Goal: Task Accomplishment & Management: Manage account settings

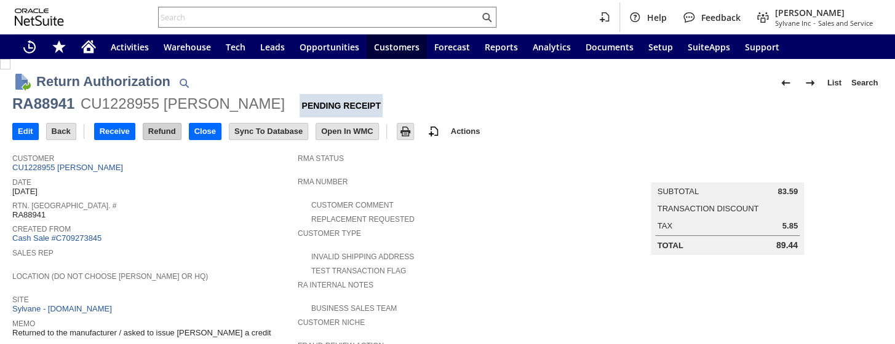
click at [166, 130] on input "Refund" at bounding box center [162, 132] width 38 height 16
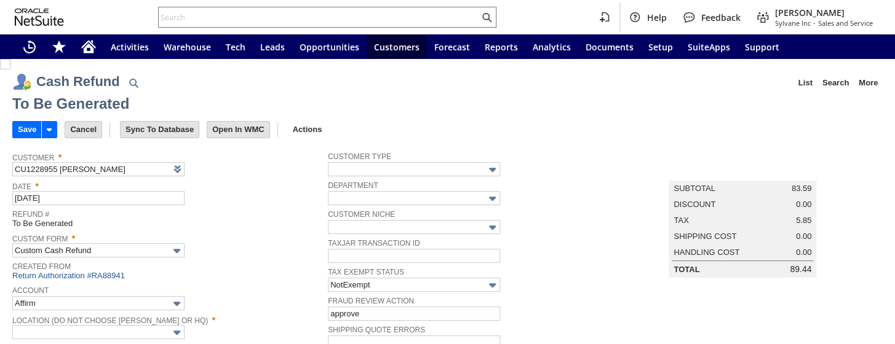
type input "Regions - Merchant 0414"
type input "Headquarters : Head...s : Pending Testing"
click at [20, 128] on input "Save" at bounding box center [27, 130] width 28 height 16
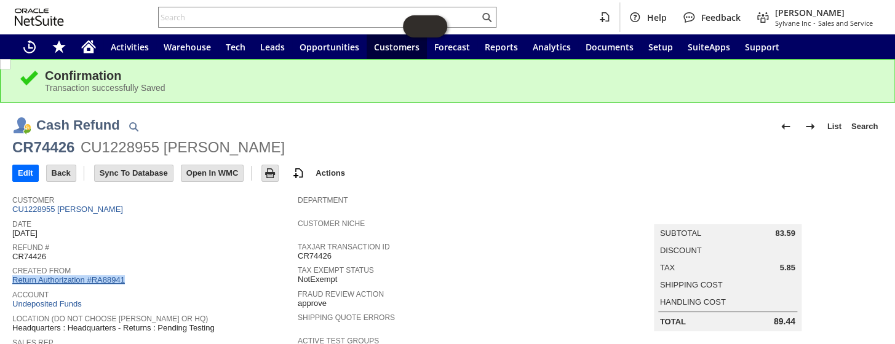
drag, startPoint x: 129, startPoint y: 274, endPoint x: 13, endPoint y: 277, distance: 115.7
click at [13, 277] on div "Created From Return Authorization #RA88941" at bounding box center [151, 274] width 279 height 23
copy link "Return Authorization #RA88941"
click at [225, 14] on input "text" at bounding box center [319, 17] width 321 height 15
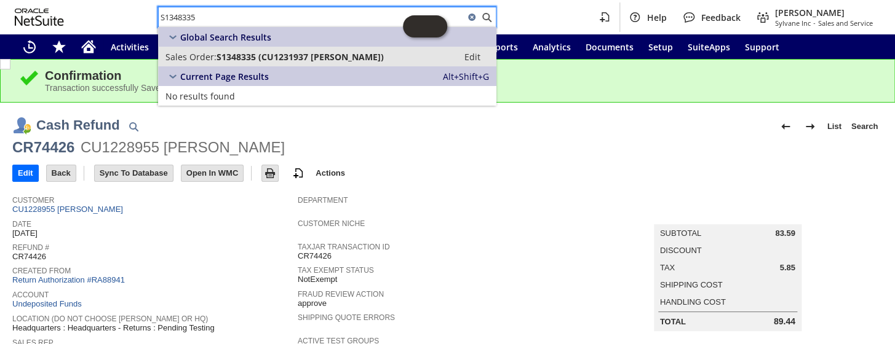
type input "S1348335"
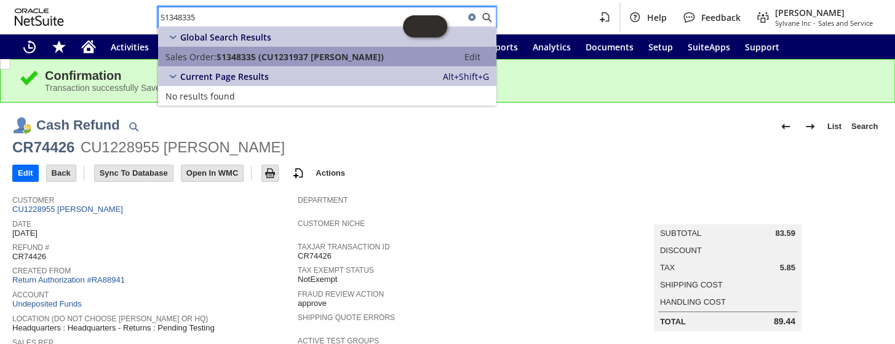
click at [316, 47] on link "Sales Order: S1348335 (CU1231937 William Kraus) Edit" at bounding box center [327, 57] width 338 height 20
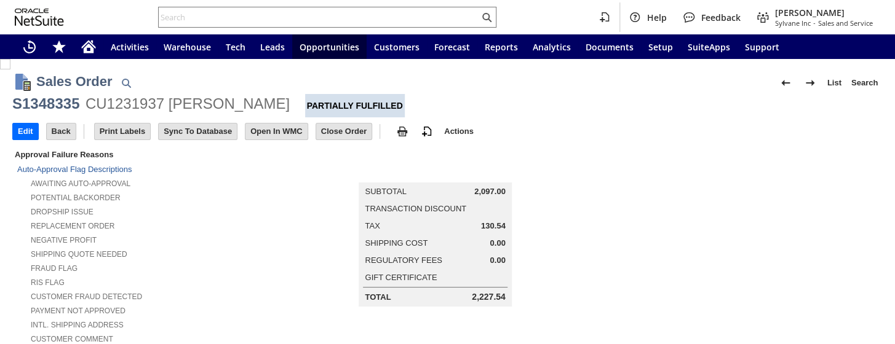
scroll to position [843, 0]
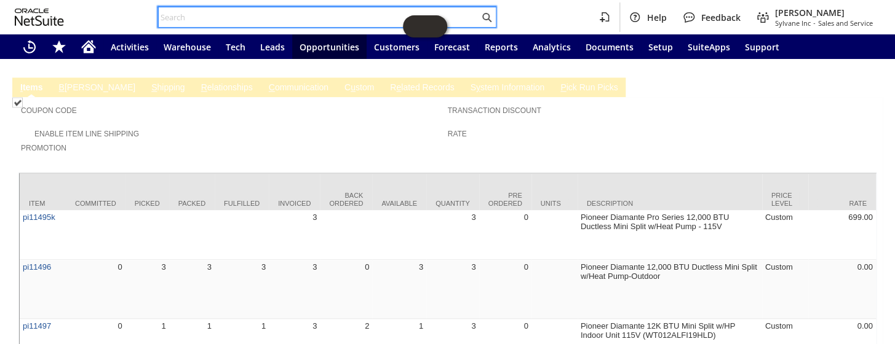
click at [245, 10] on input "text" at bounding box center [319, 17] width 321 height 15
paste input "S1342332"
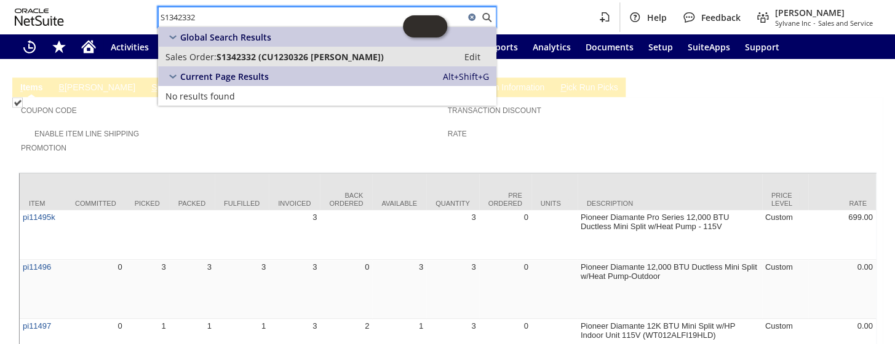
type input "S1342332"
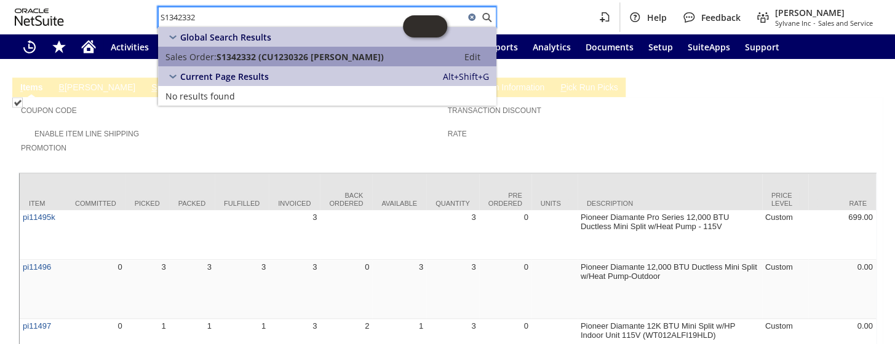
click at [269, 57] on span "S1342332 (CU1230326 Flora Kelleher)" at bounding box center [300, 57] width 167 height 12
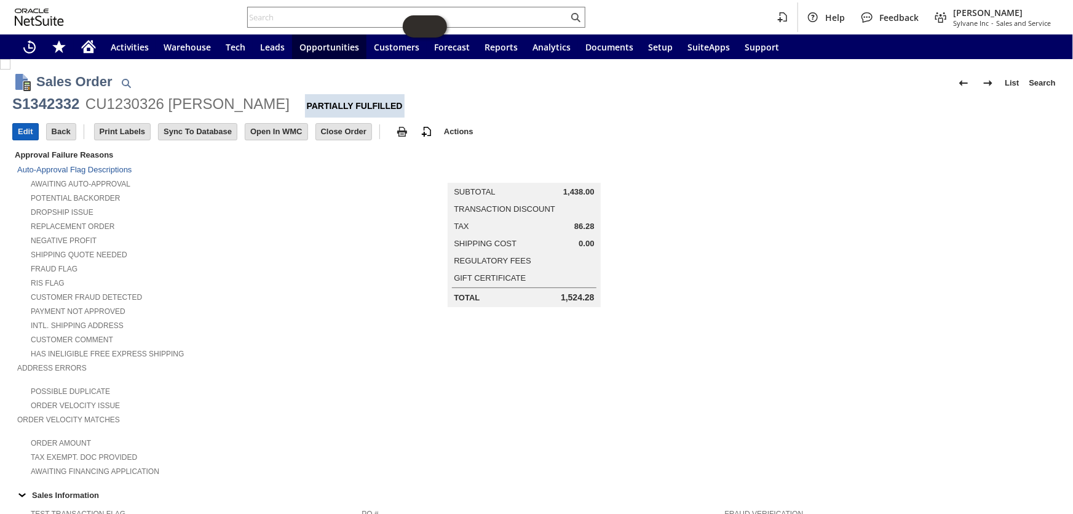
click at [20, 130] on input "Edit" at bounding box center [25, 132] width 25 height 16
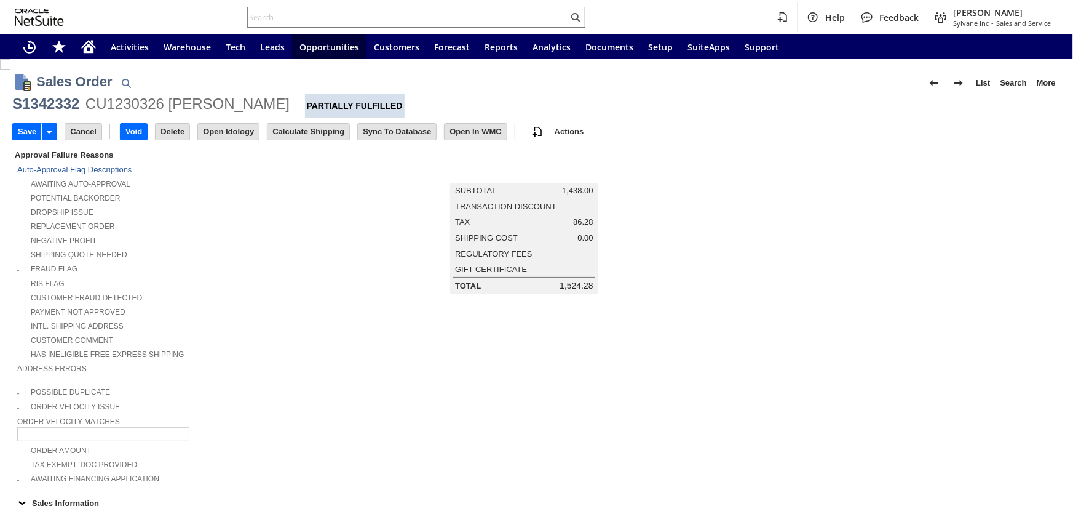
type input "Add"
type input "Copy Previous"
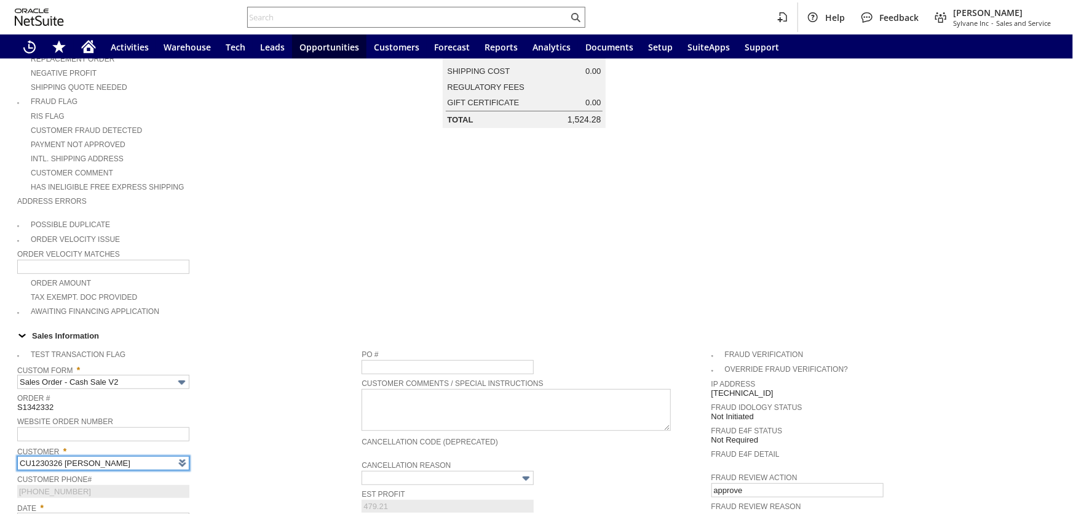
type input "Intelligent Recommendations¹⁰"
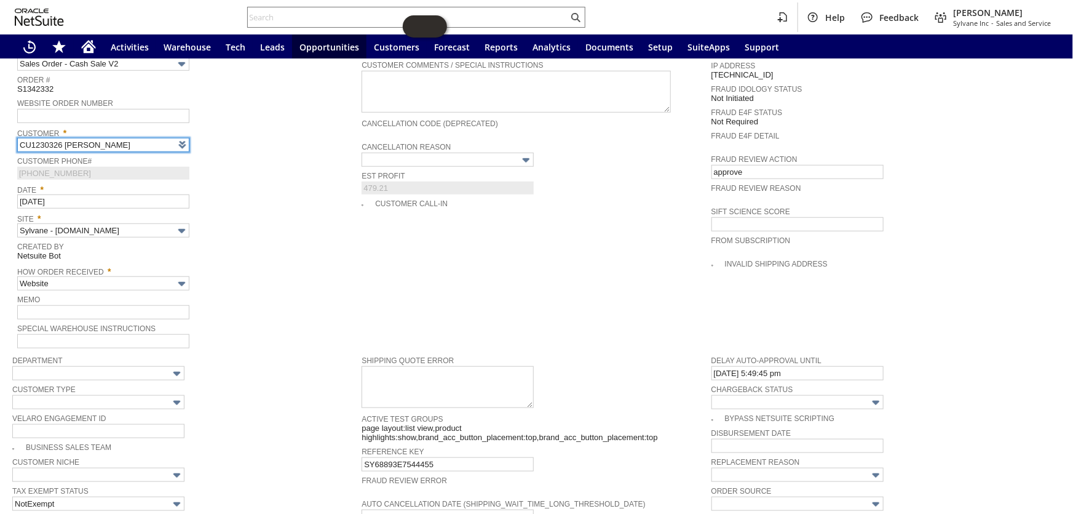
scroll to position [503, 0]
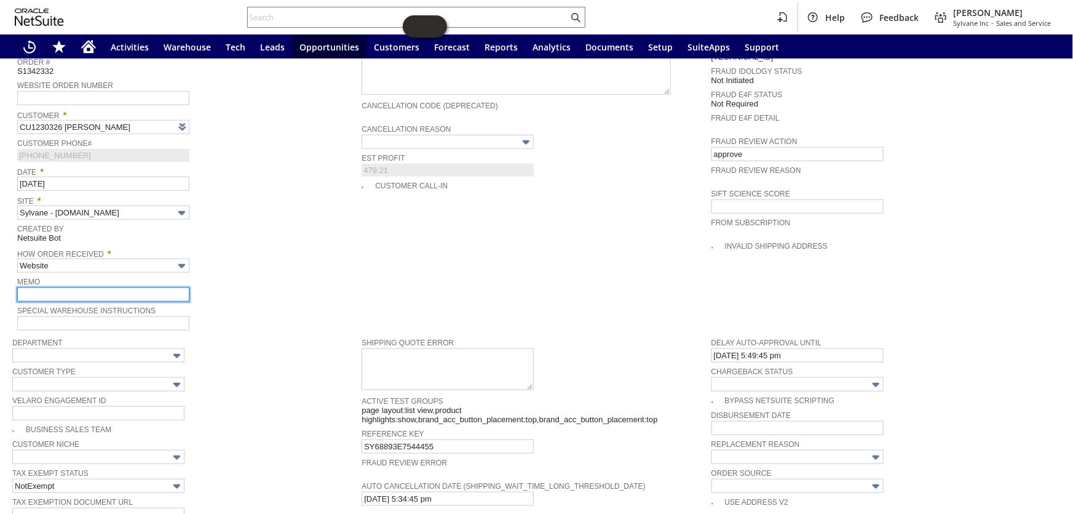
click at [89, 287] on input "text" at bounding box center [103, 294] width 172 height 14
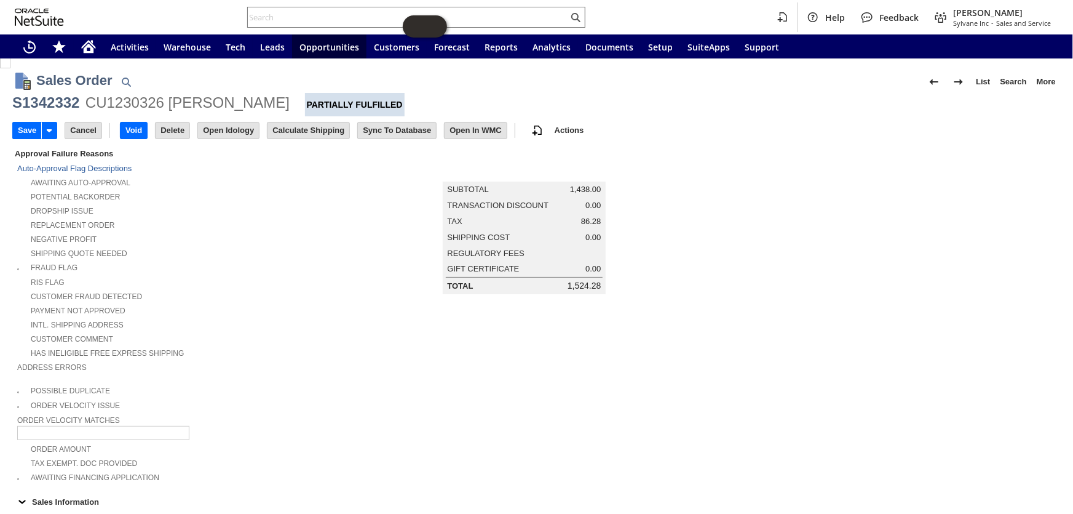
scroll to position [0, 0]
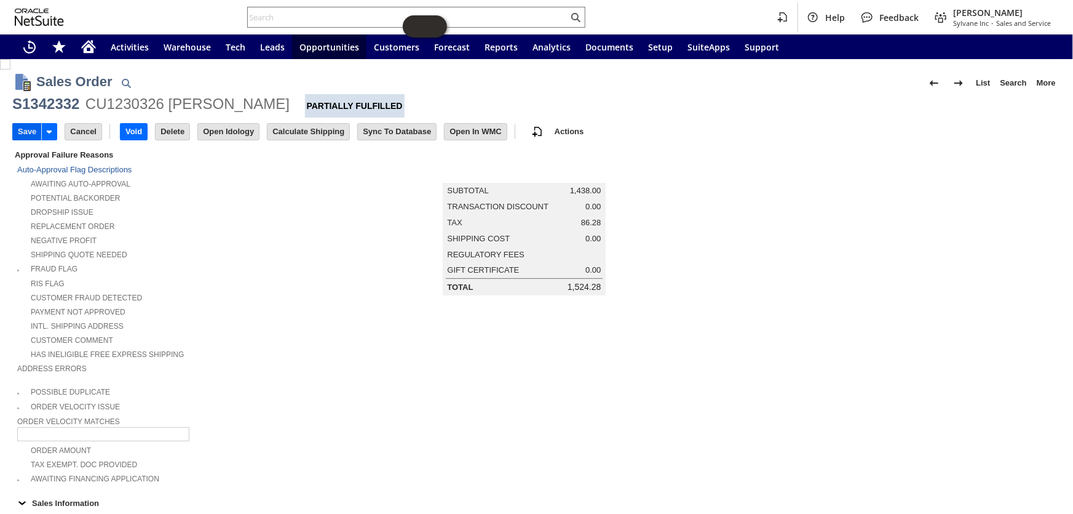
type input "one of the itmes is out of stock- get back and ship the pi17047k per Barb"
click at [25, 129] on input "Save" at bounding box center [27, 132] width 28 height 16
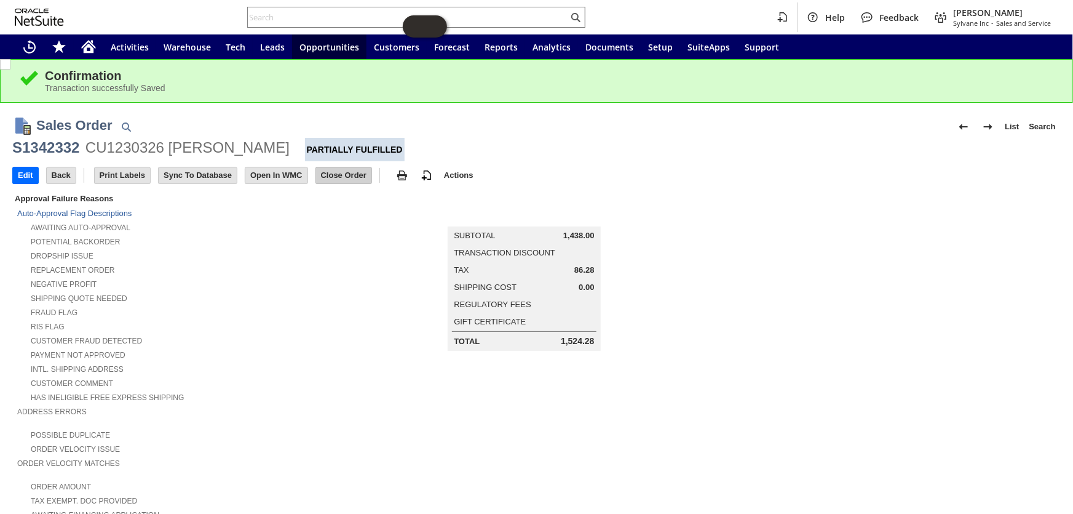
click at [341, 178] on input "Close Order" at bounding box center [343, 175] width 55 height 16
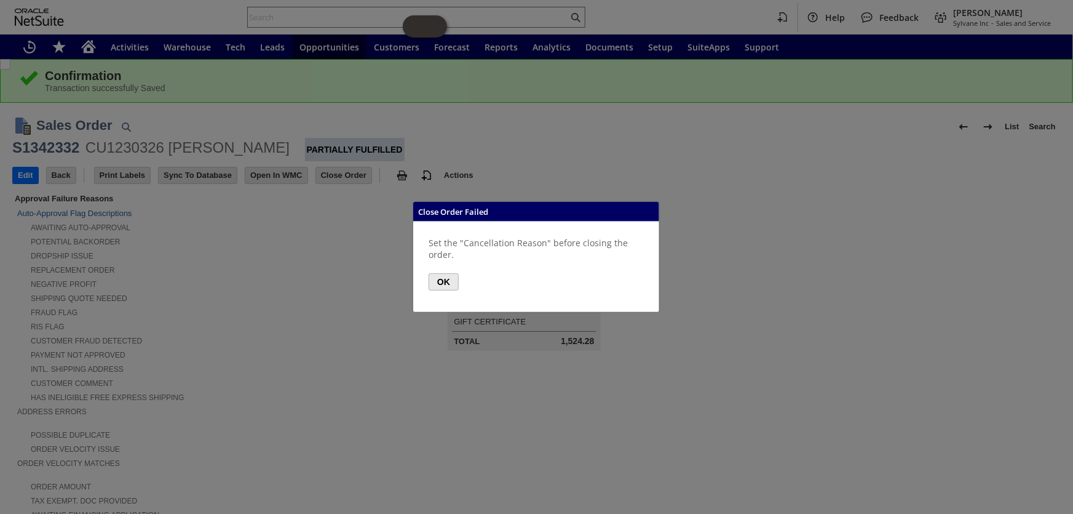
click at [436, 279] on button "OK" at bounding box center [444, 281] width 30 height 17
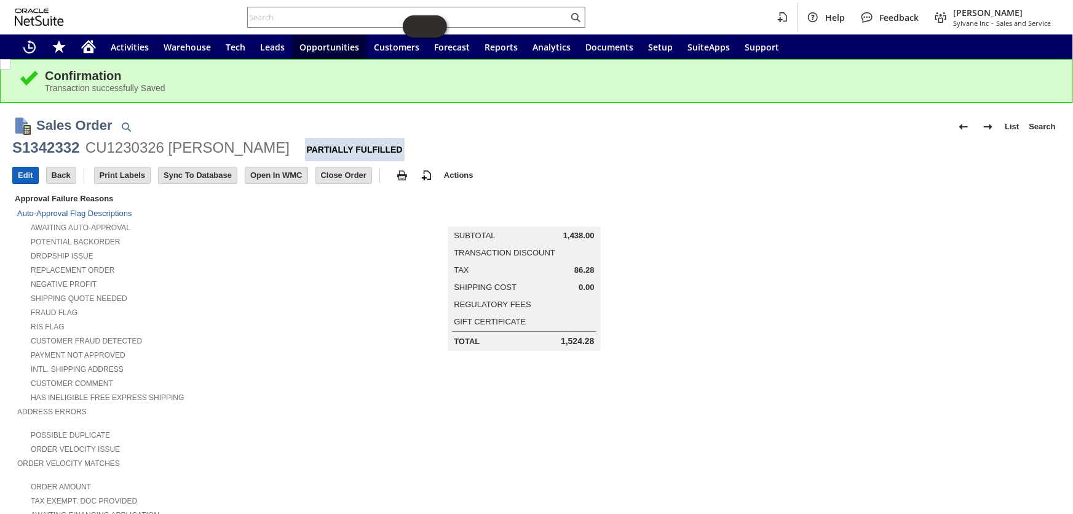
click at [25, 169] on input "Edit" at bounding box center [25, 175] width 25 height 16
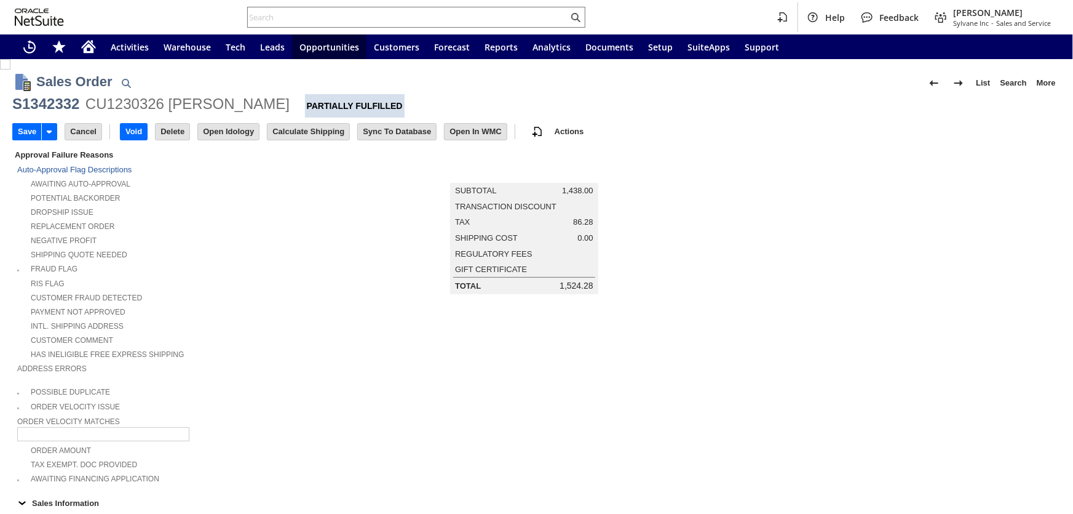
type input "Add"
type input "Copy Previous"
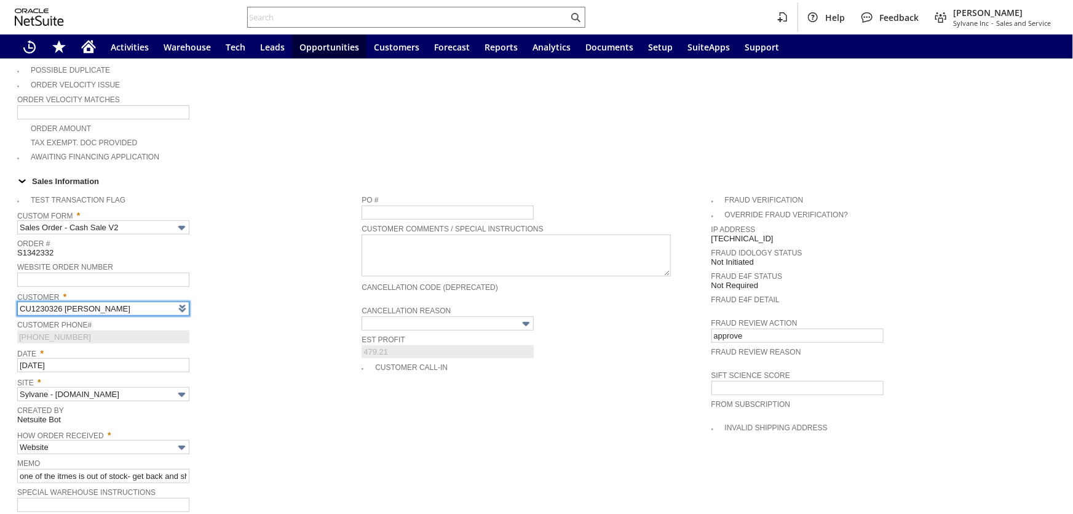
type input "Intelligent Recommendations¹⁰"
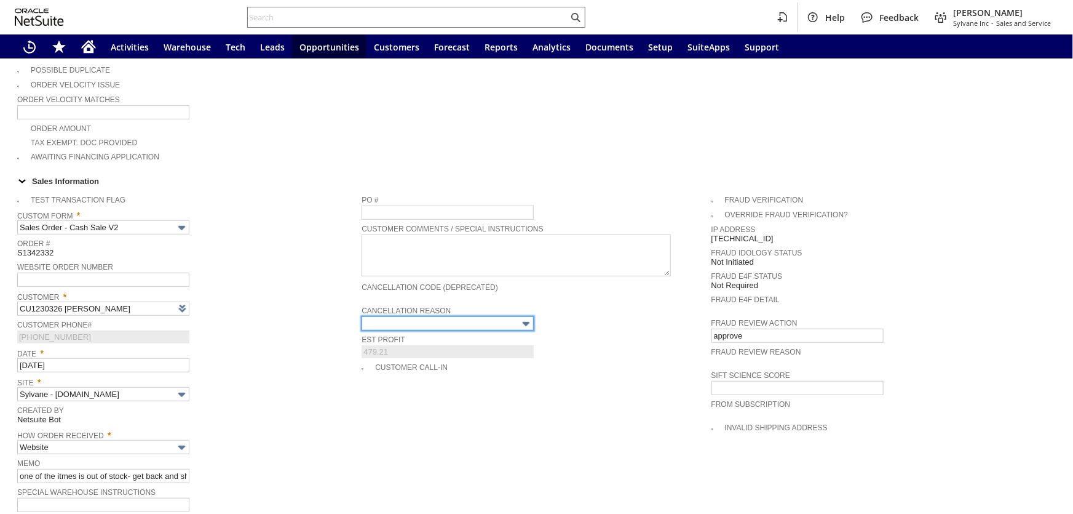
click at [473, 316] on input "text" at bounding box center [448, 323] width 172 height 14
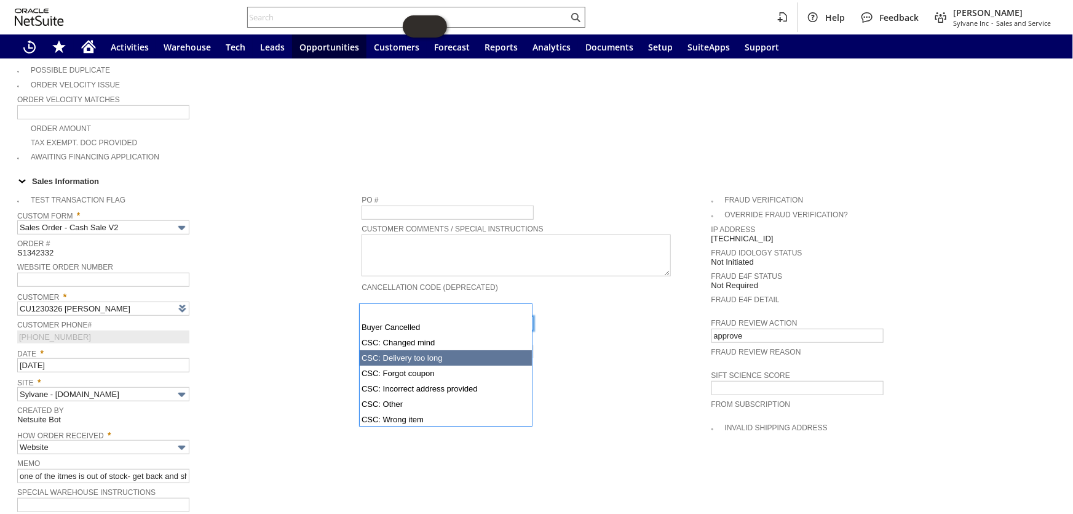
scroll to position [89, 0]
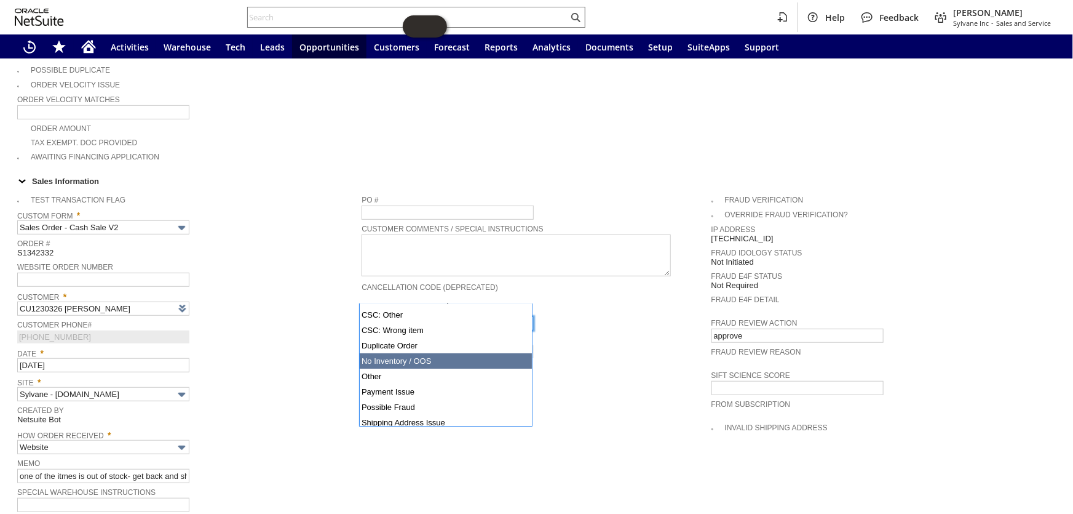
type input "No Inventory / OOS"
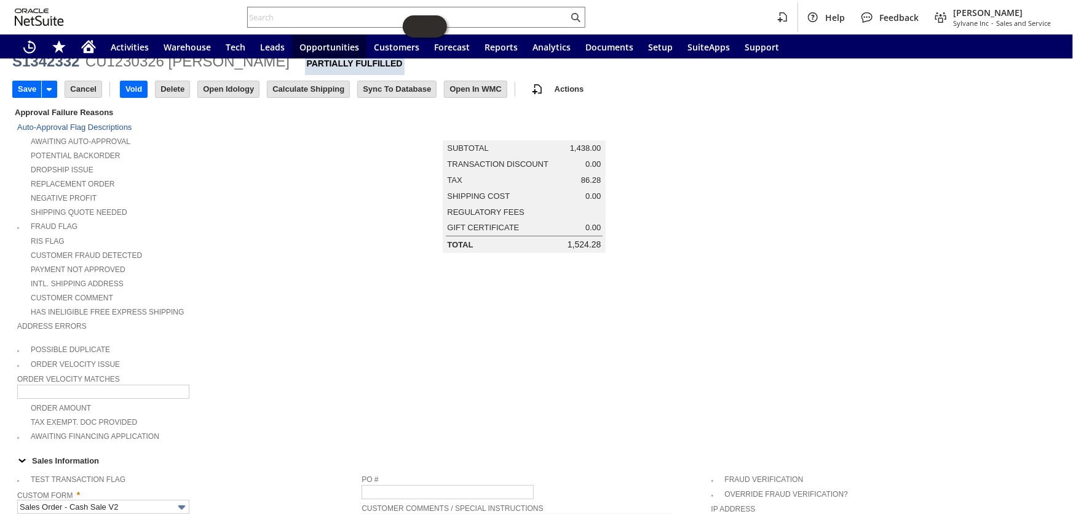
scroll to position [0, 0]
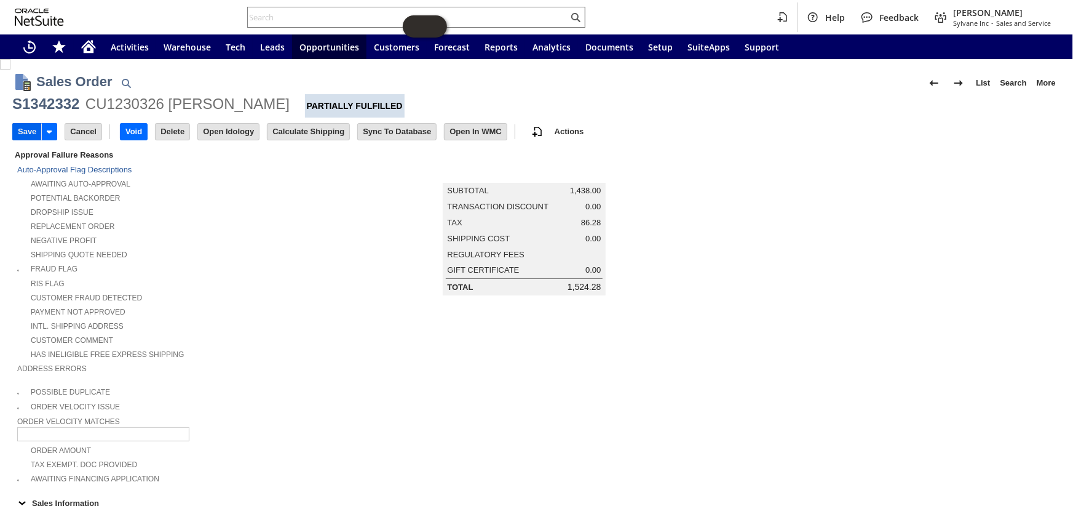
click at [28, 135] on input "Save" at bounding box center [27, 132] width 28 height 16
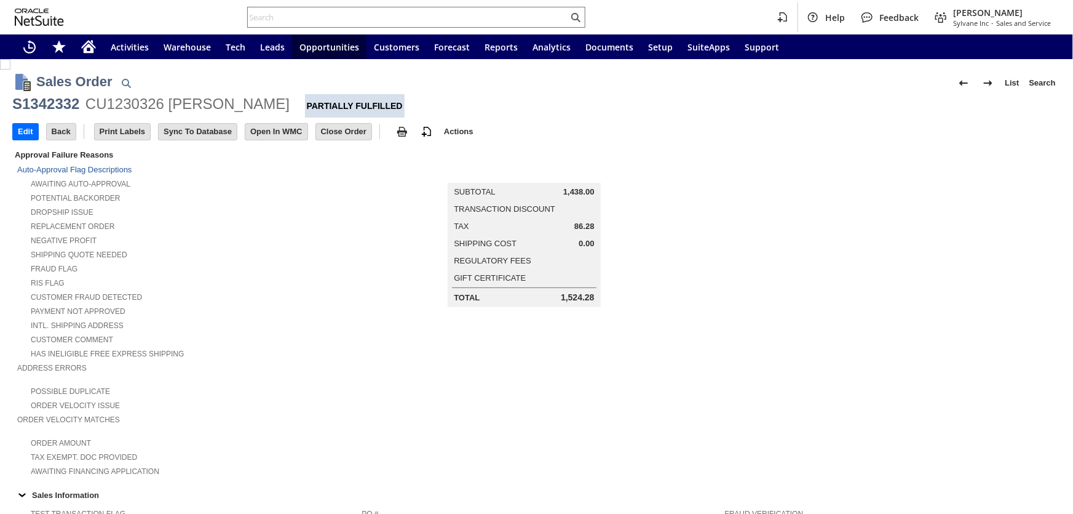
scroll to position [447, 0]
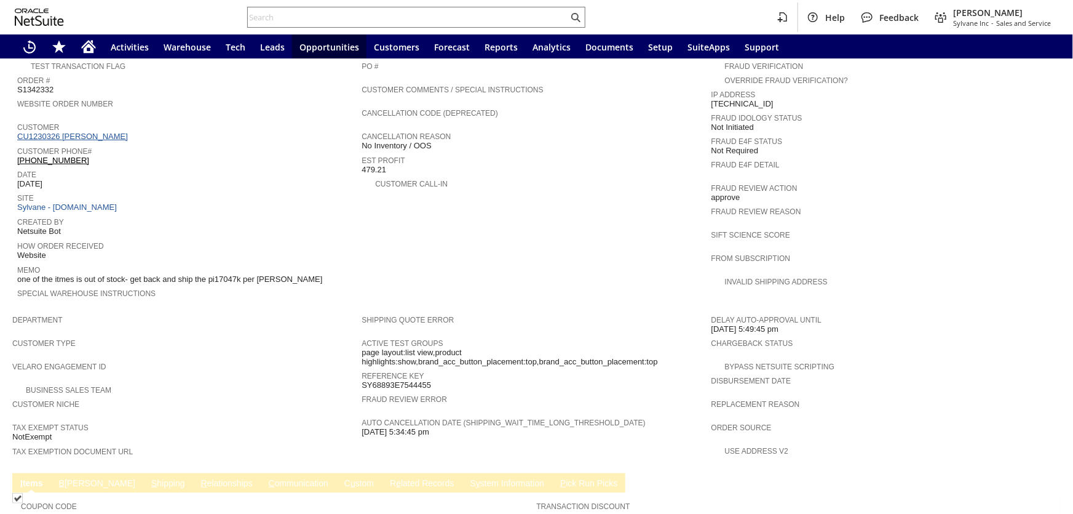
click at [77, 132] on link "CU1230326 [PERSON_NAME]" at bounding box center [74, 136] width 114 height 9
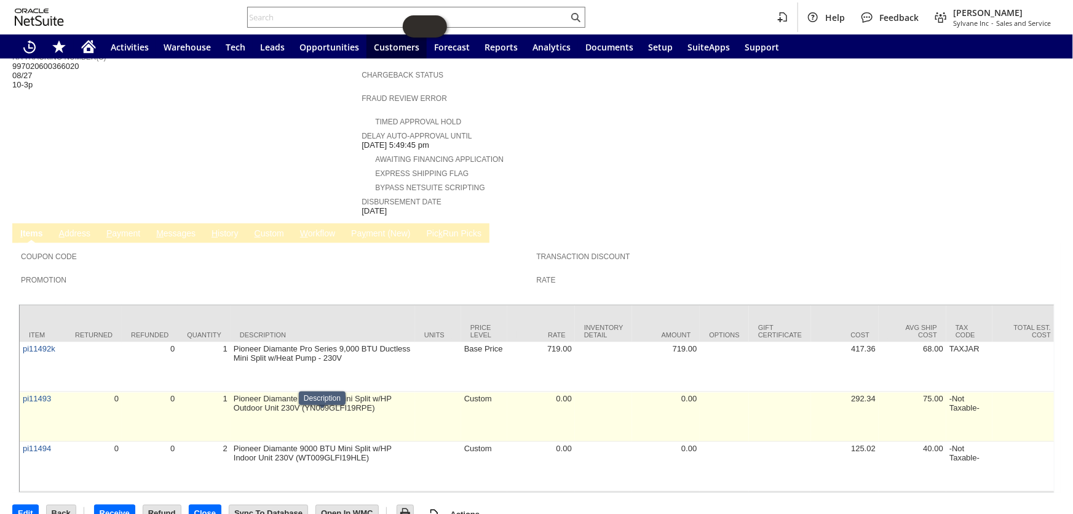
scroll to position [291, 0]
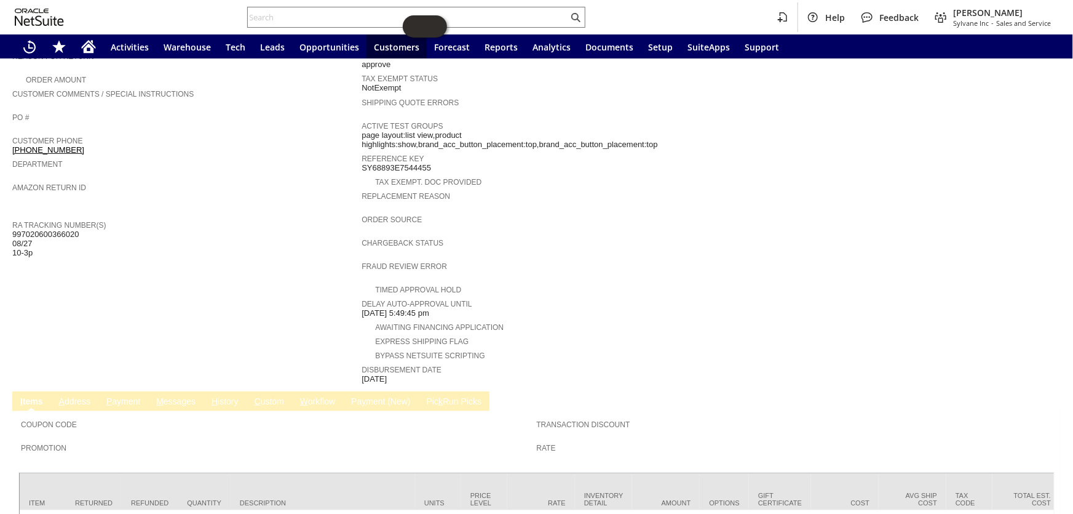
click at [217, 396] on span "H" at bounding box center [215, 401] width 6 height 10
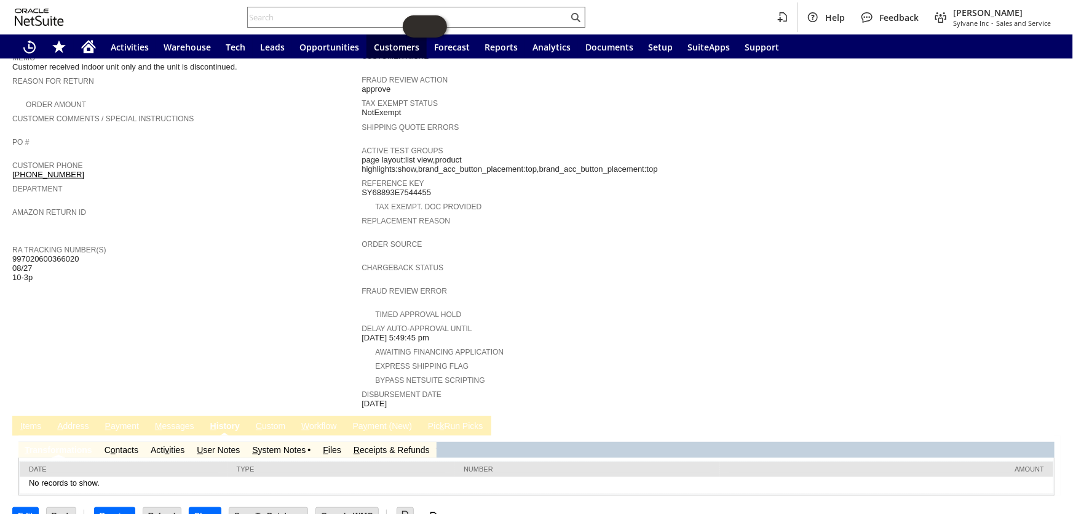
scroll to position [0, 0]
click at [282, 445] on link "S ystem Notes" at bounding box center [279, 450] width 54 height 10
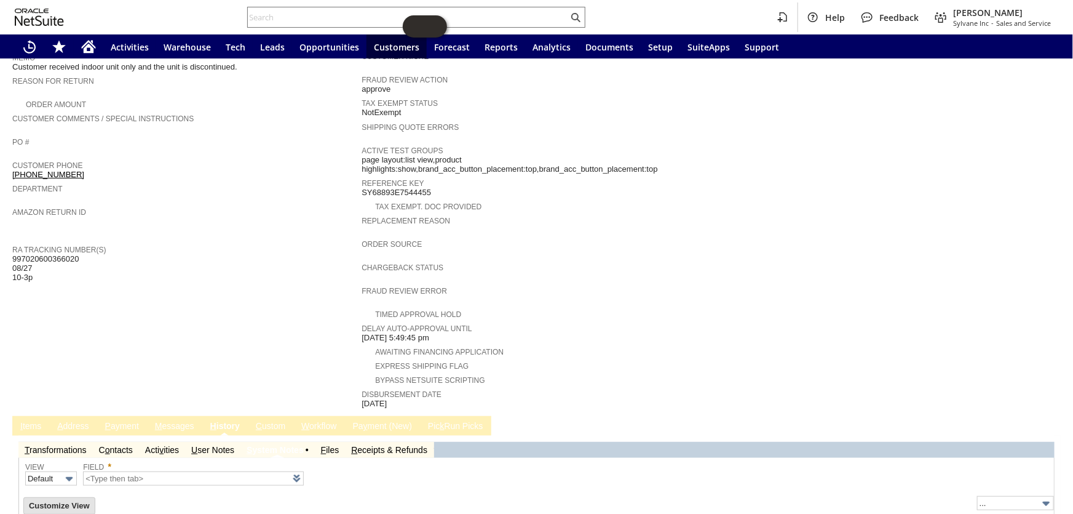
type input "1 to 25 of 79"
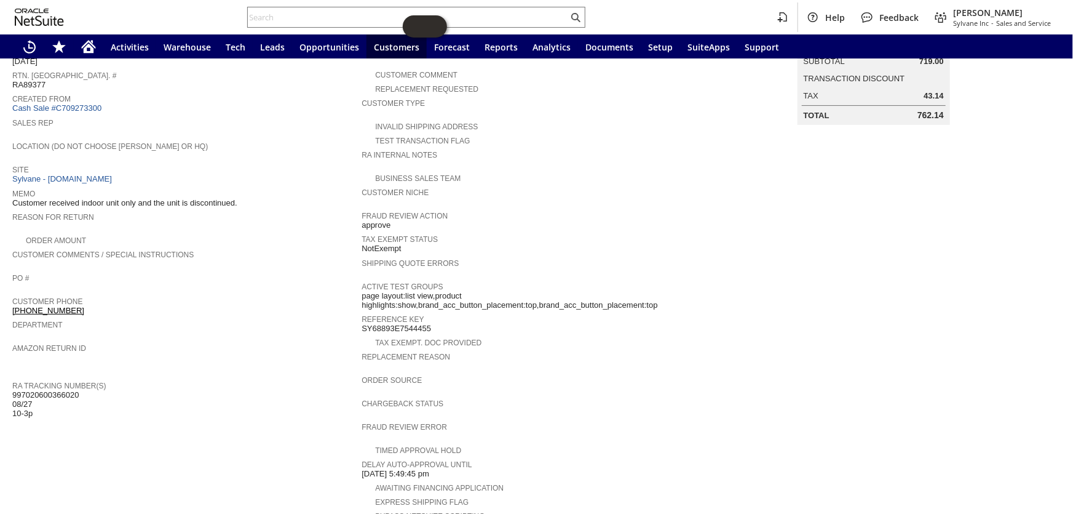
scroll to position [28, 0]
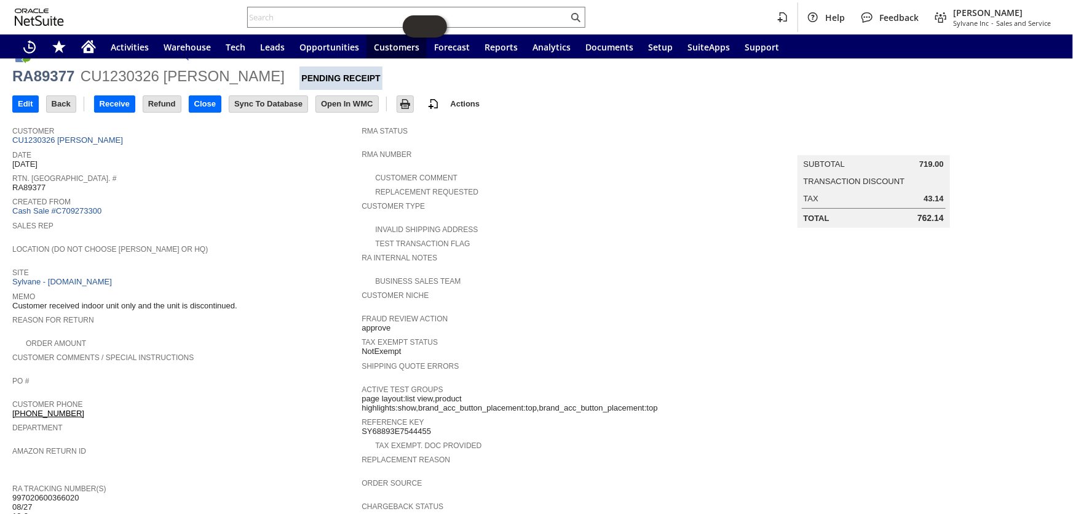
click at [62, 493] on span "997020600366020 08/27 10-3p" at bounding box center [45, 507] width 66 height 28
copy span "997020600366020"
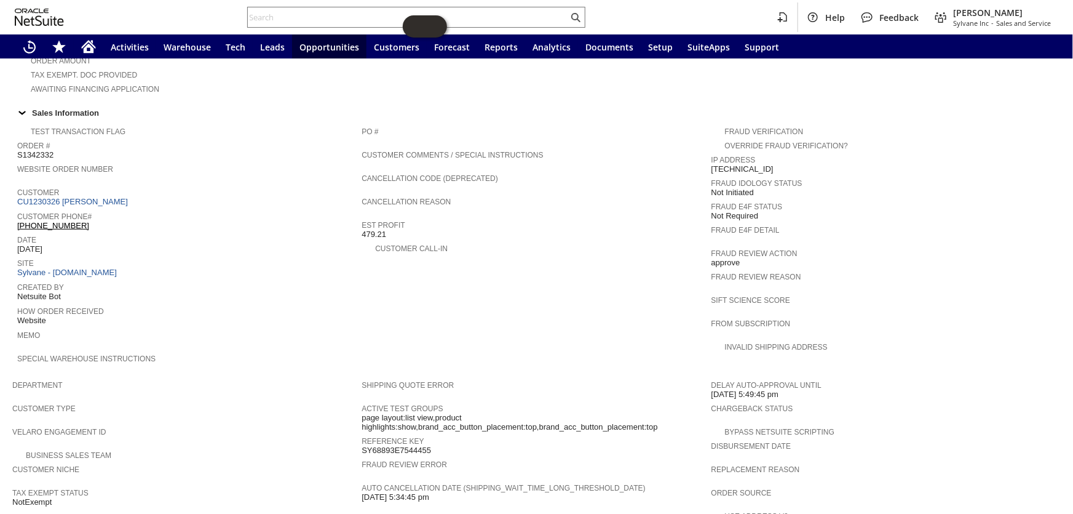
scroll to position [249, 0]
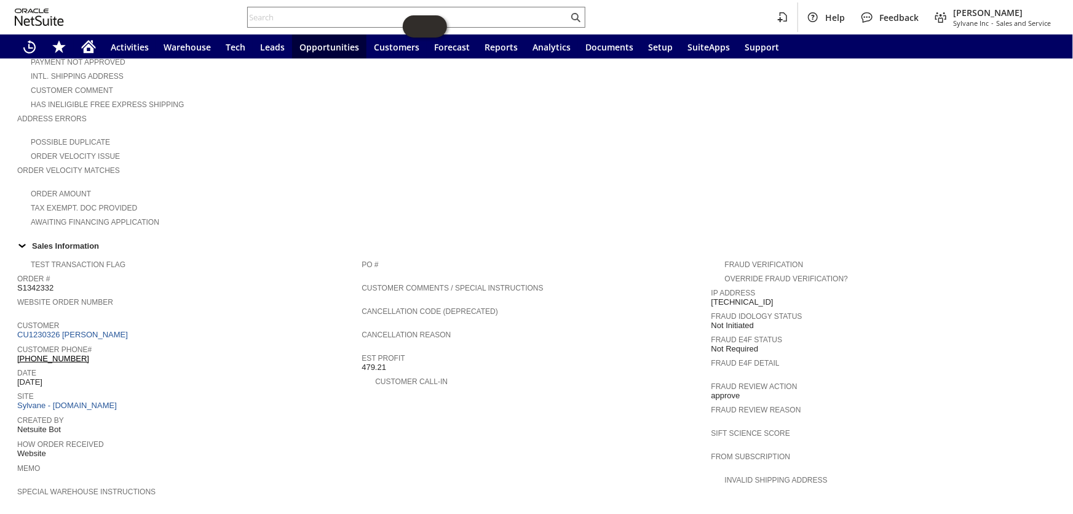
click at [39, 283] on span "S1342332" at bounding box center [35, 288] width 36 height 10
click at [38, 283] on span "S1342332" at bounding box center [35, 288] width 36 height 10
copy span "S1342332"
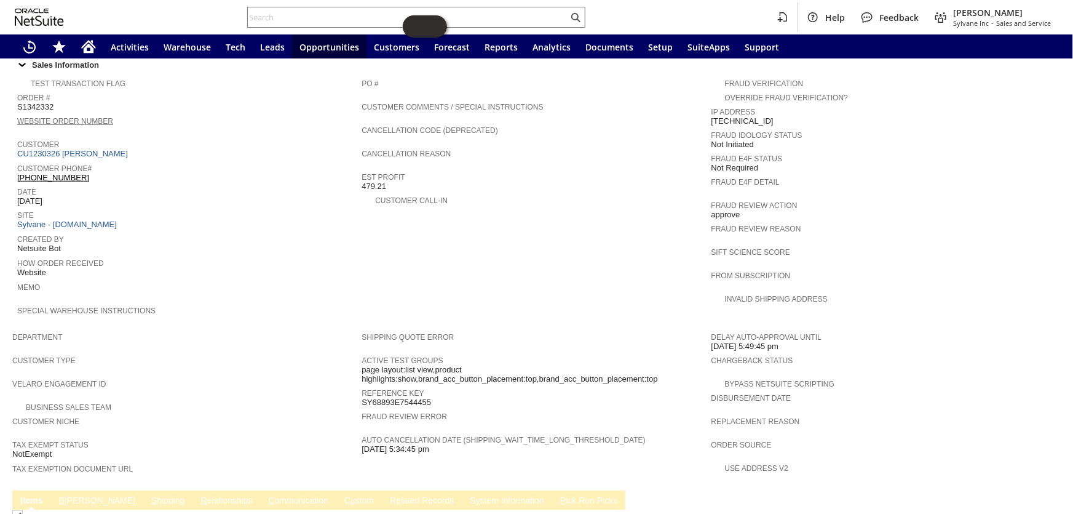
scroll to position [305, 0]
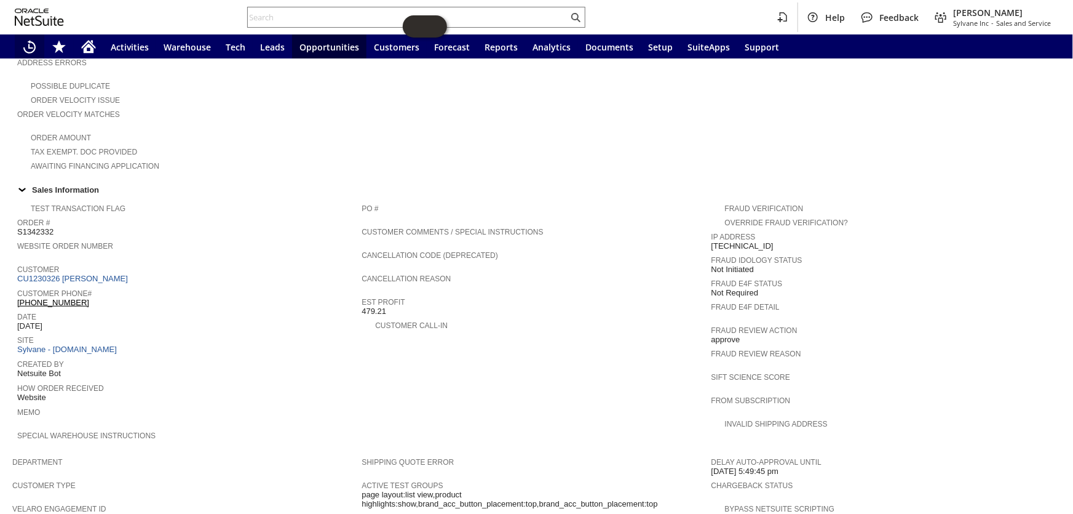
click at [23, 47] on icon "Recent Records" at bounding box center [29, 47] width 12 height 14
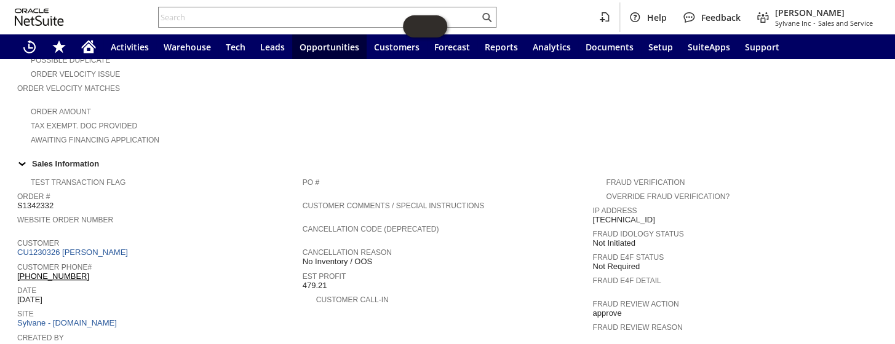
scroll to position [418, 0]
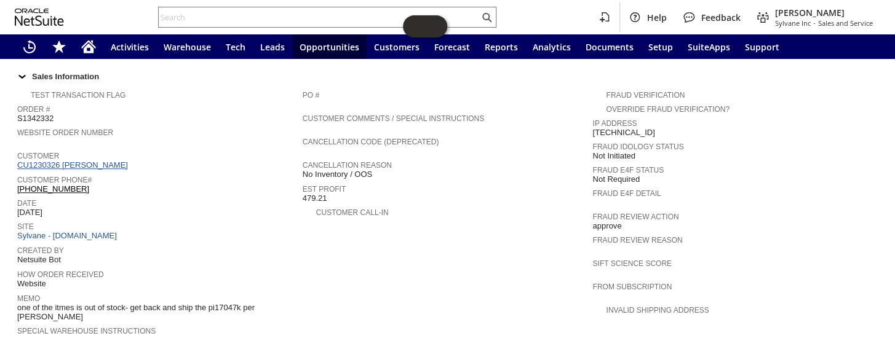
click at [80, 161] on link "CU1230326 [PERSON_NAME]" at bounding box center [74, 165] width 114 height 9
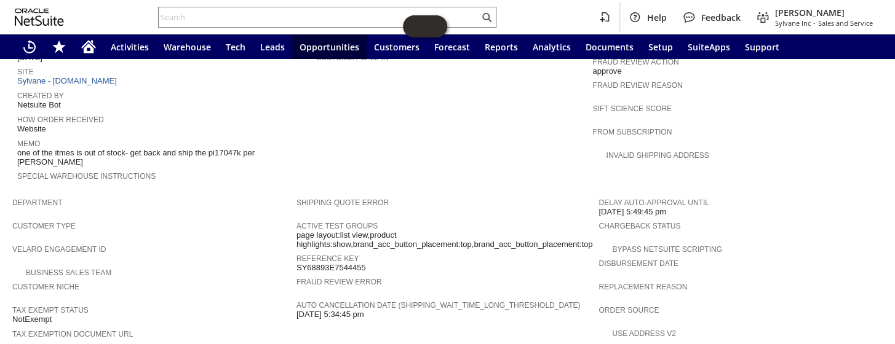
scroll to position [474, 0]
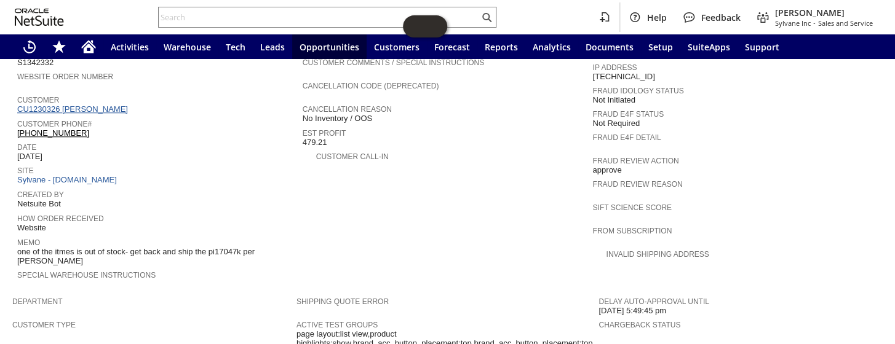
click at [81, 105] on link "CU1230326 [PERSON_NAME]" at bounding box center [74, 109] width 114 height 9
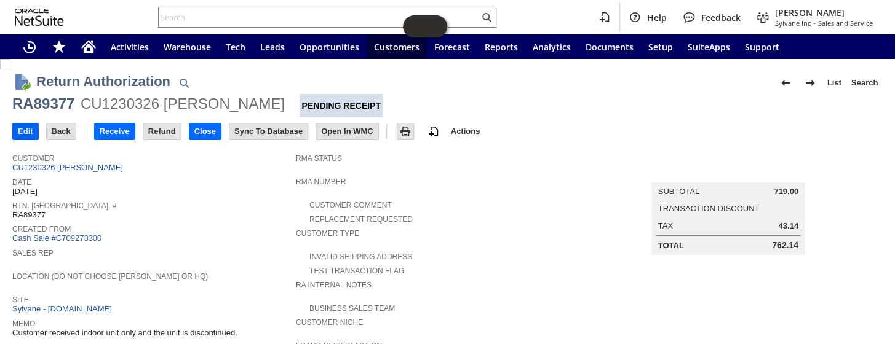
click at [17, 132] on input "Edit" at bounding box center [25, 132] width 25 height 16
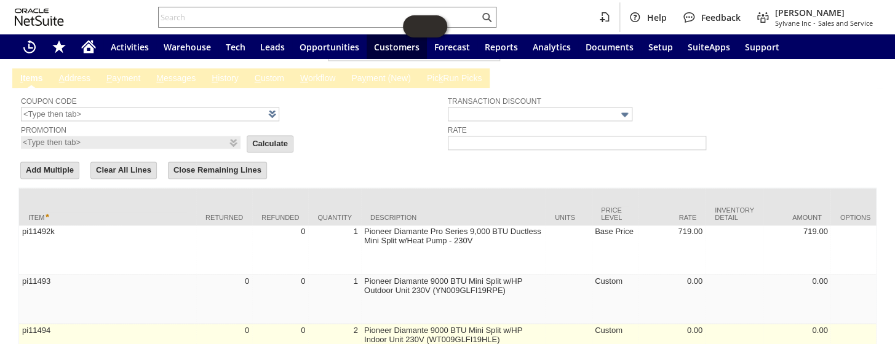
scroll to position [871, 0]
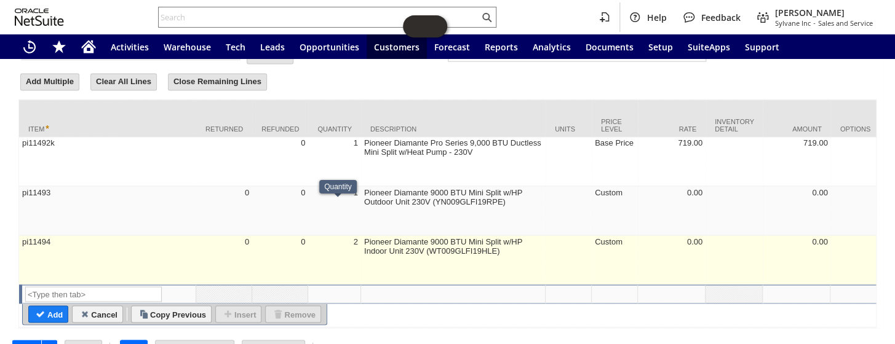
click at [360, 236] on td "2" at bounding box center [334, 260] width 53 height 49
type input "2"
type input "pi11494"
type input "OK"
type input "Make Copy"
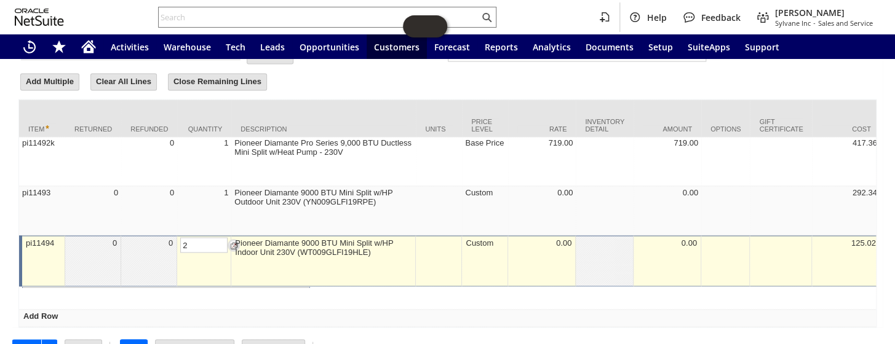
scroll to position [870, 0]
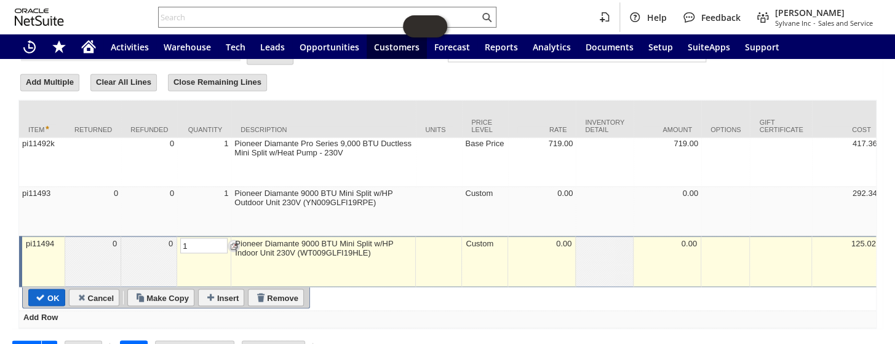
type input "1"
drag, startPoint x: 49, startPoint y: 259, endPoint x: 58, endPoint y: 257, distance: 9.4
click at [49, 290] on input "OK" at bounding box center [47, 298] width 36 height 16
type input "Add"
type input "Copy Previous"
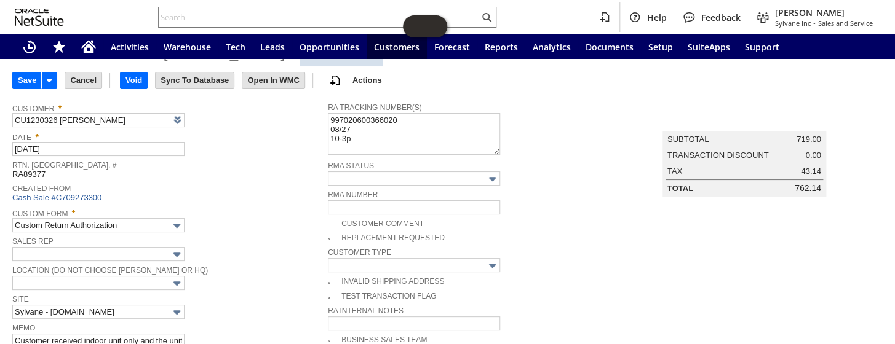
scroll to position [0, 0]
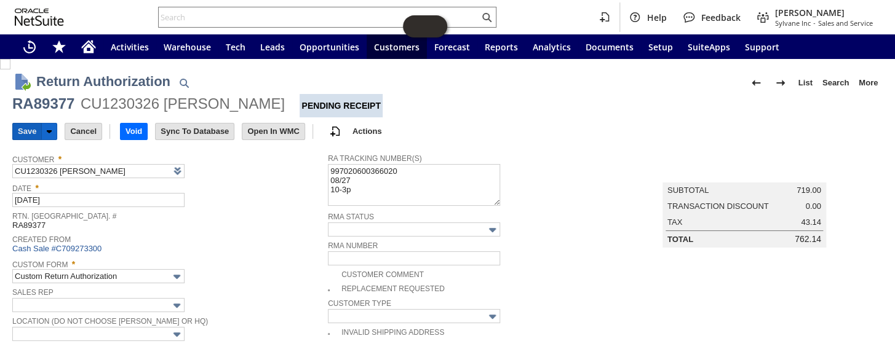
click at [13, 132] on input "Save" at bounding box center [27, 132] width 28 height 16
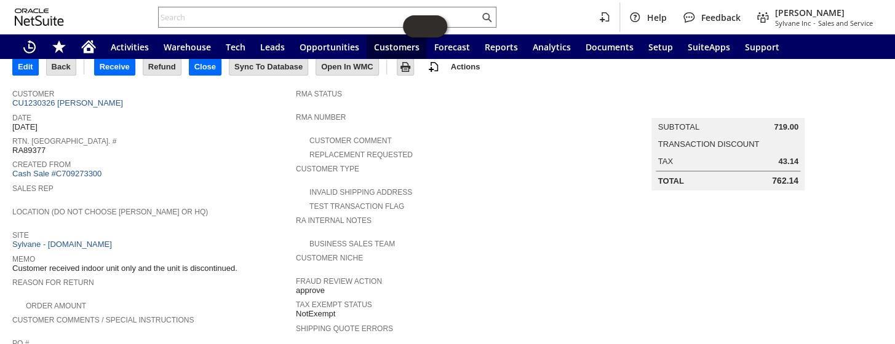
scroll to position [111, 0]
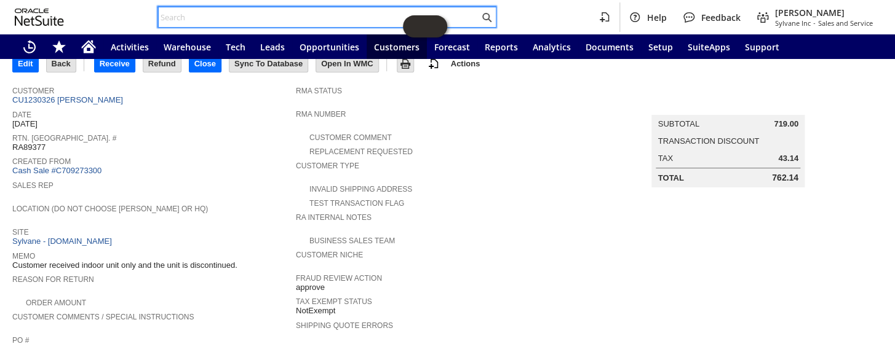
click at [196, 12] on input "text" at bounding box center [319, 17] width 321 height 15
type input "S"
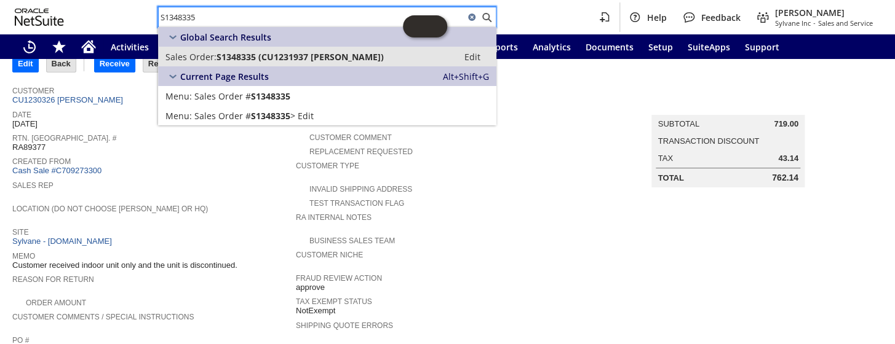
type input "S1348335"
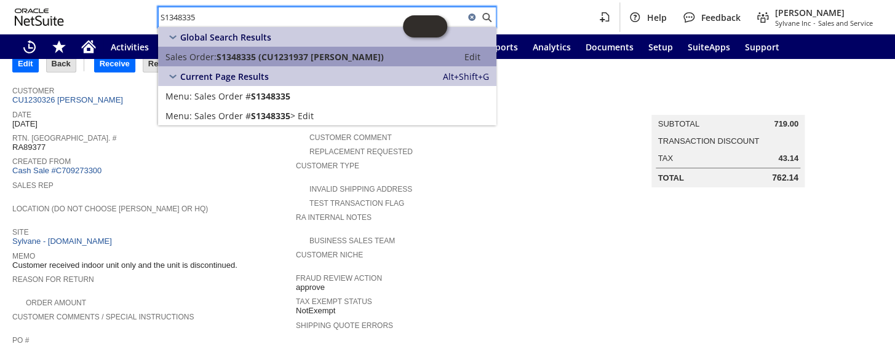
click at [268, 57] on span "S1348335 (CU1231937 William Kraus)" at bounding box center [300, 57] width 167 height 12
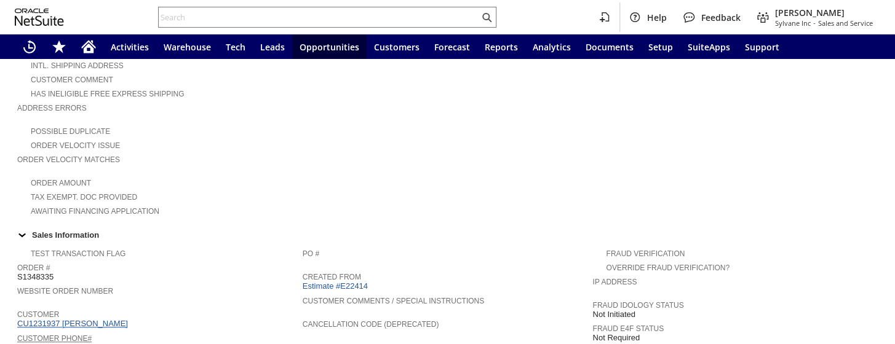
scroll to position [316, 0]
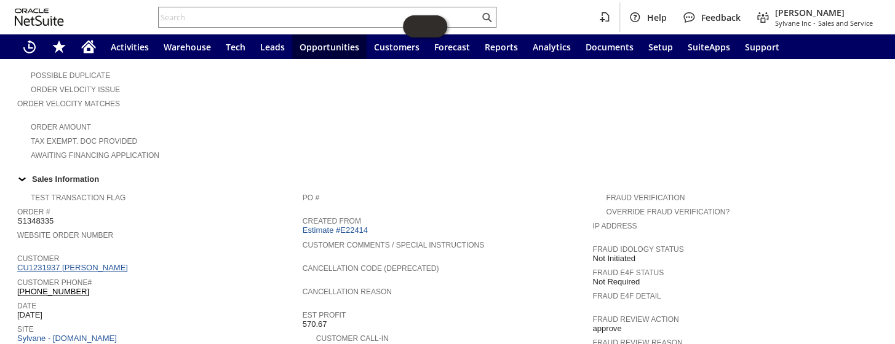
click at [86, 263] on link "CU1231937 [PERSON_NAME]" at bounding box center [74, 267] width 114 height 9
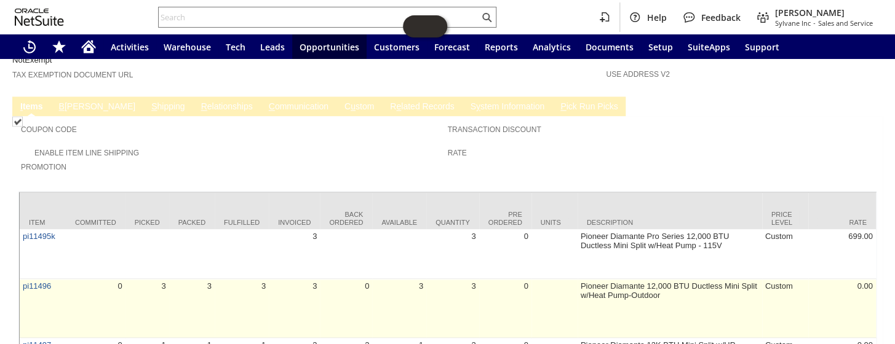
scroll to position [875, 0]
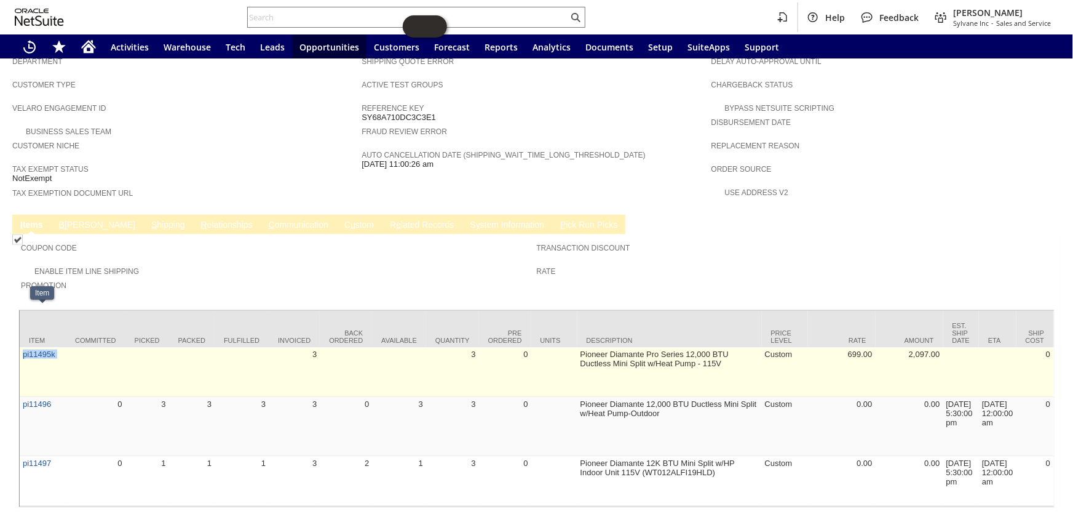
drag, startPoint x: 66, startPoint y: 309, endPoint x: 21, endPoint y: 314, distance: 45.2
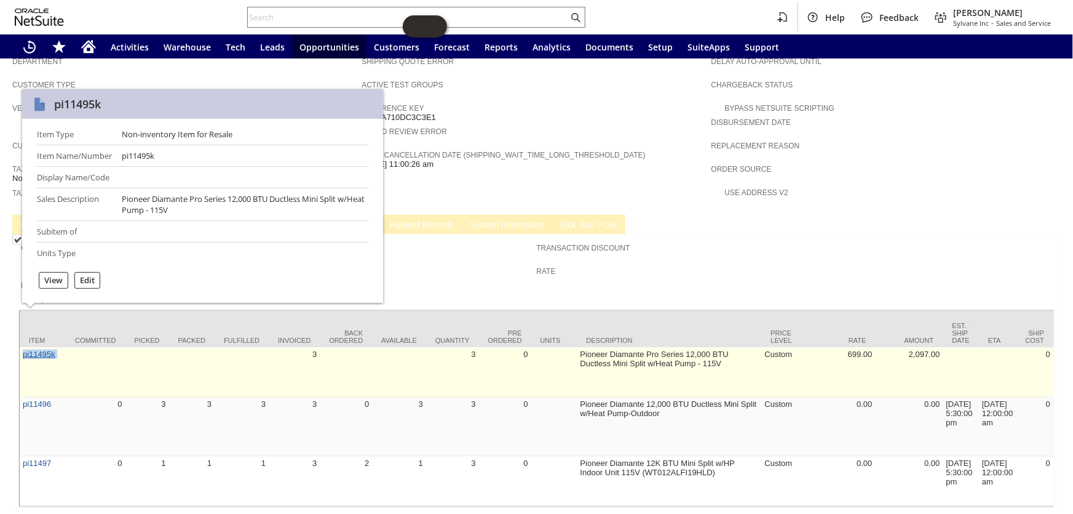
copy tr "pi11495k"
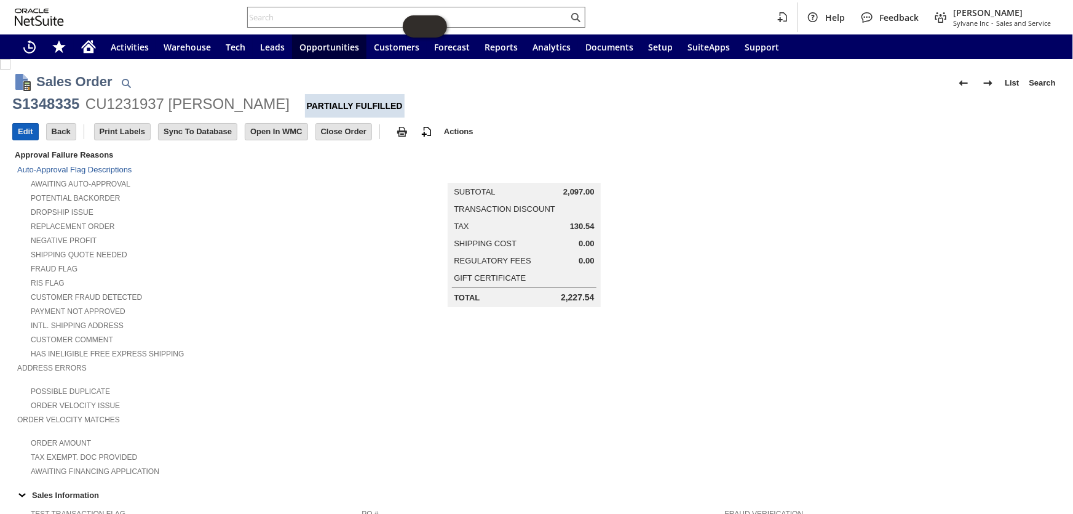
click at [20, 137] on input "Edit" at bounding box center [25, 132] width 25 height 16
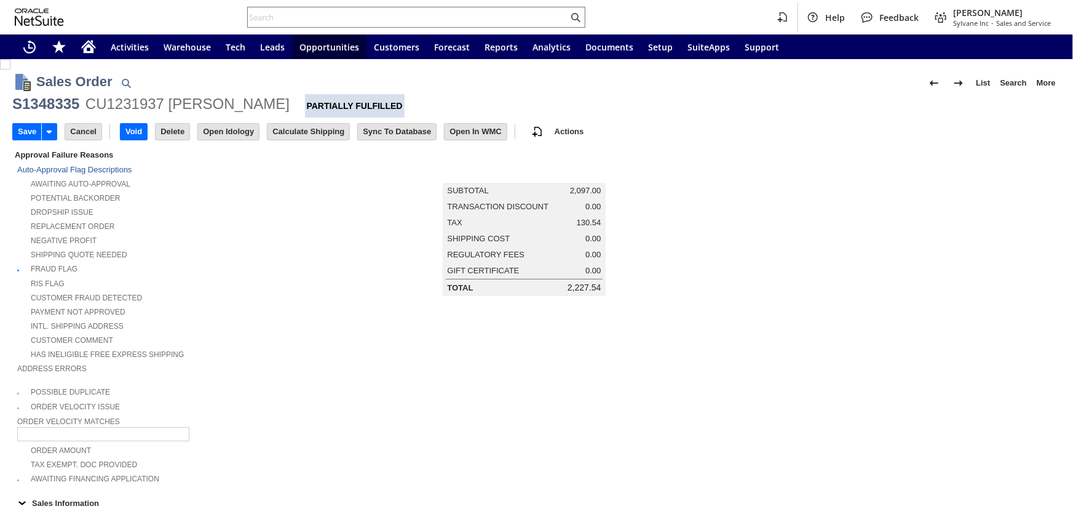
type input "Intelligent Recommendations¹⁰"
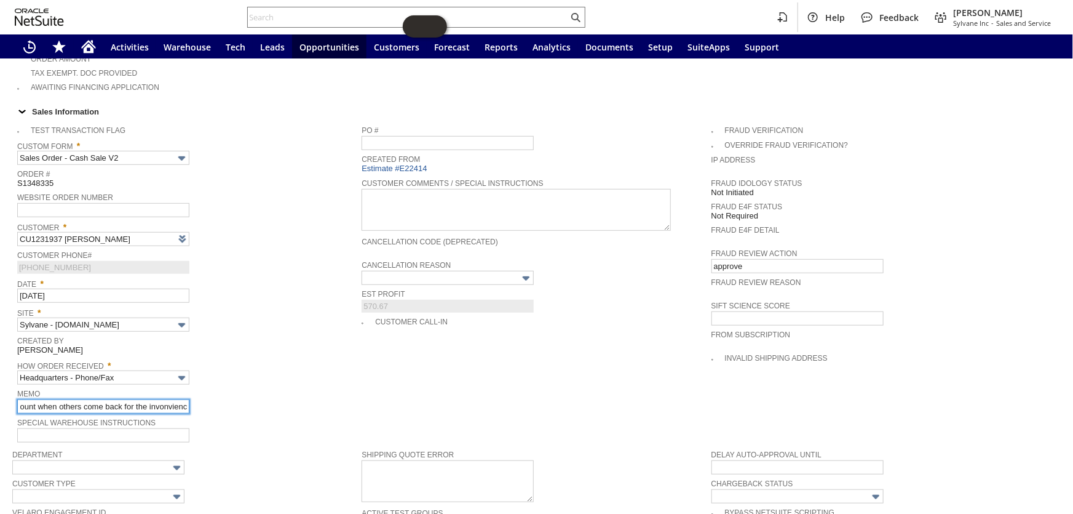
scroll to position [0, 234]
drag, startPoint x: 187, startPoint y: 386, endPoint x: 141, endPoint y: 384, distance: 46.2
click at [141, 399] on input "6.225 for tax not in city limit- customer keeping the one- give discount when o…" at bounding box center [103, 406] width 172 height 14
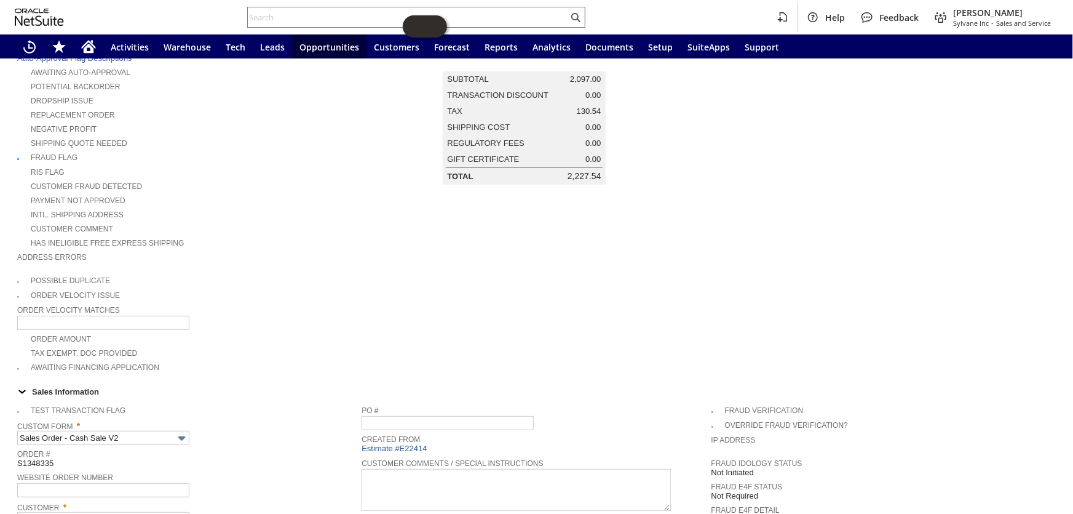
scroll to position [0, 0]
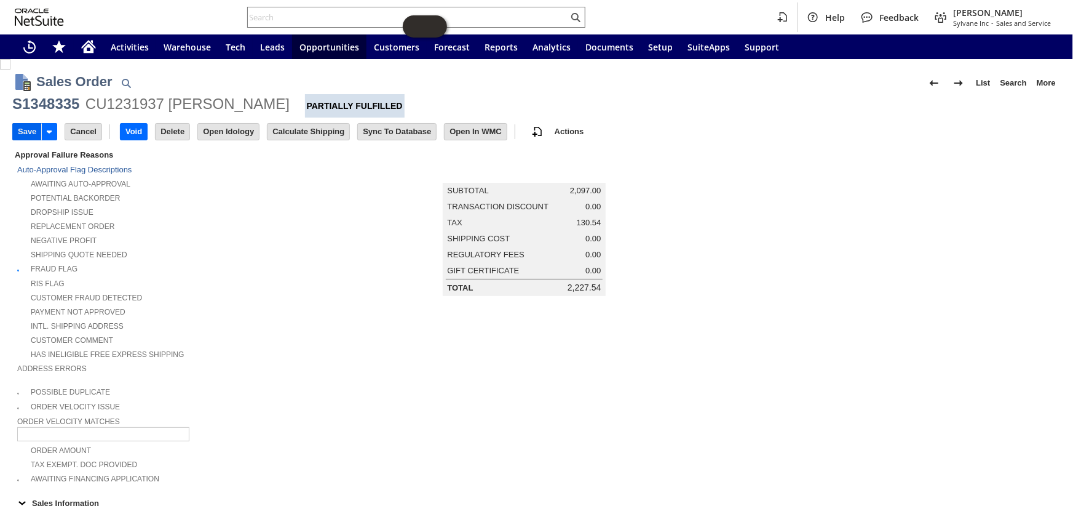
type input "6.225 for tax not in city limit- customer keeping the one- give discount when o…"
click at [23, 135] on input "Save" at bounding box center [27, 132] width 28 height 16
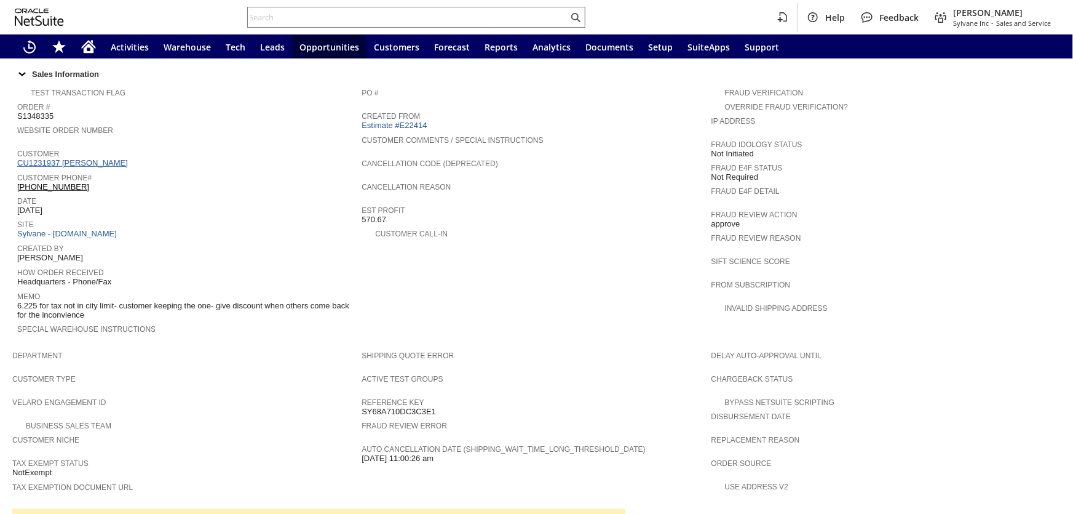
scroll to position [335, 0]
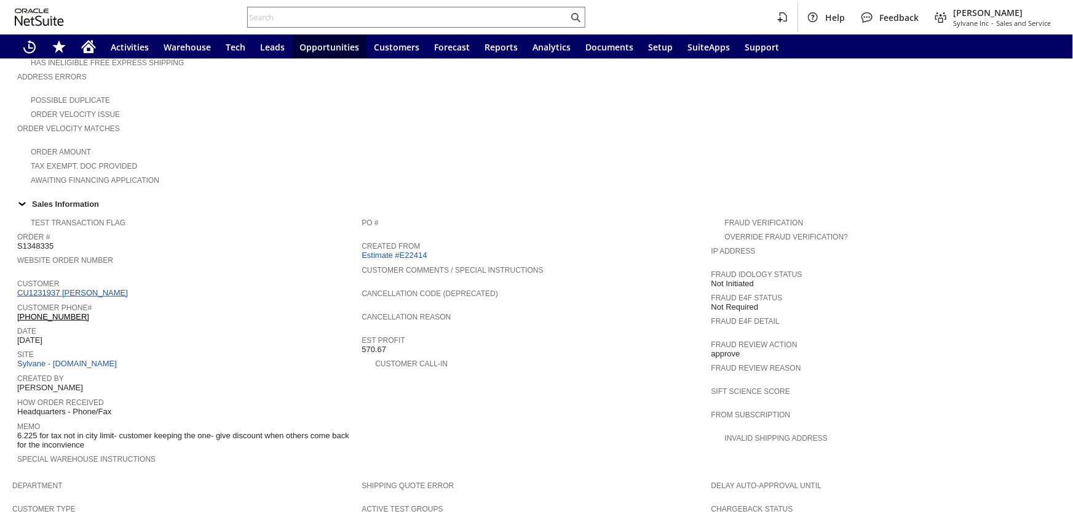
click at [93, 288] on link "CU1231937 [PERSON_NAME]" at bounding box center [74, 292] width 114 height 9
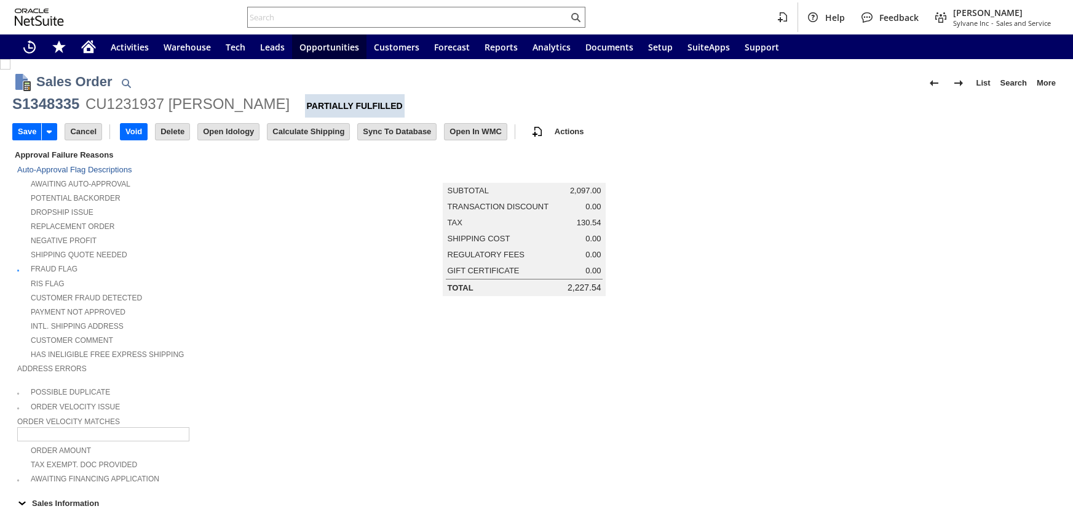
type input "Intelligent Recommendations¹⁰"
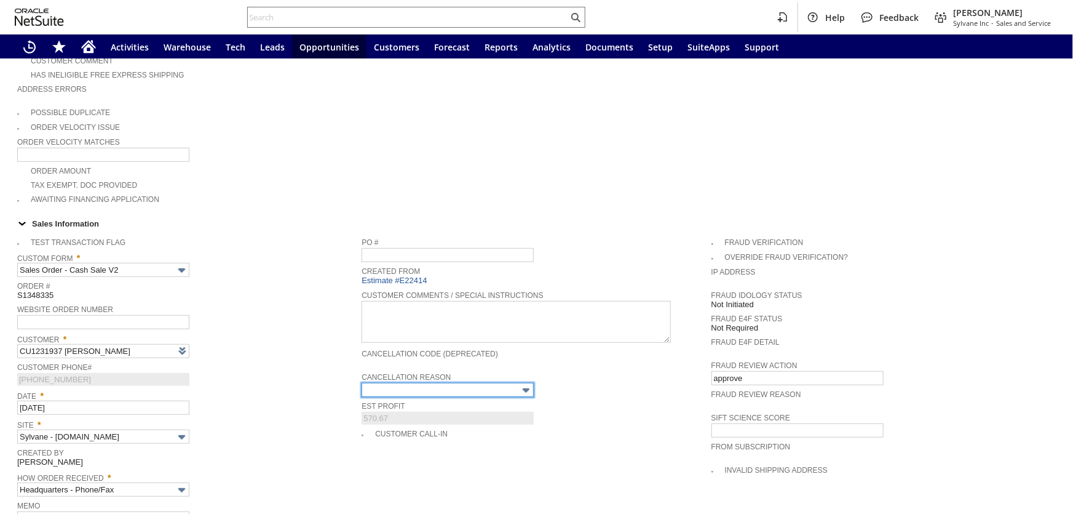
click at [478, 383] on input "text" at bounding box center [448, 390] width 172 height 14
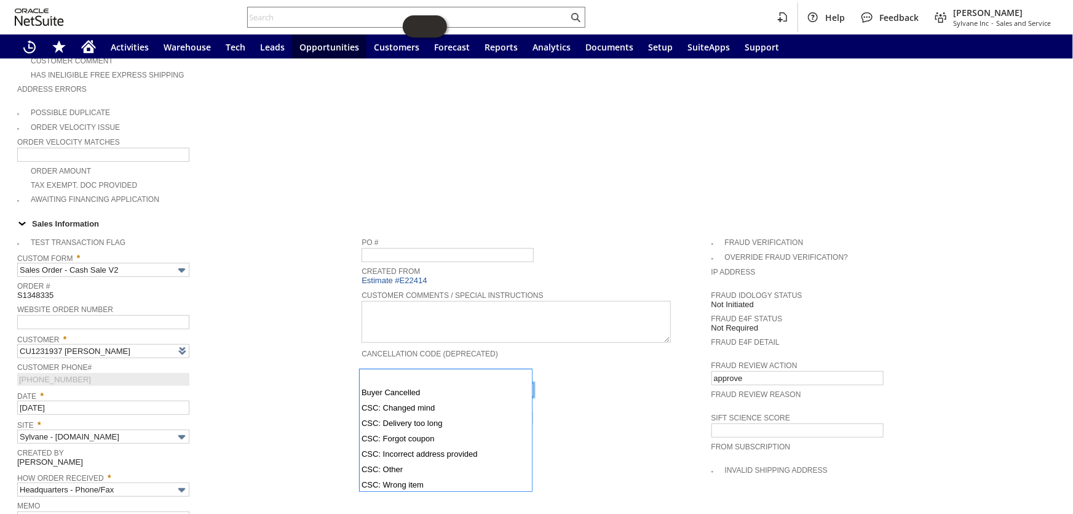
scroll to position [89, 0]
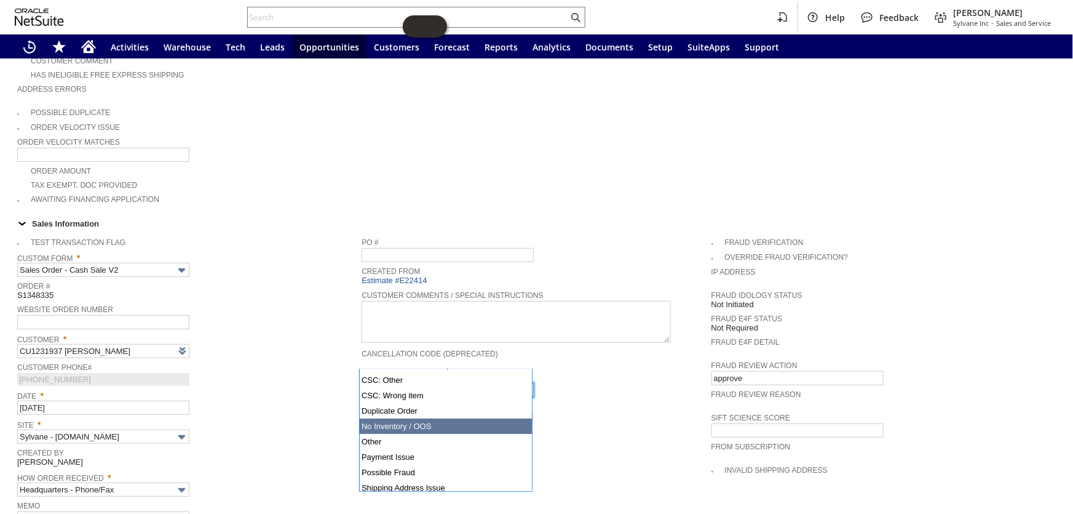
type input "No Inventory / OOS"
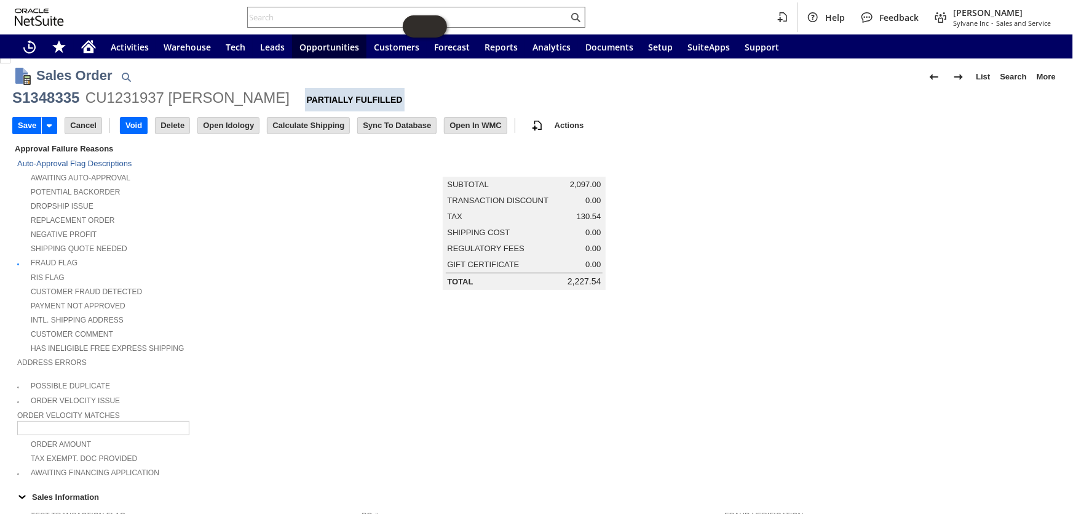
scroll to position [0, 0]
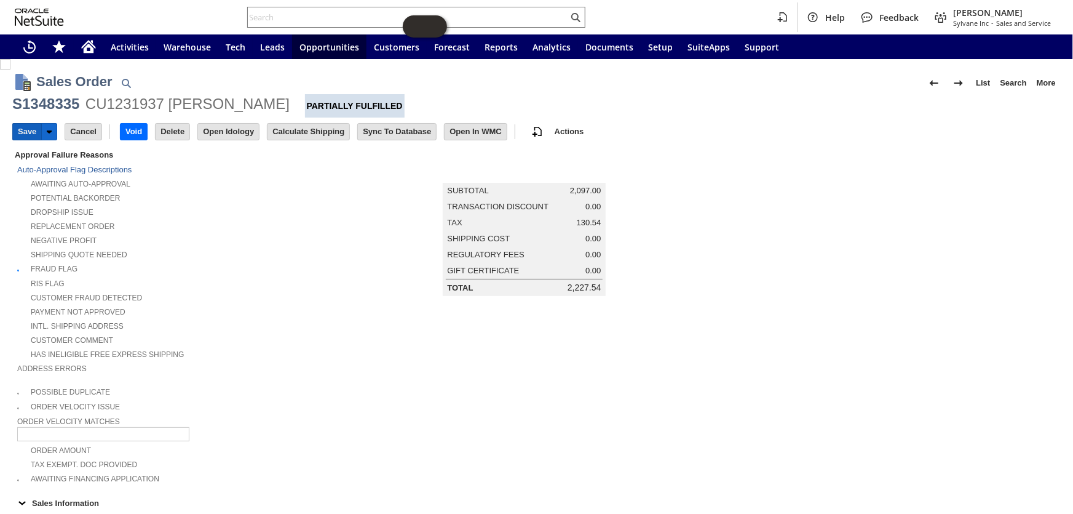
click at [19, 131] on input "Save" at bounding box center [27, 132] width 28 height 16
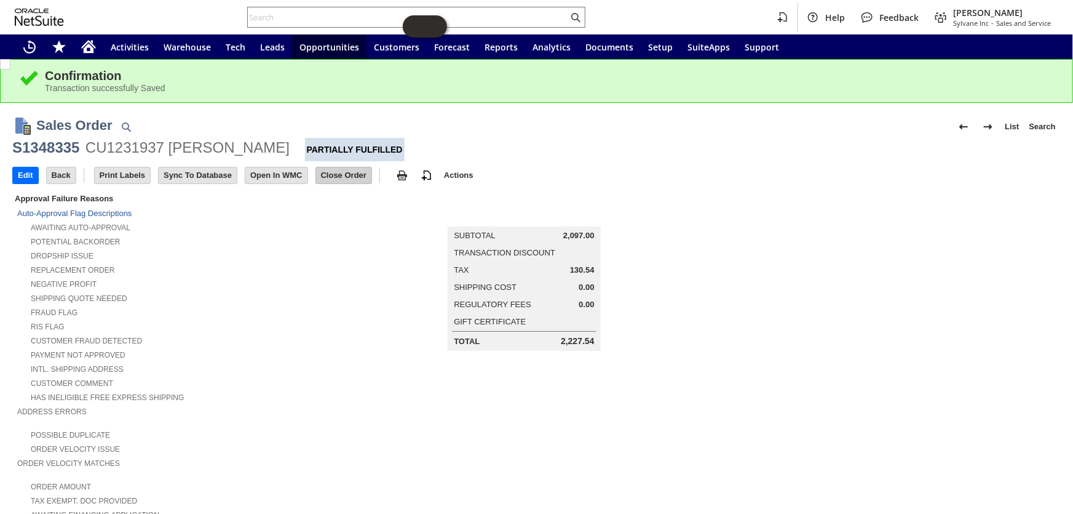
click at [344, 174] on input "Close Order" at bounding box center [343, 175] width 55 height 16
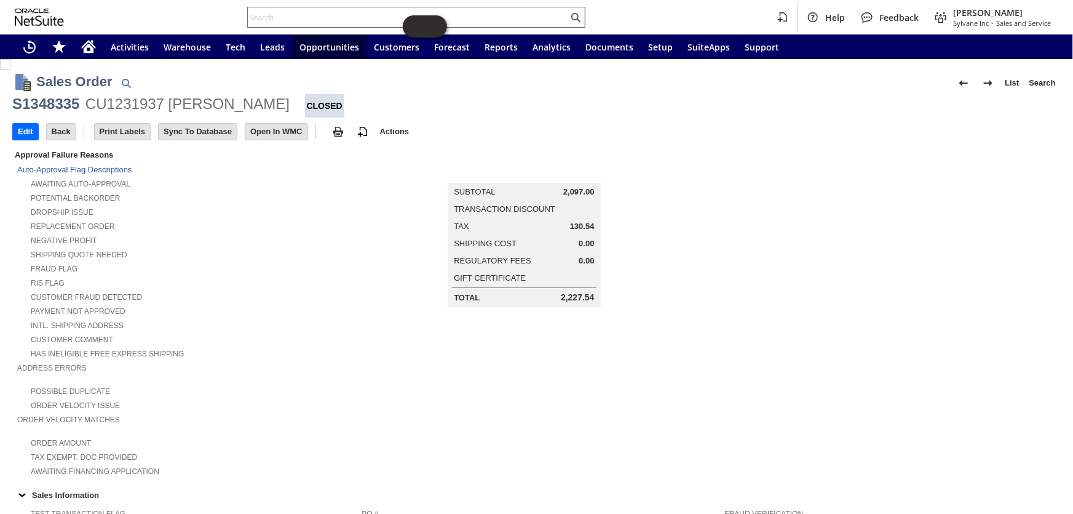
click at [271, 14] on input "text" at bounding box center [408, 17] width 321 height 15
paste input "S1345267"
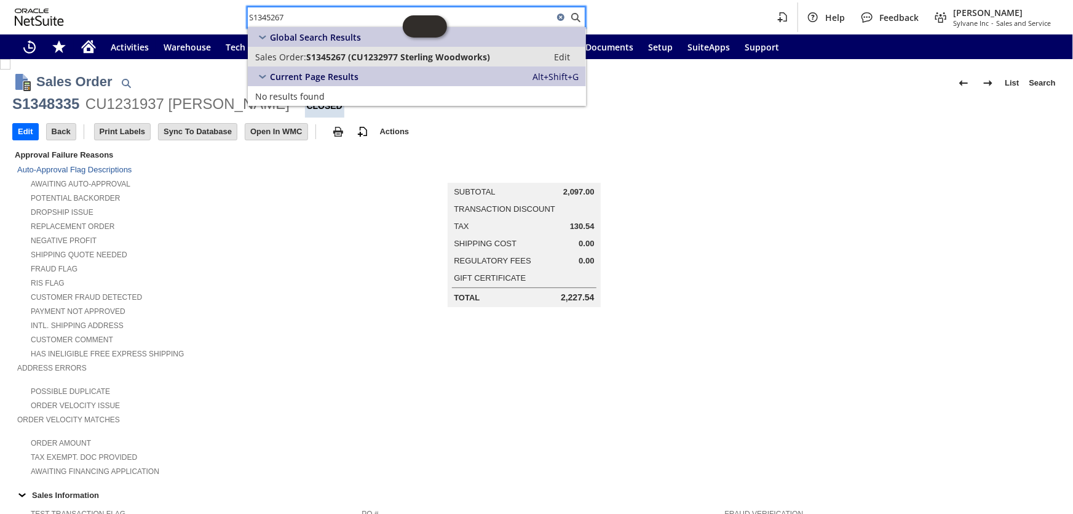
type input "S1345267"
click at [351, 55] on span "S1345267 (CU1232977 Sterling Woodworks)" at bounding box center [398, 57] width 184 height 12
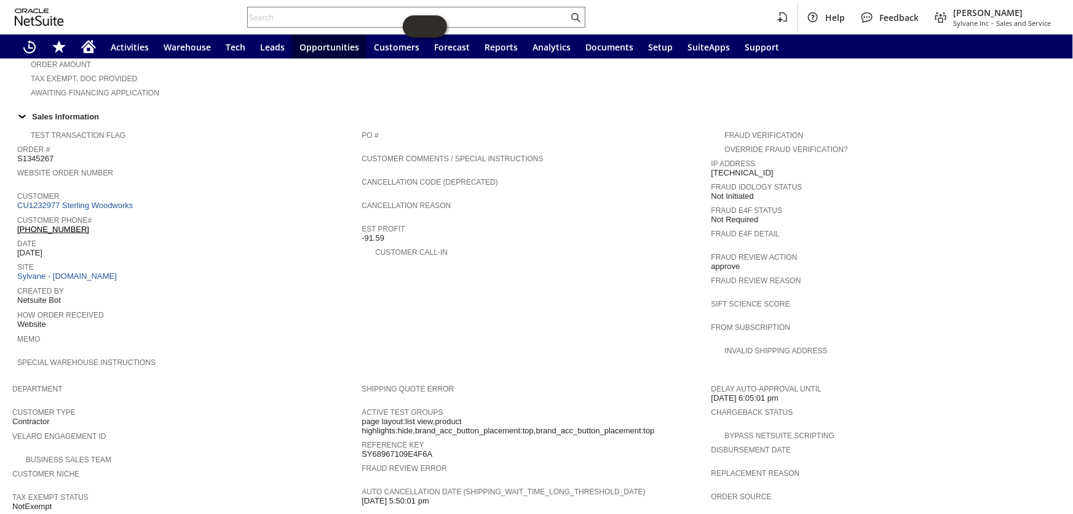
scroll to position [378, 0]
click at [110, 201] on link "CU1232977 Sterling Woodworks" at bounding box center [76, 205] width 119 height 9
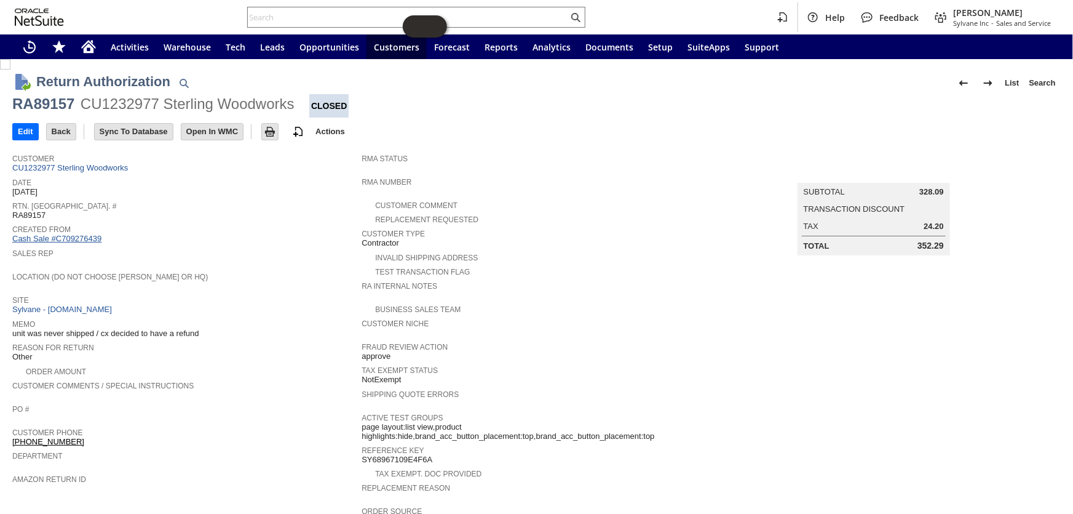
click at [76, 234] on link "Cash Sale #C709276439" at bounding box center [56, 238] width 89 height 9
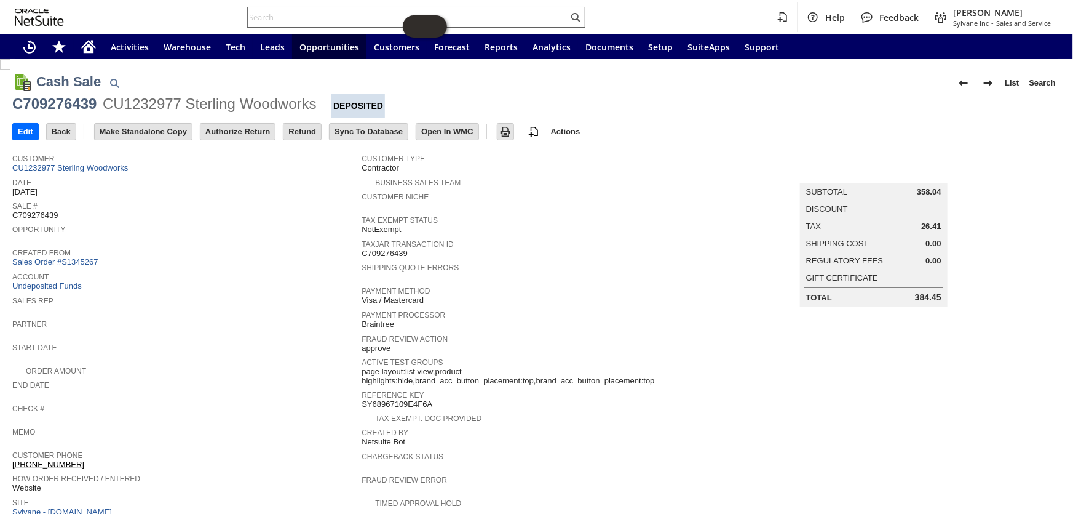
click at [293, 20] on input "text" at bounding box center [408, 17] width 321 height 15
paste input "S1342332"
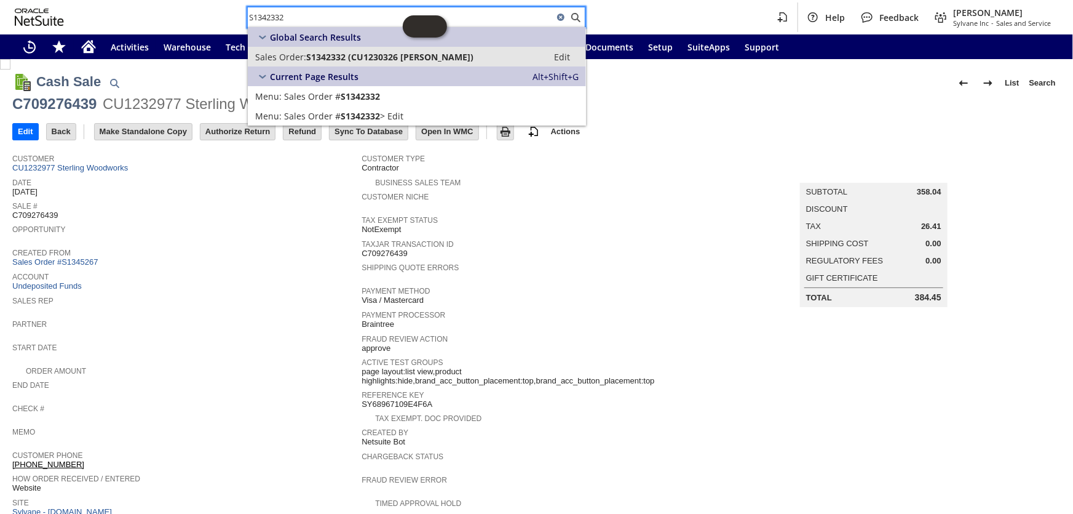
type input "S1342332"
click at [378, 54] on span "S1342332 (CU1230326 Flora Kelleher)" at bounding box center [389, 57] width 167 height 12
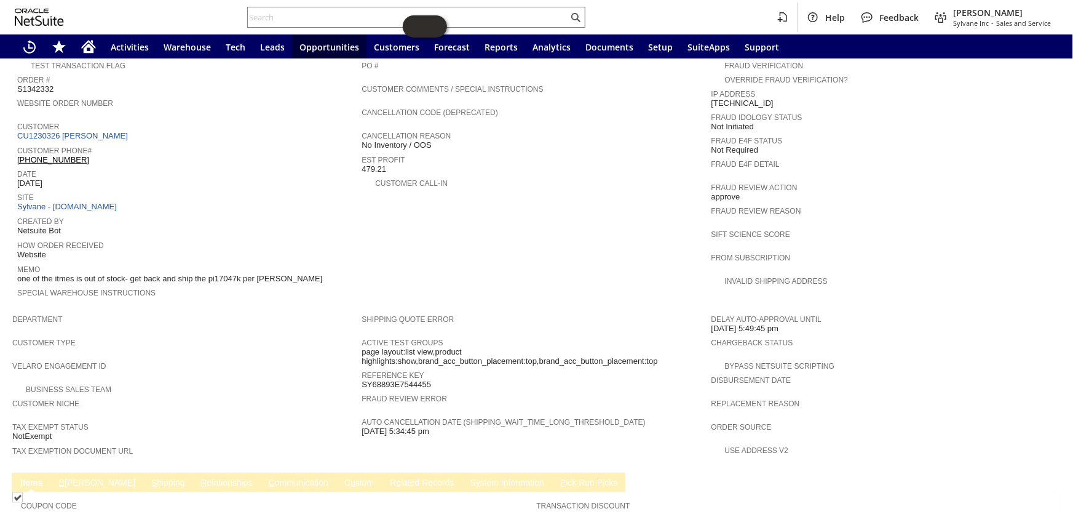
scroll to position [447, 0]
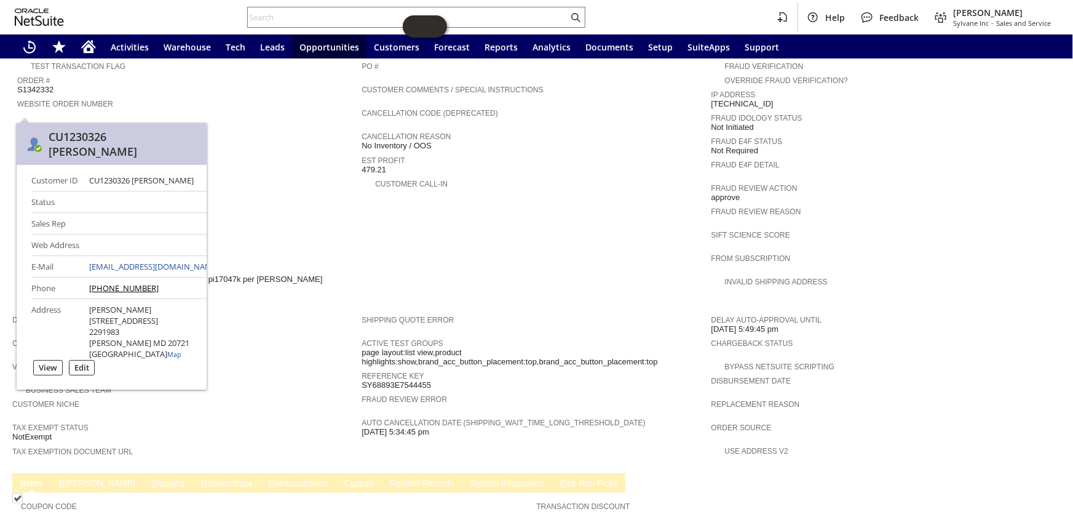
click at [70, 132] on link "CU1230326 [PERSON_NAME]" at bounding box center [74, 136] width 114 height 9
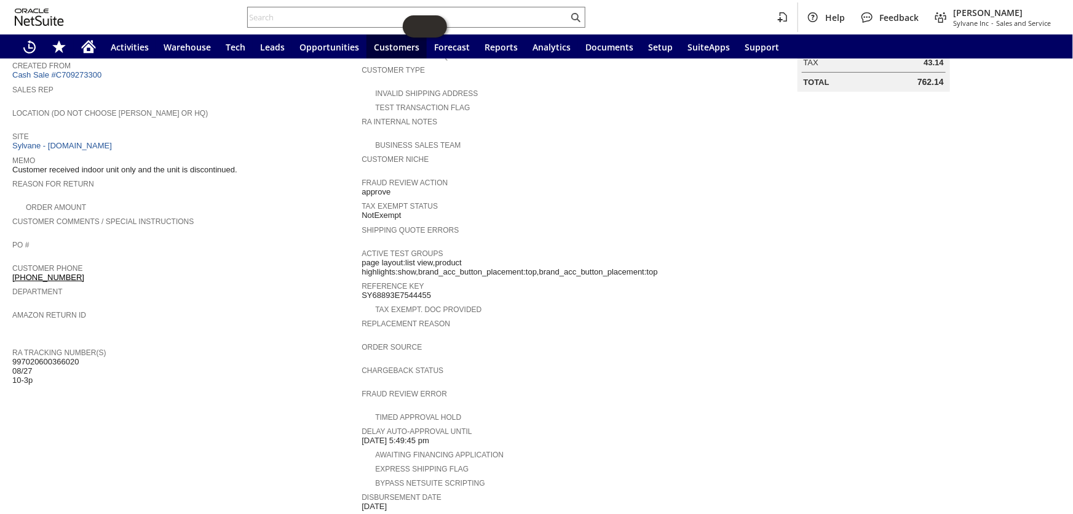
scroll to position [68, 0]
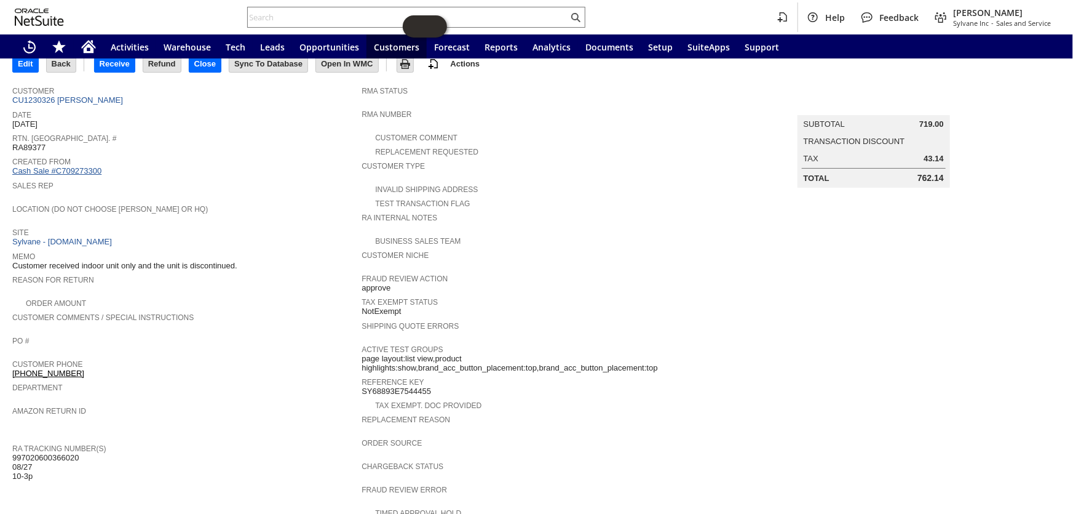
click at [69, 166] on link "Cash Sale #C709273300" at bounding box center [56, 170] width 89 height 9
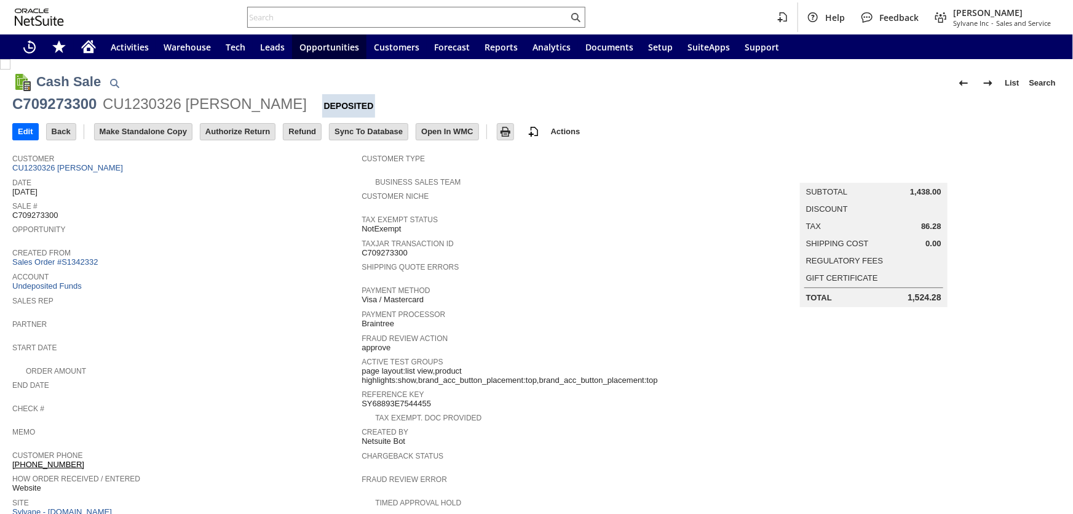
scroll to position [447, 0]
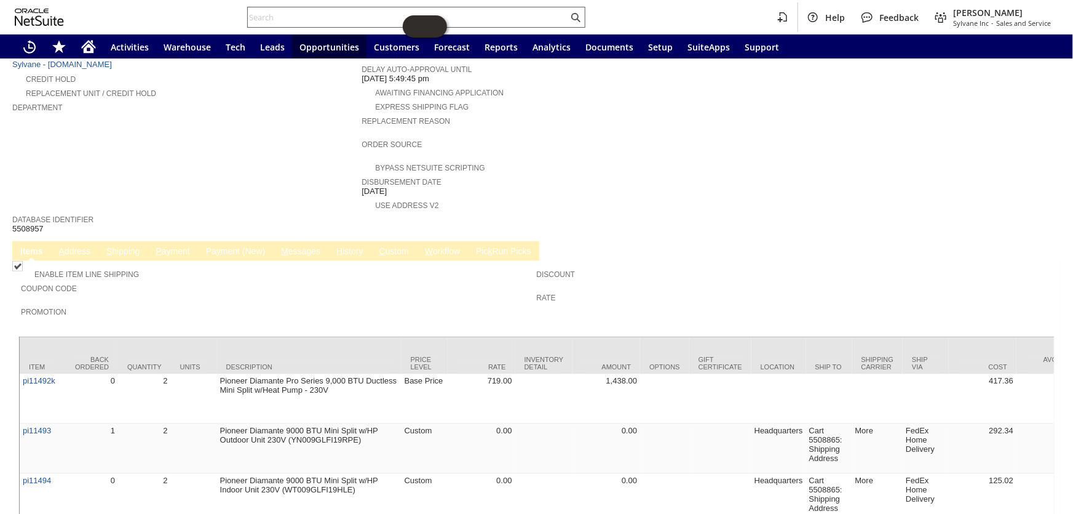
click at [293, 19] on input "text" at bounding box center [408, 17] width 321 height 15
paste input "CU1235286"
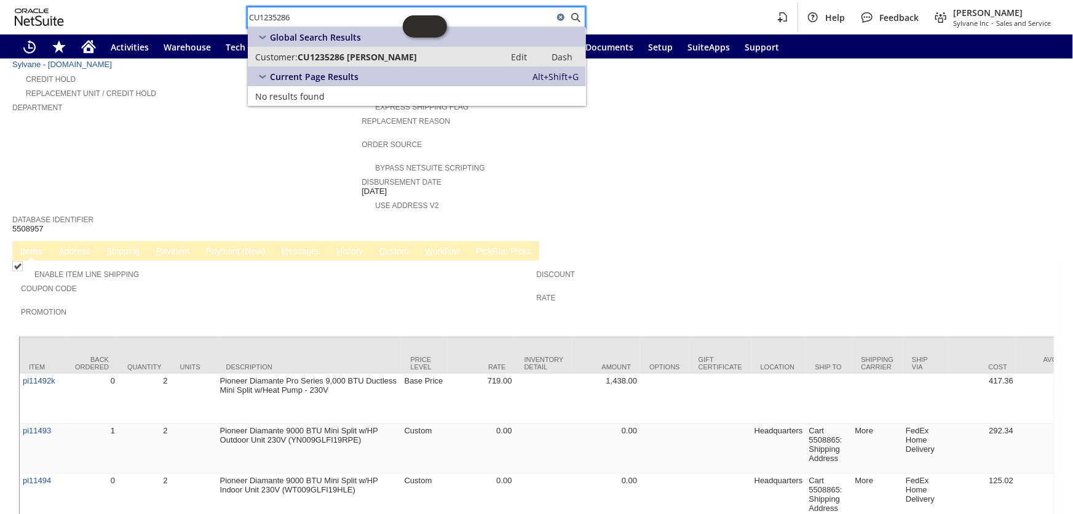
type input "CU1235286"
click at [371, 54] on span "CU1235286 [PERSON_NAME]" at bounding box center [357, 57] width 119 height 12
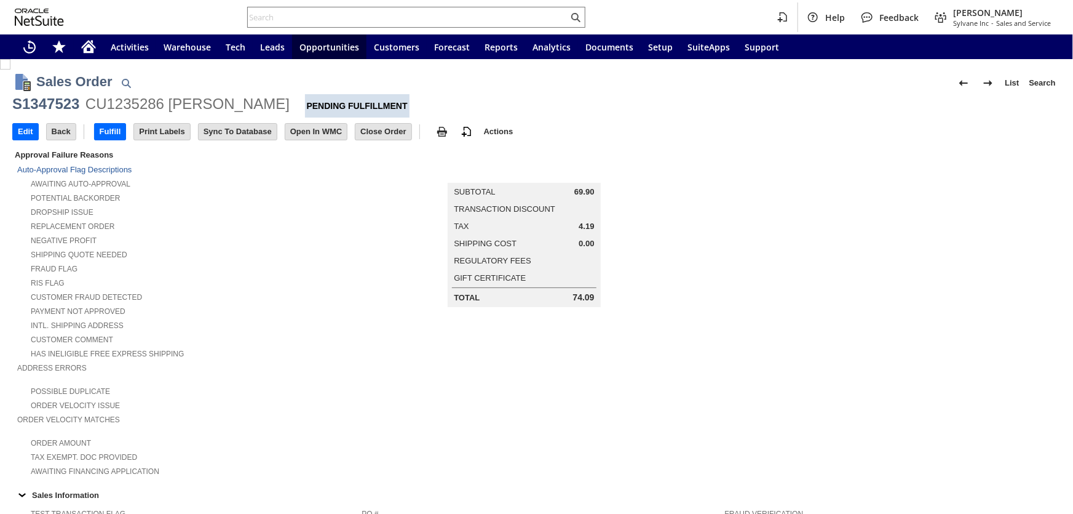
scroll to position [618, 0]
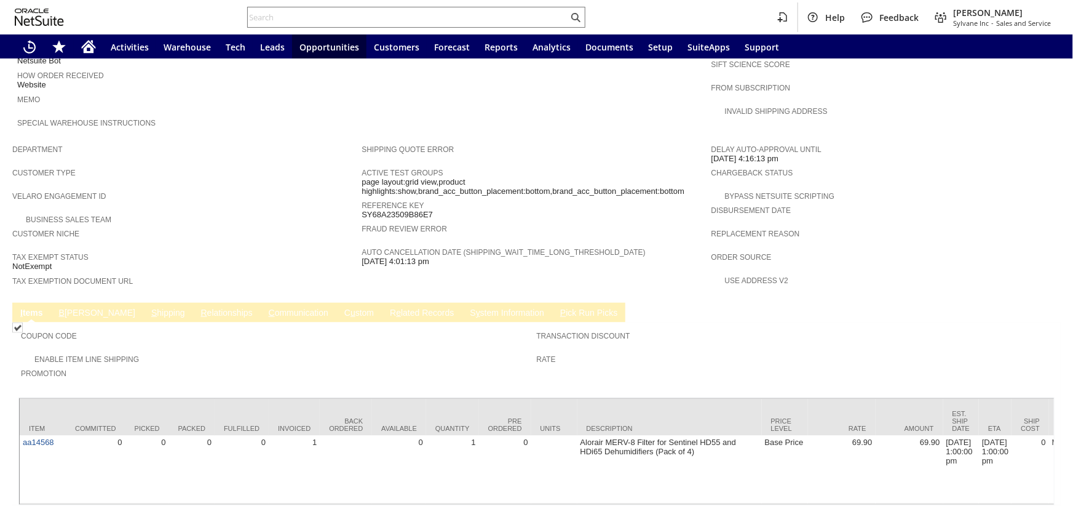
click at [266, 308] on link "C ommunication" at bounding box center [299, 314] width 66 height 12
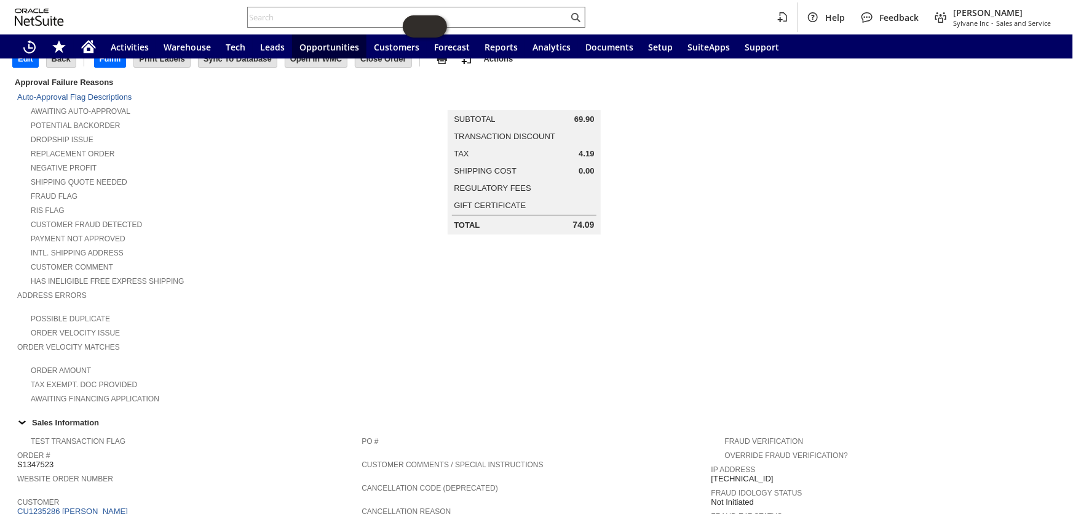
scroll to position [0, 0]
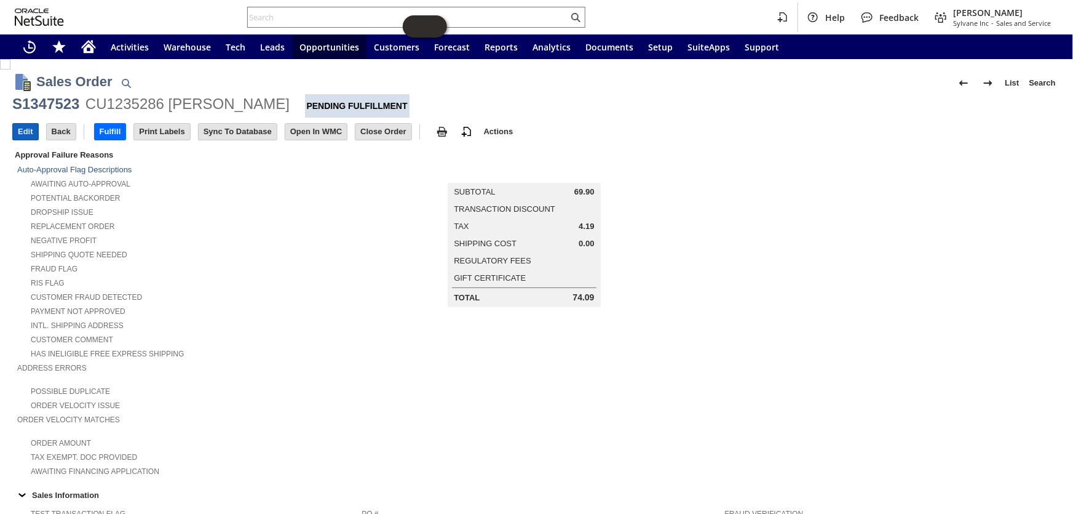
click at [20, 125] on input "Edit" at bounding box center [25, 132] width 25 height 16
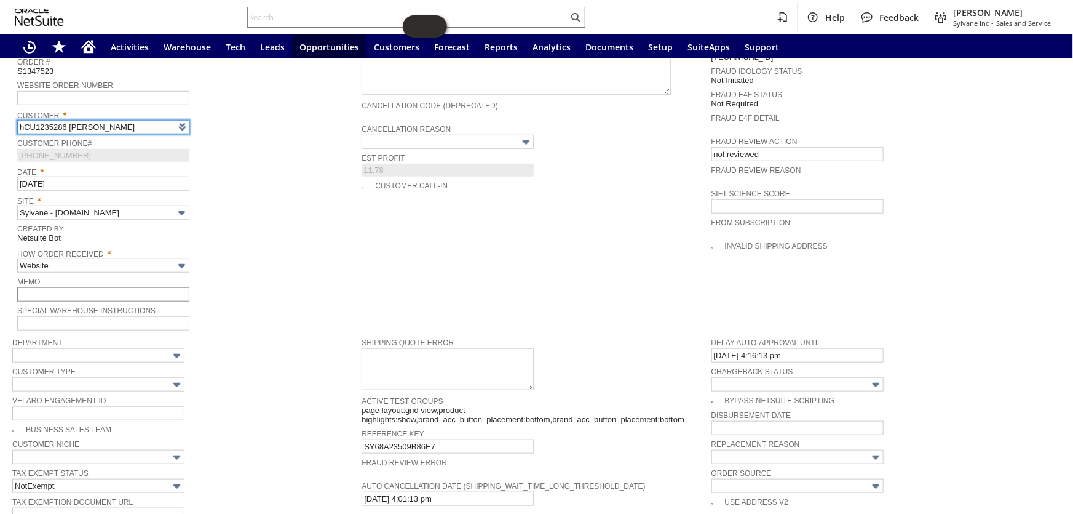
type input "CU1235286 James Meeks"
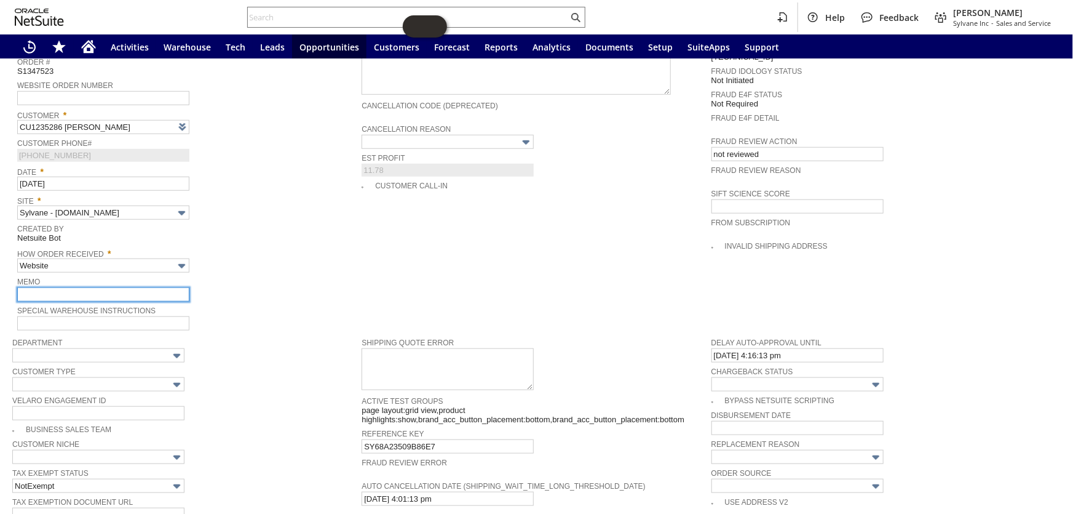
click at [62, 287] on input "text" at bounding box center [103, 294] width 172 height 14
type input "keeping order open/ ship when available"
click at [234, 274] on div "Memo keeping order open/ ship when available" at bounding box center [186, 288] width 338 height 28
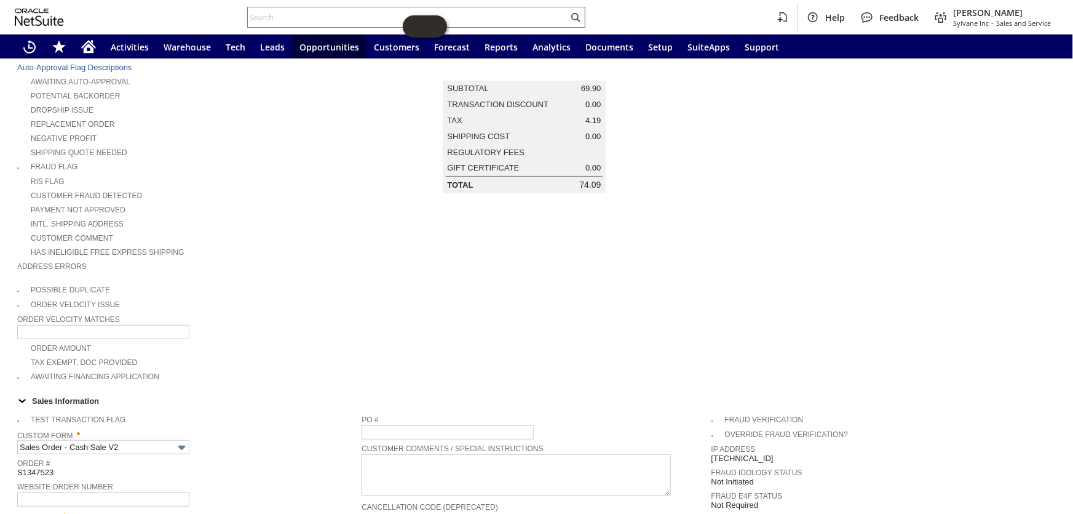
scroll to position [0, 0]
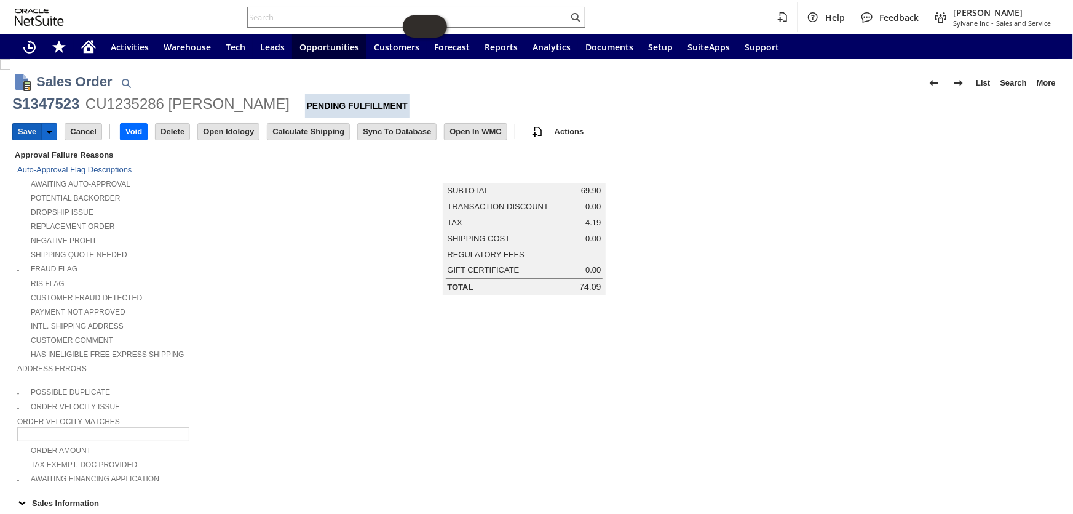
click at [26, 129] on input "Save" at bounding box center [27, 132] width 28 height 16
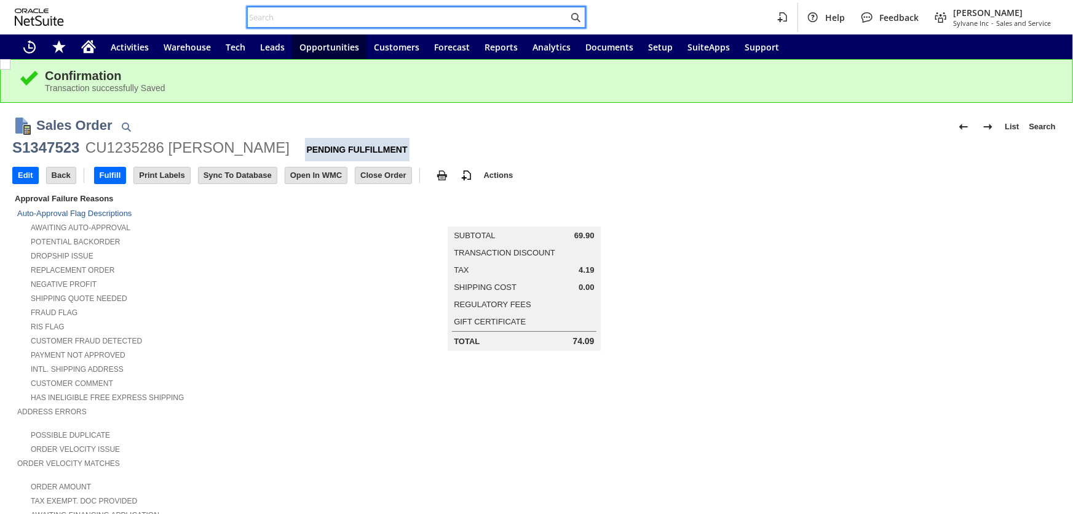
click at [423, 17] on input "text" at bounding box center [408, 17] width 321 height 15
paste input "CU1235421"
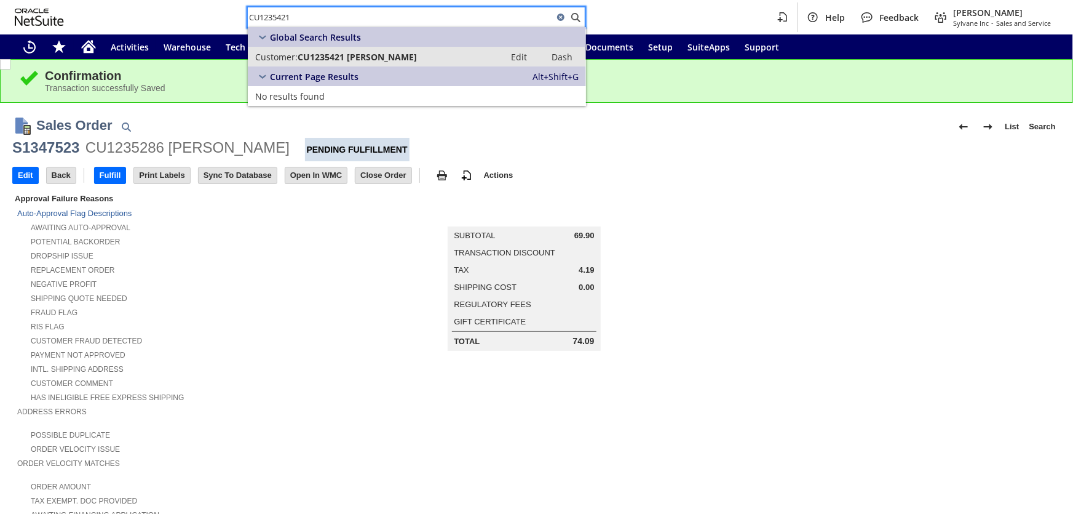
type input "CU1235421"
click at [391, 54] on span "CU1235421 [PERSON_NAME]" at bounding box center [357, 57] width 119 height 12
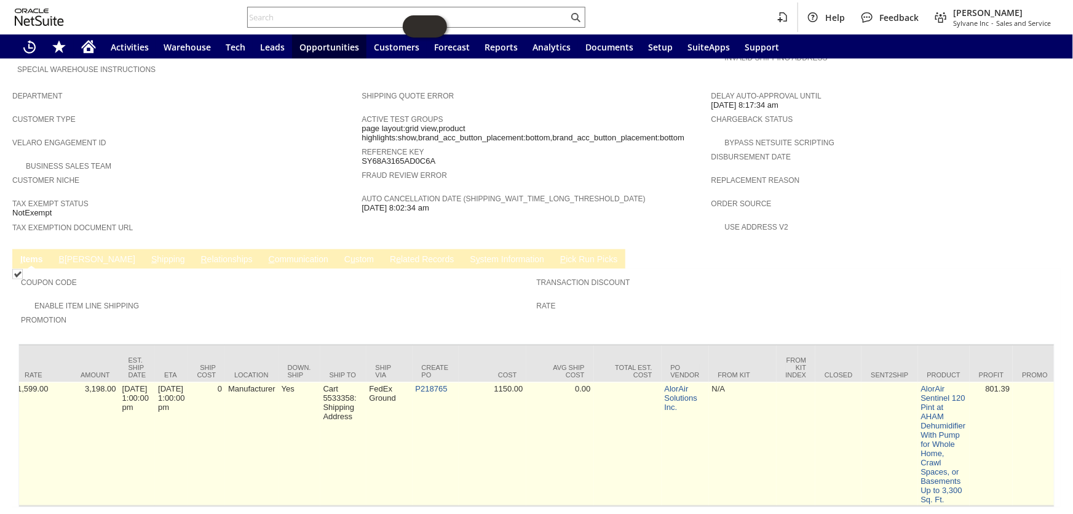
scroll to position [0, 826]
click at [446, 384] on link "P218765" at bounding box center [430, 388] width 32 height 9
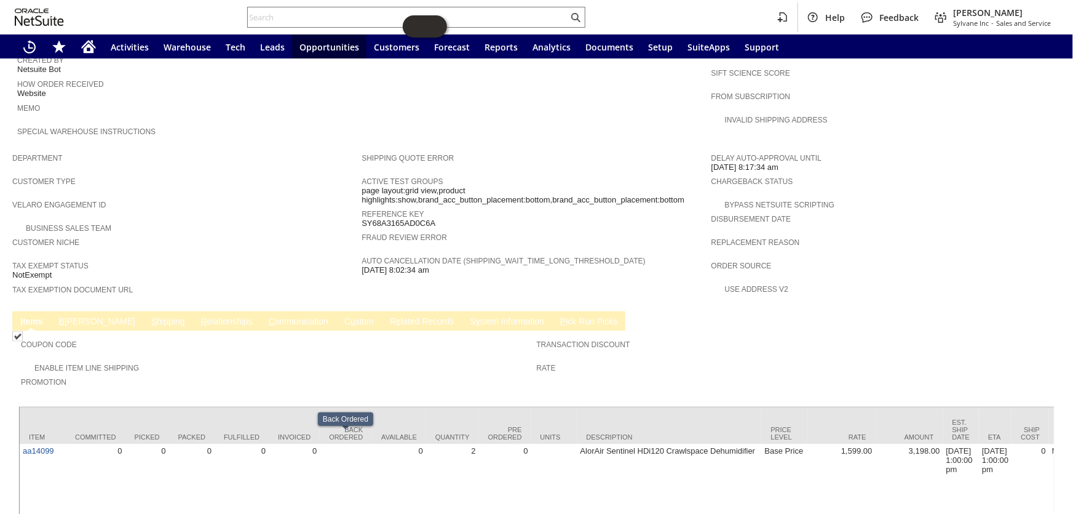
scroll to position [560, 0]
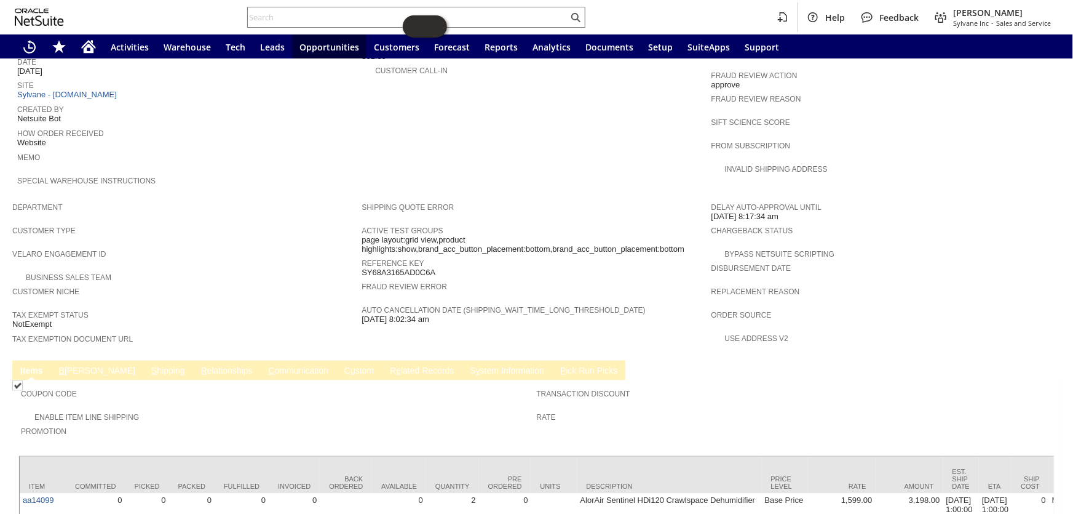
click at [266, 365] on link "C ommunication" at bounding box center [299, 371] width 66 height 12
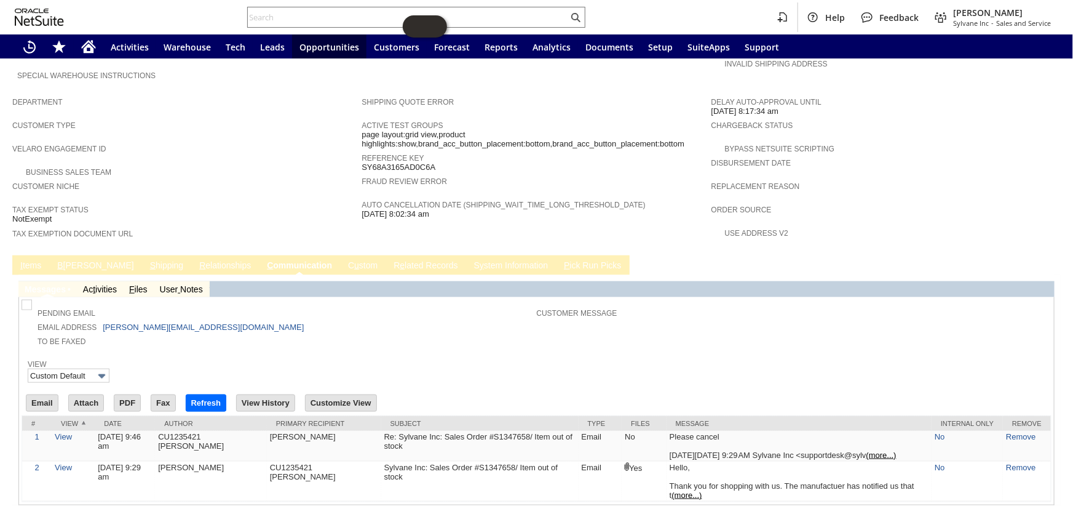
scroll to position [0, 0]
click at [31, 260] on link "I tems" at bounding box center [30, 266] width 27 height 12
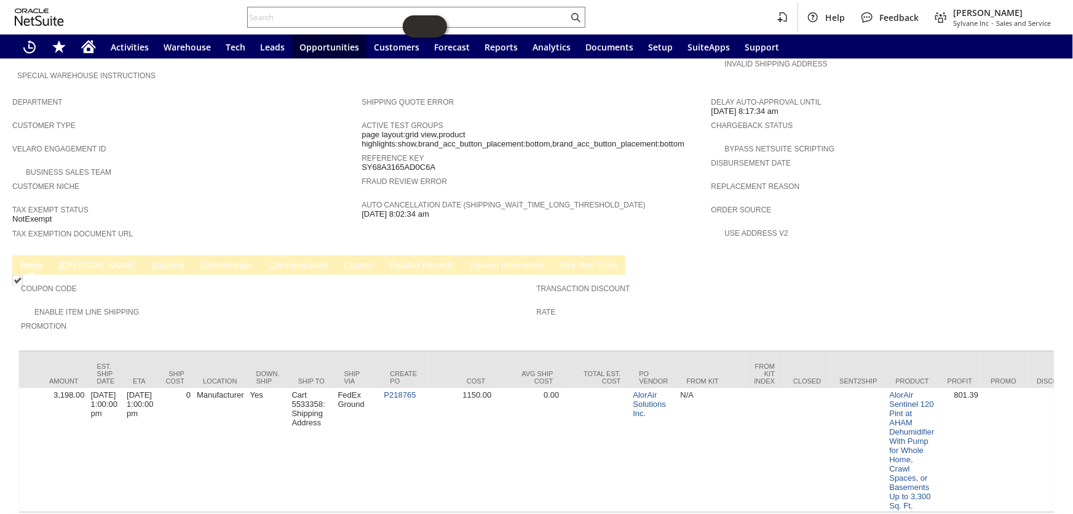
scroll to position [0, 858]
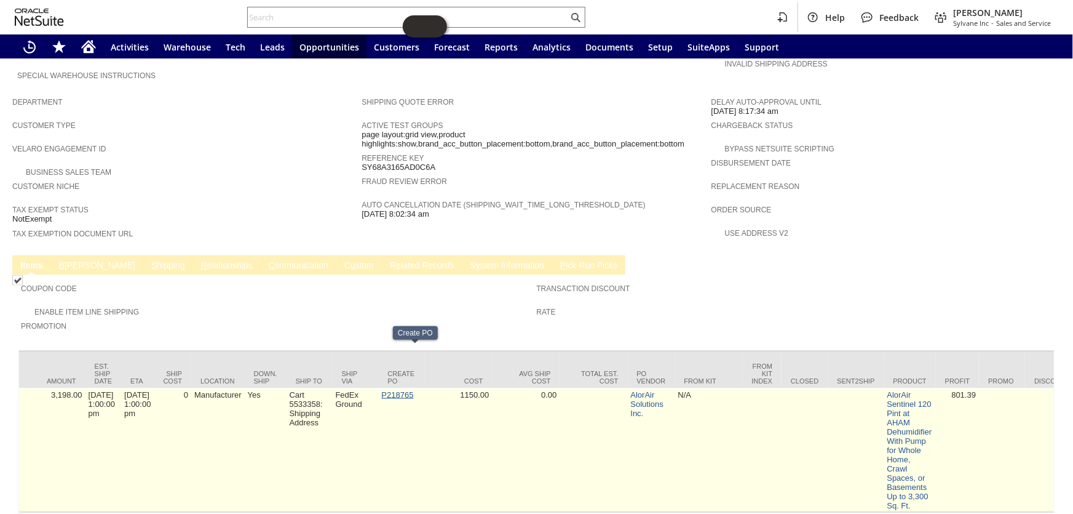
click at [407, 390] on link "P218765" at bounding box center [398, 394] width 32 height 9
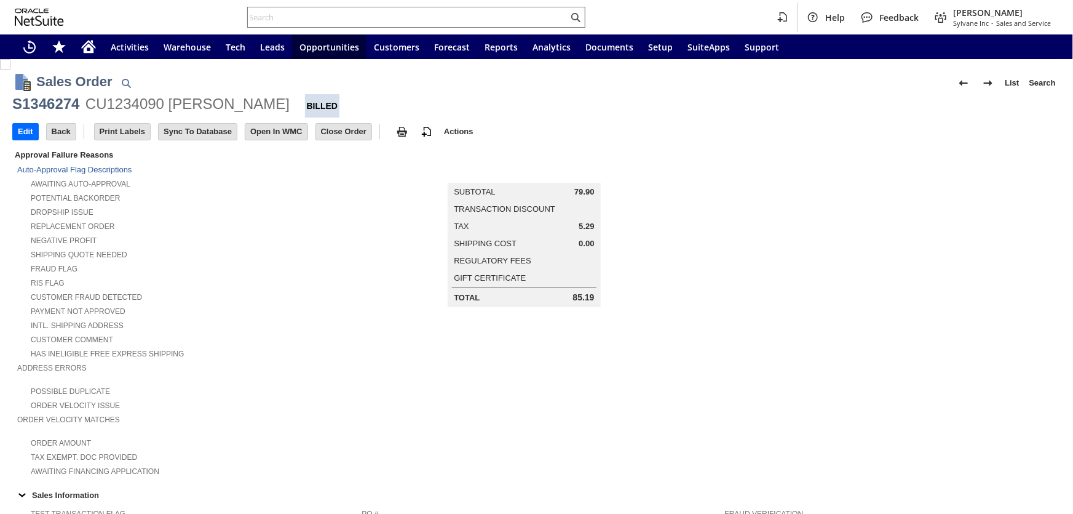
scroll to position [618, 0]
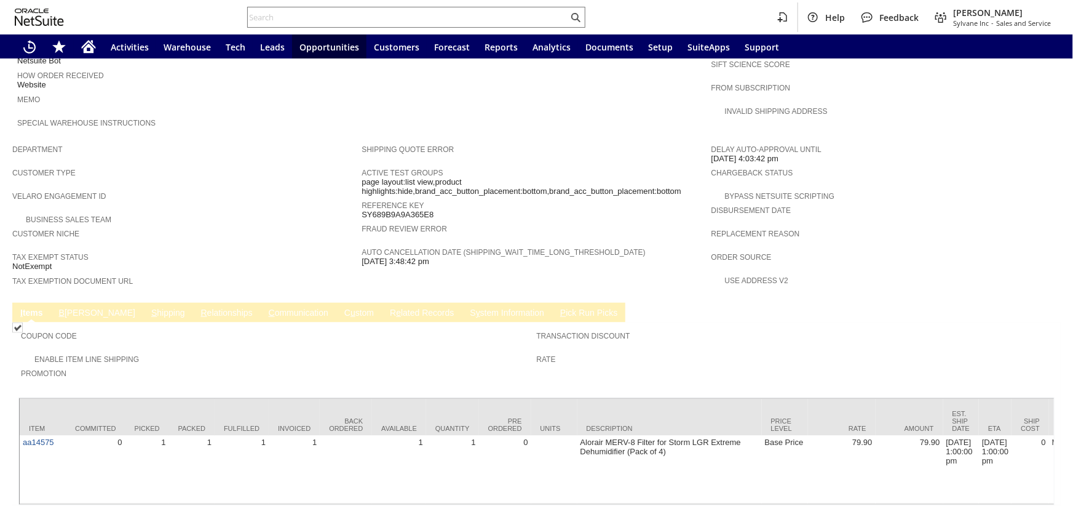
click at [67, 308] on link "B illing" at bounding box center [97, 314] width 82 height 12
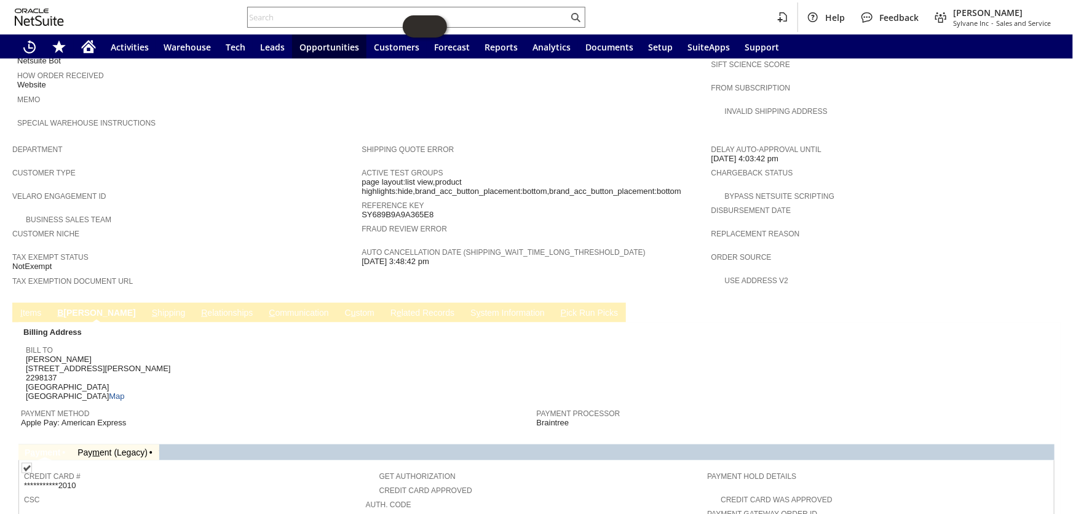
click at [149, 308] on link "S hipping" at bounding box center [169, 314] width 40 height 12
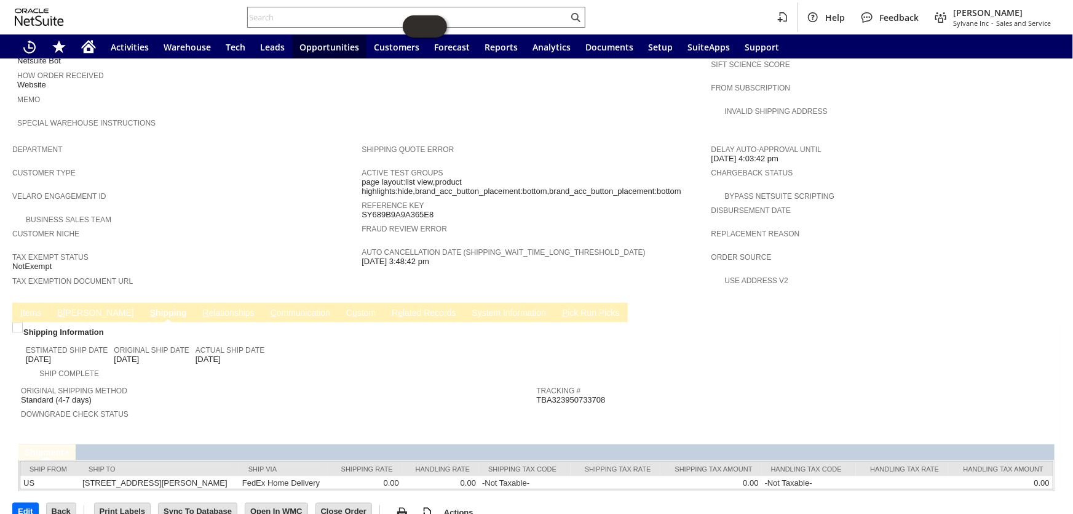
scroll to position [595, 0]
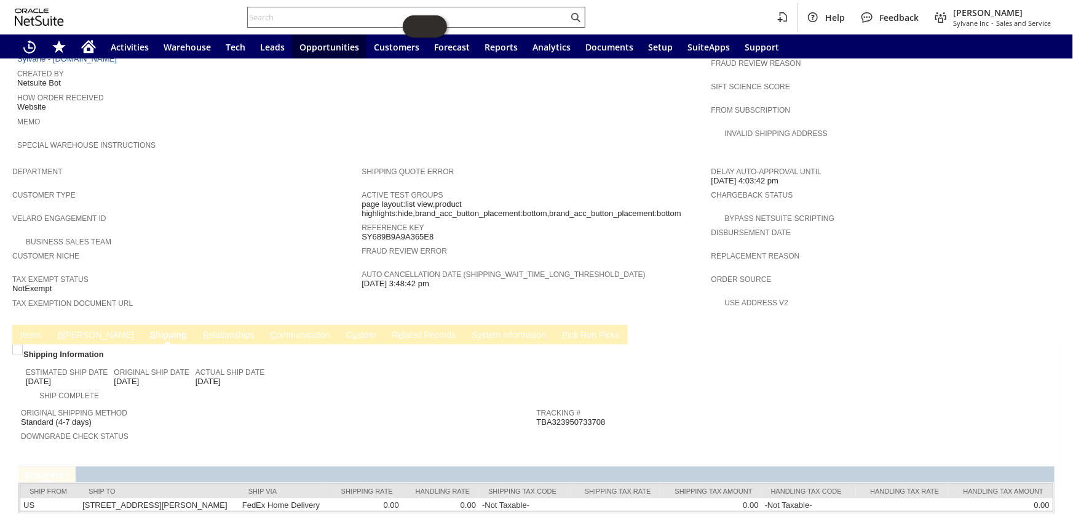
click at [297, 12] on input "text" at bounding box center [408, 17] width 321 height 15
drag, startPoint x: 300, startPoint y: 14, endPoint x: 63, endPoint y: 300, distance: 371.4
click at [63, 330] on link "B illing" at bounding box center [95, 336] width 82 height 12
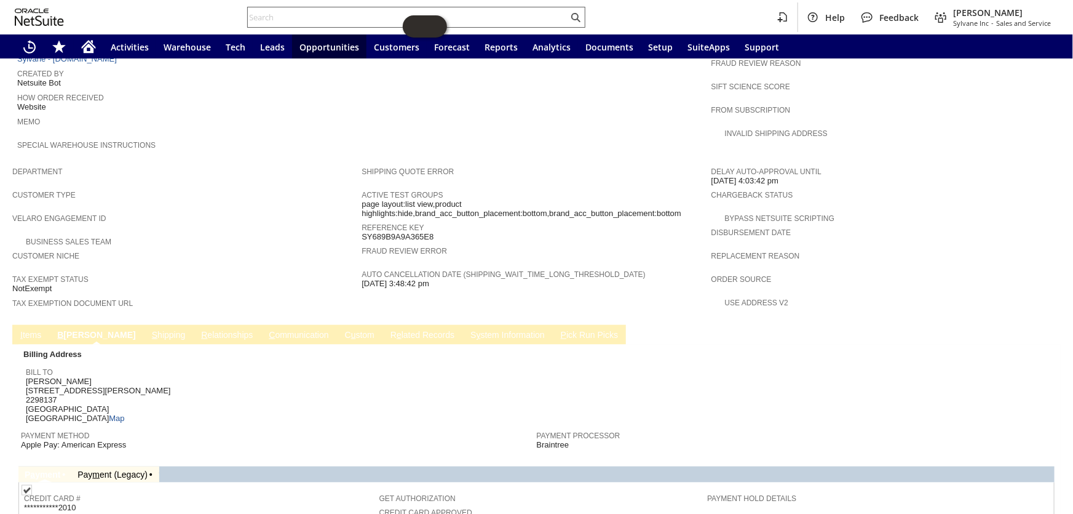
click at [314, 12] on input "text" at bounding box center [408, 17] width 321 height 15
paste input "P217875"
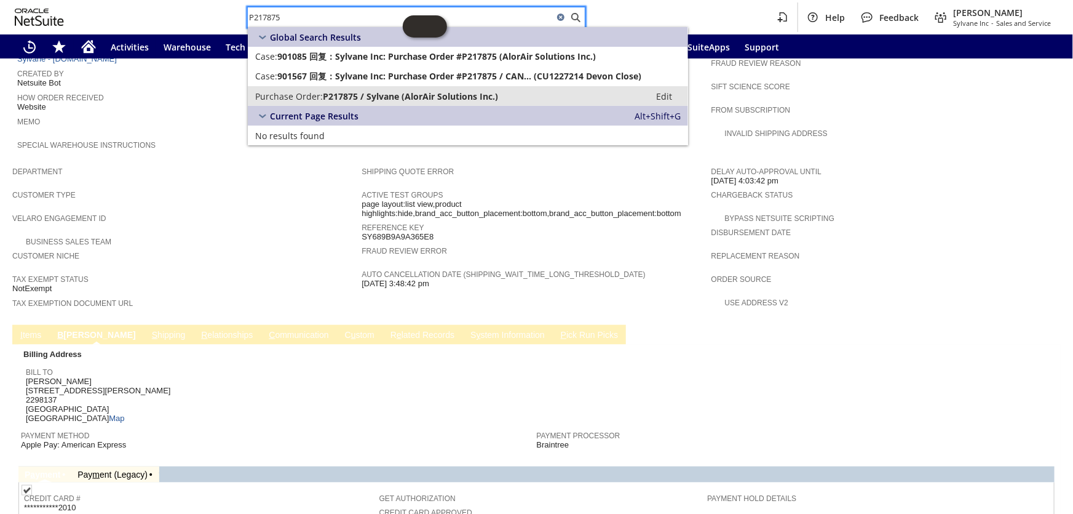
type input "P217875"
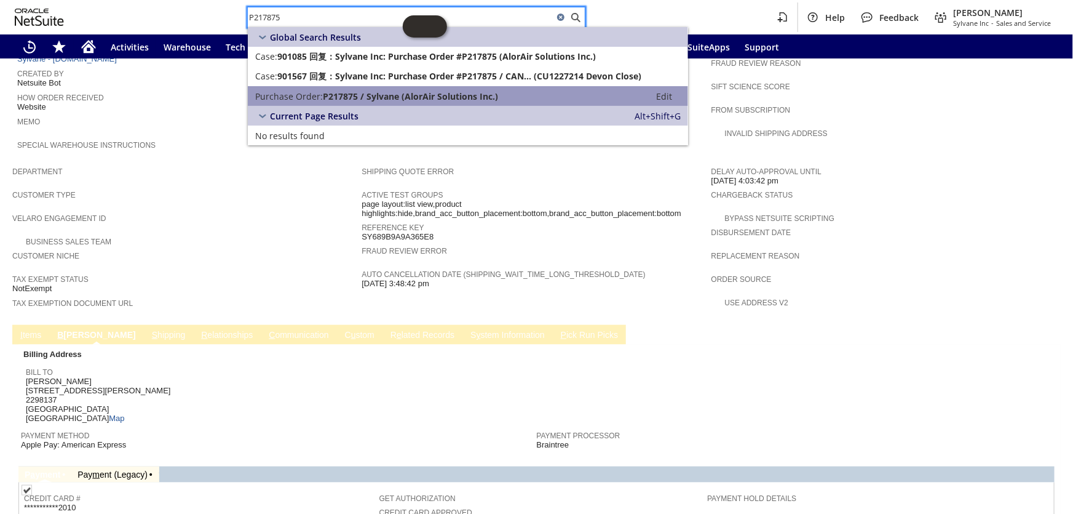
click at [334, 94] on span "P217875 / Sylvane (AlorAir Solutions Inc.)" at bounding box center [410, 96] width 175 height 12
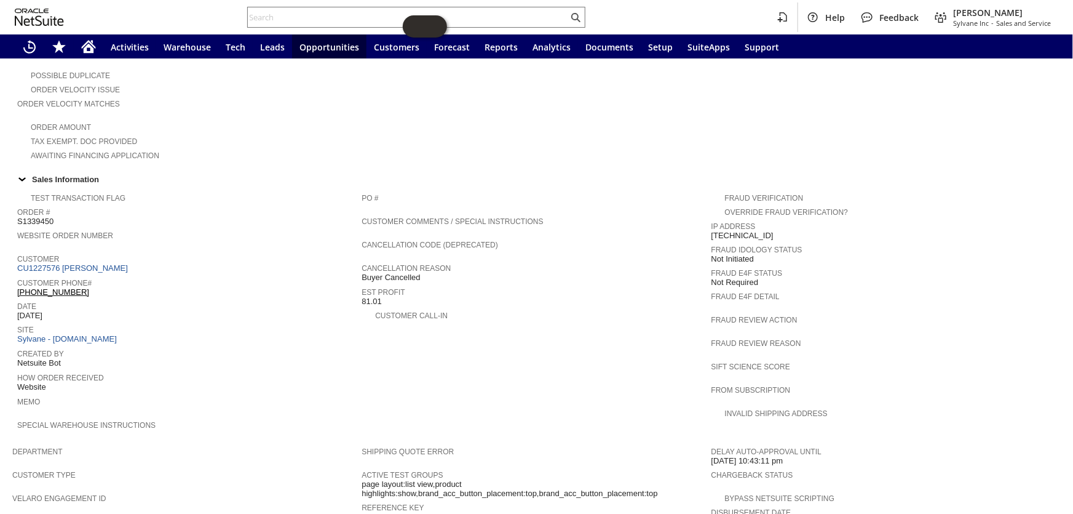
scroll to position [327, 0]
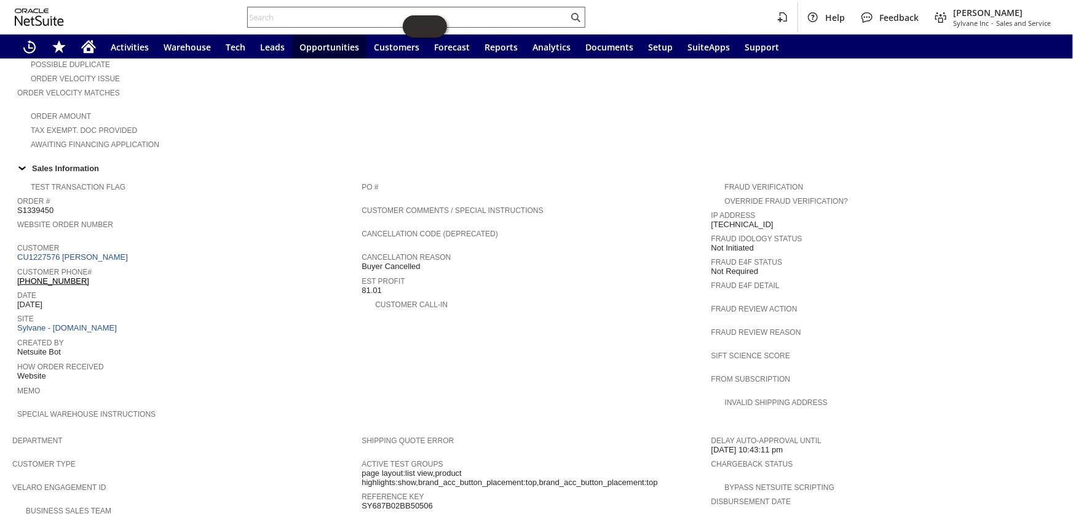
click at [299, 14] on input "text" at bounding box center [408, 17] width 321 height 15
paste input "P217945"
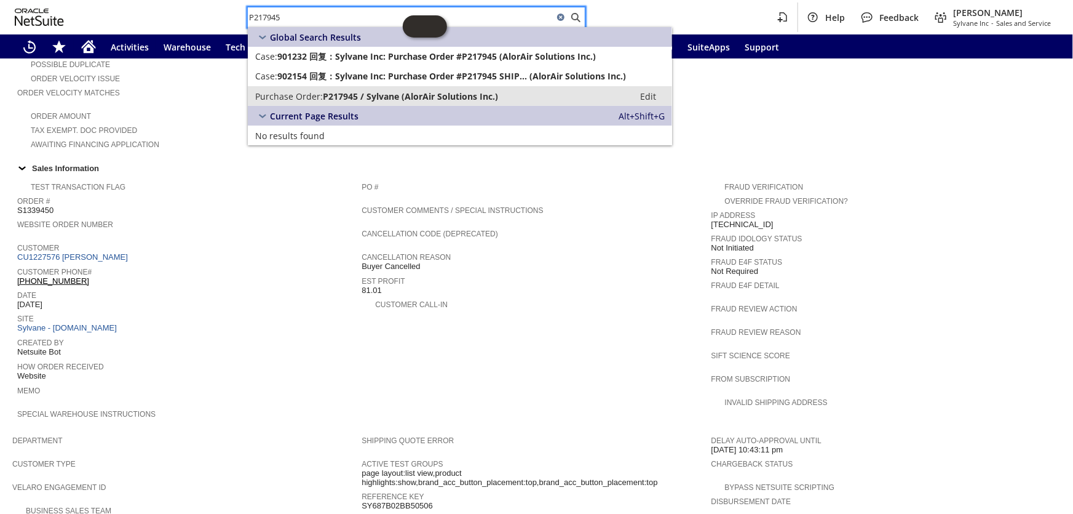
type input "P217945"
click at [400, 98] on span "P217945 / Sylvane (AlorAir Solutions Inc.)" at bounding box center [410, 96] width 175 height 12
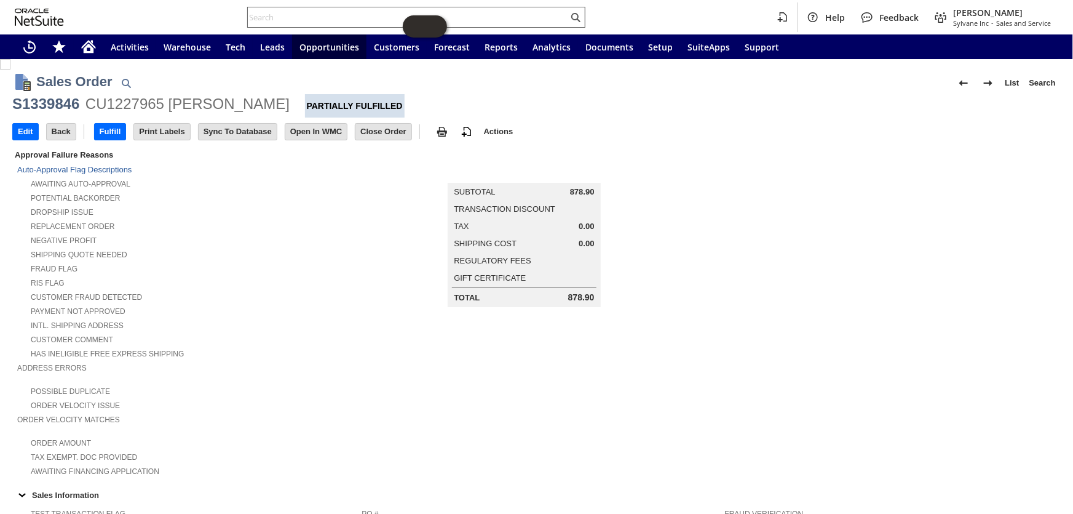
click at [271, 14] on input "text" at bounding box center [408, 17] width 321 height 15
drag, startPoint x: 271, startPoint y: 14, endPoint x: 269, endPoint y: 22, distance: 9.0
paste input "CU1228090"
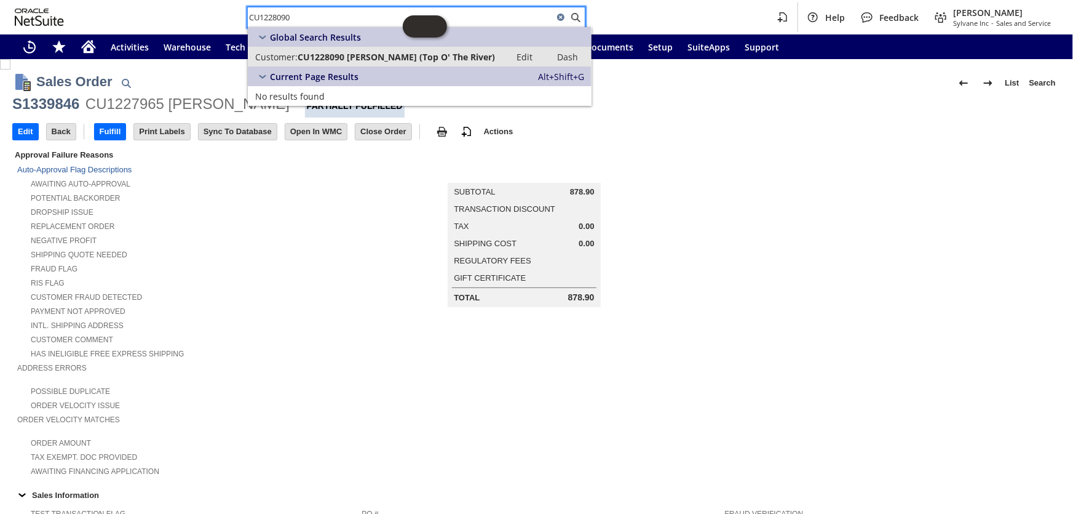
type input "CU1228090"
click at [381, 55] on span "CU1228090 Tim Hearnsberger (Top O' The River)" at bounding box center [396, 57] width 197 height 12
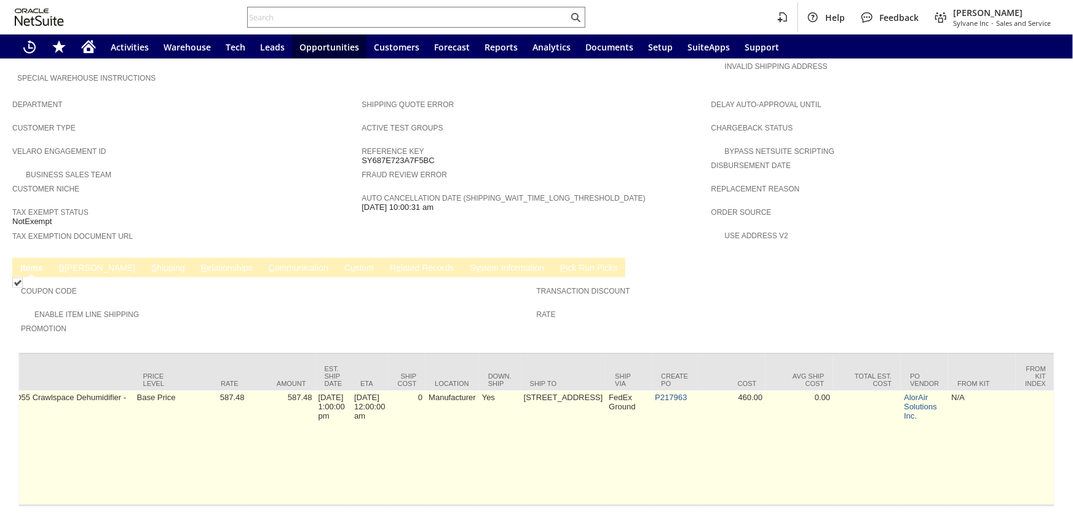
scroll to position [0, 639]
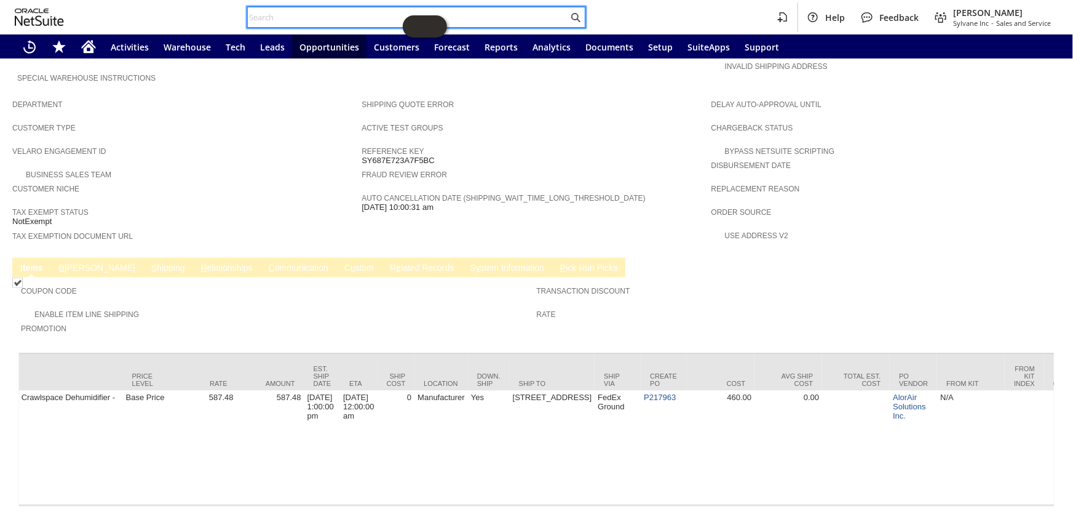
click at [275, 13] on input "text" at bounding box center [408, 17] width 321 height 15
paste input "P217968"
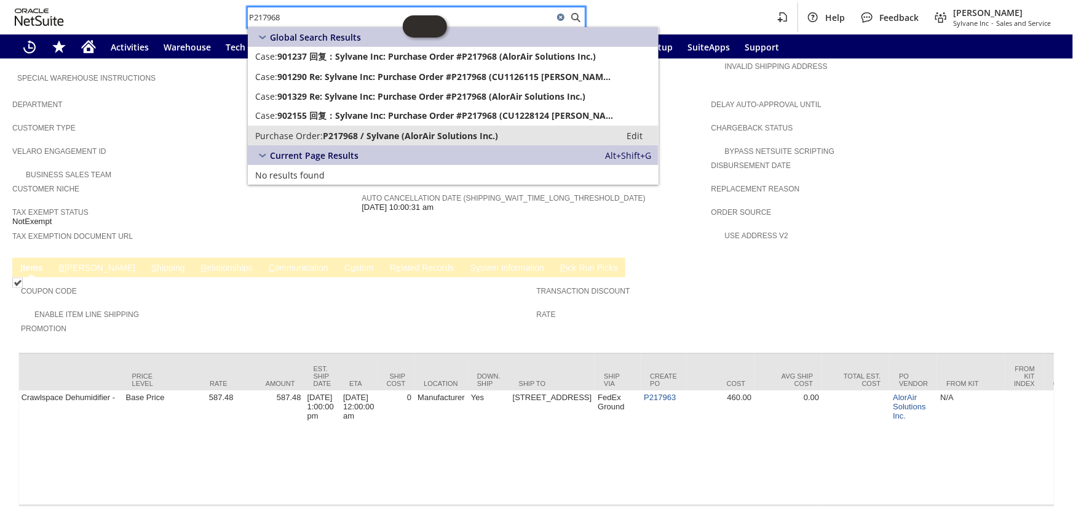
type input "P217968"
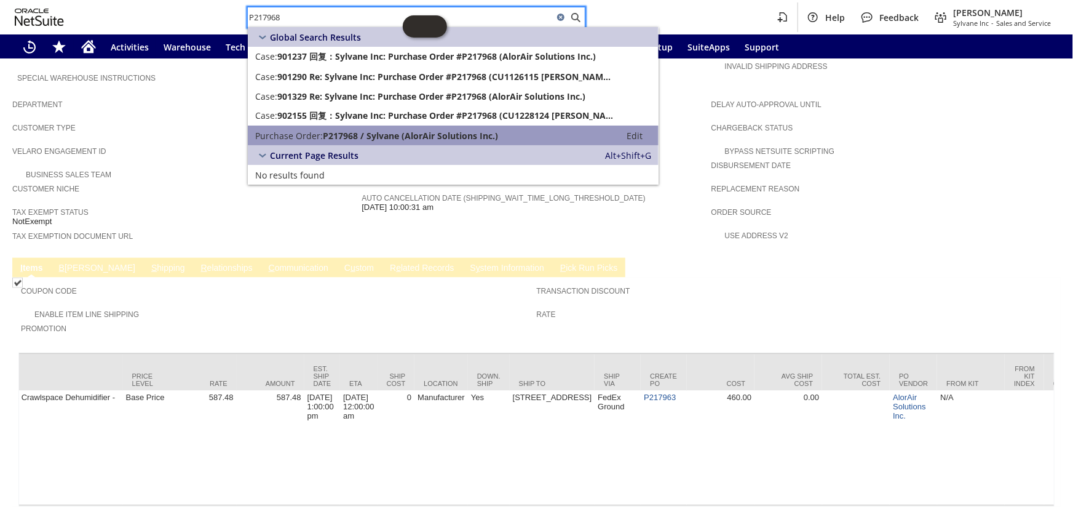
click at [318, 132] on span "Purchase Order:" at bounding box center [289, 136] width 68 height 12
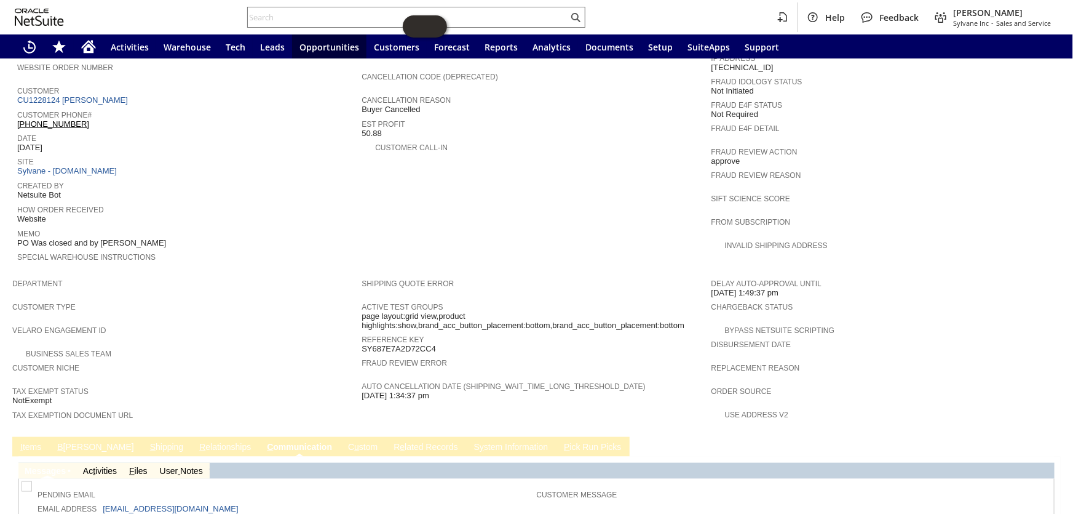
scroll to position [445, 0]
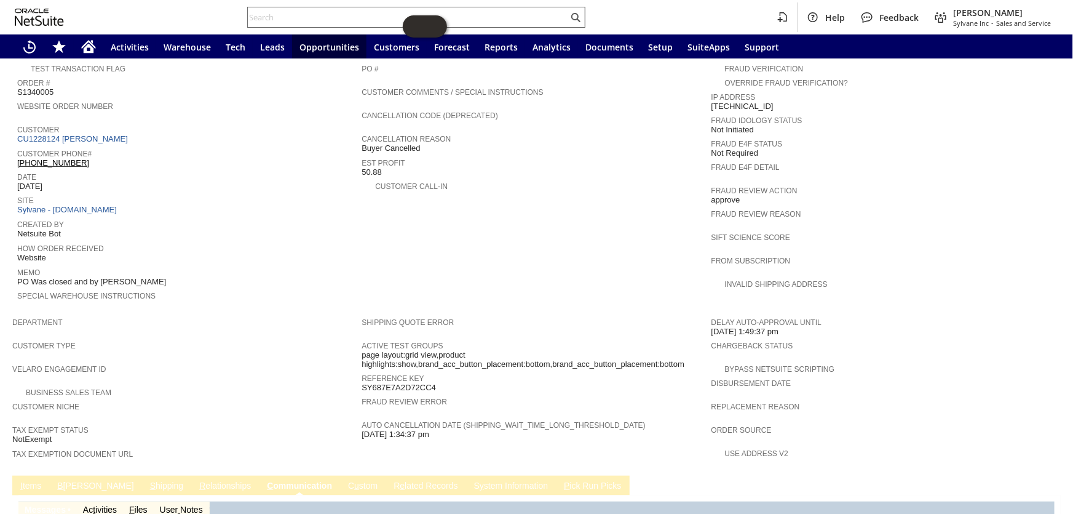
click at [309, 10] on div at bounding box center [416, 17] width 338 height 21
paste input "P218039"
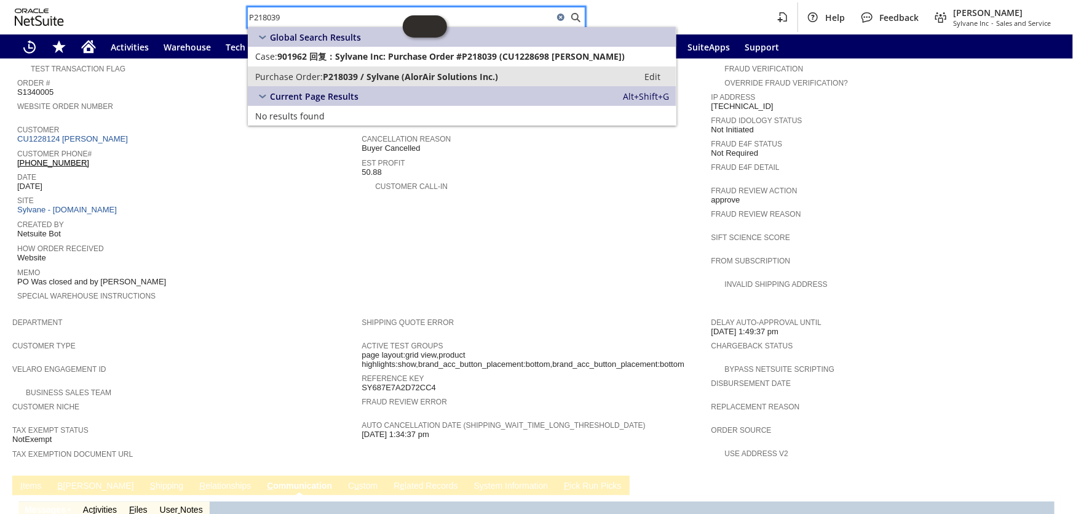
type input "P218039"
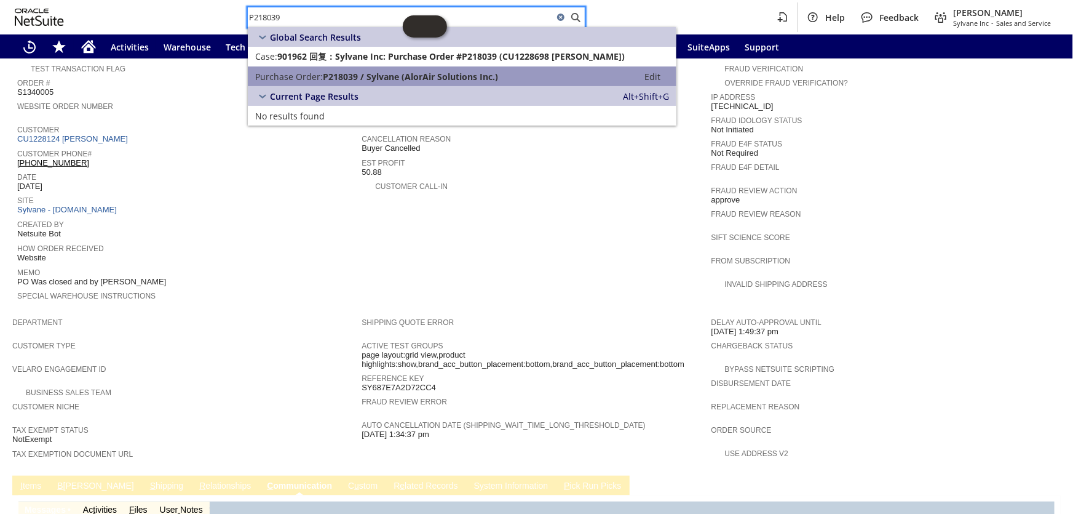
click at [351, 71] on span "P218039 / Sylvane (AlorAir Solutions Inc.)" at bounding box center [410, 77] width 175 height 12
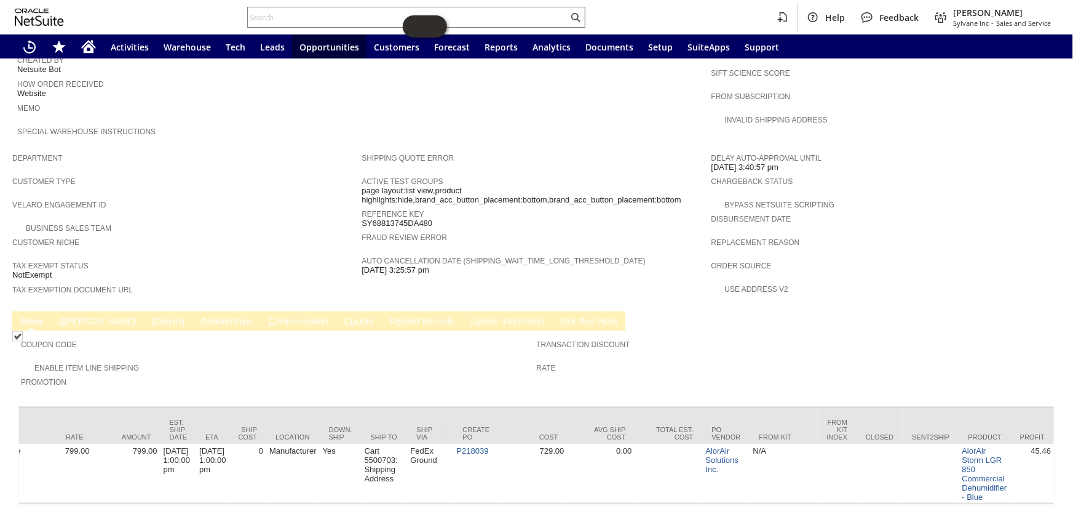
scroll to position [0, 785]
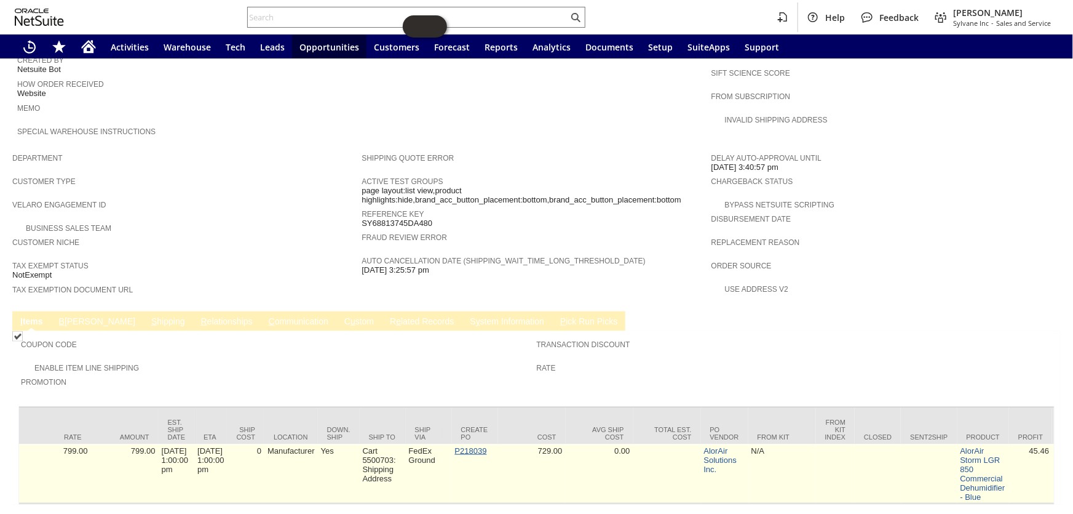
click at [473, 446] on link "P218039" at bounding box center [471, 450] width 32 height 9
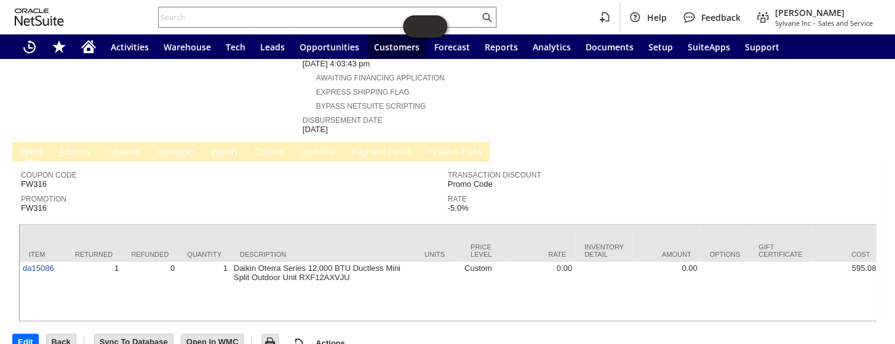
scroll to position [28, 0]
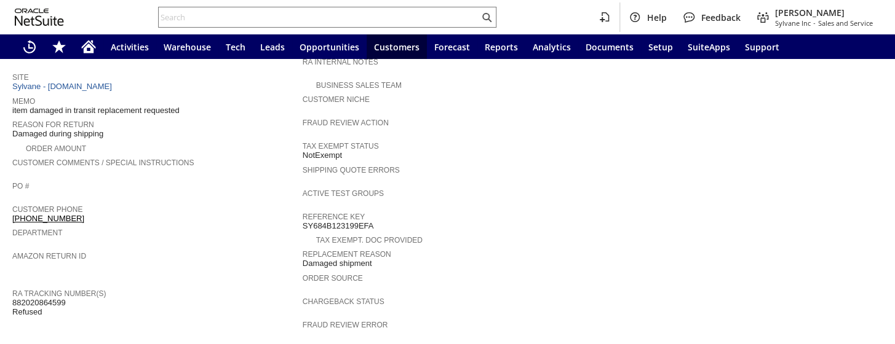
scroll to position [55, 0]
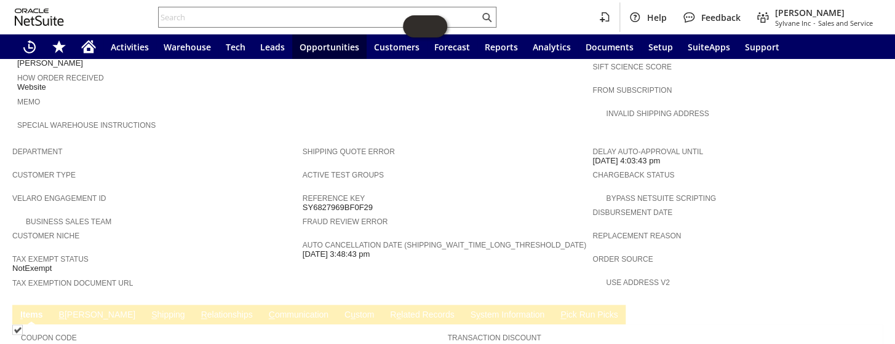
scroll to position [391, 0]
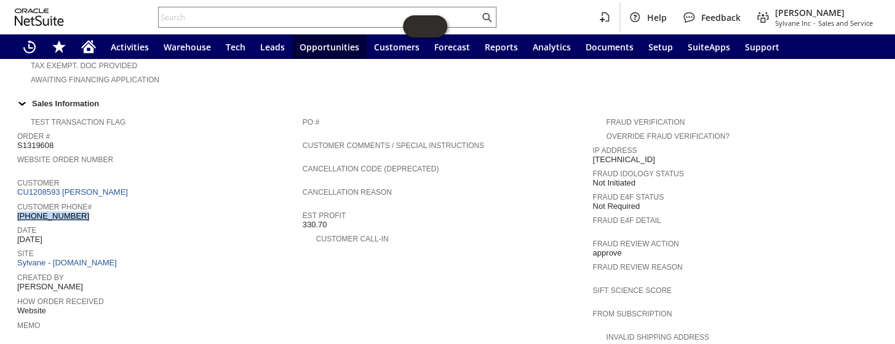
drag, startPoint x: 90, startPoint y: 197, endPoint x: 18, endPoint y: 189, distance: 73.0
click at [18, 199] on div "Customer Phone# (763) 639-9256" at bounding box center [156, 210] width 279 height 22
click at [228, 15] on input "text" at bounding box center [319, 17] width 321 height 15
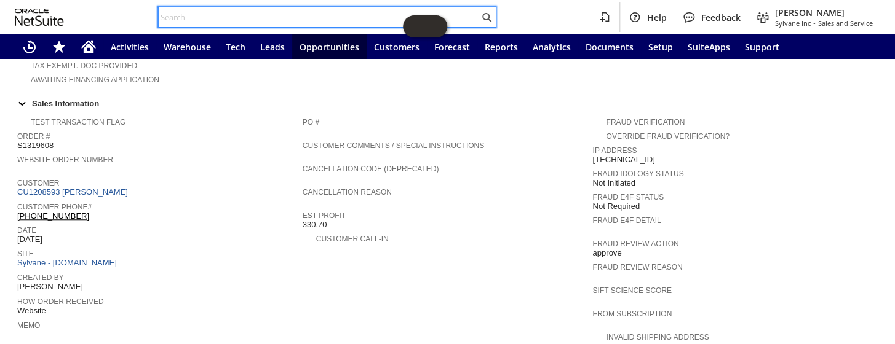
paste input "S1319608"
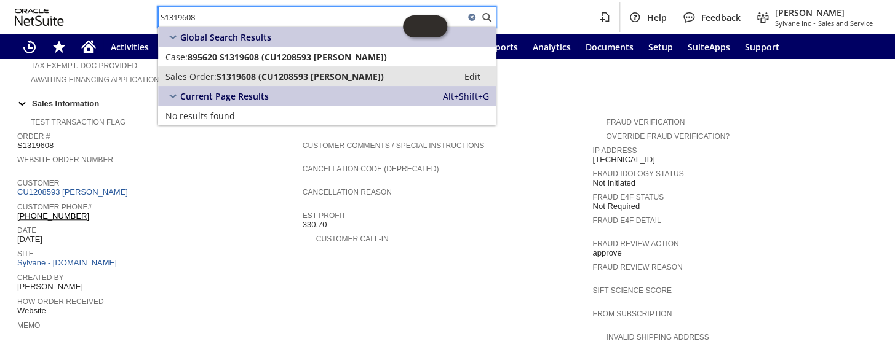
type input "S1319608"
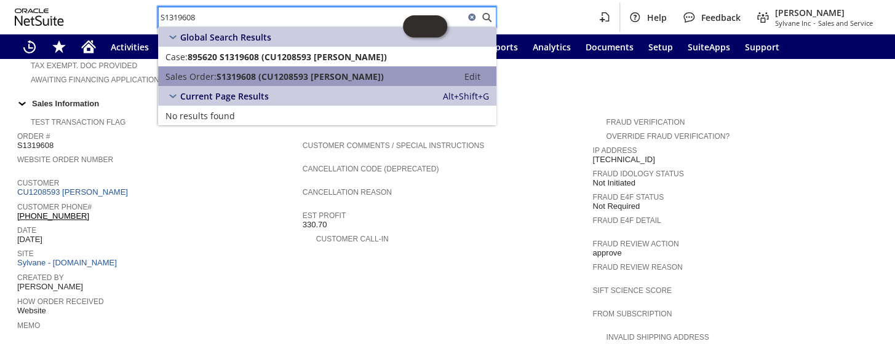
click at [258, 78] on span "S1319608 (CU1208593 Myriah Guenther)" at bounding box center [300, 77] width 167 height 12
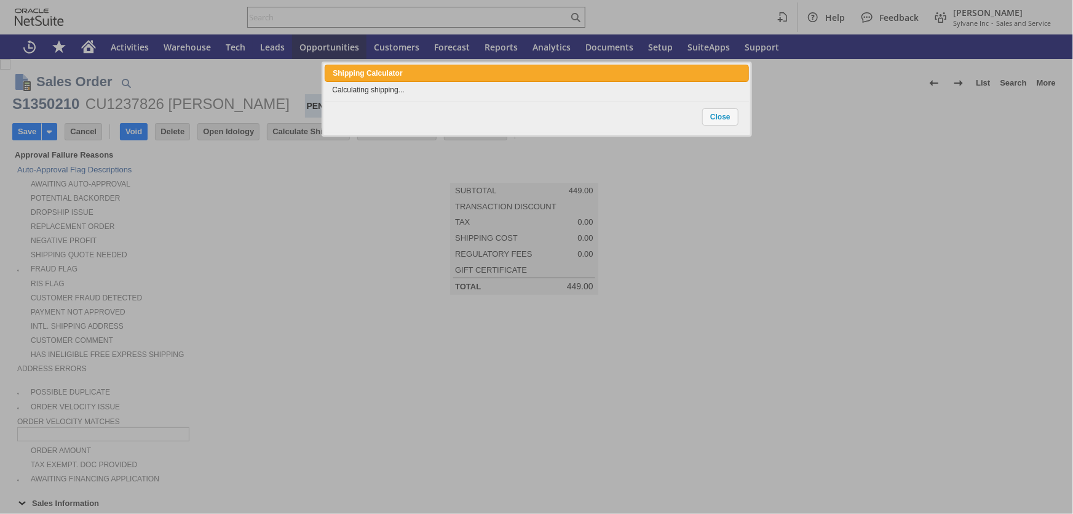
type input "Add"
type input "Copy Previous"
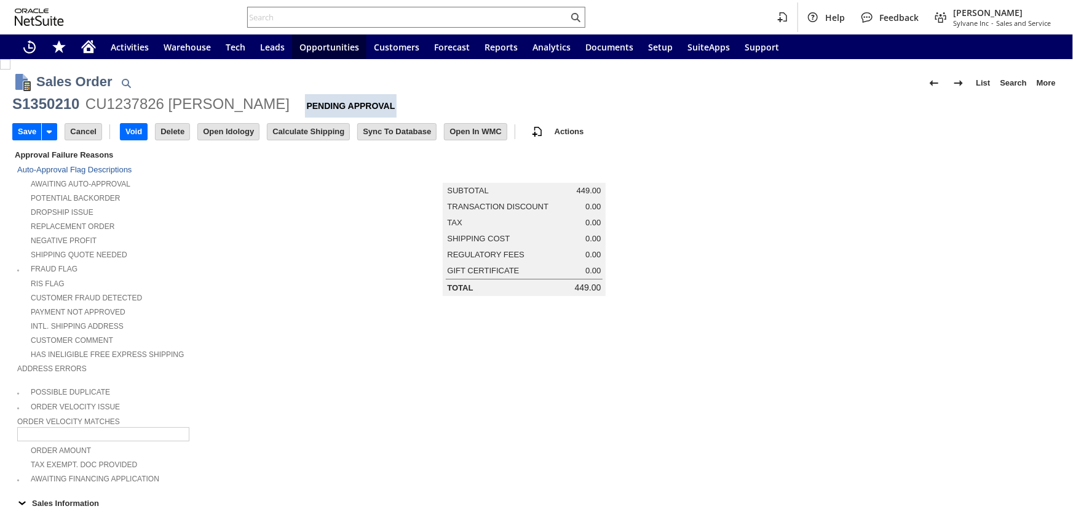
type input "Add"
type input "Copy Previous"
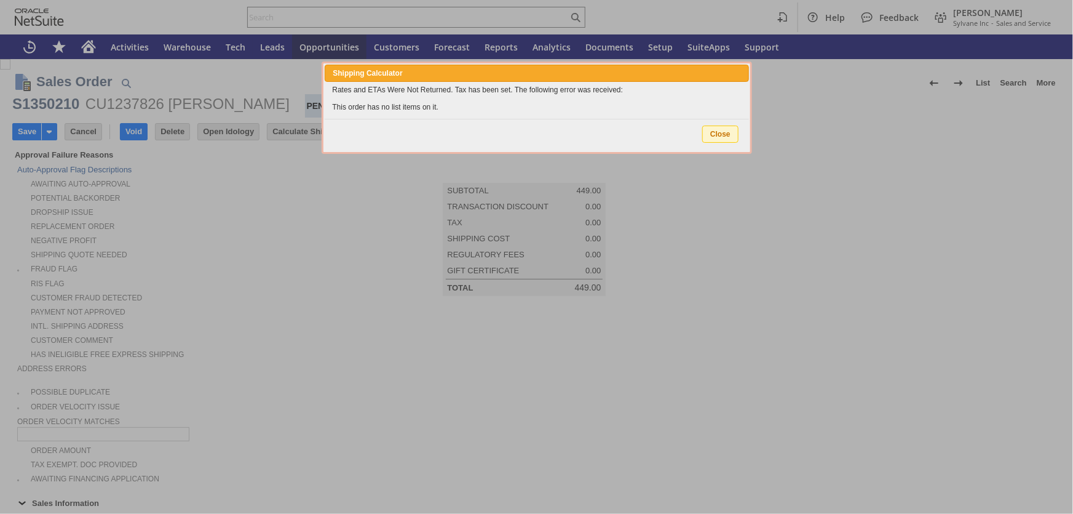
type input "Intelligent Recommendations ⁰"
click at [735, 129] on span "Close" at bounding box center [720, 134] width 35 height 16
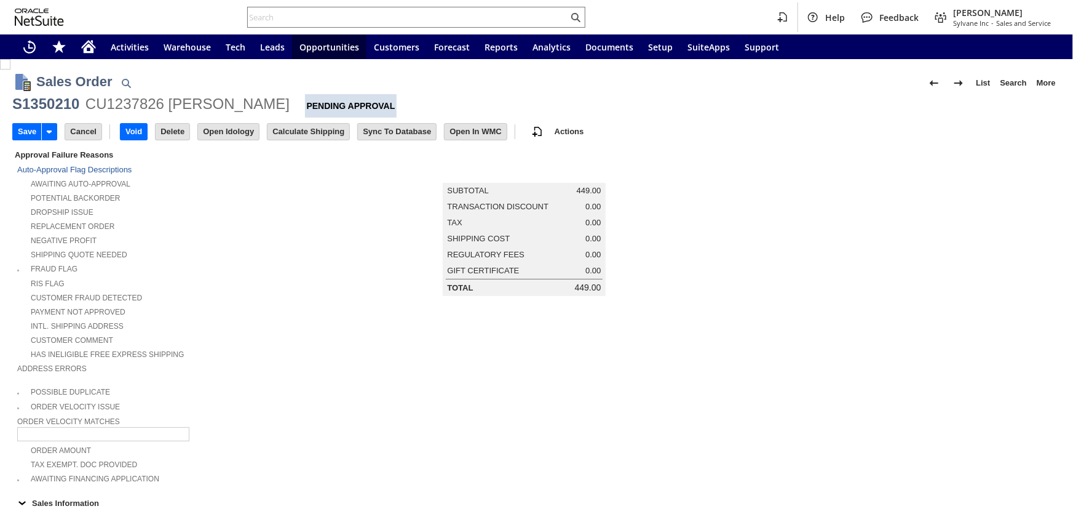
scroll to position [65, 0]
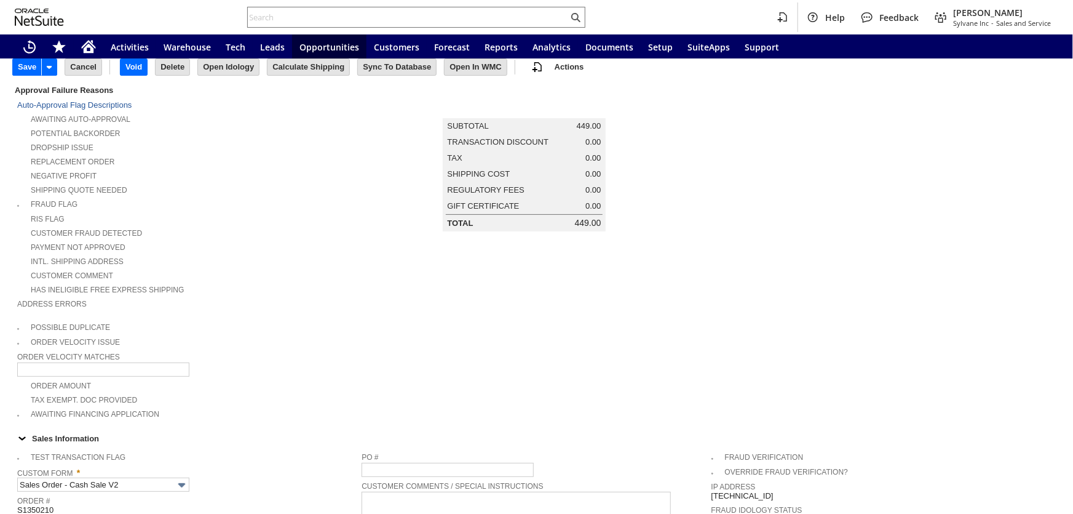
click at [305, 97] on div "Approval Failure Reasons" at bounding box center [184, 90] width 344 height 14
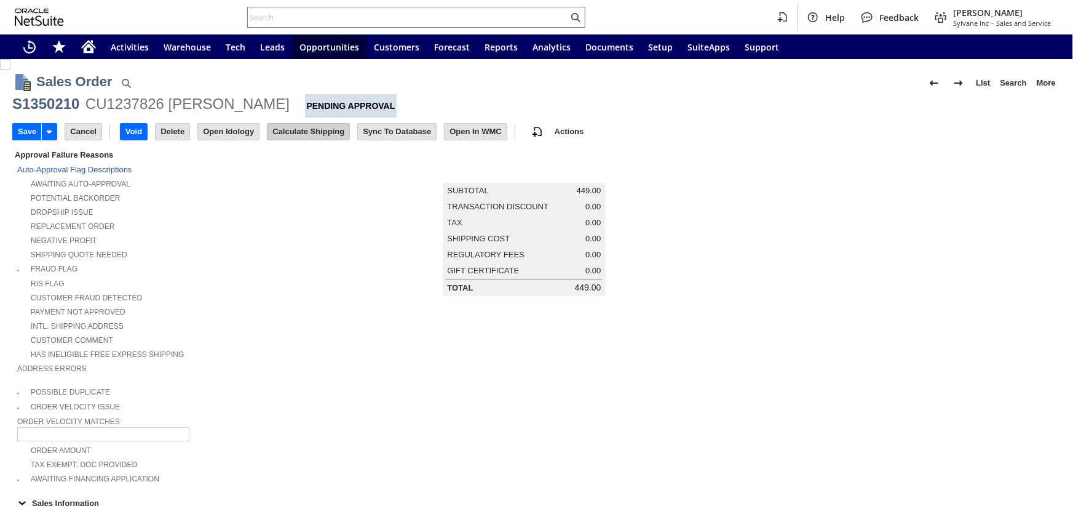
click at [286, 127] on input "Calculate Shipping" at bounding box center [309, 132] width 82 height 16
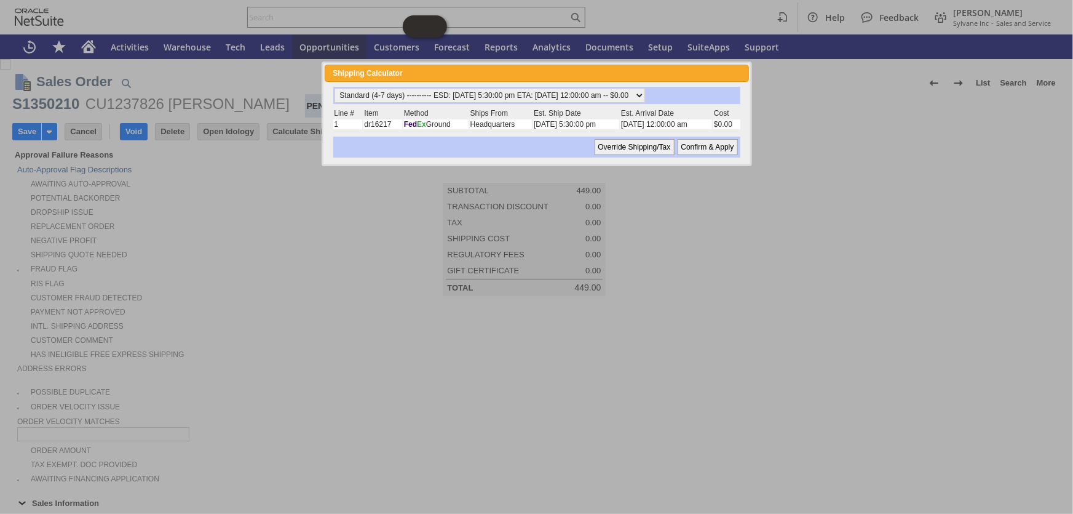
click at [702, 147] on input "Confirm & Apply" at bounding box center [708, 147] width 60 height 16
type input "Government"
type input "Add"
type input "Copy Previous"
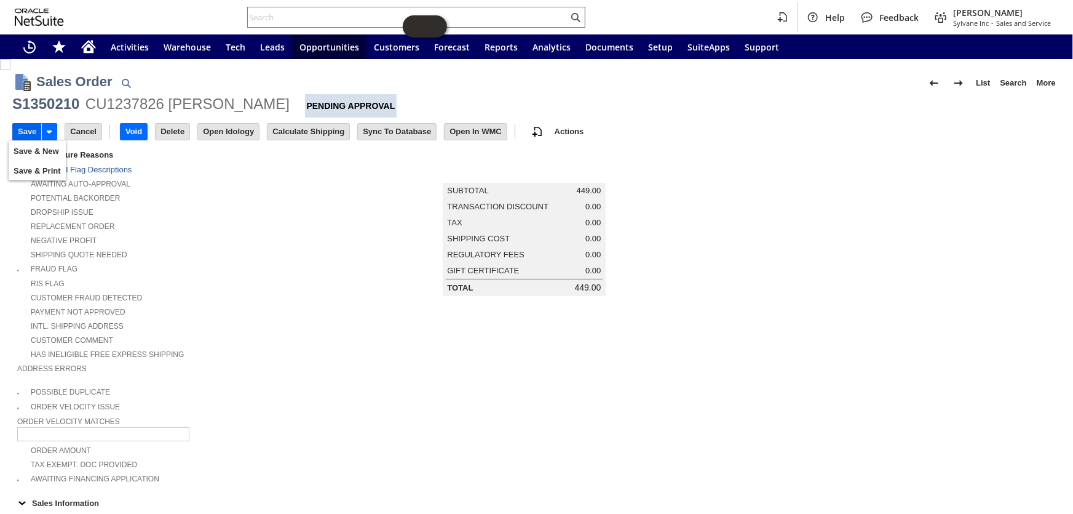
click at [29, 129] on input "Save" at bounding box center [27, 132] width 28 height 16
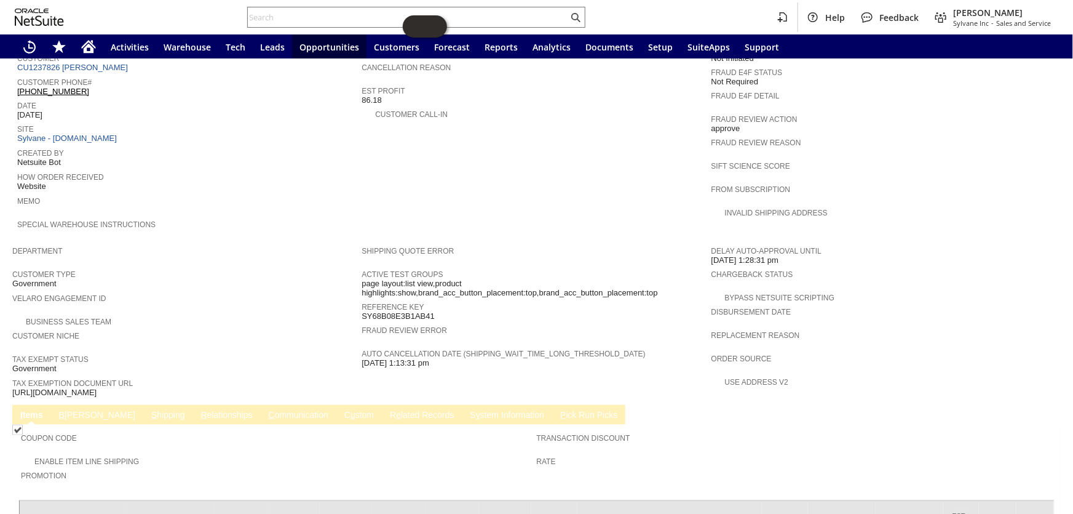
scroll to position [391, 0]
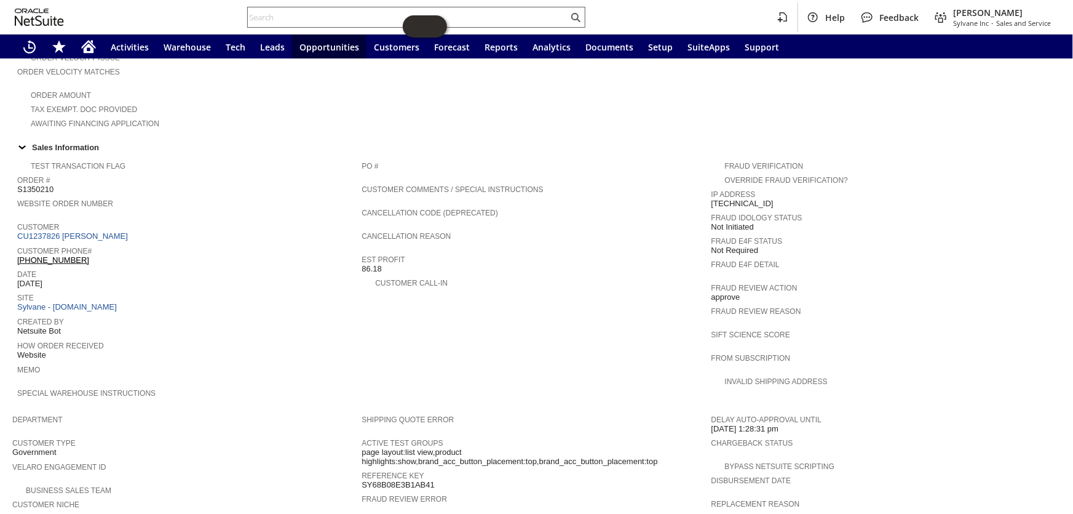
click at [303, 14] on input "text" at bounding box center [408, 17] width 321 height 15
paste input "[PHONE_NUMBER]"
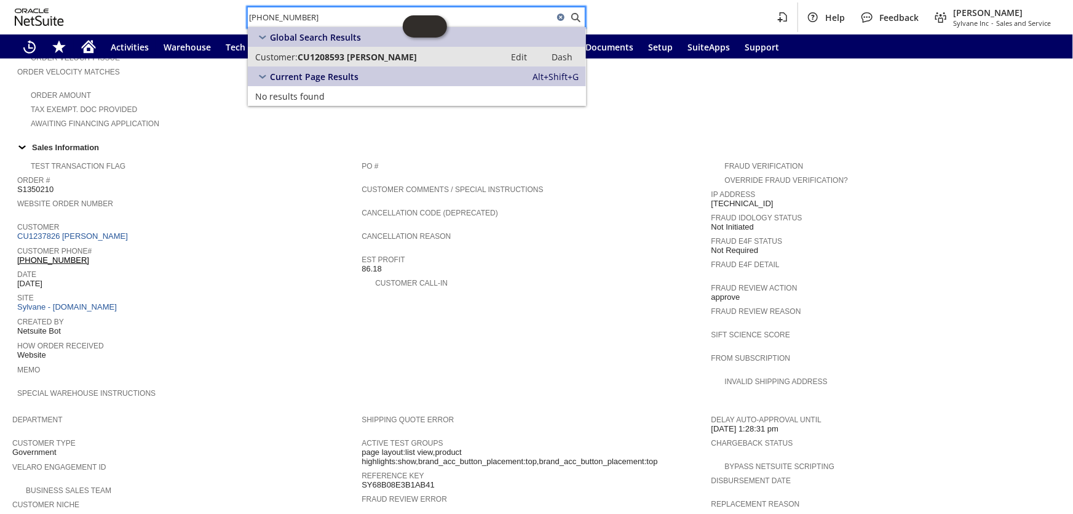
type input "[PHONE_NUMBER]"
click at [368, 54] on span "CU1208593 [PERSON_NAME]" at bounding box center [357, 57] width 119 height 12
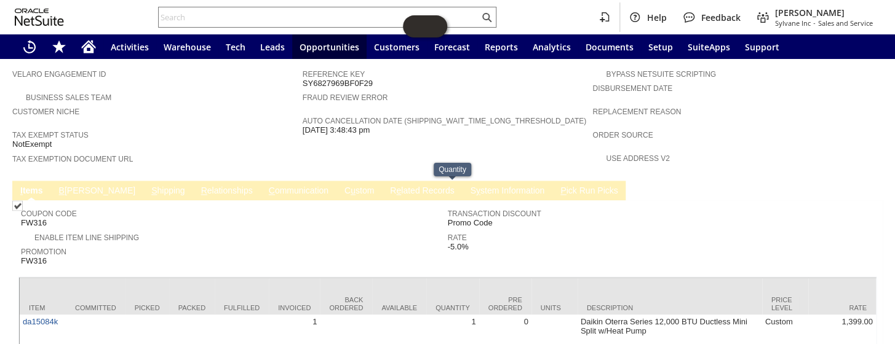
scroll to position [727, 0]
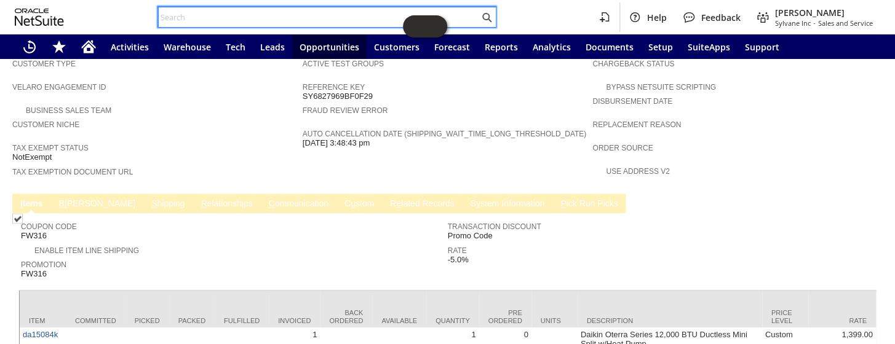
click at [245, 15] on input "text" at bounding box center [319, 17] width 321 height 15
paste input "S1319608"
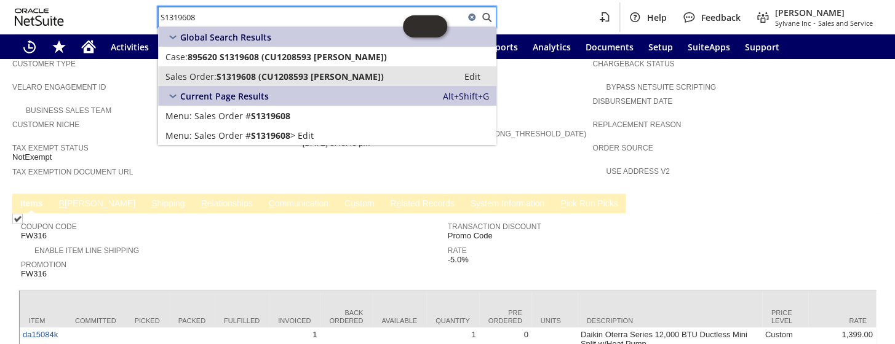
type input "S1319608"
click at [285, 73] on span "S1319608 (CU1208593 Myriah Guenther)" at bounding box center [300, 77] width 167 height 12
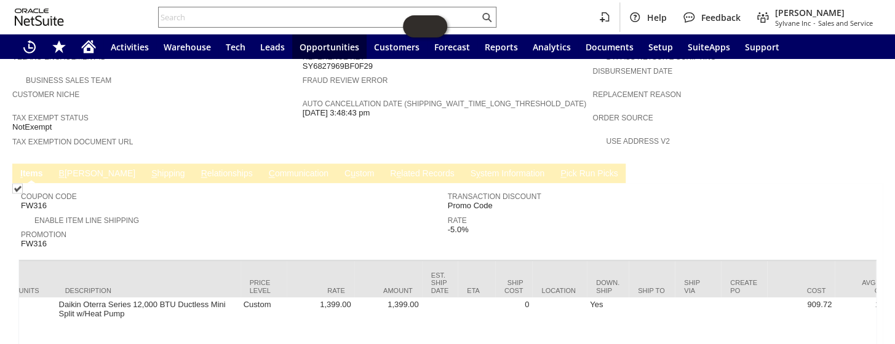
scroll to position [0, 522]
click at [148, 169] on link "S hipping" at bounding box center [168, 175] width 40 height 12
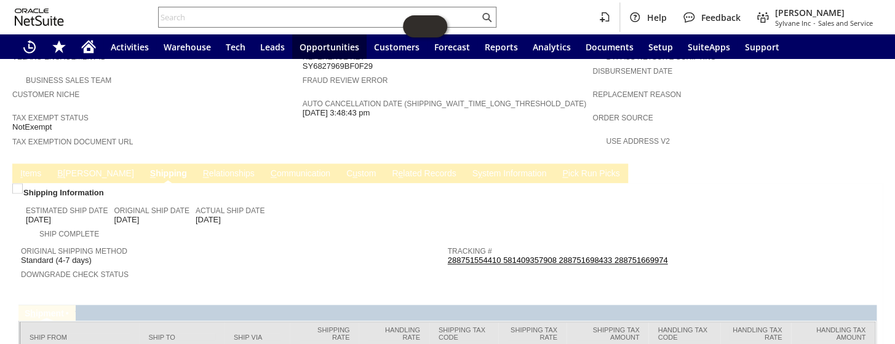
scroll to position [813, 0]
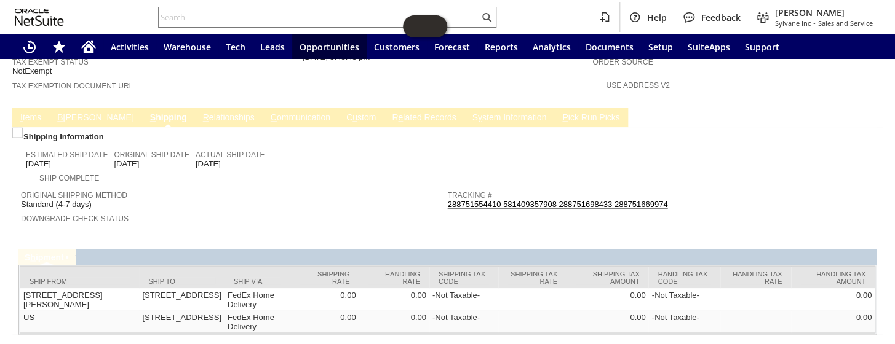
click at [481, 200] on link "288751554410 581409357908 288751698433 288751669974" at bounding box center [558, 204] width 220 height 9
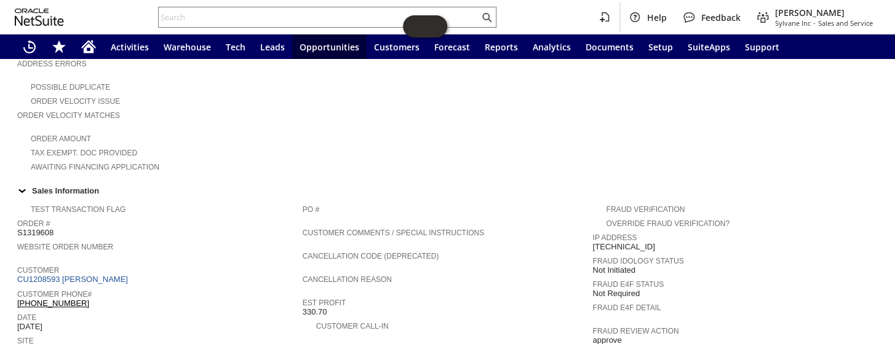
scroll to position [447, 0]
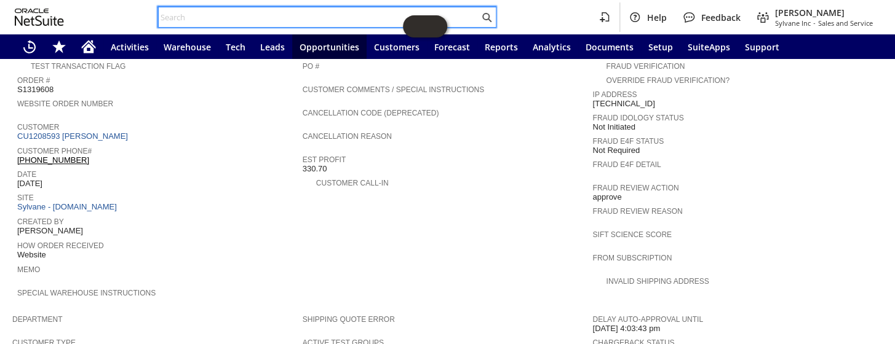
click at [206, 14] on input "text" at bounding box center [319, 17] width 321 height 15
paste input "P218765"
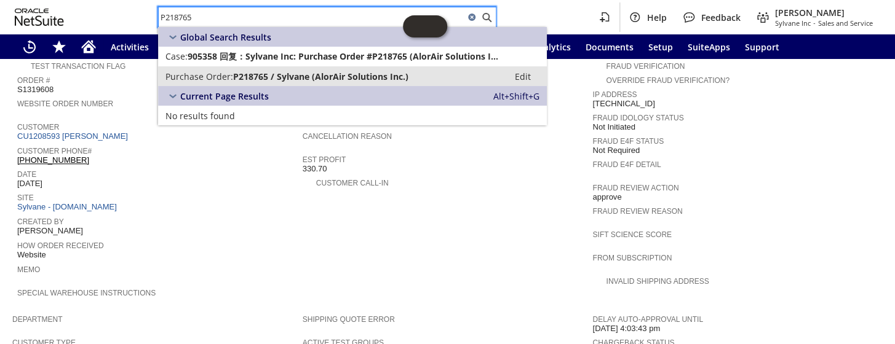
type input "P218765"
click at [249, 78] on span "P218765 / Sylvane (AlorAir Solutions Inc.)" at bounding box center [320, 77] width 175 height 12
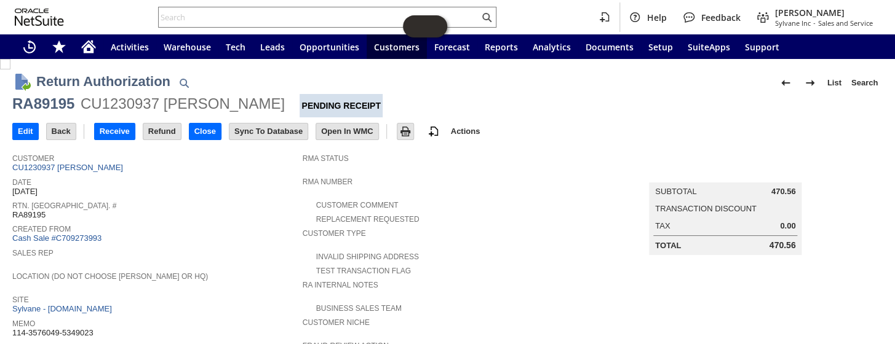
drag, startPoint x: 277, startPoint y: 102, endPoint x: 6, endPoint y: 102, distance: 270.7
copy div "RA89195 CU1230937 Kristen Customer"
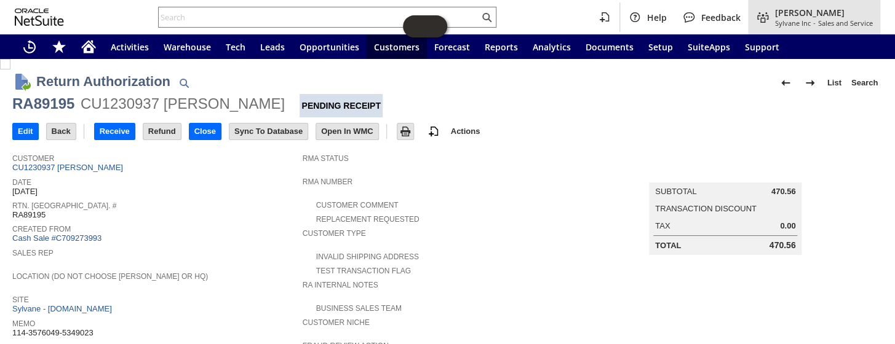
click at [800, 21] on span "Sylvane Inc" at bounding box center [793, 22] width 36 height 9
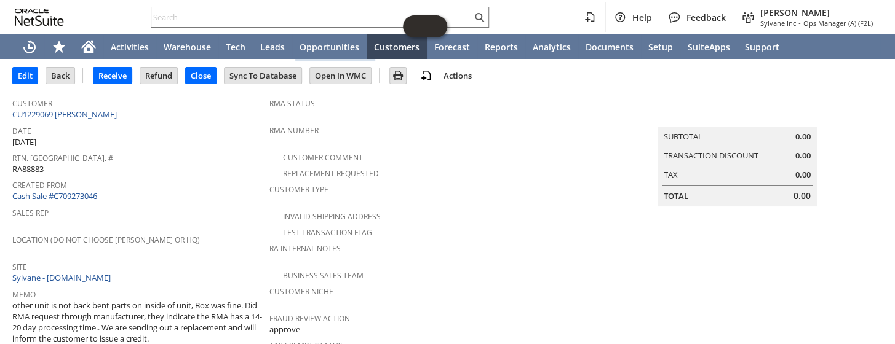
scroll to position [55, 0]
click at [76, 117] on link "CU1229069 [PERSON_NAME]" at bounding box center [66, 115] width 108 height 11
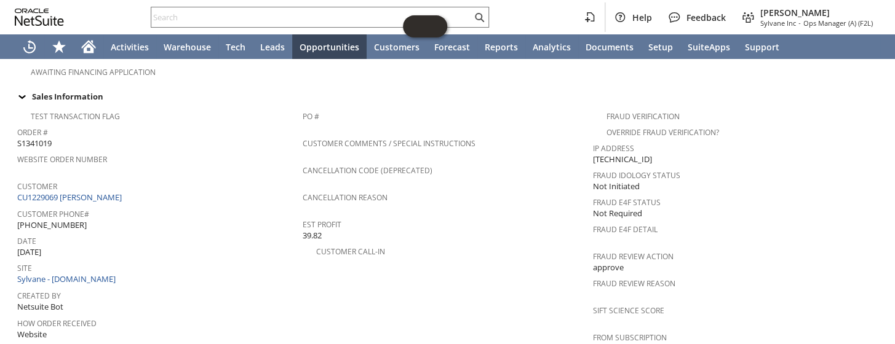
scroll to position [442, 0]
click at [75, 193] on link "CU1229069 [PERSON_NAME]" at bounding box center [71, 198] width 108 height 11
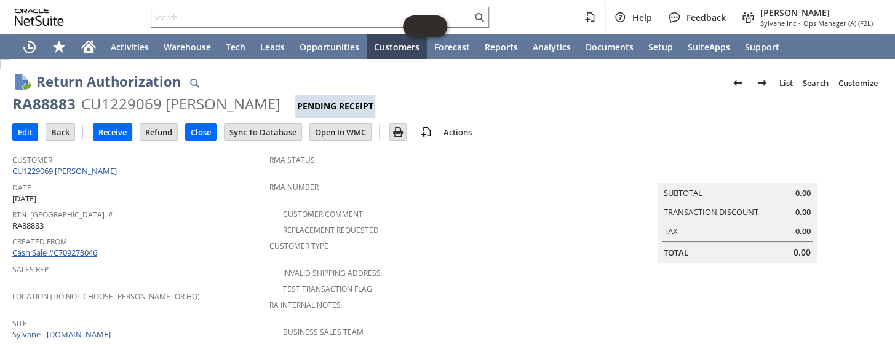
click at [81, 247] on link "Cash Sale #C709273046" at bounding box center [54, 252] width 85 height 11
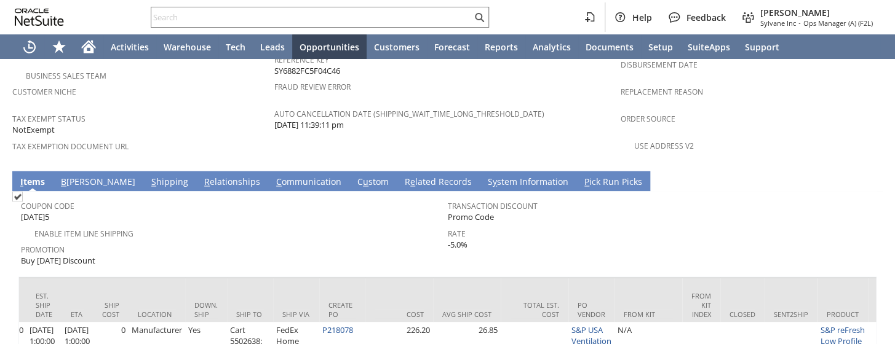
scroll to position [0, 912]
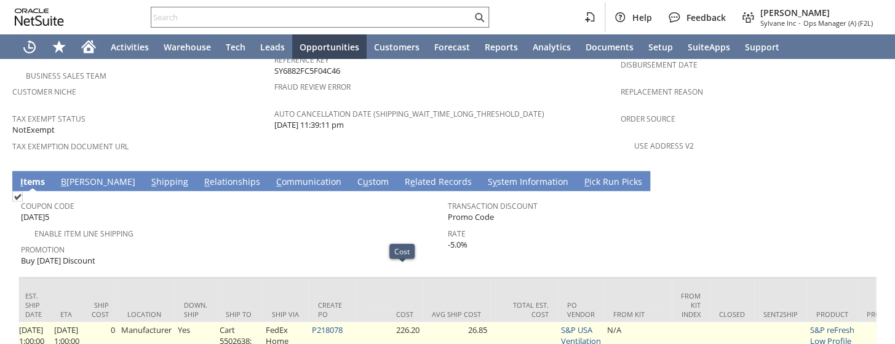
click at [355, 322] on td "P218078" at bounding box center [332, 346] width 46 height 48
click at [339, 324] on link "P218078" at bounding box center [327, 329] width 31 height 11
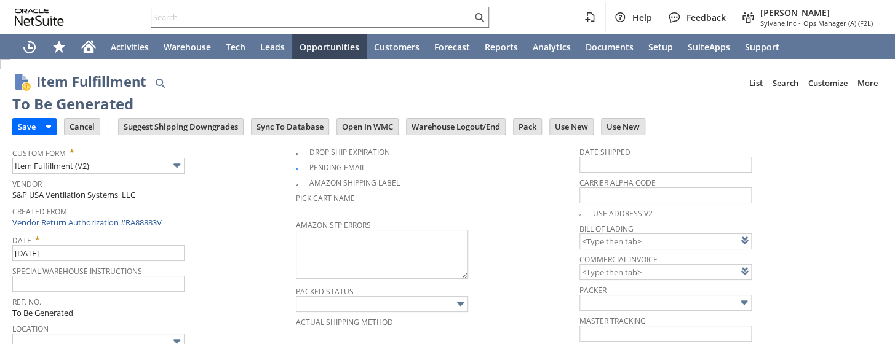
type input "0.00"
click at [24, 129] on input "Save" at bounding box center [27, 127] width 28 height 16
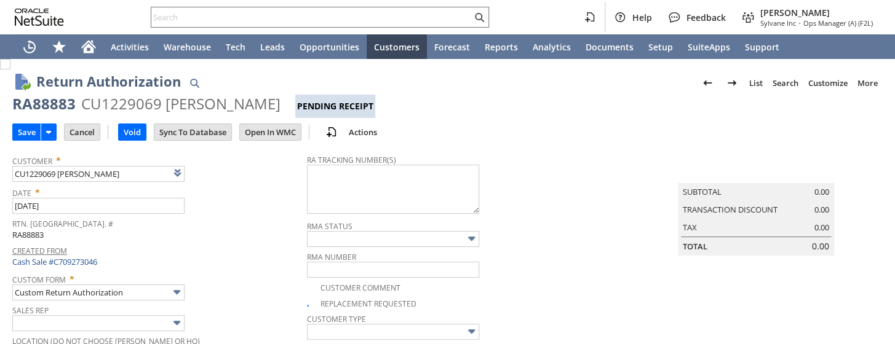
click at [15, 246] on link "Created From" at bounding box center [39, 251] width 55 height 10
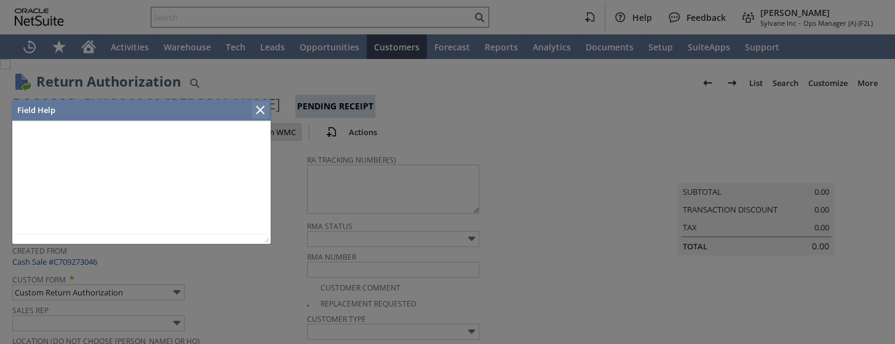
click at [252, 105] on div "Close" at bounding box center [260, 110] width 17 height 17
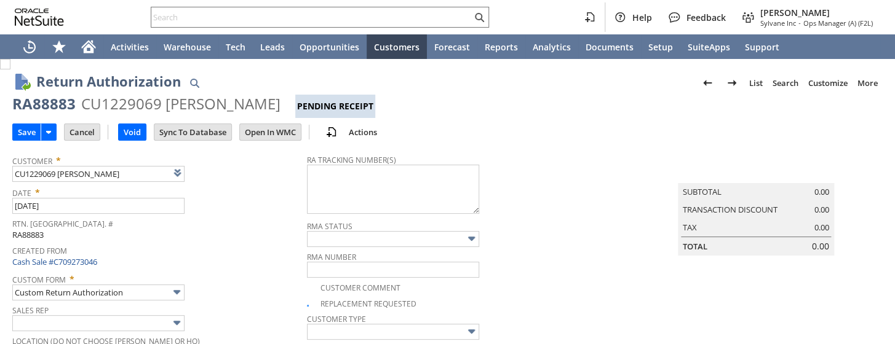
click at [295, 107] on div "Pending Receipt" at bounding box center [335, 106] width 80 height 23
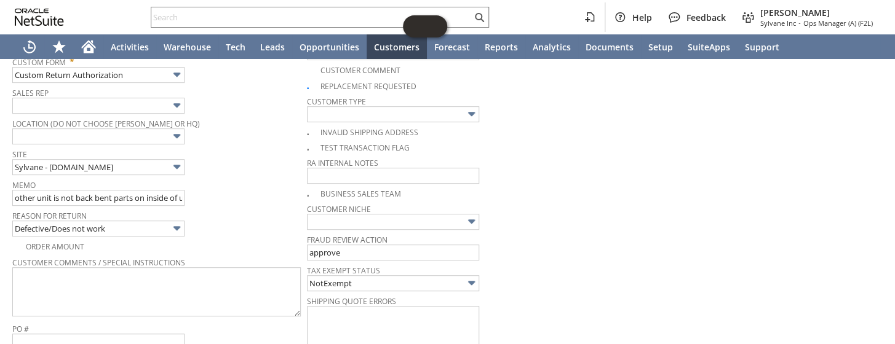
scroll to position [223, 0]
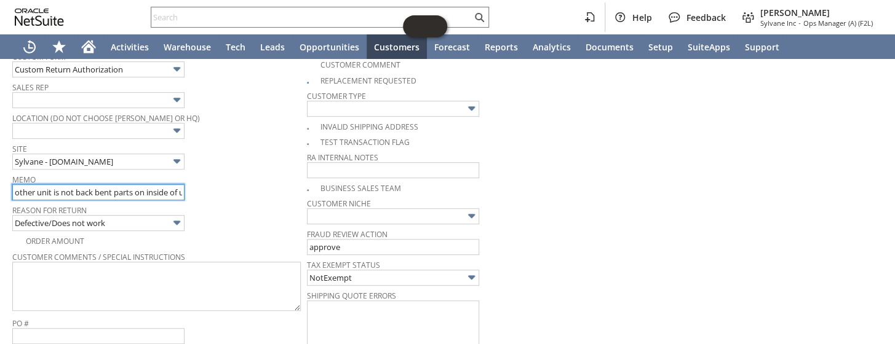
click at [14, 188] on input "other unit is not back bent parts on inside of unit, Box was fine. Did RMA requ…" at bounding box center [98, 193] width 172 height 16
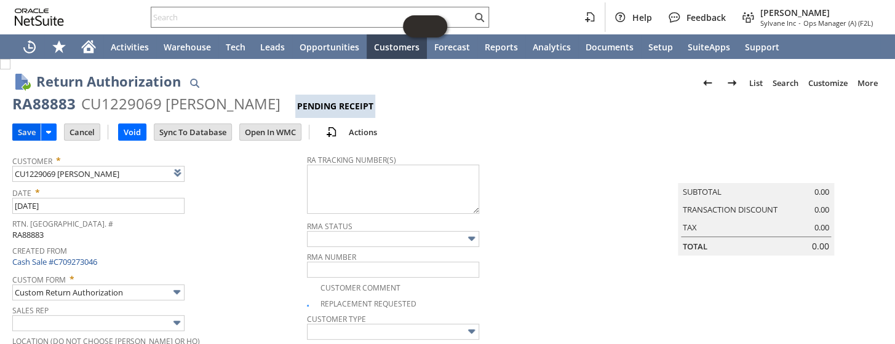
type input "got credit other unit is not back bent parts on inside of unit, Box was fine. D…"
click at [25, 135] on input "Save" at bounding box center [27, 132] width 28 height 16
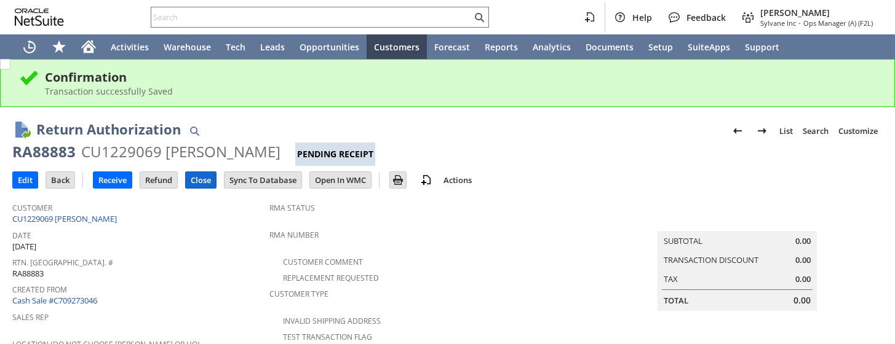
click at [207, 180] on input "Close" at bounding box center [201, 180] width 30 height 16
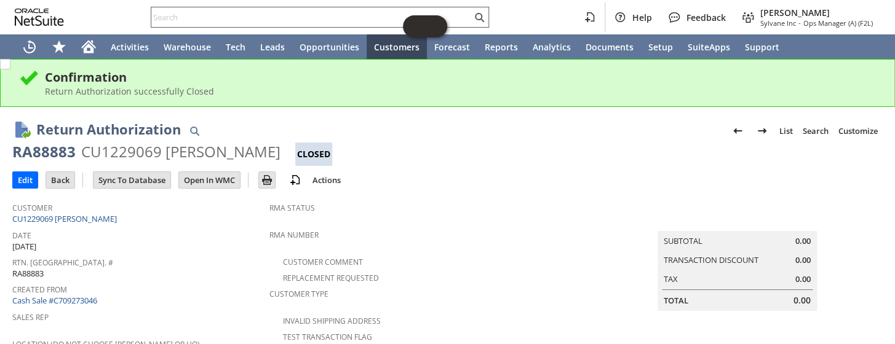
click at [244, 24] on input "text" at bounding box center [311, 17] width 321 height 15
paste input "S1350228"
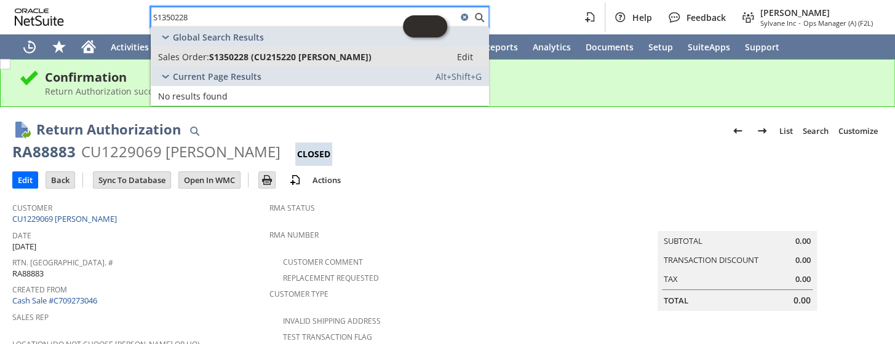
type input "S1350228"
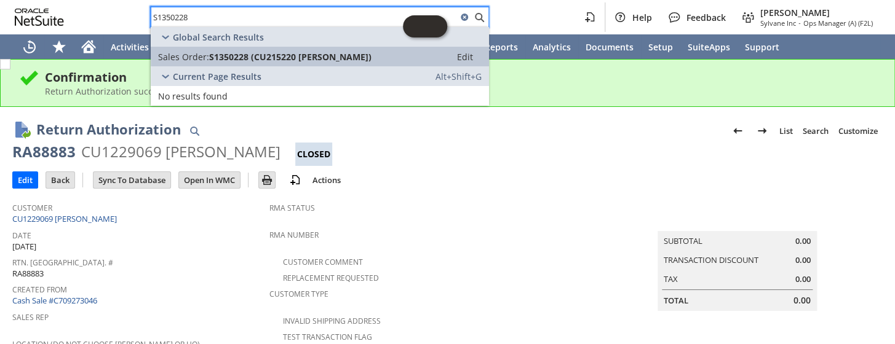
click at [186, 55] on span "Sales Order:" at bounding box center [183, 57] width 51 height 12
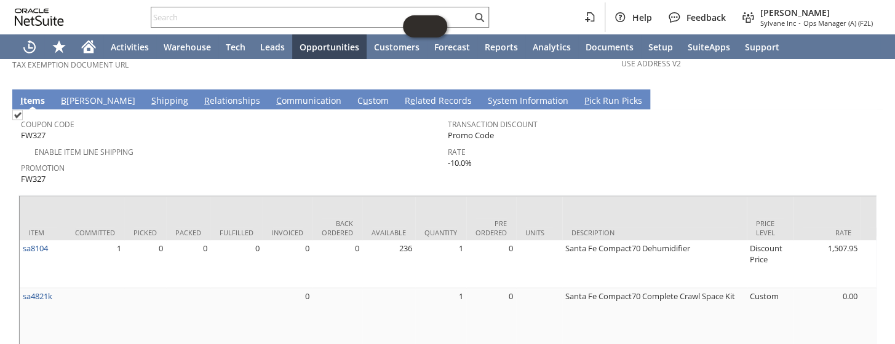
scroll to position [894, 0]
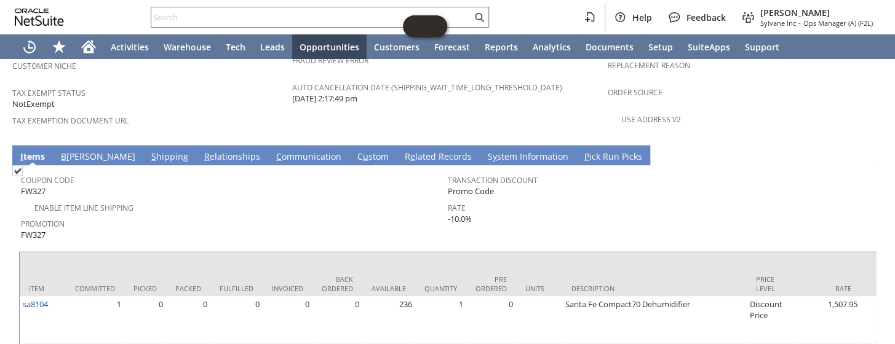
click at [402, 150] on link "R e lated Records" at bounding box center [438, 157] width 73 height 14
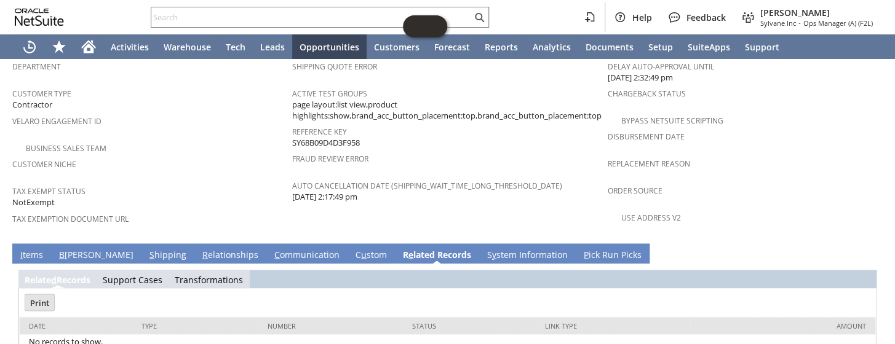
scroll to position [0, 0]
click at [72, 249] on link "B illing" at bounding box center [96, 256] width 81 height 14
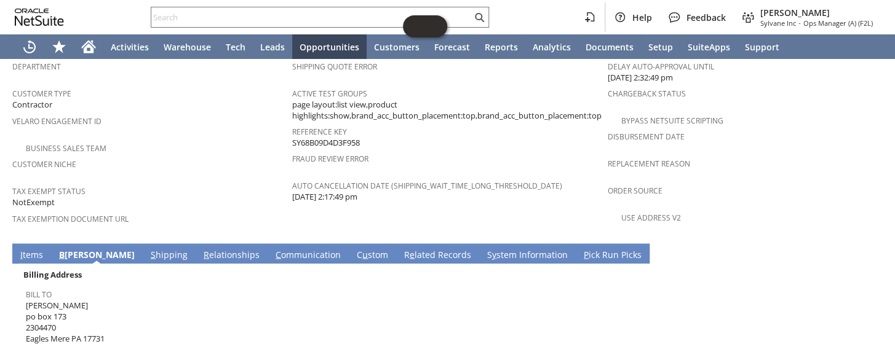
click at [148, 249] on link "S hipping" at bounding box center [169, 256] width 43 height 14
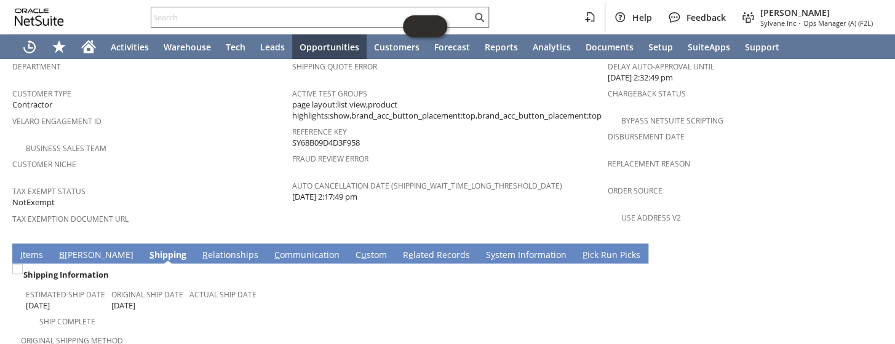
click at [400, 249] on link "R e lated Records" at bounding box center [436, 256] width 73 height 14
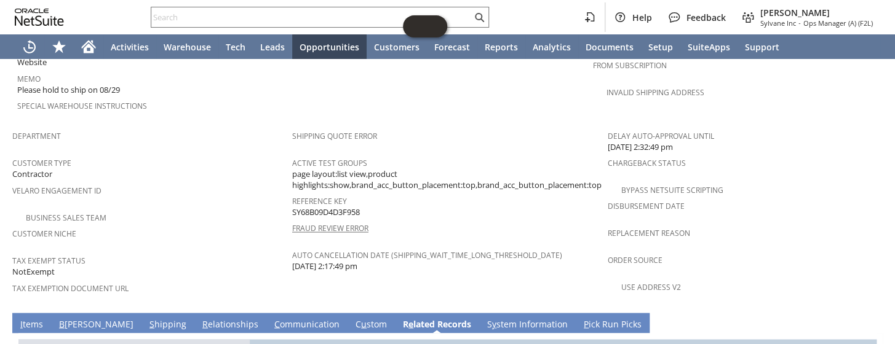
scroll to position [559, 0]
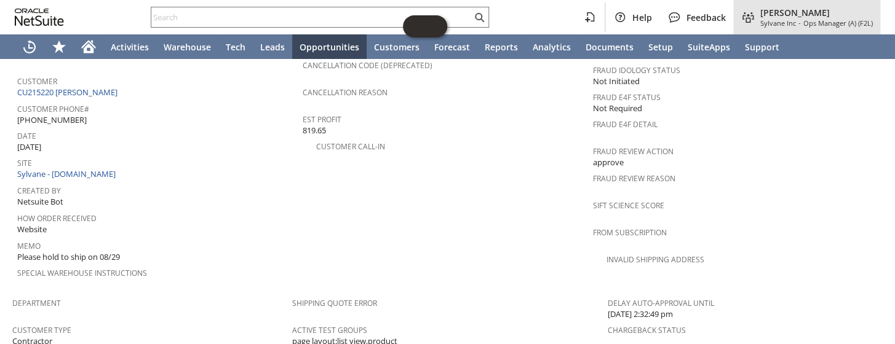
click at [774, 20] on span "Sylvane Inc" at bounding box center [778, 22] width 36 height 9
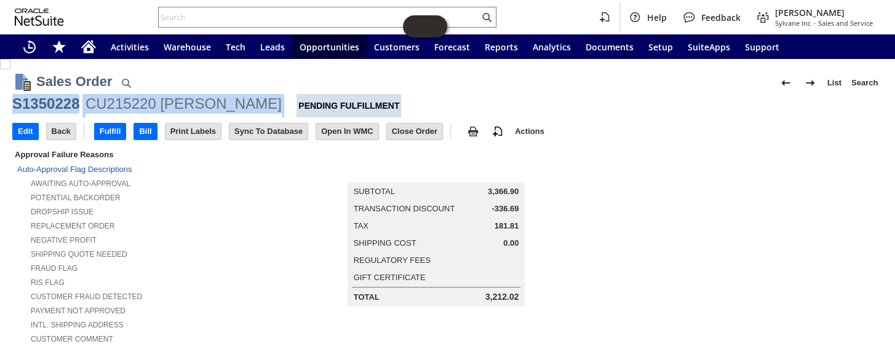
drag, startPoint x: 162, startPoint y: 97, endPoint x: 14, endPoint y: 107, distance: 148.6
click at [14, 107] on div "S1350228 CU215220 [PERSON_NAME] Pending Fulfillment" at bounding box center [447, 105] width 870 height 23
copy div "S1350228 CU215220 dorothy fisher"
click at [23, 130] on input "Edit" at bounding box center [25, 132] width 25 height 16
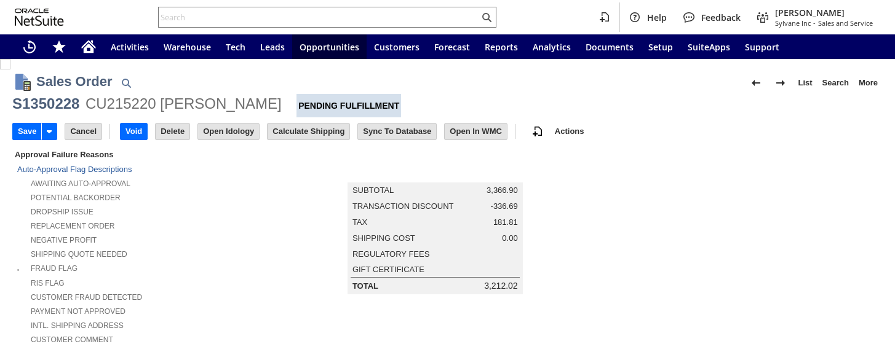
type input "Add"
type input "Copy Previous"
type input "Intelligent Recommendations¹⁰"
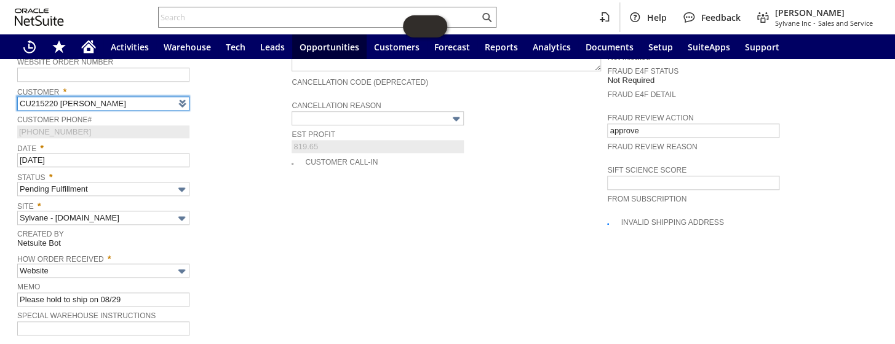
scroll to position [528, 0]
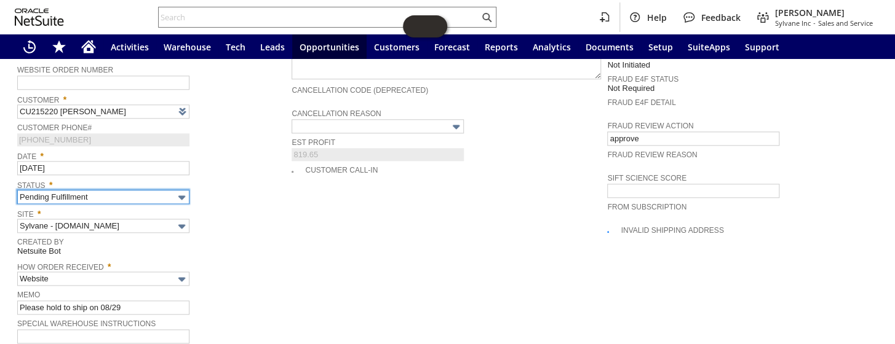
click at [157, 190] on input "Pending Fulfillment" at bounding box center [103, 197] width 172 height 14
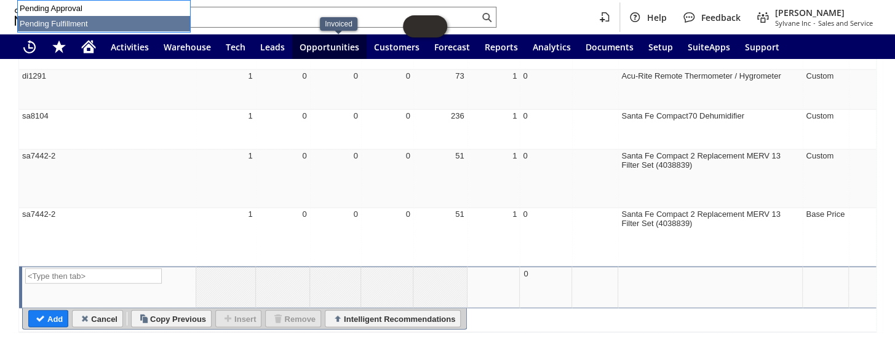
scroll to position [1295, 0]
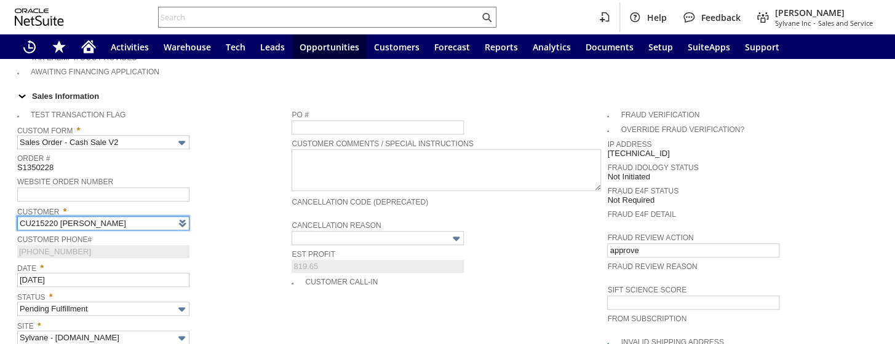
type input "Intelligent Recommendations¹⁰"
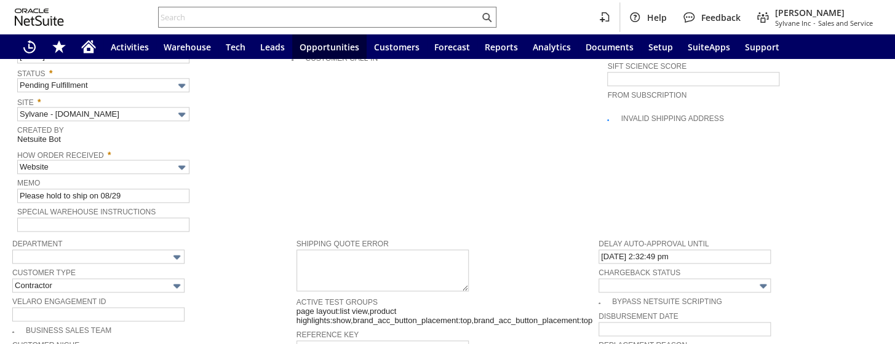
scroll to position [863, 0]
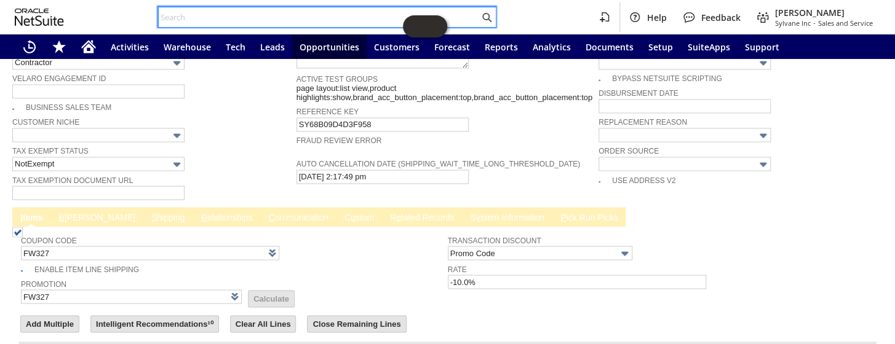
click at [228, 14] on input "text" at bounding box center [319, 17] width 321 height 15
paste input "S1350228"
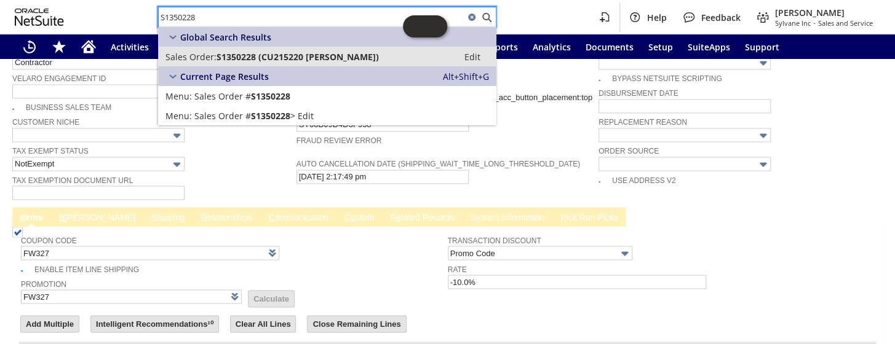
type input "S1350228"
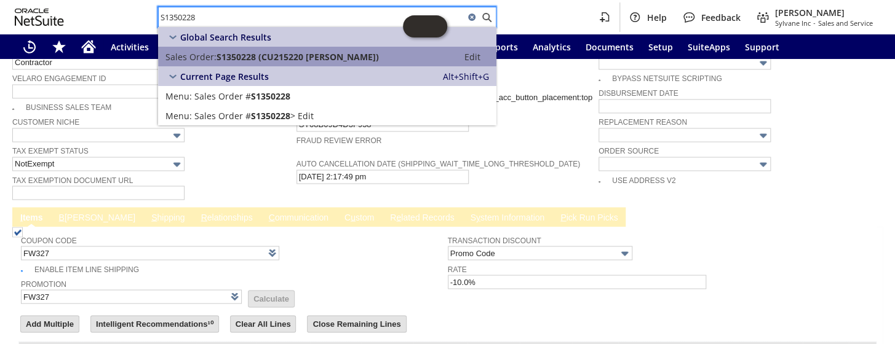
click at [214, 56] on span "Sales Order:" at bounding box center [190, 57] width 51 height 12
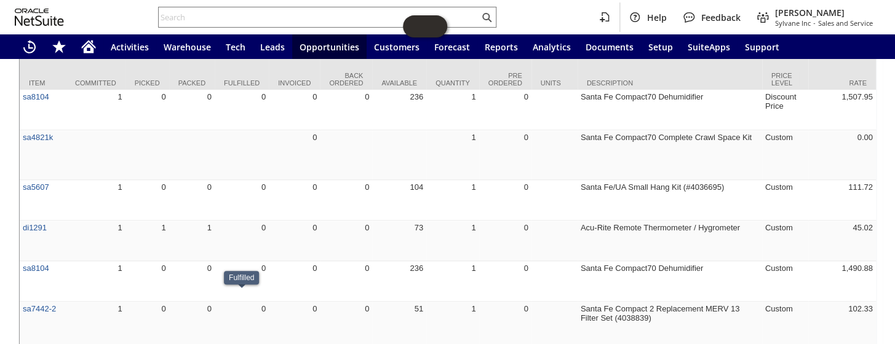
scroll to position [1062, 0]
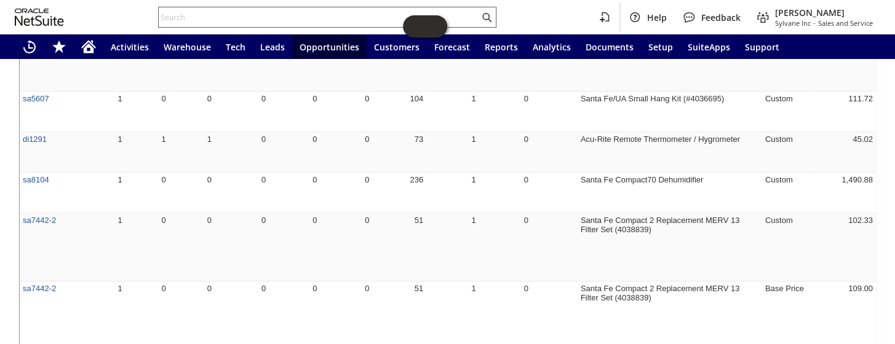
click at [249, 11] on input "text" at bounding box center [319, 17] width 321 height 15
paste input "S1350228"
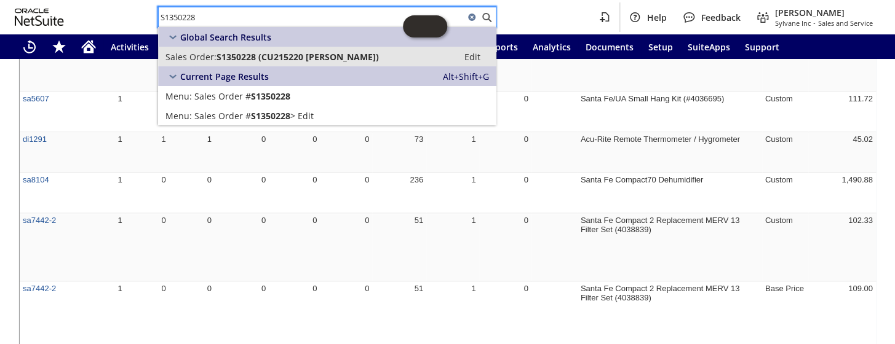
type input "S1350228"
click at [285, 51] on span "S1350228 (CU215220 dorothy fisher)" at bounding box center [298, 57] width 162 height 12
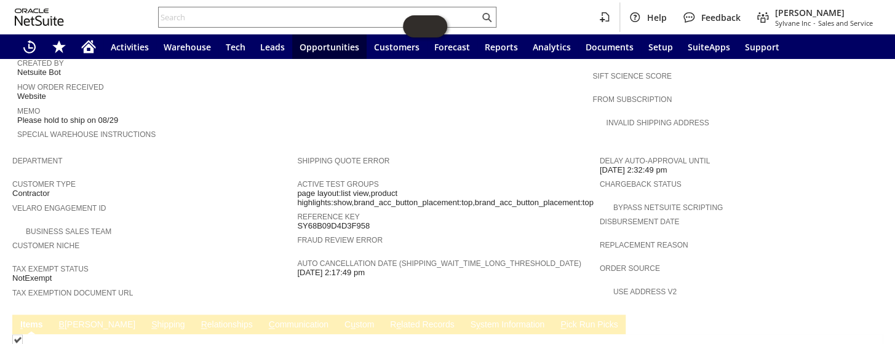
scroll to position [727, 0]
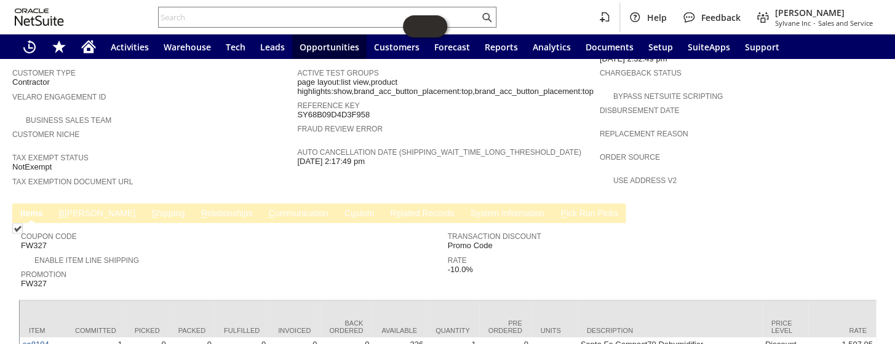
click at [67, 209] on link "B illing" at bounding box center [97, 215] width 82 height 12
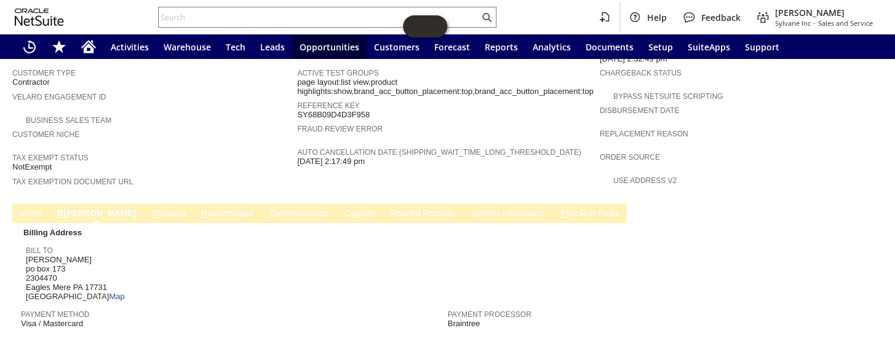
click at [149, 209] on link "S hipping" at bounding box center [169, 215] width 40 height 12
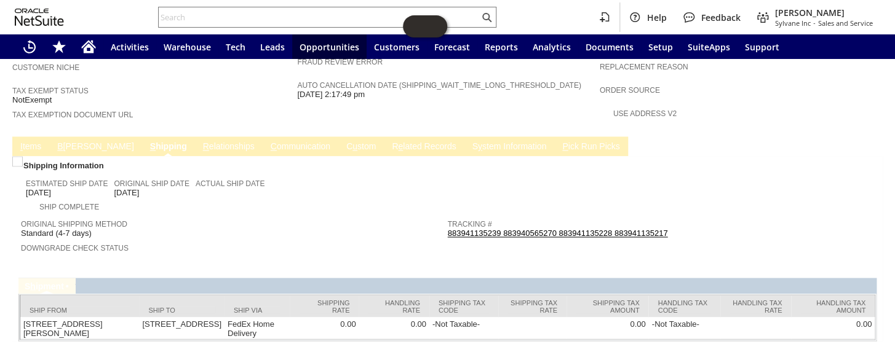
scroll to position [799, 0]
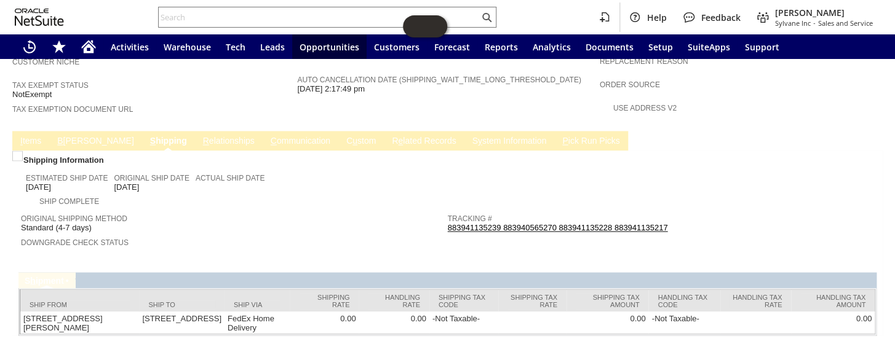
click at [28, 136] on link "I tems" at bounding box center [30, 142] width 27 height 12
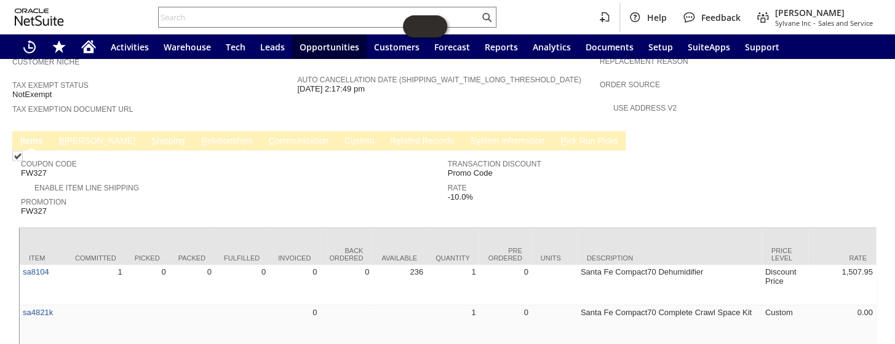
click at [67, 136] on link "B illing" at bounding box center [97, 142] width 82 height 12
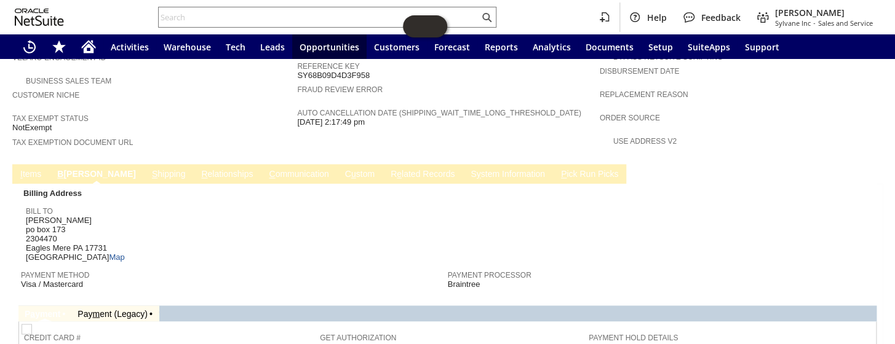
scroll to position [760, 0]
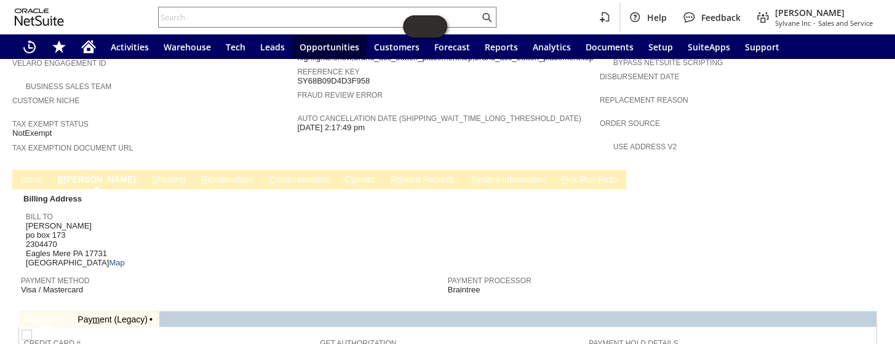
click at [19, 175] on link "I tems" at bounding box center [30, 181] width 27 height 12
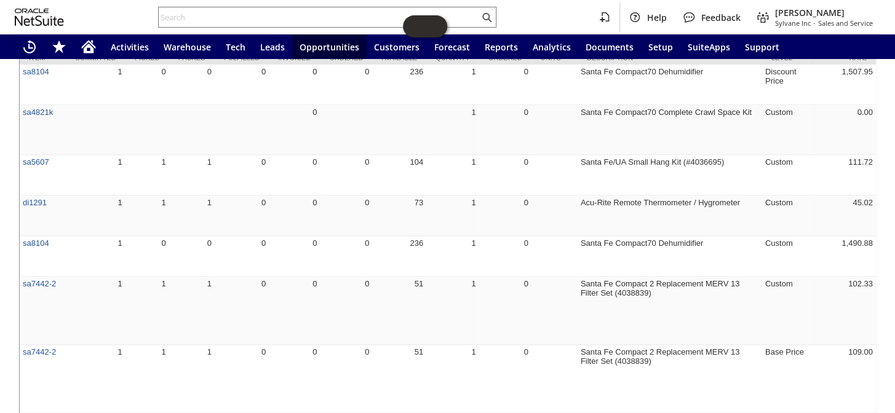
scroll to position [0, 742]
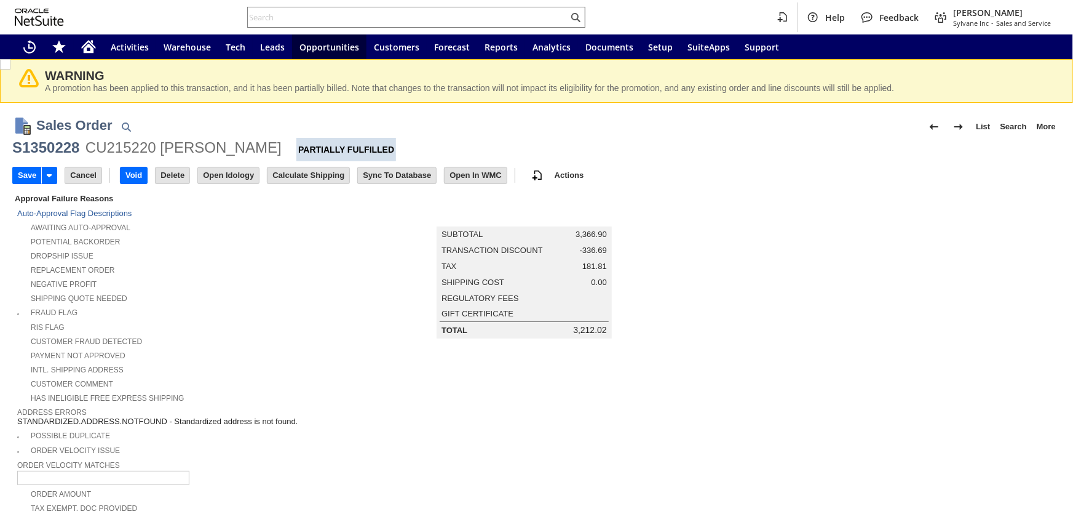
scroll to position [548, 0]
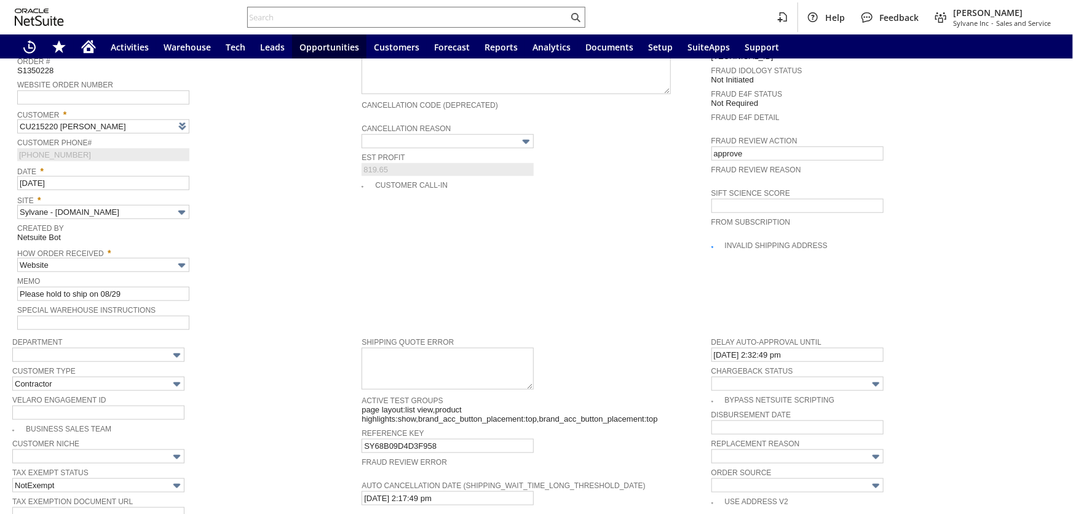
type input "Add"
type input "Copy Previous"
type input "Intelligent Recommendations¹⁰"
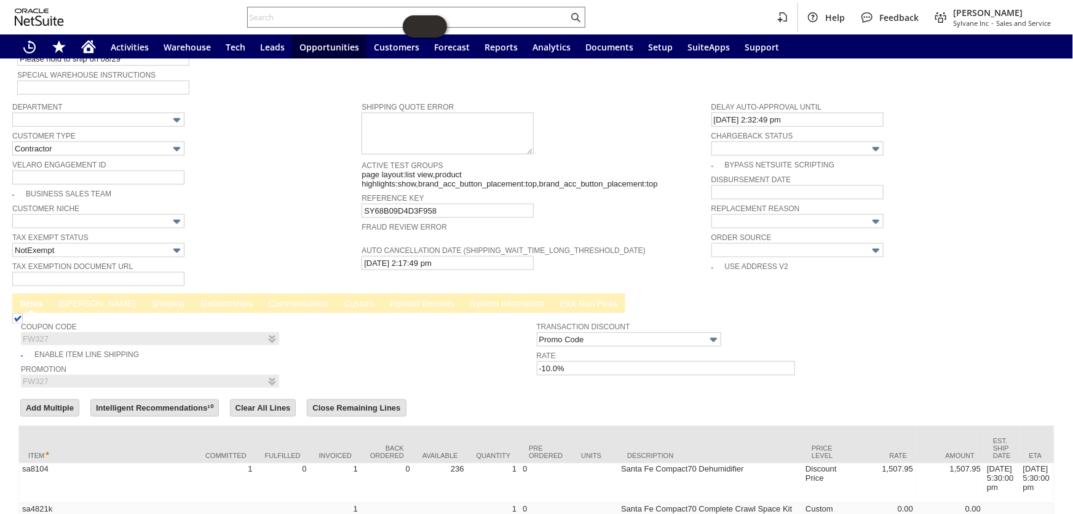
scroll to position [838, 0]
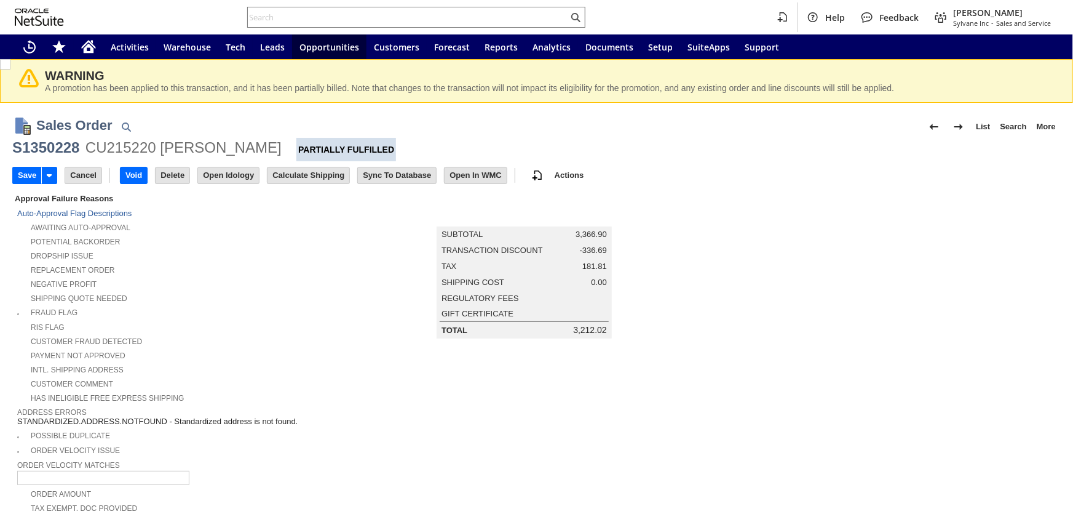
type input "Add"
type input "Copy Previous"
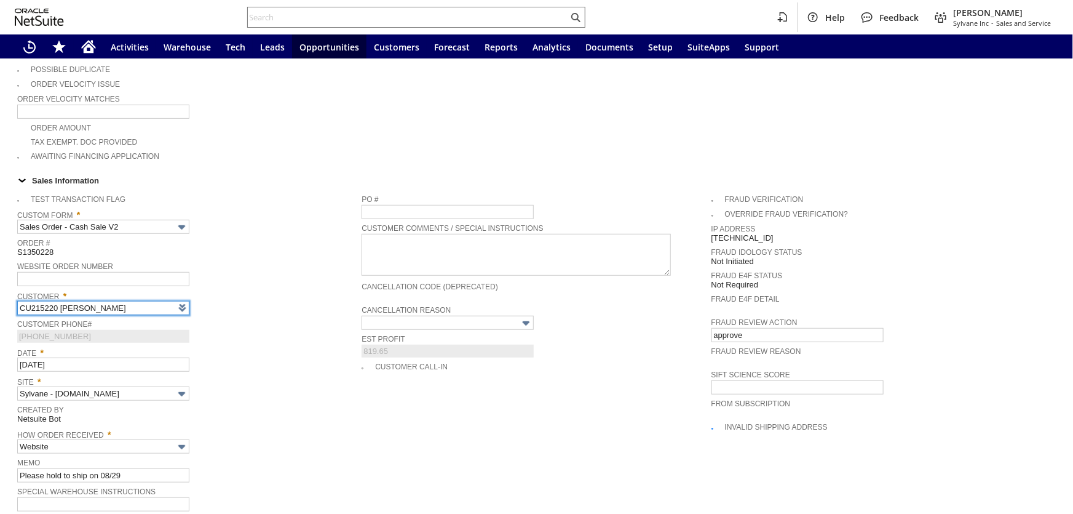
type input "Intelligent Recommendations¹⁰"
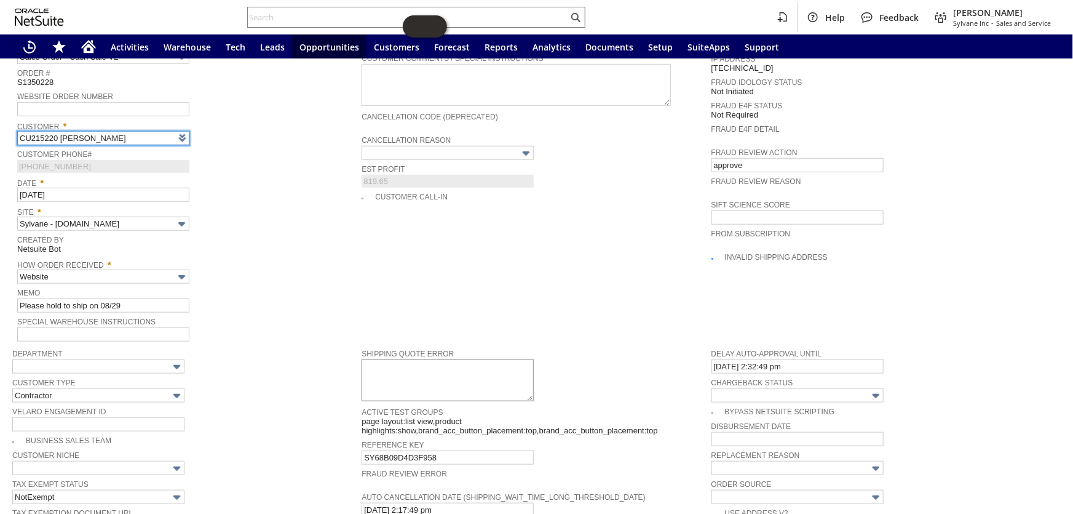
scroll to position [422, 0]
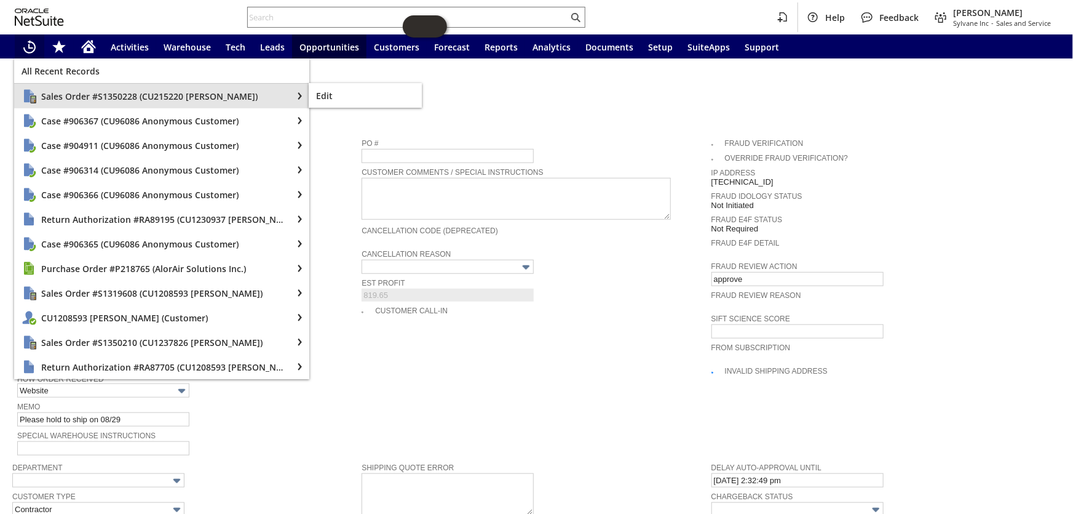
click at [80, 102] on div "Sales Order #S1350228 (CU215220 dorothy fisher)" at bounding box center [153, 96] width 278 height 25
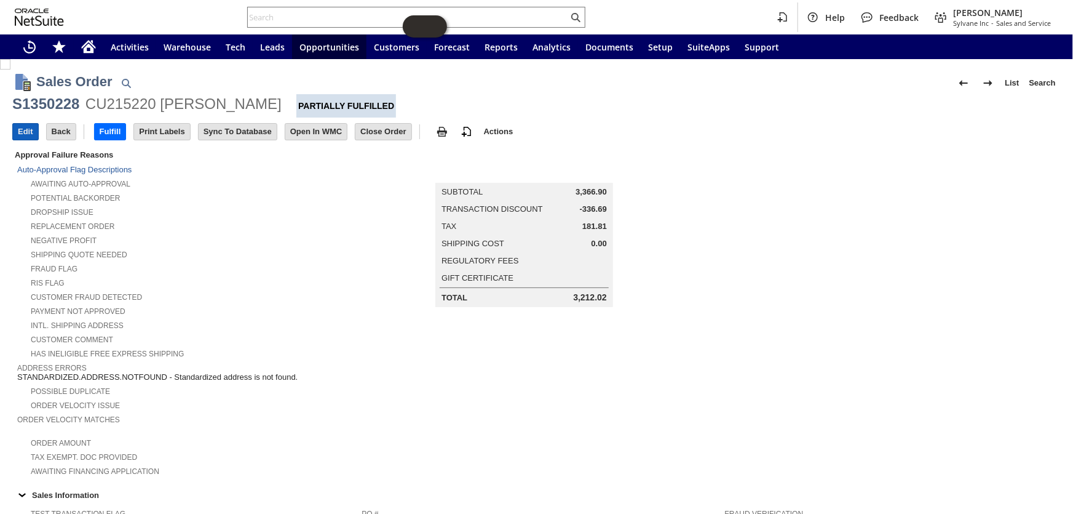
click at [26, 132] on input "Edit" at bounding box center [25, 132] width 25 height 16
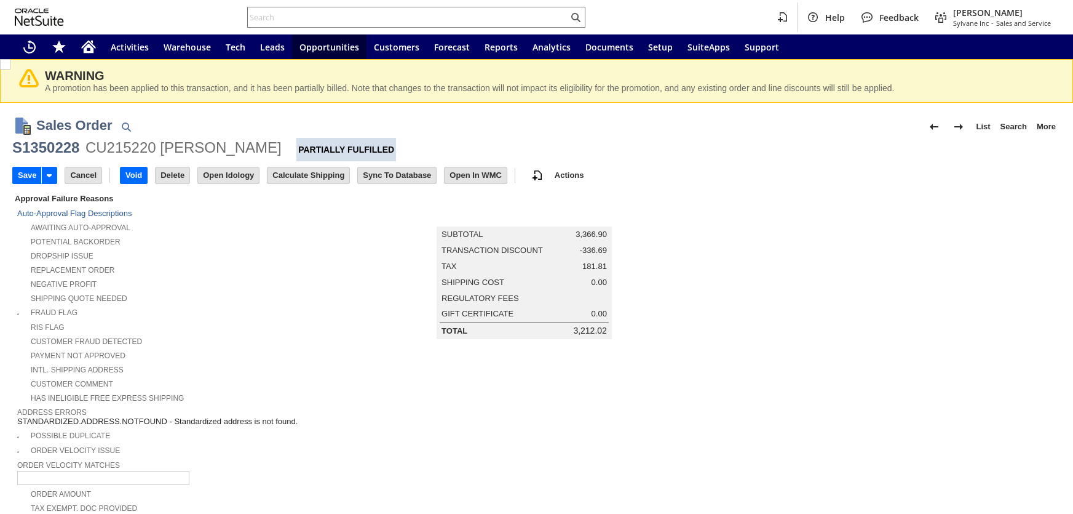
type input "Intelligent Recommendations¹⁰"
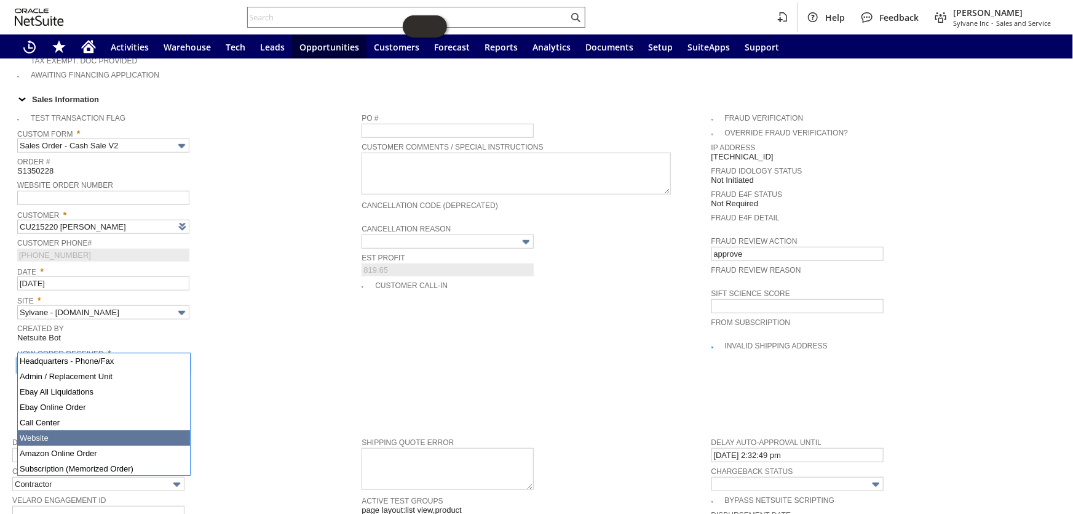
click at [147, 358] on input "Website" at bounding box center [103, 365] width 172 height 14
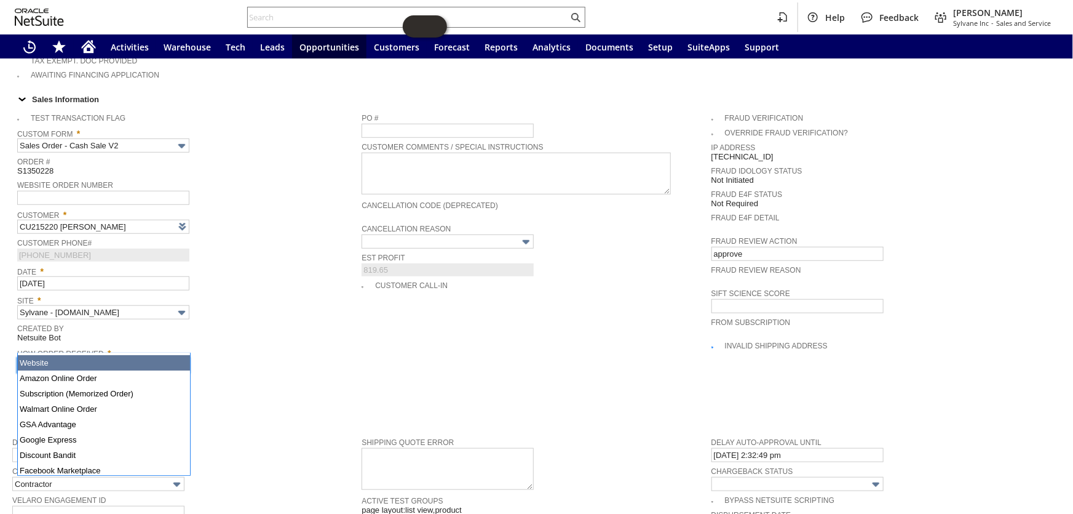
click at [297, 344] on span "How Order Received *" at bounding box center [186, 351] width 338 height 14
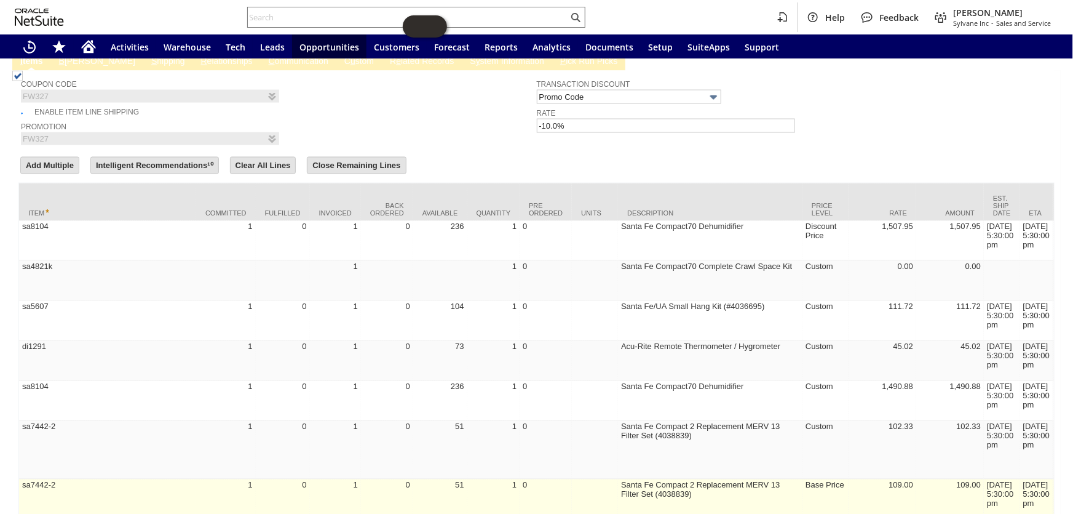
scroll to position [1132, 0]
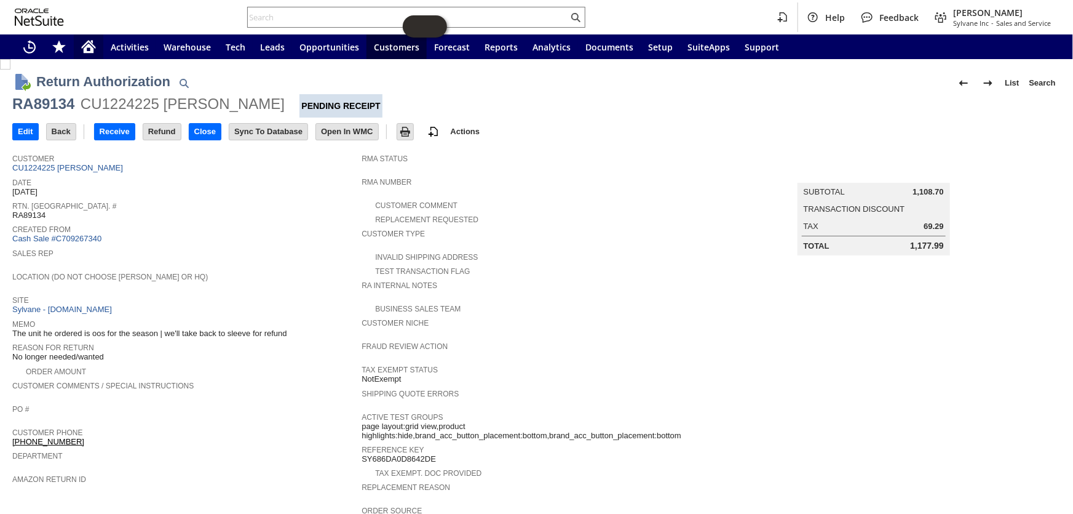
click at [95, 42] on icon "Home" at bounding box center [88, 46] width 15 height 15
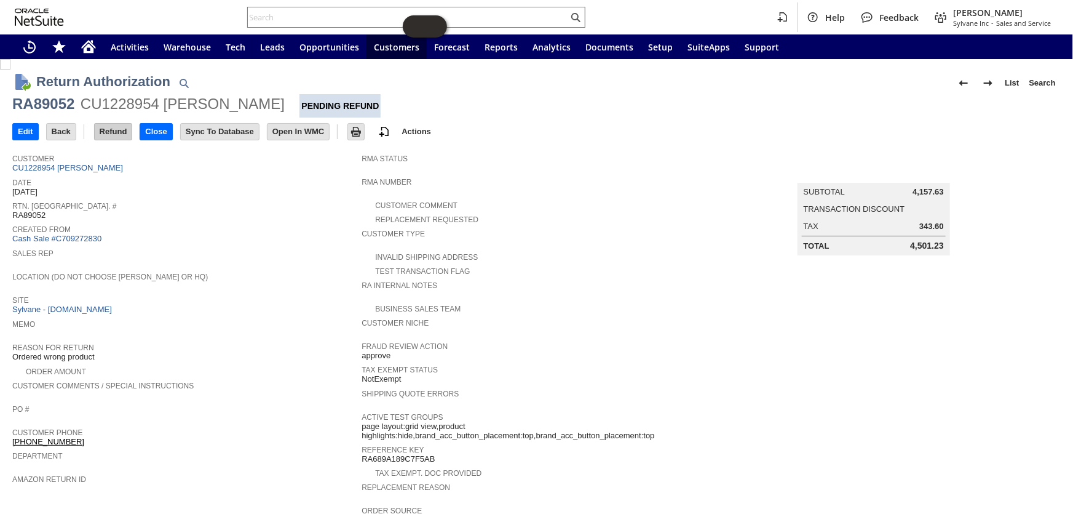
click at [116, 127] on input "Refund" at bounding box center [114, 132] width 38 height 16
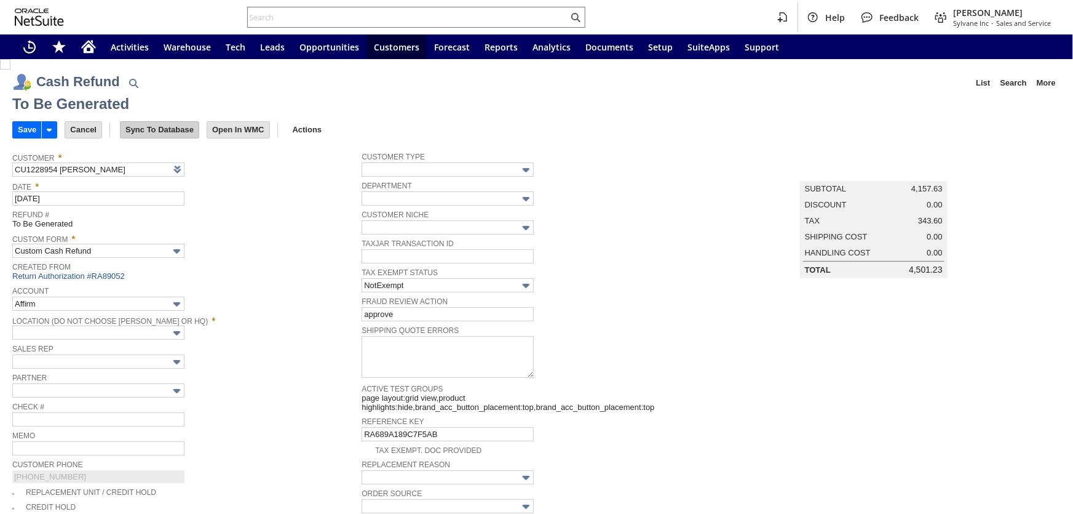
type input "Regions - Merchant 0414"
type input "Headquarters : Head...s : Pending Testing"
click at [18, 125] on input "Save" at bounding box center [27, 130] width 28 height 16
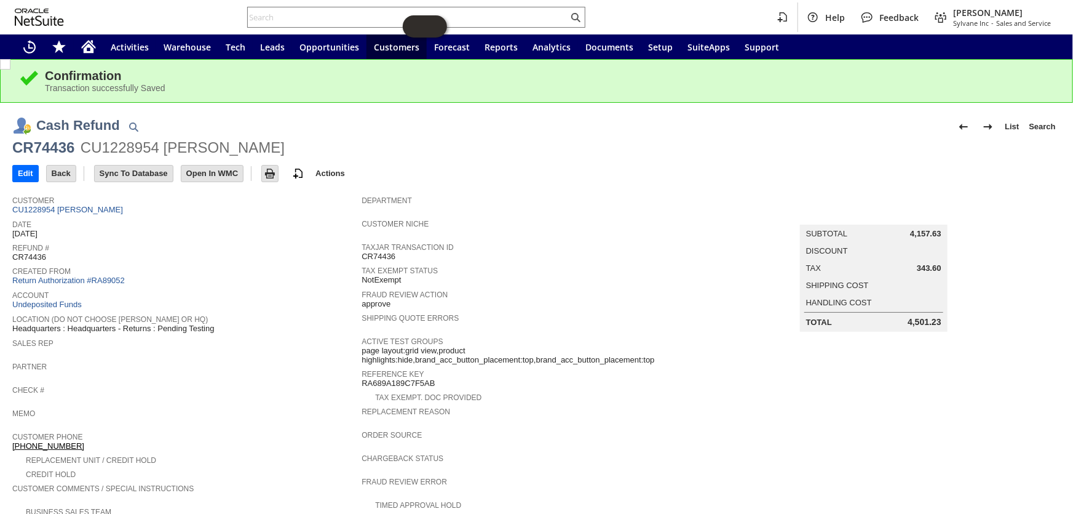
click at [86, 46] on icon "Home" at bounding box center [89, 48] width 10 height 9
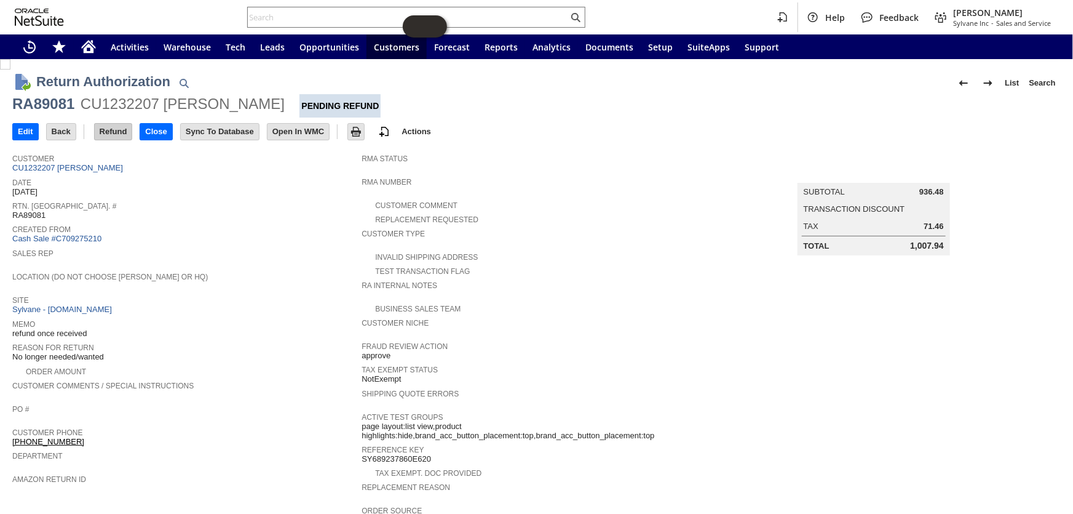
click at [119, 133] on input "Refund" at bounding box center [114, 132] width 38 height 16
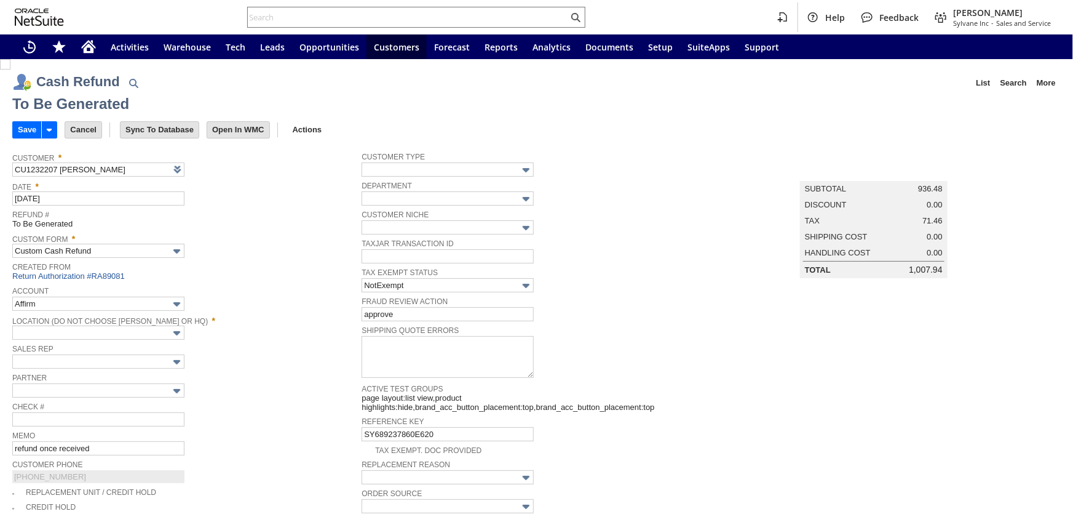
type input "Regions - Merchant 0414"
type input "Headquarters : Head...s : Pending Testing"
click at [23, 129] on input "Save" at bounding box center [27, 130] width 28 height 16
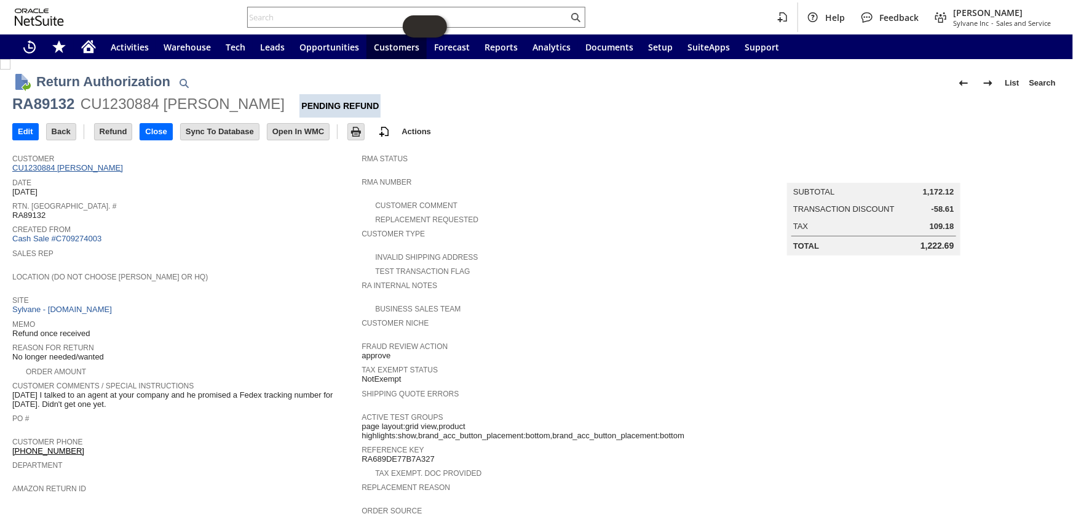
click at [90, 168] on link "CU1230884 Hans J Hahne" at bounding box center [69, 167] width 114 height 9
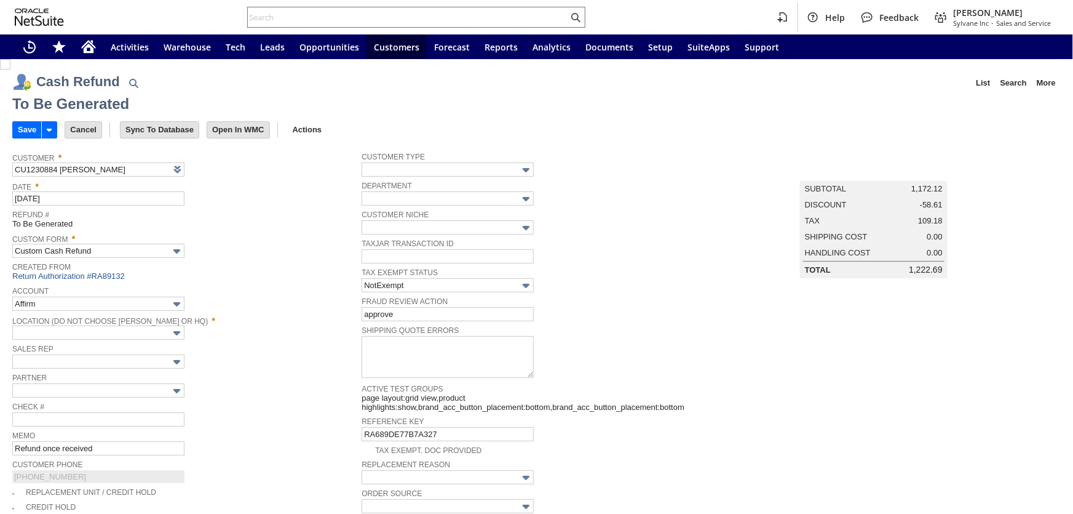
type input "Regions - Merchant 0414"
type input "Headquarters : Head...s : Pending Testing"
click at [19, 129] on input "Save" at bounding box center [27, 130] width 28 height 16
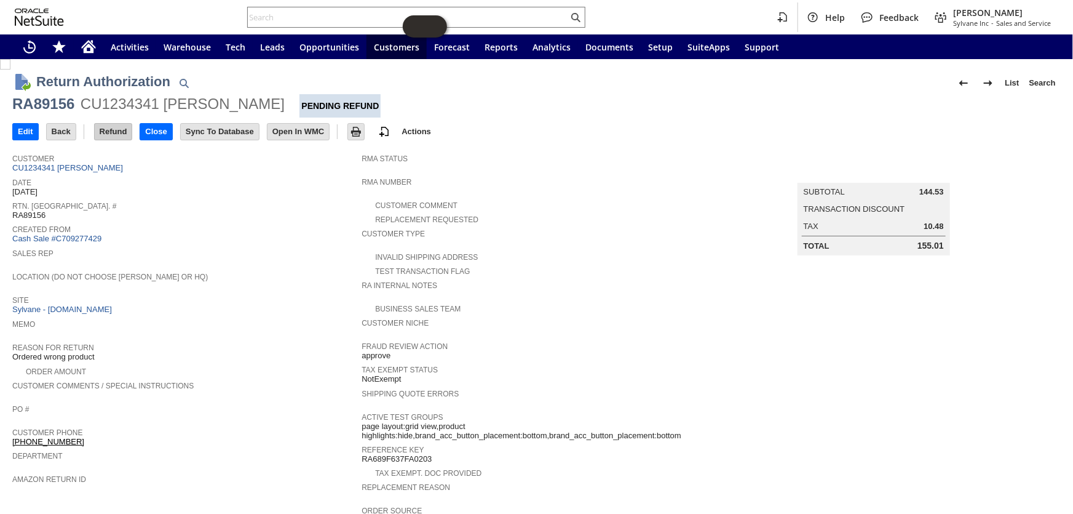
click at [117, 127] on input "Refund" at bounding box center [114, 132] width 38 height 16
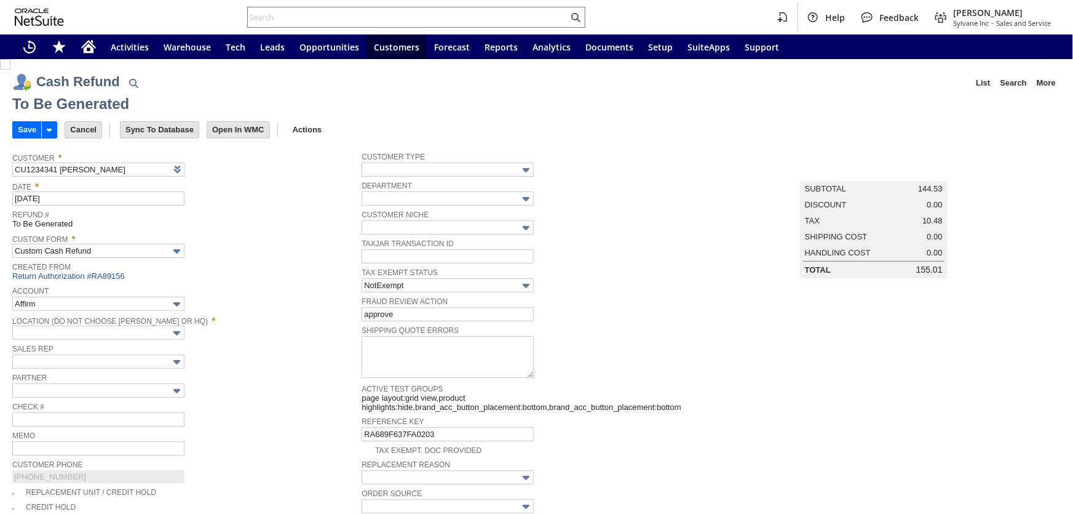
type input "Regions - Merchant 0414"
type input "Headquarters : Head...s : Pending Testing"
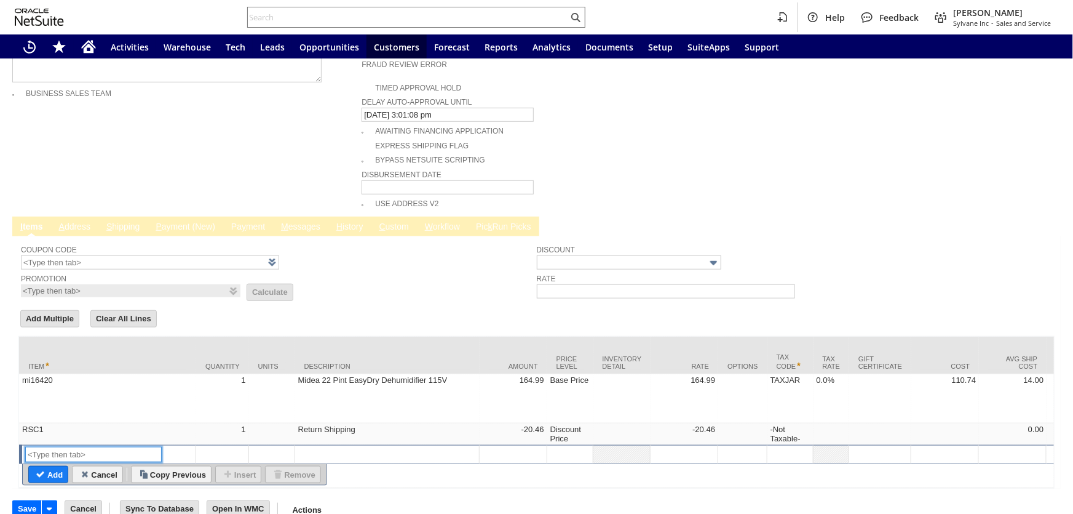
scroll to position [39, 0]
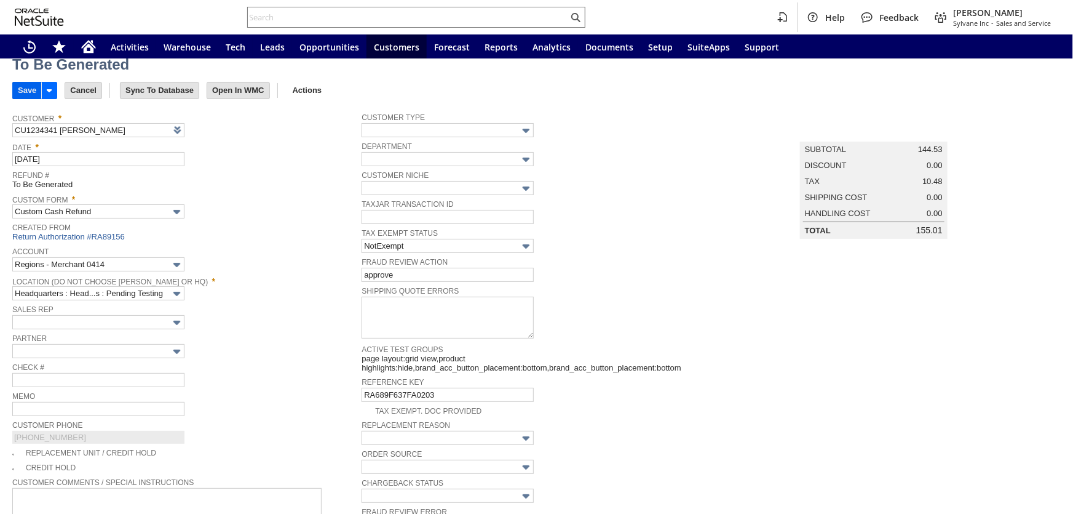
click at [26, 87] on input "Save" at bounding box center [27, 90] width 28 height 16
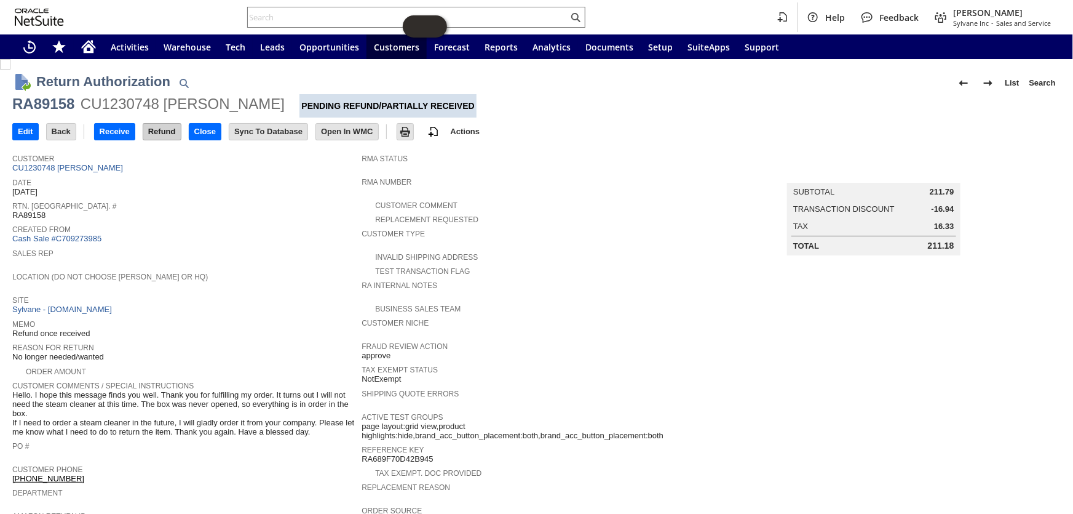
click at [161, 136] on input "Refund" at bounding box center [162, 132] width 38 height 16
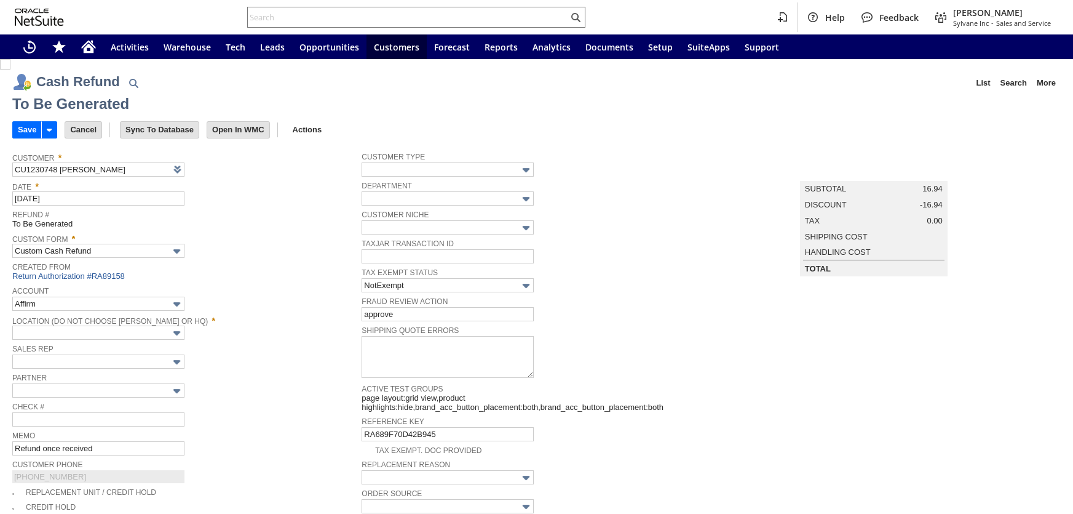
type input "Regions - Merchant 0414"
type input "Headquarters : Head...s : Pending Testing"
type input "Add"
type input "Copy Previous"
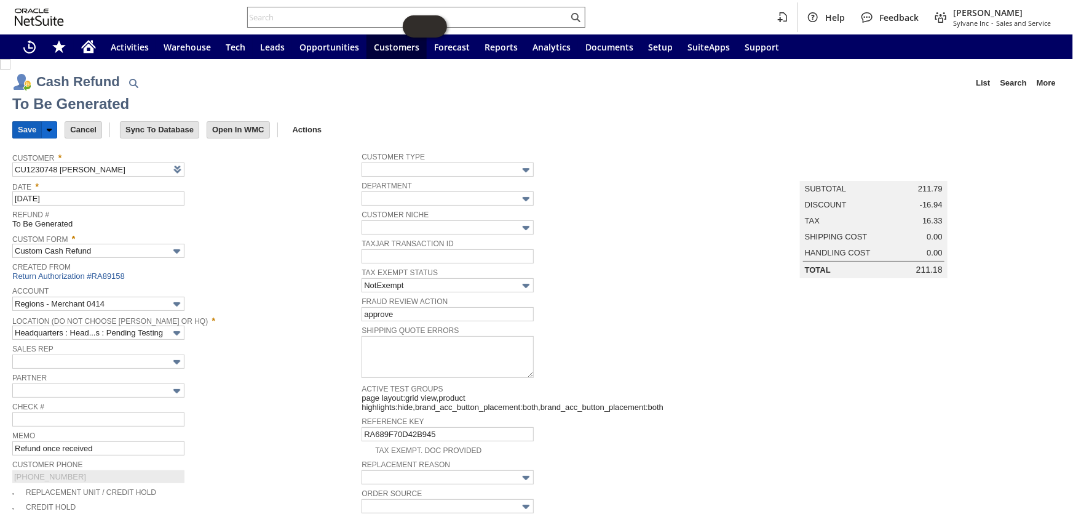
click at [20, 128] on input "Save" at bounding box center [27, 130] width 28 height 16
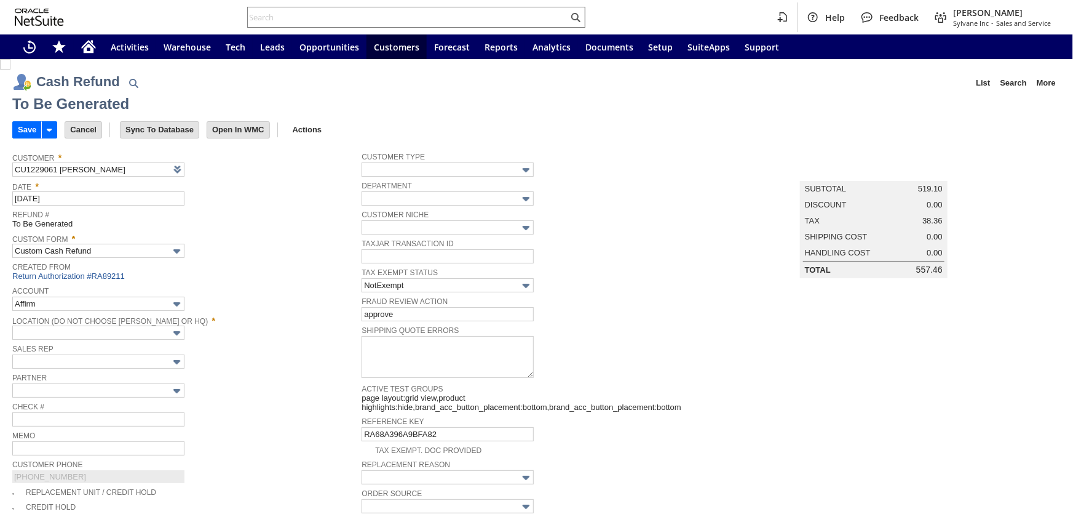
type input "Regions - Merchant 0414"
type input "Headquarters : Head...s : Pending Testing"
click at [29, 131] on input "Save" at bounding box center [27, 130] width 28 height 16
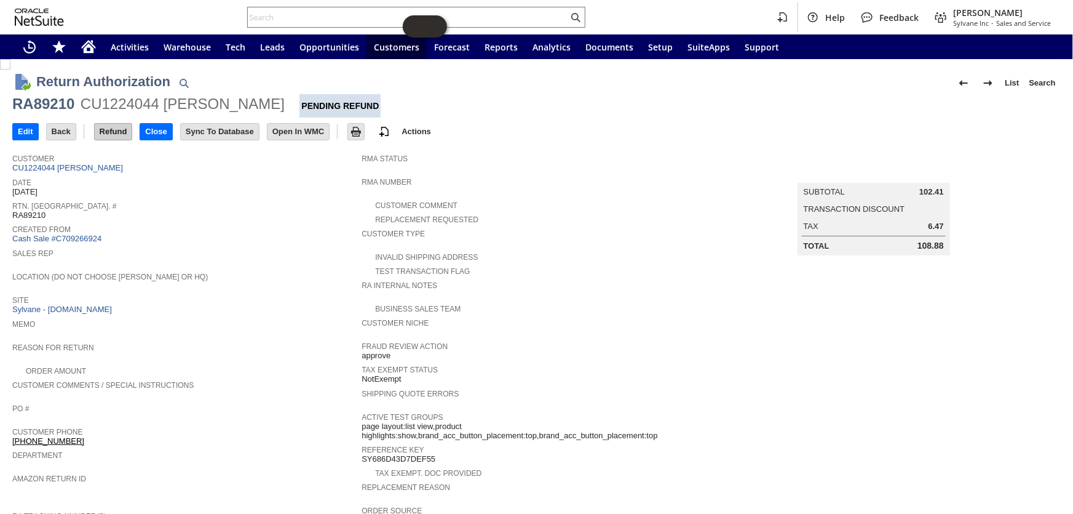
click at [117, 135] on input "Refund" at bounding box center [114, 132] width 38 height 16
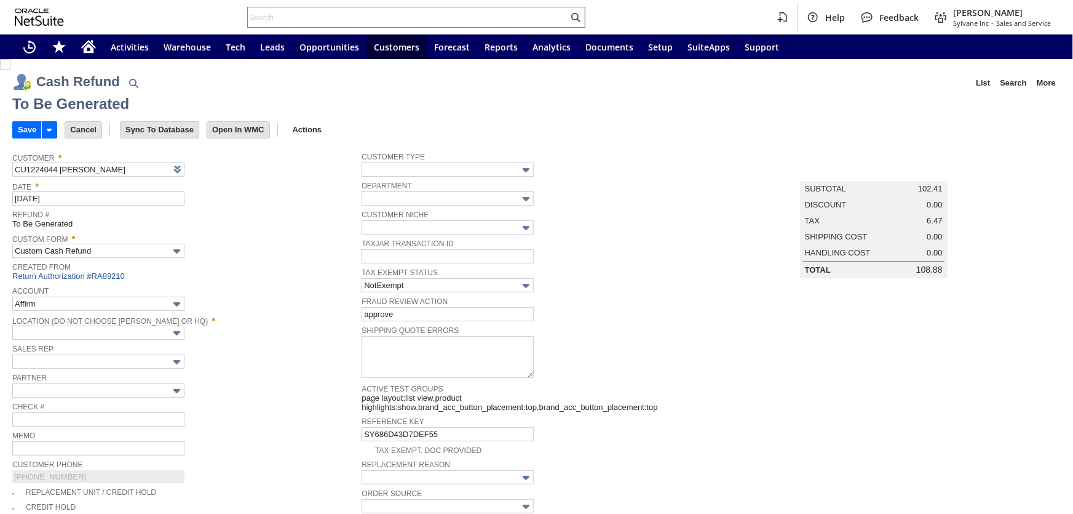
type input "Regions - Merchant 0414"
type input "Headquarters : Head...s : Pending Testing"
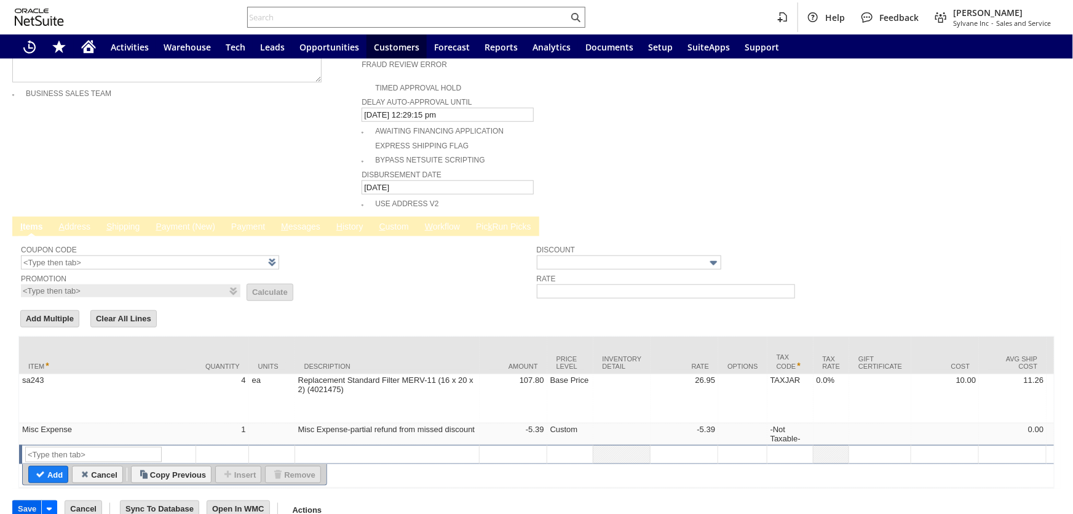
click at [25, 501] on input "Save" at bounding box center [27, 509] width 28 height 16
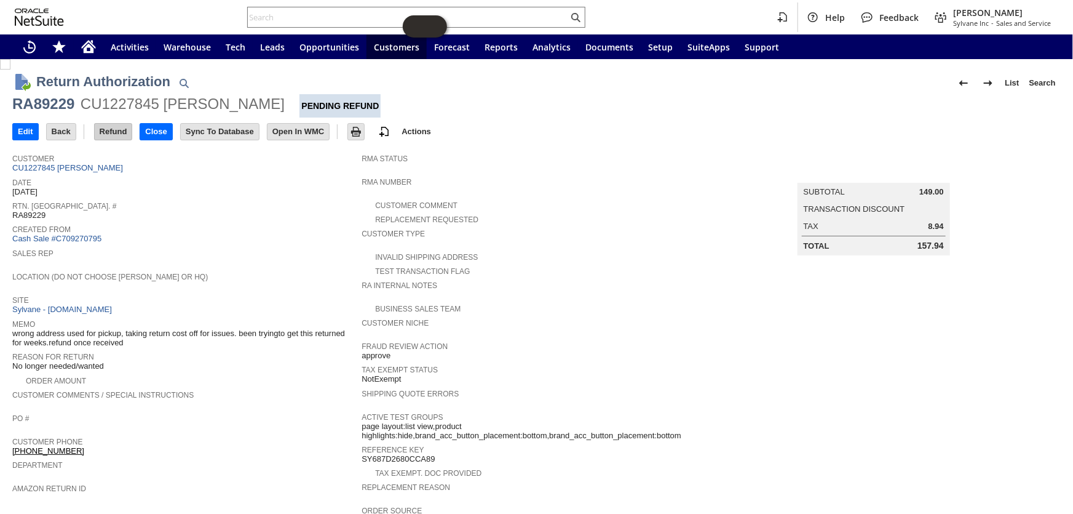
click at [114, 130] on input "Refund" at bounding box center [114, 132] width 38 height 16
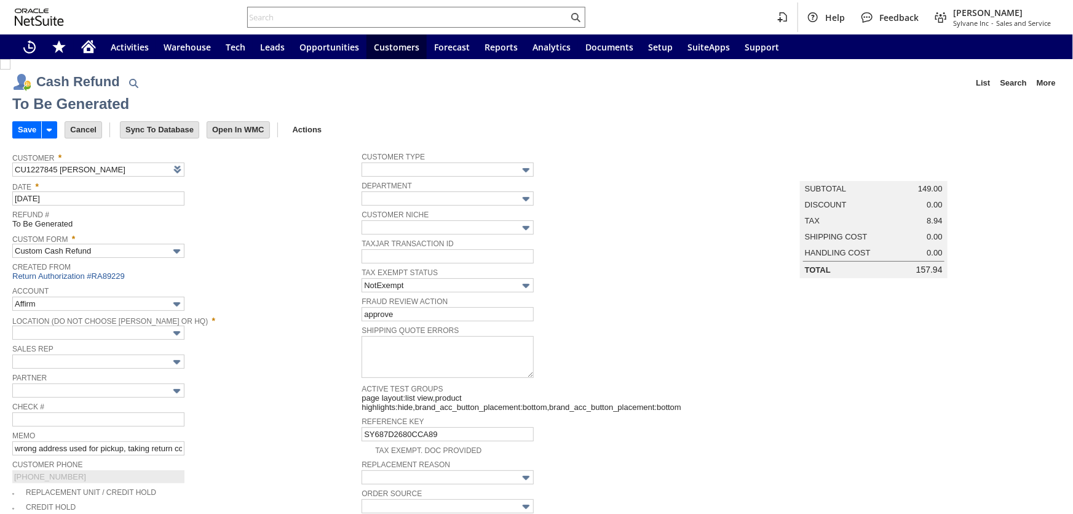
type input "Regions - Merchant 0414"
type input "Headquarters : Head...s : Pending Testing"
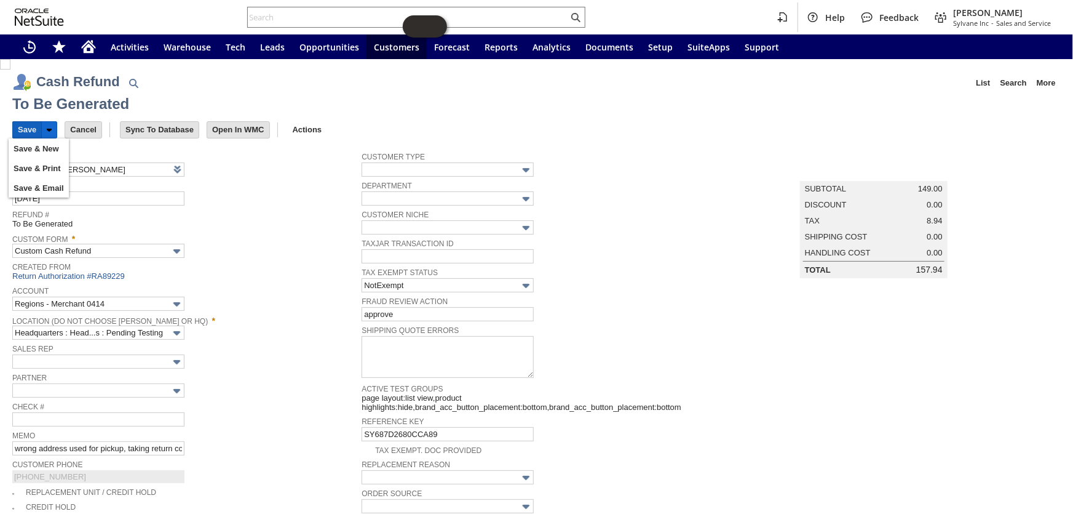
click at [27, 128] on input "Save" at bounding box center [27, 130] width 28 height 16
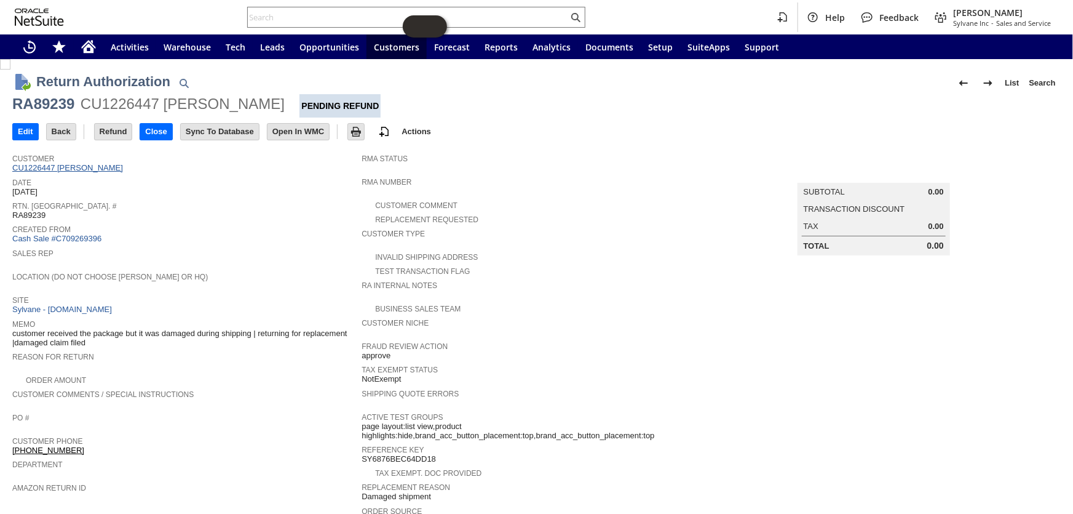
click at [73, 166] on link "CU1226447 carolyn helt" at bounding box center [69, 167] width 114 height 9
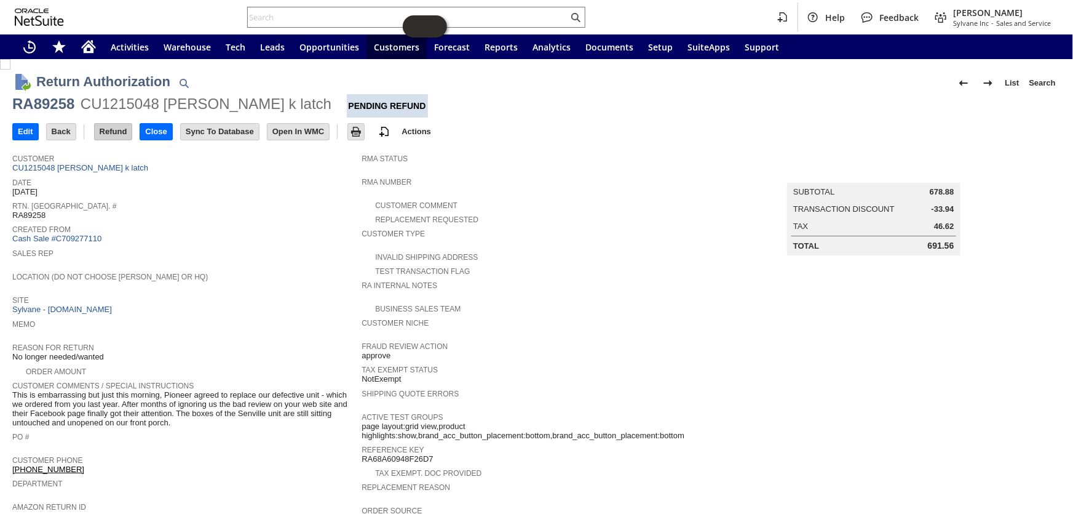
click at [116, 133] on input "Refund" at bounding box center [114, 132] width 38 height 16
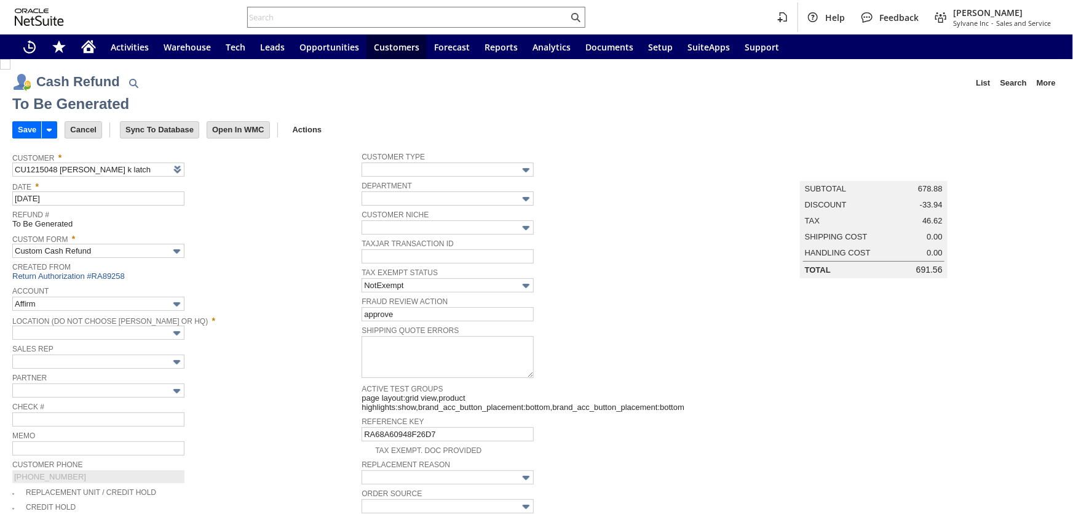
type input "Regions - Merchant 0414"
type input "Headquarters : Head...s : Pending Testing"
click at [20, 128] on input "Save" at bounding box center [27, 130] width 28 height 16
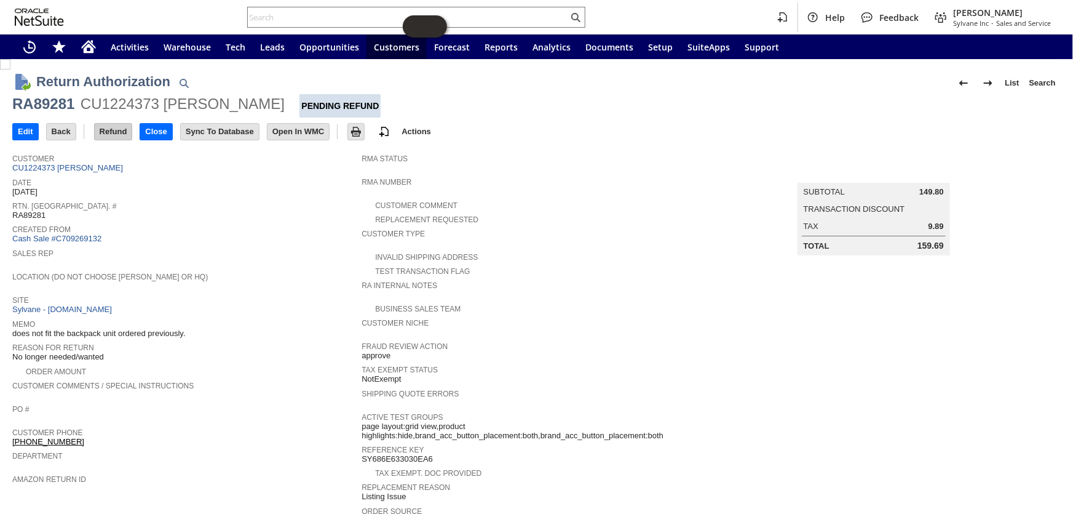
click at [113, 133] on input "Refund" at bounding box center [114, 132] width 38 height 16
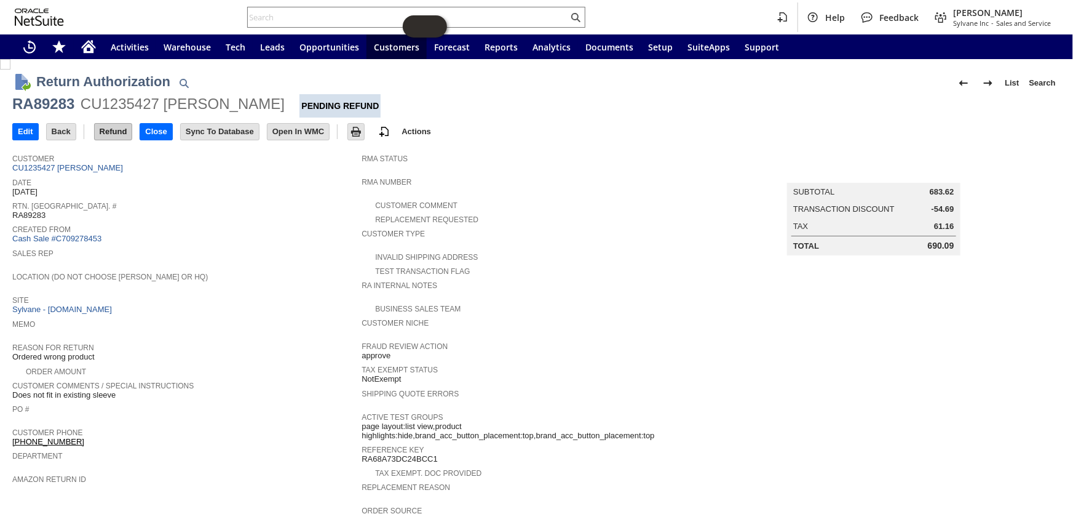
click at [113, 129] on input "Refund" at bounding box center [114, 132] width 38 height 16
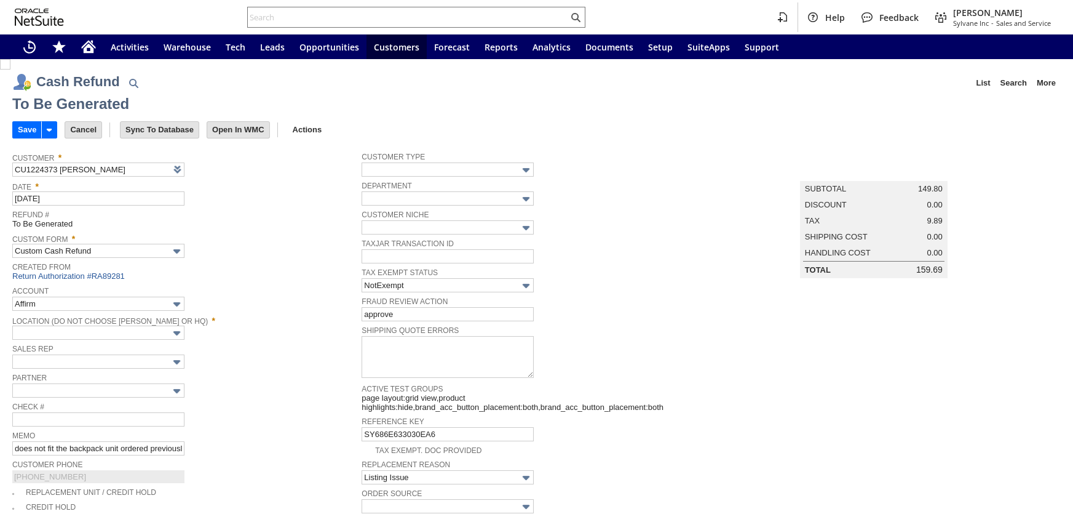
type input "Regions - Merchant 0414"
type input "Headquarters : Head...s : Pending Testing"
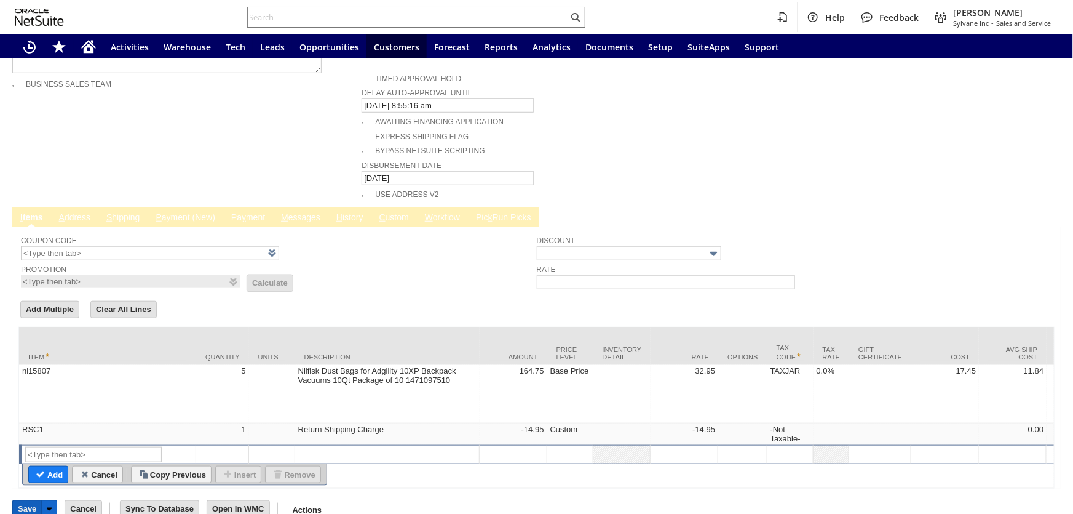
click at [28, 501] on input "Save" at bounding box center [27, 509] width 28 height 16
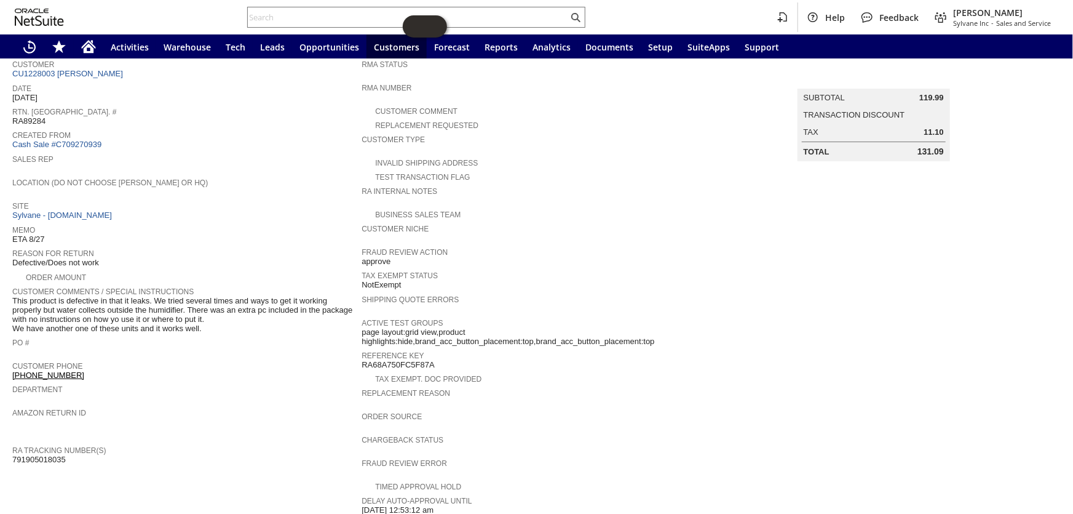
scroll to position [26, 0]
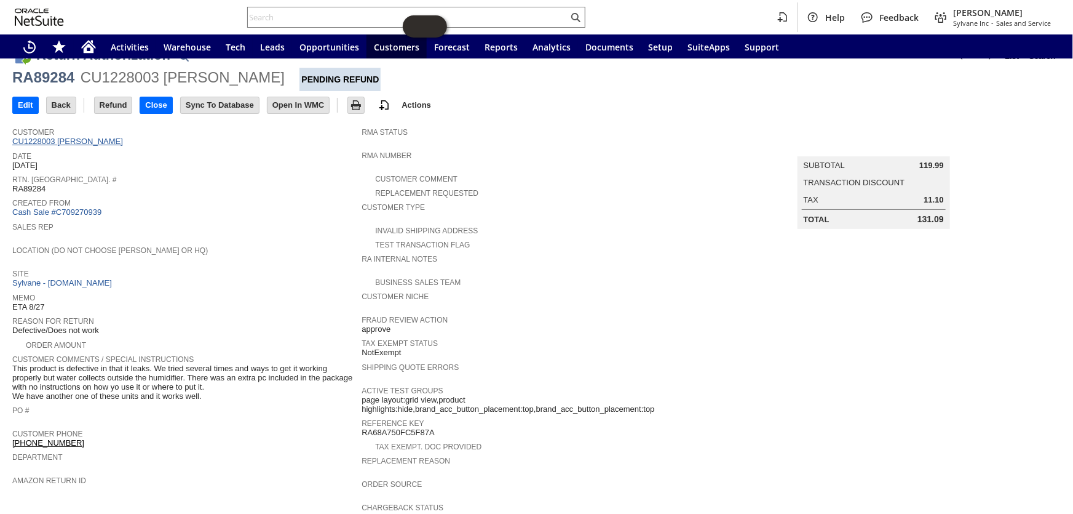
click at [76, 140] on link "CU1228003 Lesley Ball" at bounding box center [69, 141] width 114 height 9
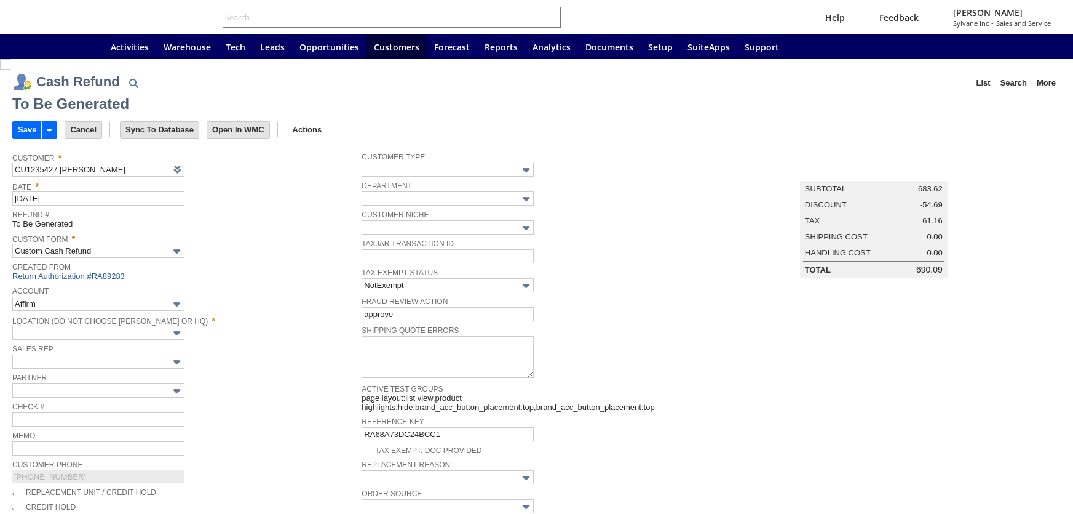
type input "Regions - Merchant 0414"
type input "Headquarters : Head...s : Pending Testing"
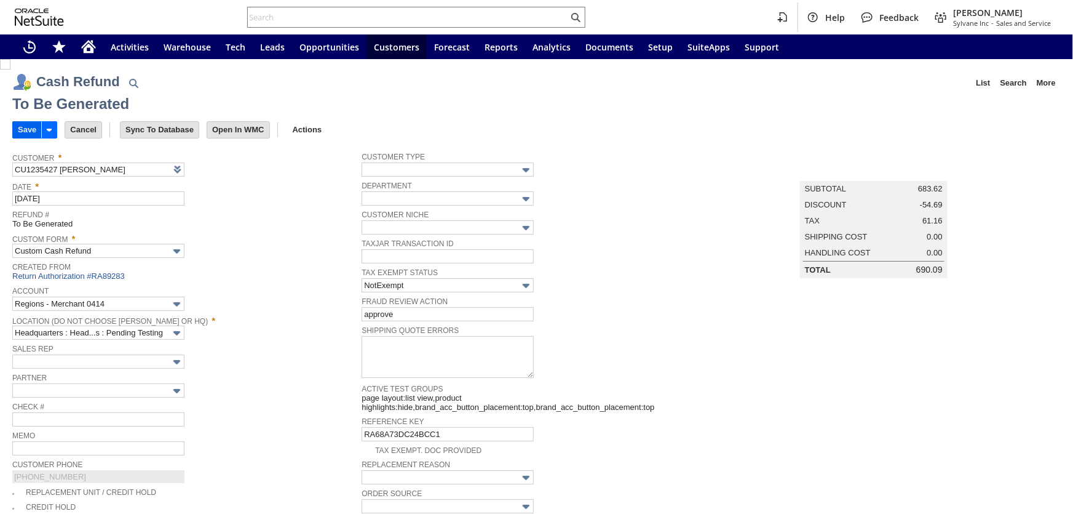
click at [31, 127] on input "Save" at bounding box center [27, 130] width 28 height 16
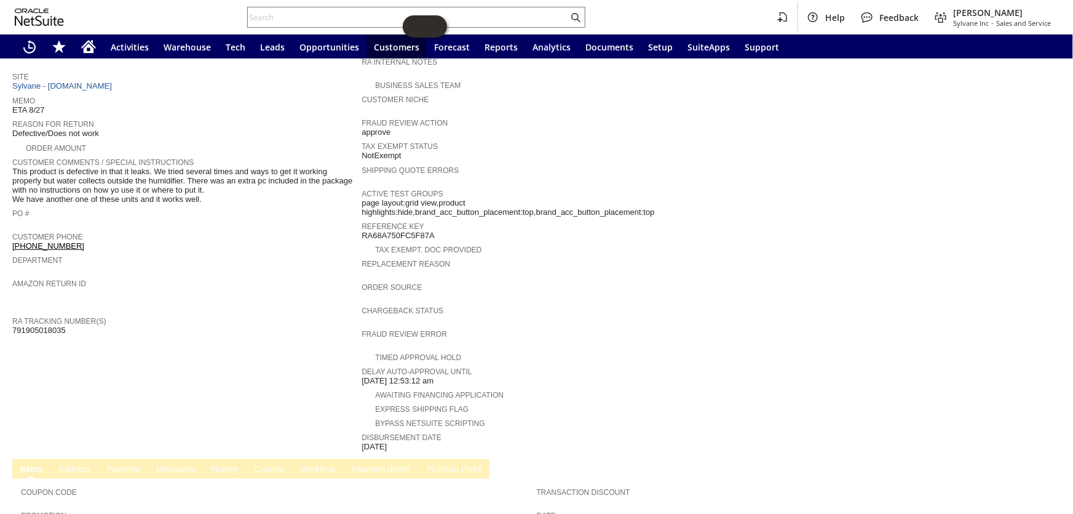
scroll to position [362, 0]
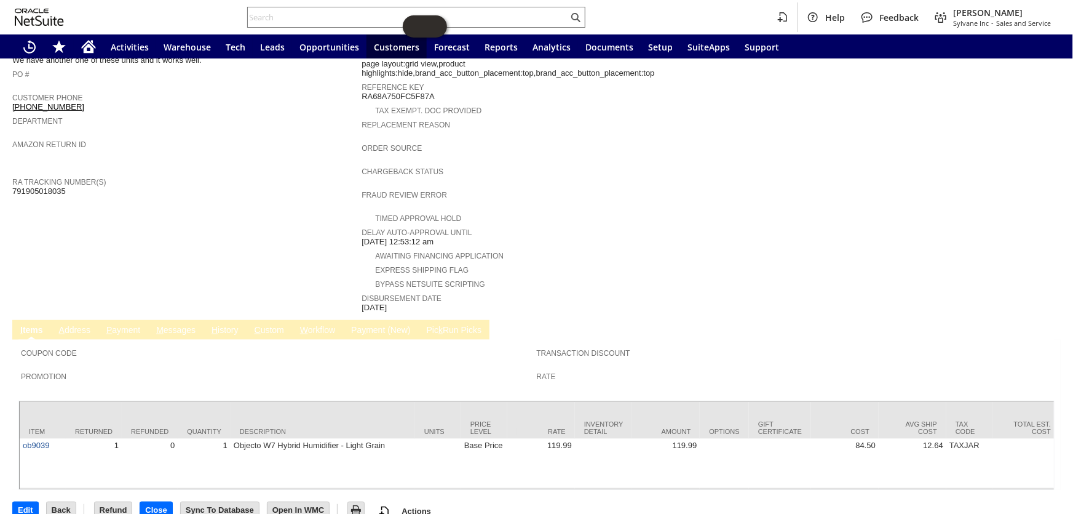
click at [239, 325] on link "H istory" at bounding box center [225, 331] width 33 height 12
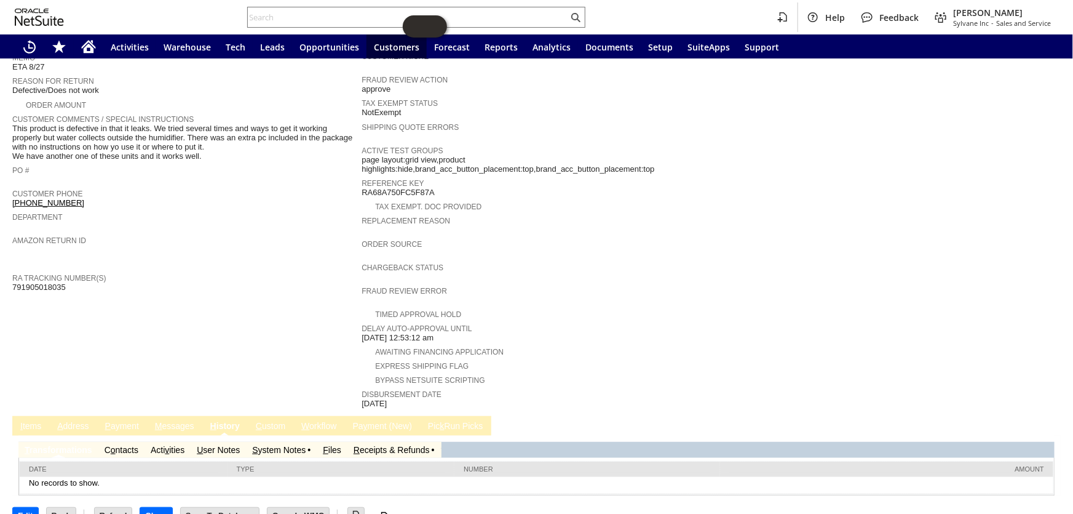
scroll to position [0, 0]
click at [287, 445] on link "S ystem Notes" at bounding box center [279, 450] width 54 height 10
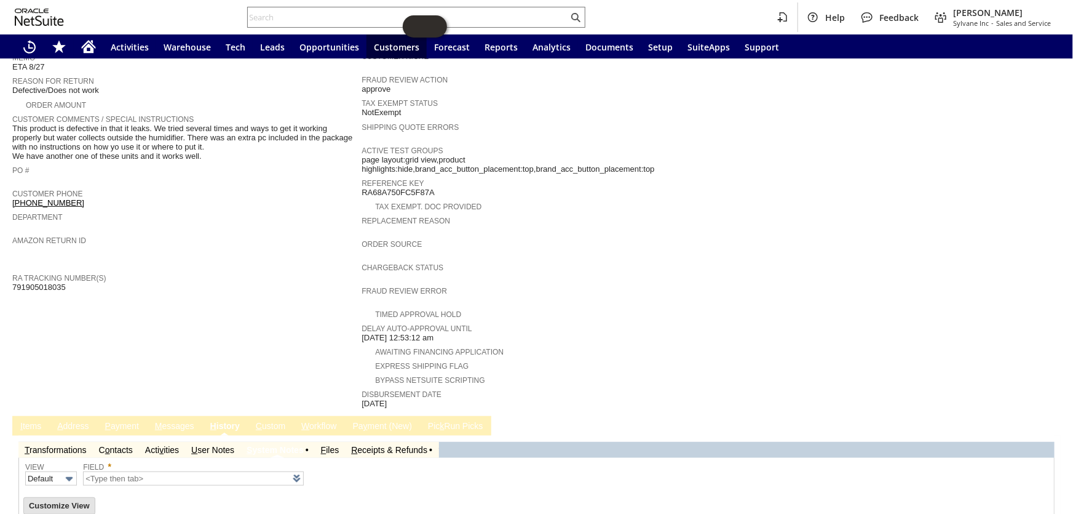
type input "1 to 25 of 82"
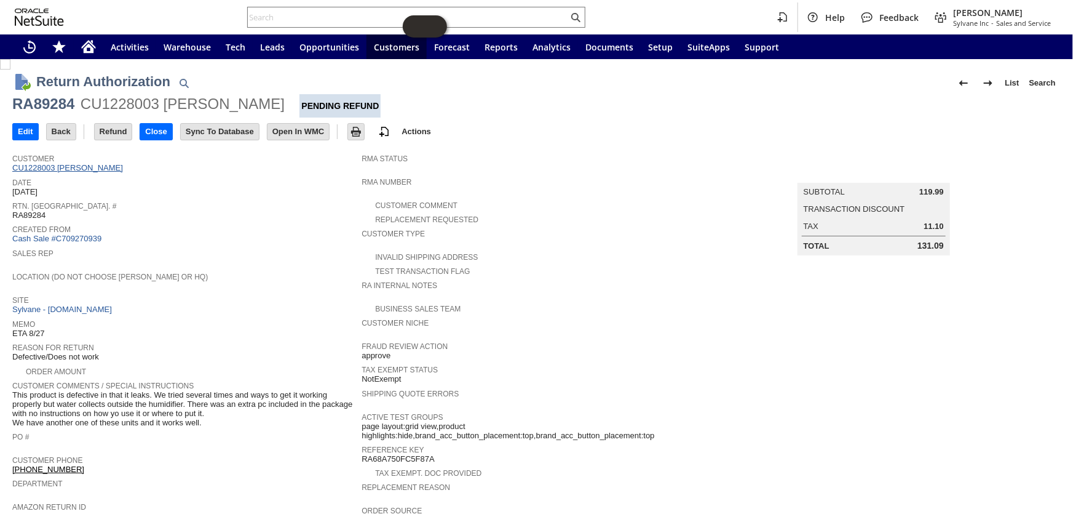
click at [65, 169] on link "CU1228003 Lesley Ball" at bounding box center [69, 167] width 114 height 9
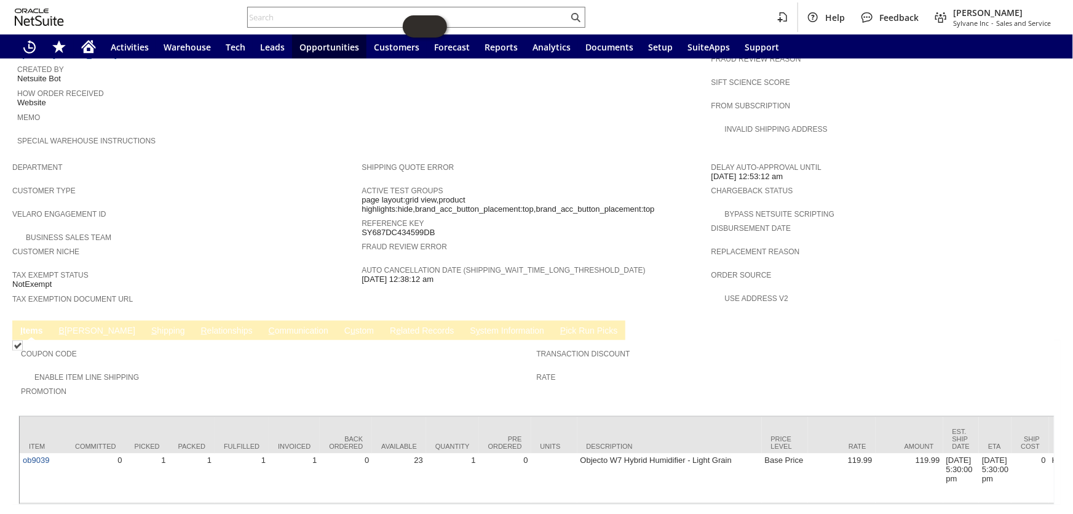
click at [79, 321] on td "B illing" at bounding box center [97, 331] width 92 height 20
click at [78, 325] on link "B illing" at bounding box center [97, 331] width 82 height 12
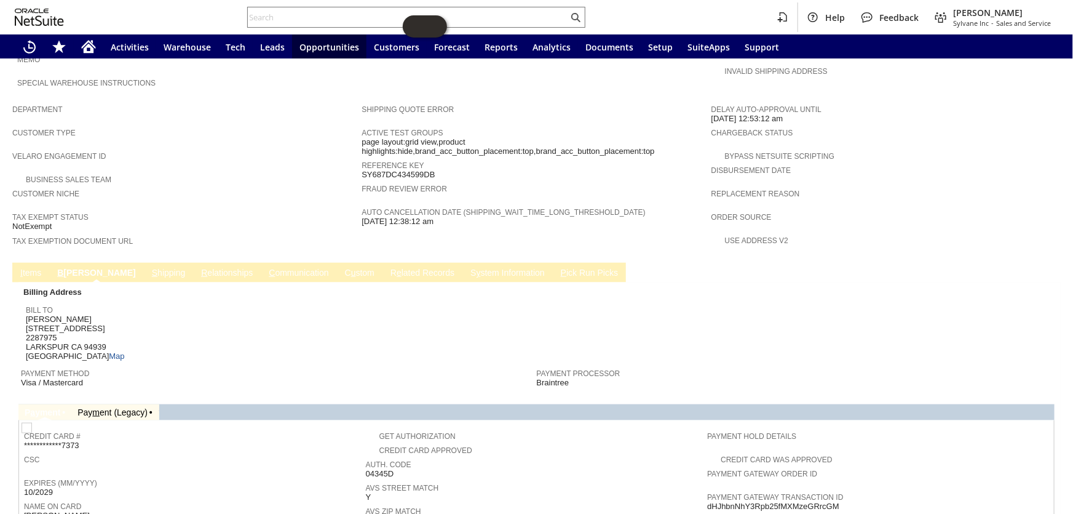
scroll to position [806, 0]
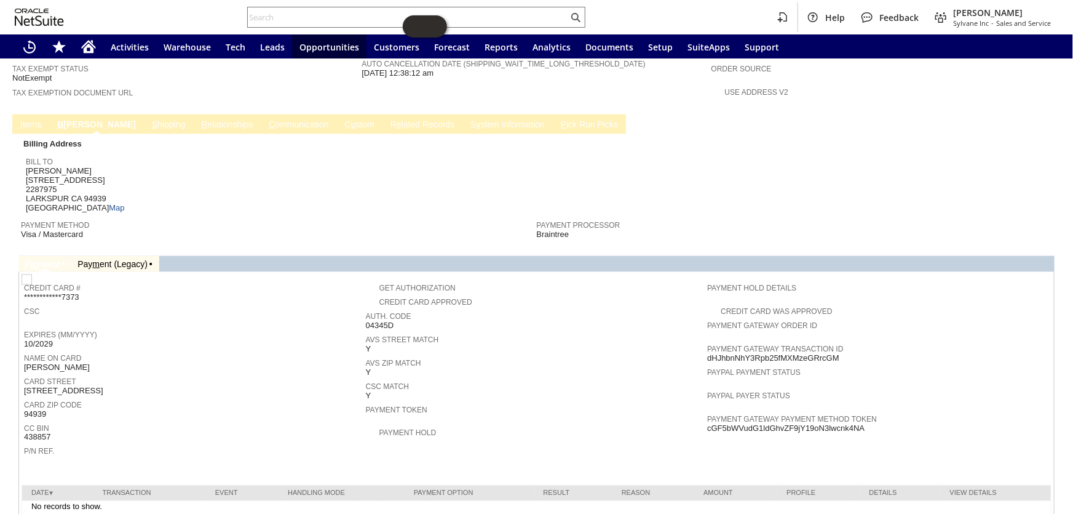
click at [130, 256] on td "Pay m ent (Legacy)" at bounding box center [114, 264] width 87 height 16
click at [130, 259] on link "Pay m ent (Legacy)" at bounding box center [113, 264] width 70 height 10
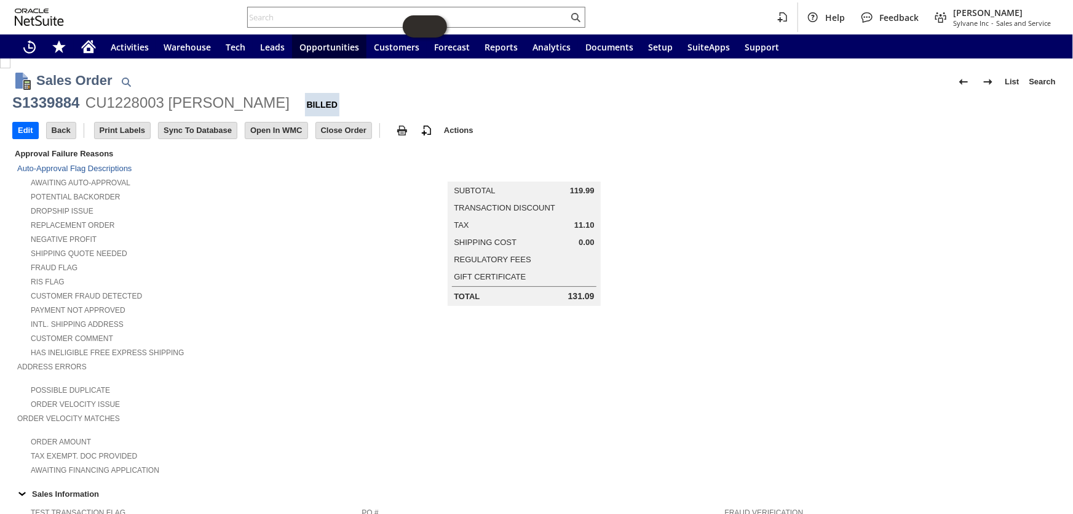
scroll to position [0, 0]
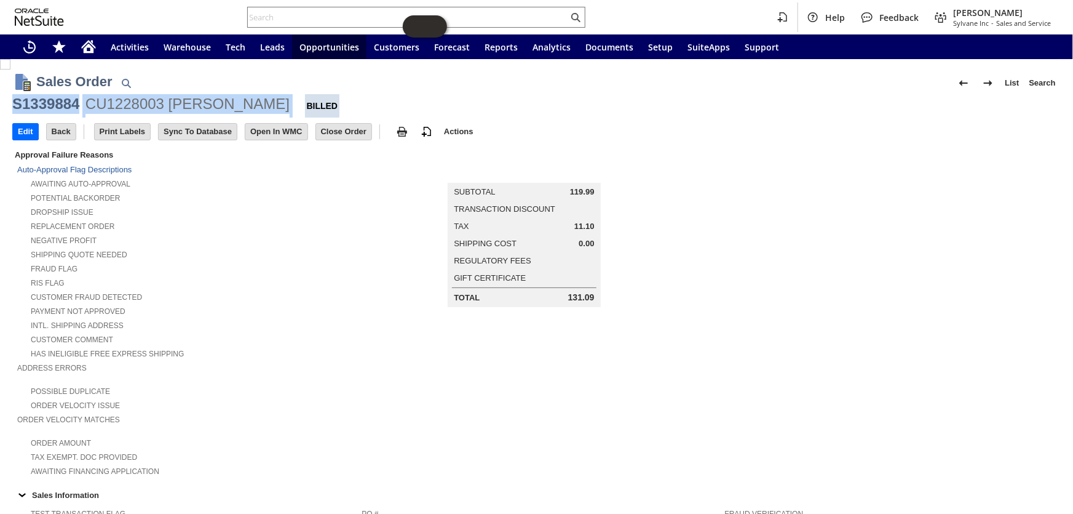
drag, startPoint x: 244, startPoint y: 98, endPoint x: 15, endPoint y: 102, distance: 229.5
click at [15, 102] on div "S1339884 CU1228003 Lesley Ball Billed" at bounding box center [536, 105] width 1049 height 23
copy div "S1339884 CU1228003 Lesley Ball"
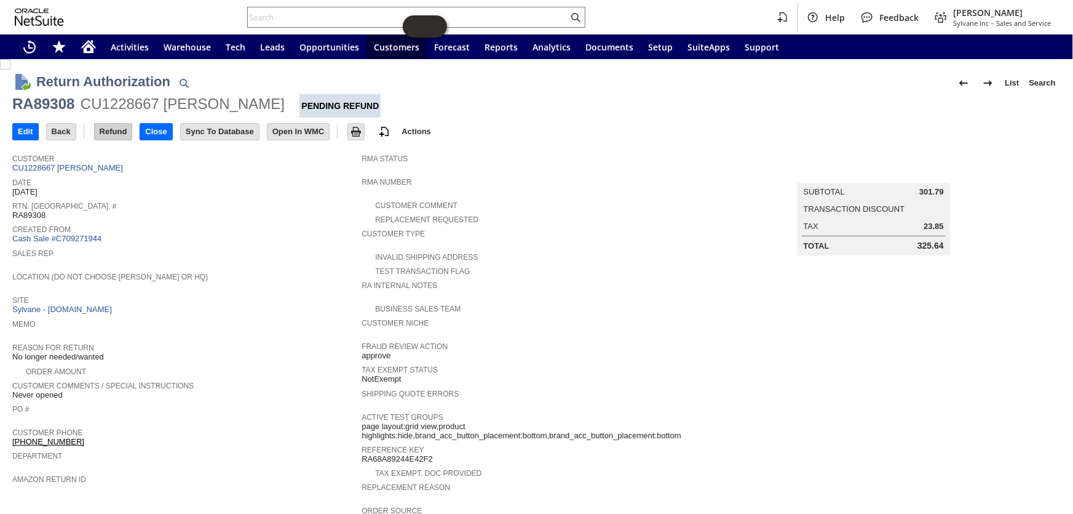
click at [121, 131] on input "Refund" at bounding box center [114, 132] width 38 height 16
click at [116, 128] on input "Refund" at bounding box center [114, 132] width 38 height 16
click at [111, 131] on input "Refund" at bounding box center [114, 132] width 38 height 16
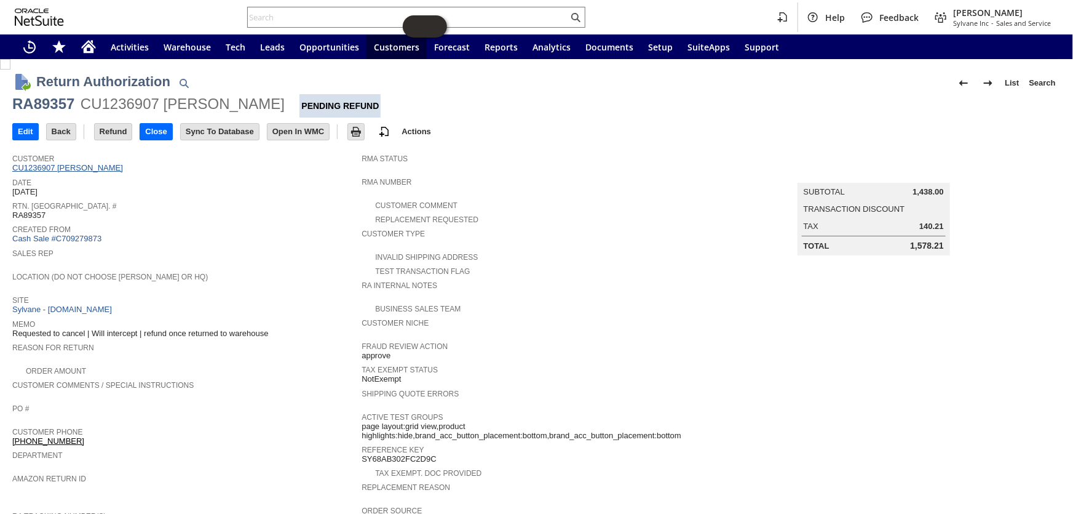
click at [108, 172] on link "CU1236907 Colleen B Hays" at bounding box center [69, 167] width 114 height 9
click at [120, 125] on input "Refund" at bounding box center [114, 132] width 38 height 16
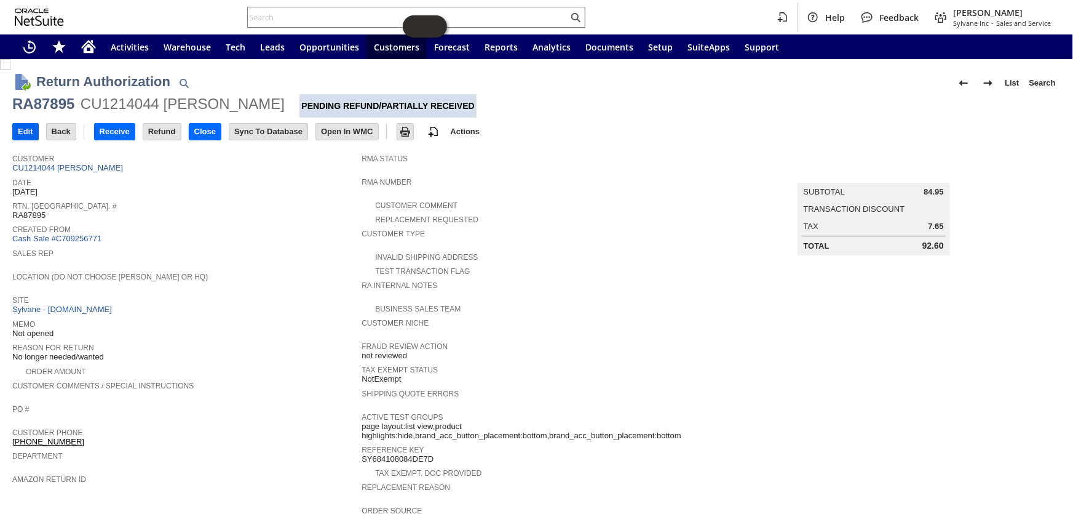
click at [22, 129] on input "Edit" at bounding box center [25, 132] width 25 height 16
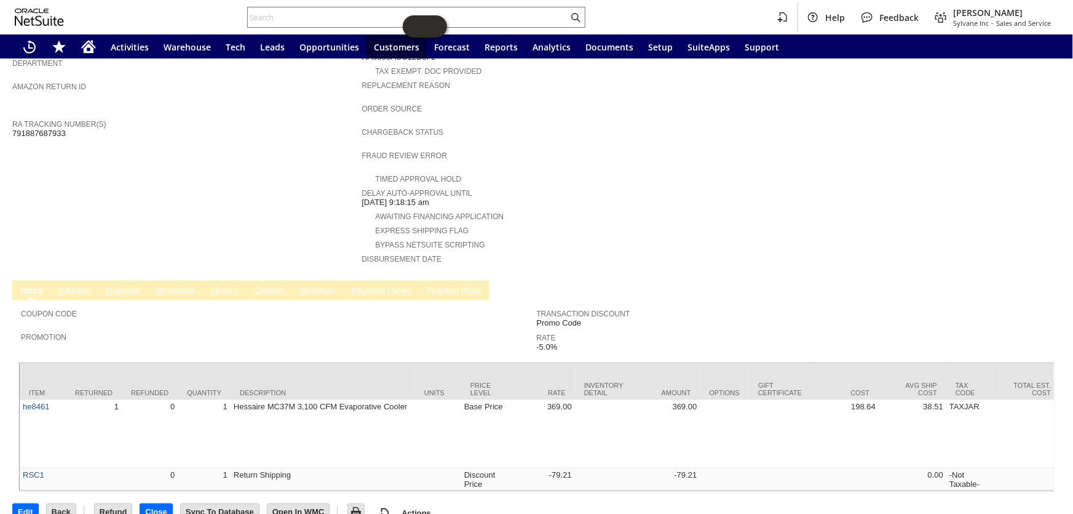
scroll to position [234, 0]
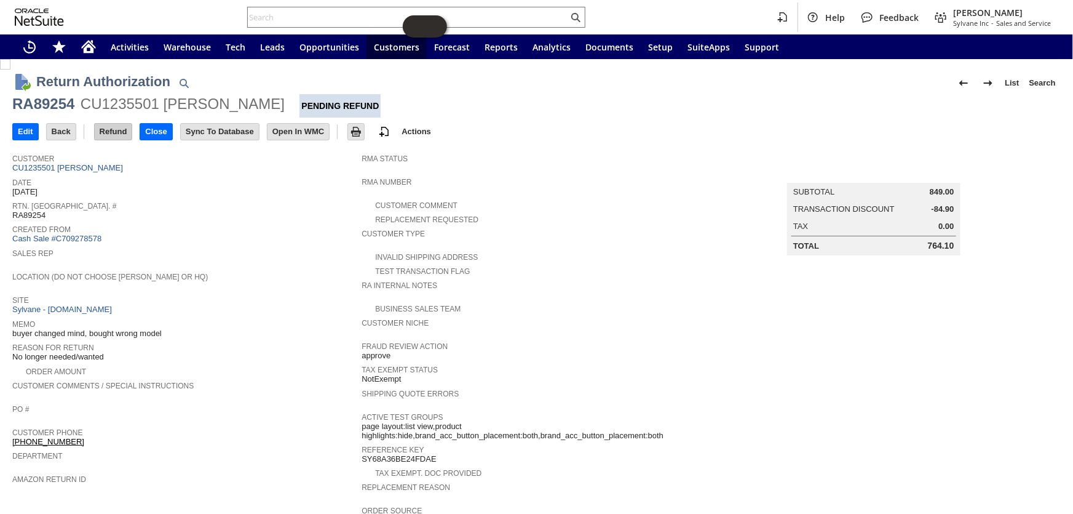
click at [124, 128] on input "Refund" at bounding box center [114, 132] width 38 height 16
click at [119, 131] on input "Refund" at bounding box center [114, 132] width 38 height 16
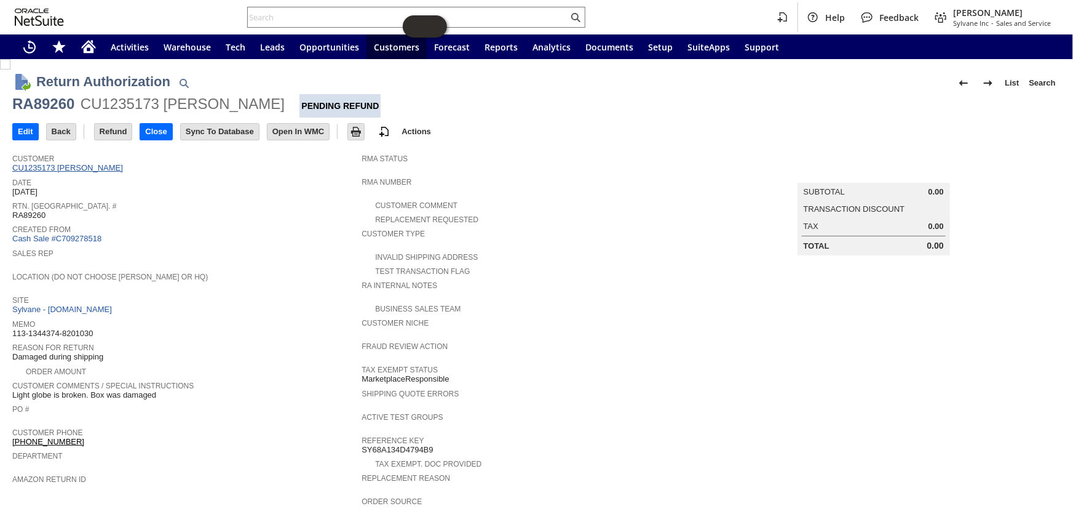
click at [109, 169] on link "CU1235173 Carroll Callaway" at bounding box center [69, 167] width 114 height 9
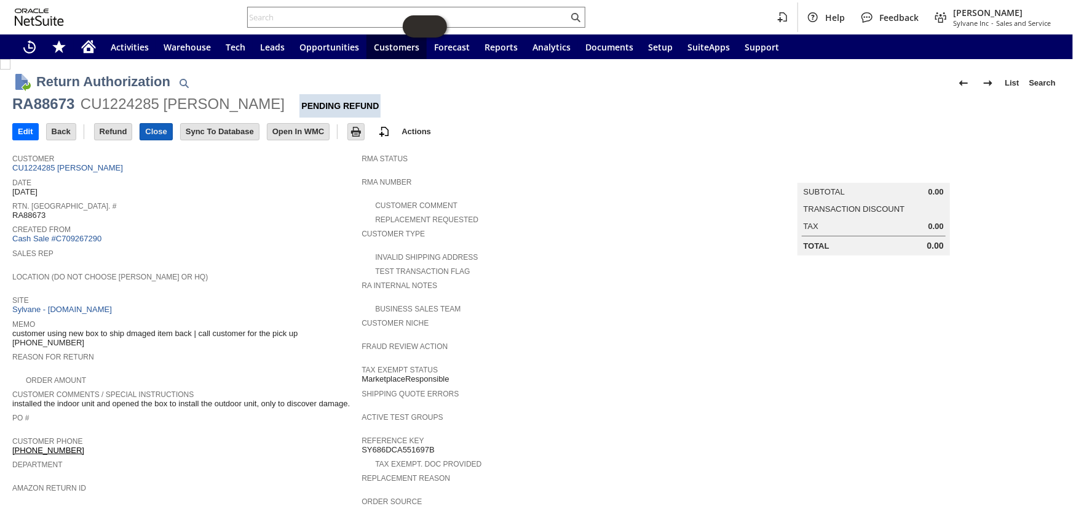
click at [151, 128] on input "Close" at bounding box center [155, 132] width 31 height 16
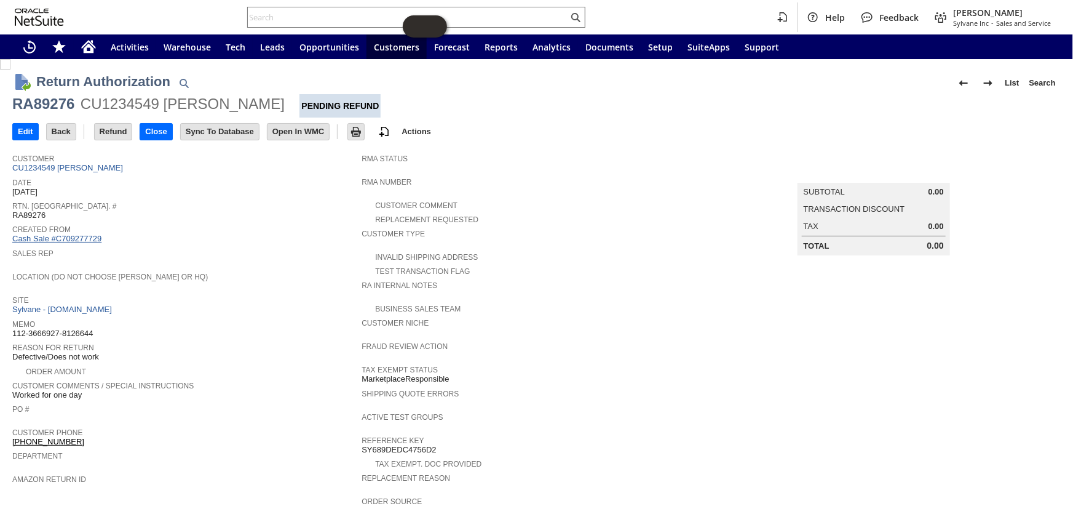
click at [90, 234] on link "Cash Sale #C709277729" at bounding box center [56, 238] width 89 height 9
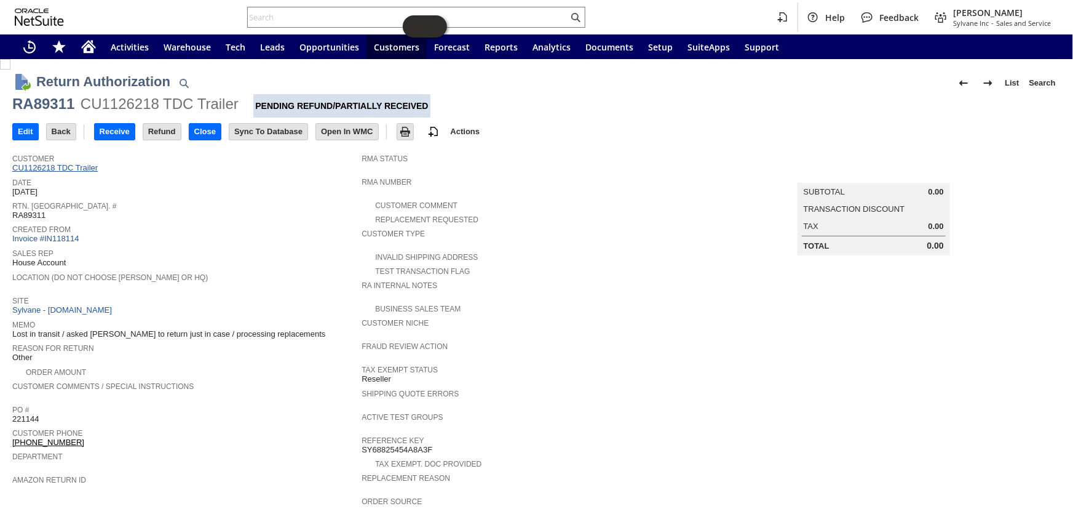
click at [62, 167] on link "CU1126218 TDC Trailer" at bounding box center [56, 167] width 89 height 9
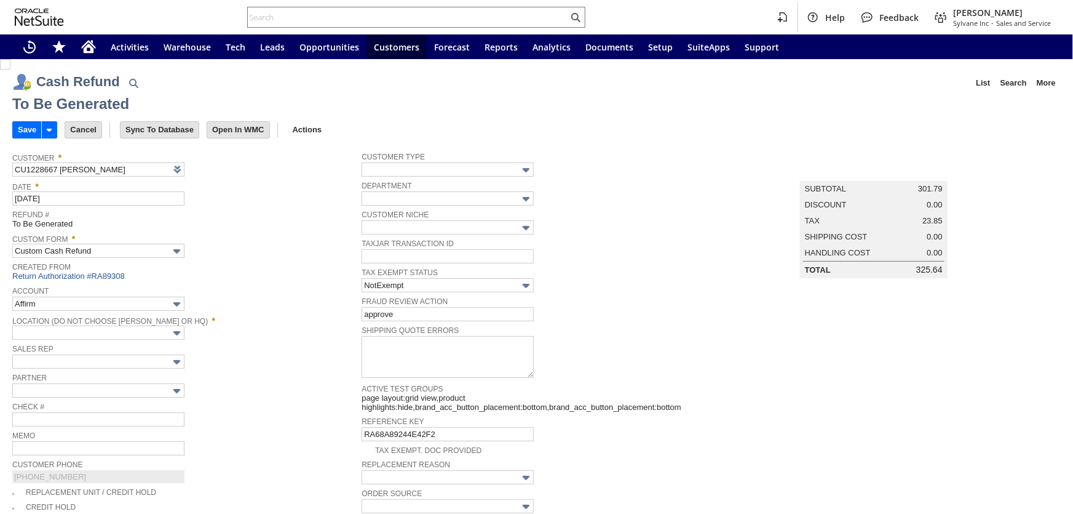
type input "Regions - Merchant 0414"
type input "Headquarters : Head...s : Pending Testing"
click at [22, 129] on input "Save" at bounding box center [27, 130] width 28 height 16
type input "Regions - Merchant 0414"
type input "Headquarters : Head...s : Pending Testing"
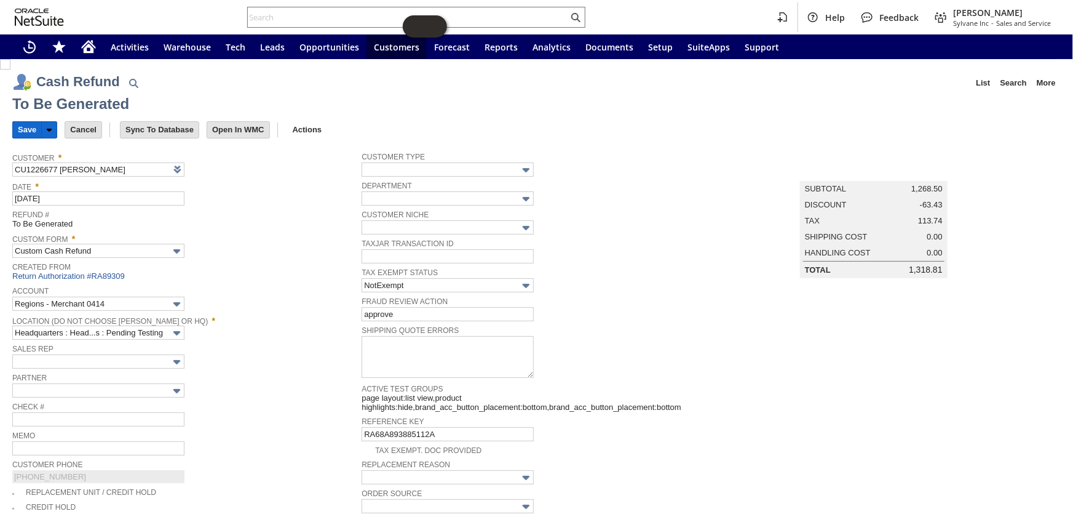
drag, startPoint x: 23, startPoint y: 127, endPoint x: 463, endPoint y: 113, distance: 440.7
click at [23, 127] on input "Save" at bounding box center [27, 130] width 28 height 16
type input "Regions - Merchant 0414"
type input "Headquarters : Head...s : Pending Testing"
click at [28, 127] on input "Save" at bounding box center [27, 130] width 28 height 16
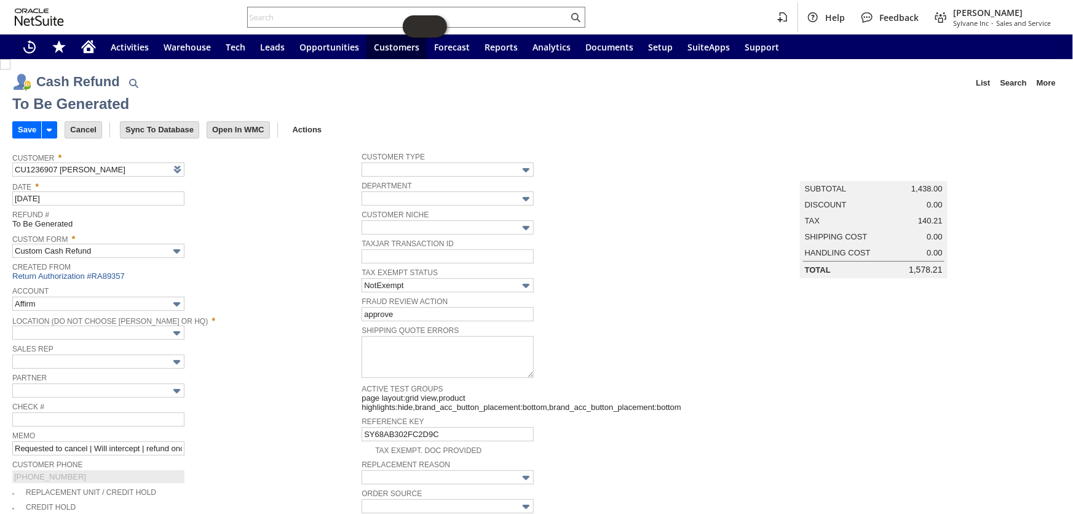
type input "Regions - Merchant 0414"
type input "Headquarters : Head...s : Pending Testing"
click at [27, 131] on input "Save" at bounding box center [27, 130] width 28 height 16
type input "Regions - Merchant 0414"
type input "Headquarters : Head...s : Pending Testing"
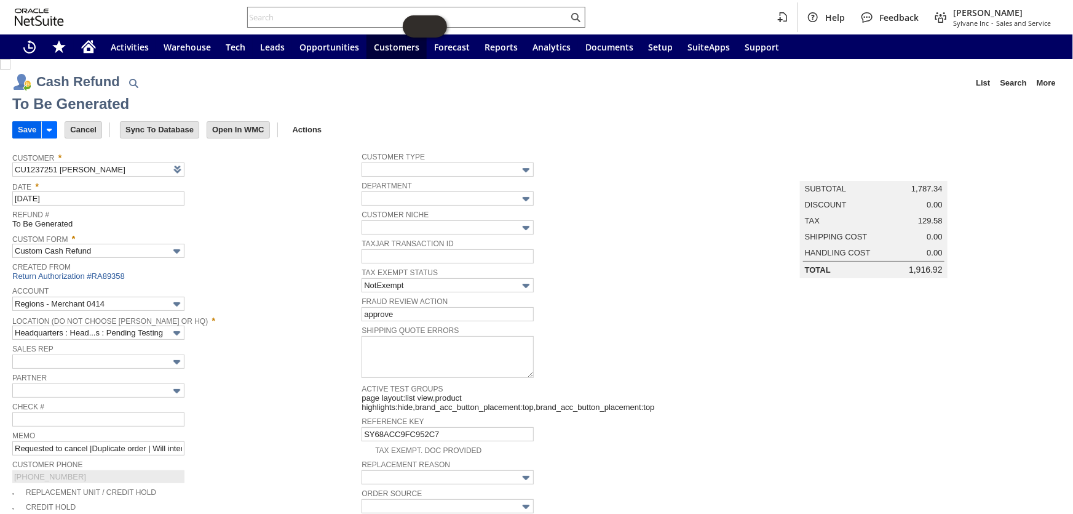
click at [30, 127] on input "Save" at bounding box center [27, 130] width 28 height 16
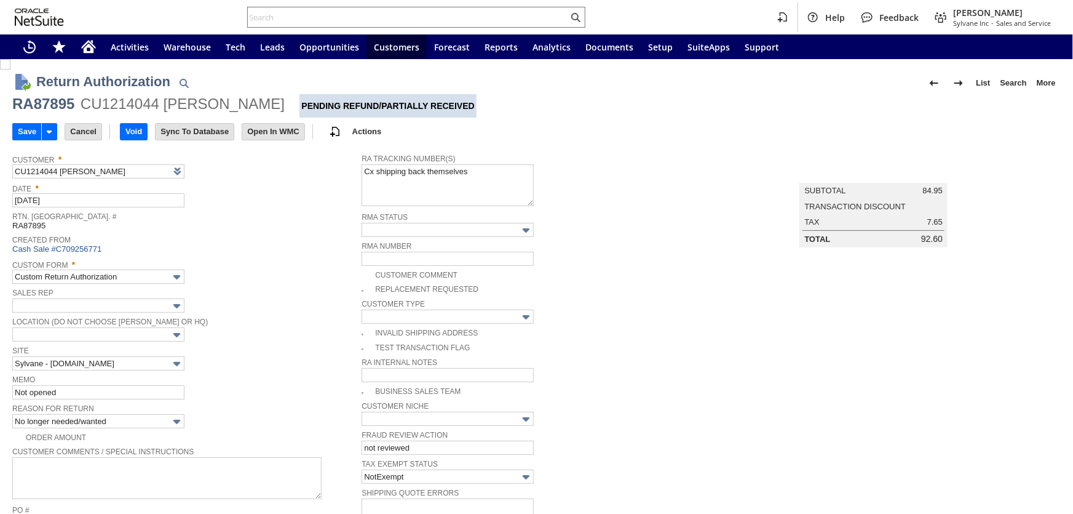
type input "Add"
type input "Copy Previous"
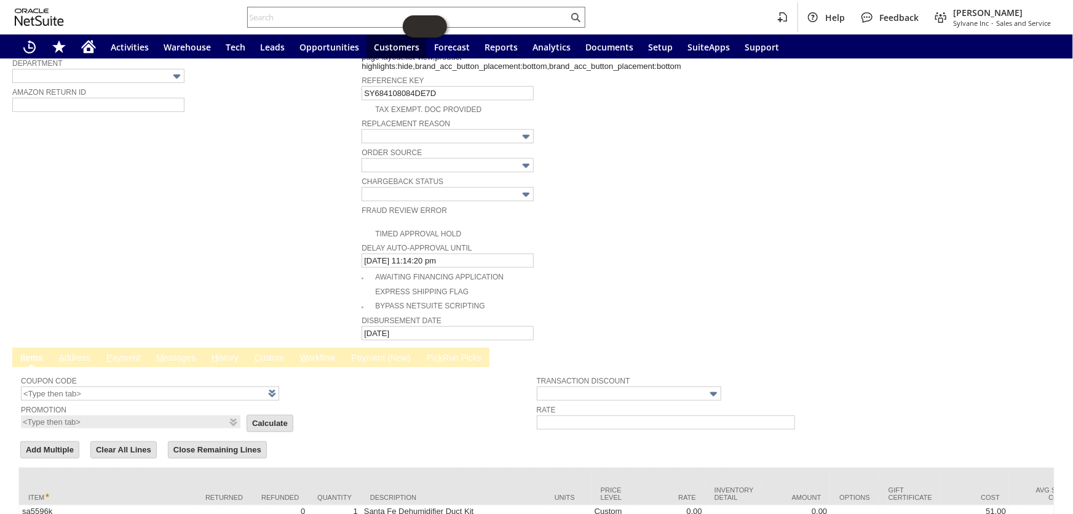
scroll to position [666, 0]
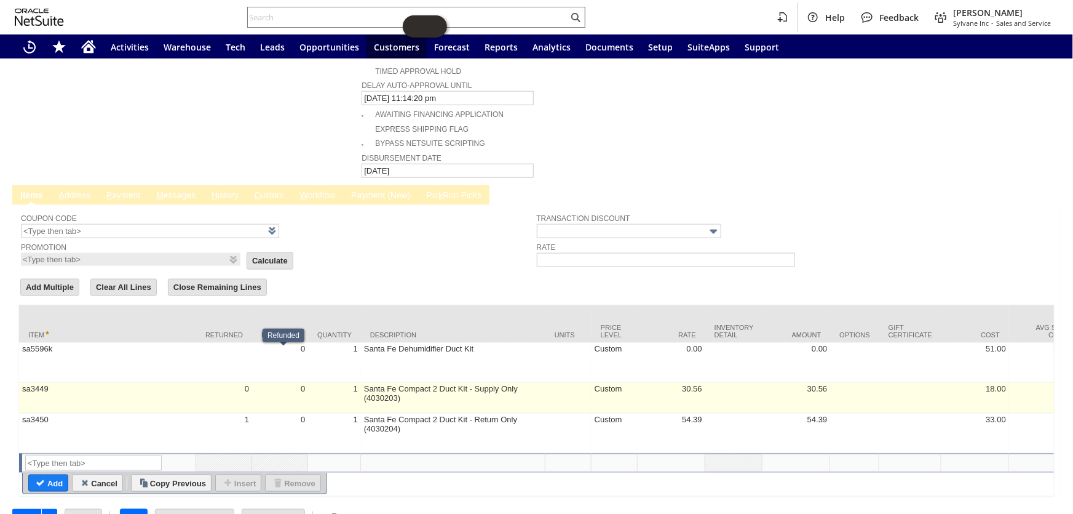
click at [276, 383] on td "0" at bounding box center [280, 398] width 56 height 31
type input "sa3449"
type input "OK"
type input "Make Copy"
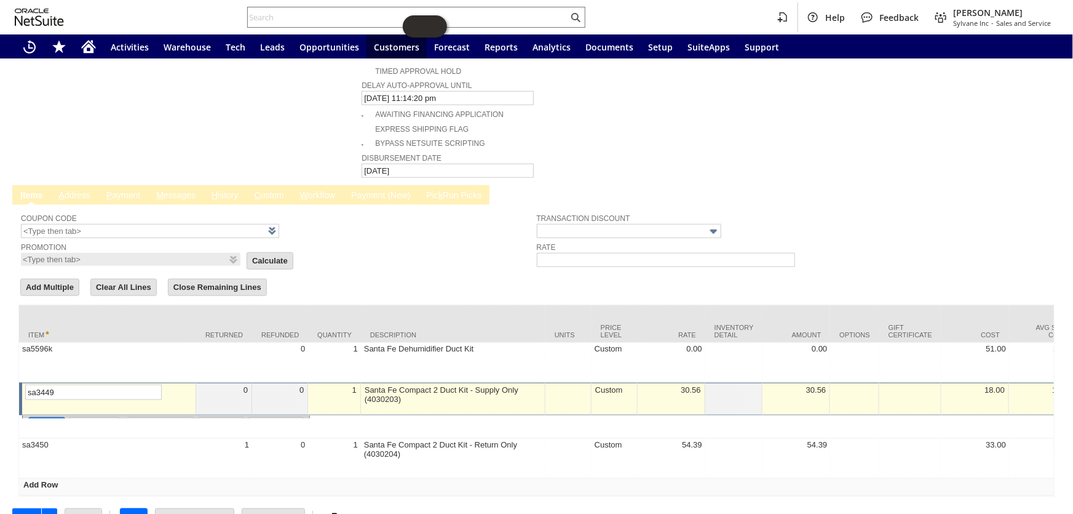
scroll to position [665, 0]
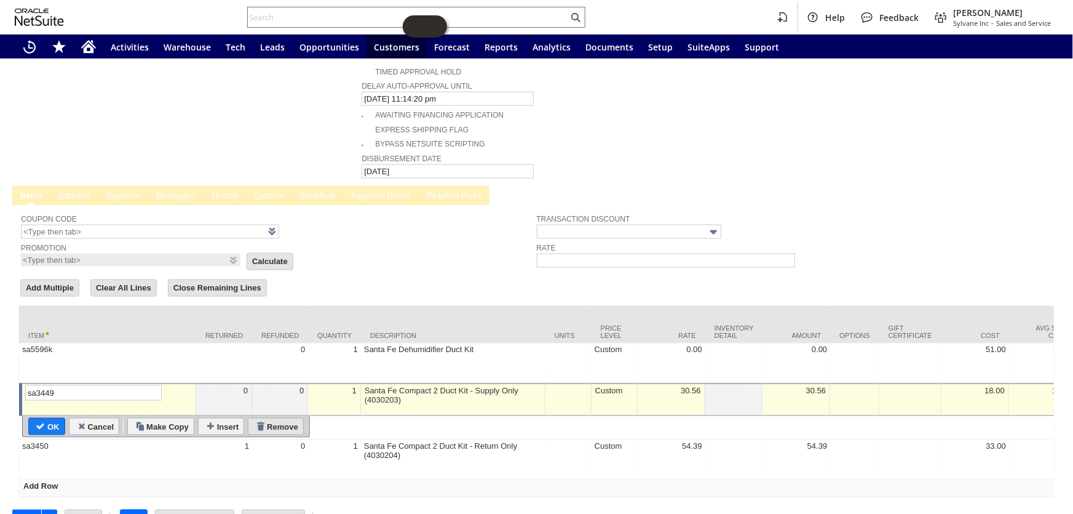
click at [289, 418] on input "Remove" at bounding box center [276, 426] width 55 height 16
type input "sa3450"
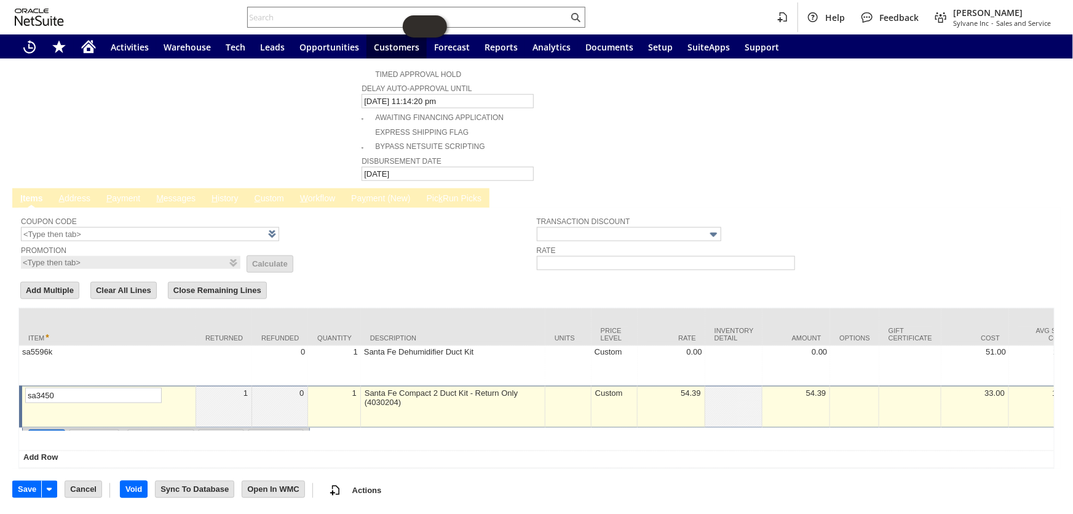
scroll to position [635, 0]
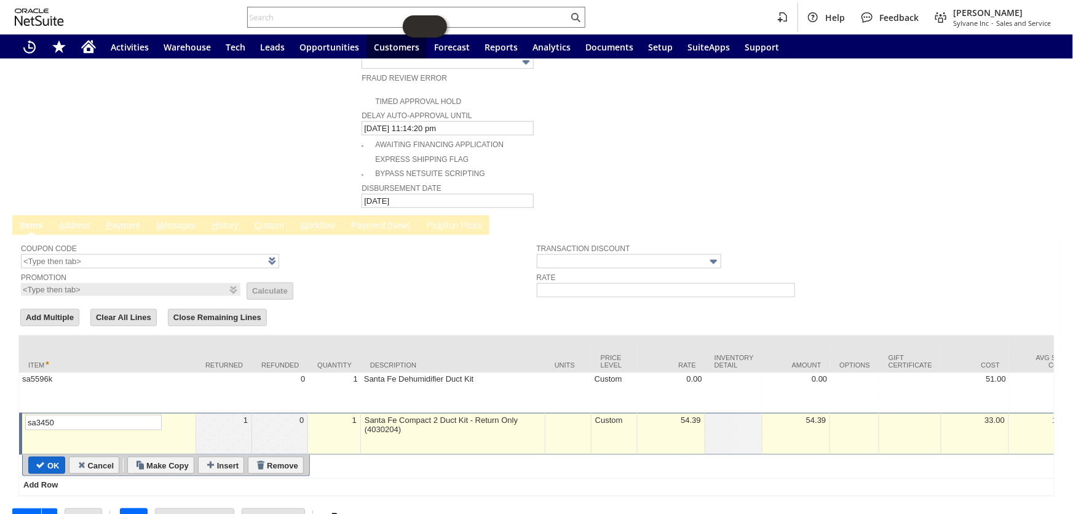
click at [44, 457] on input "OK" at bounding box center [47, 465] width 36 height 16
type input "Add"
type input "Copy Previous"
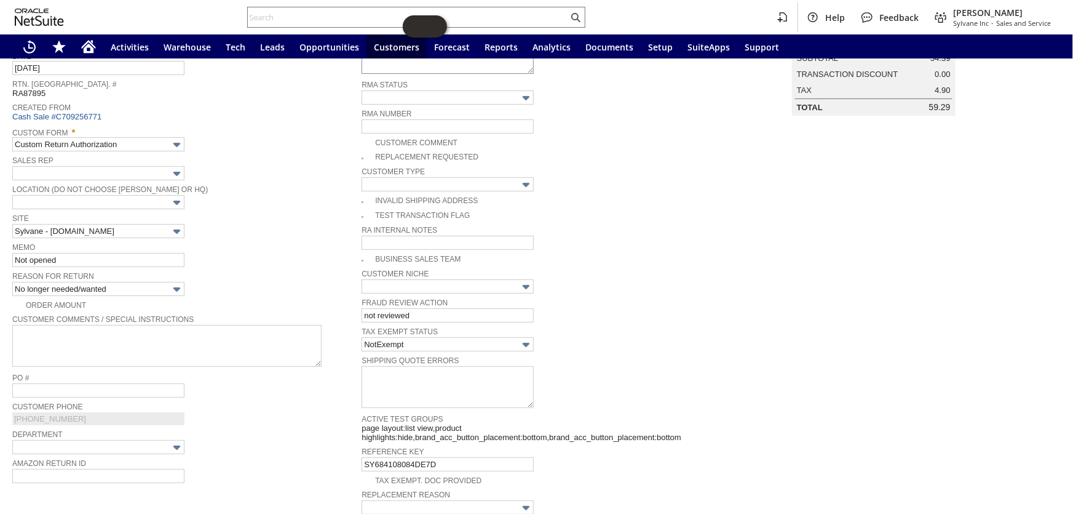
scroll to position [0, 0]
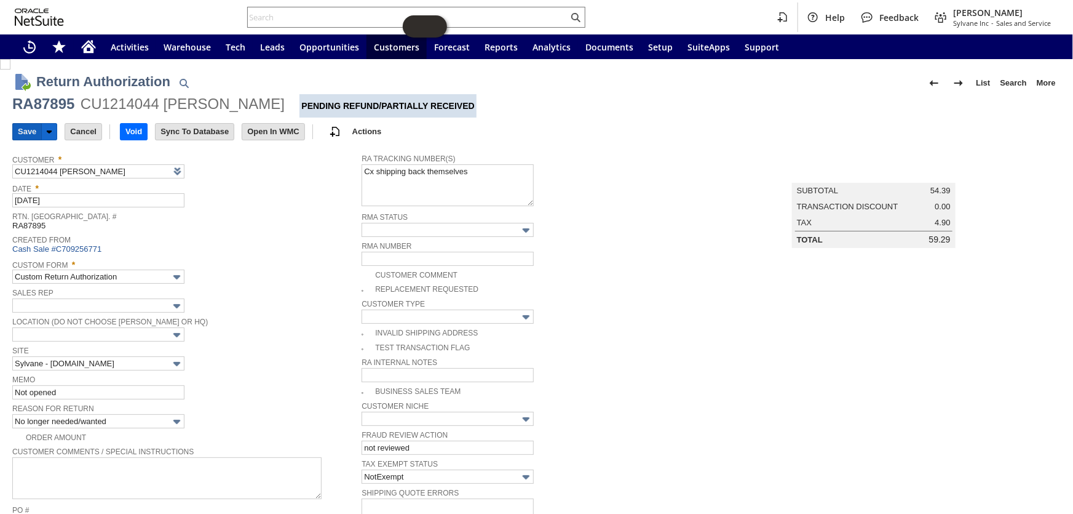
click at [18, 125] on input "Save" at bounding box center [27, 132] width 28 height 16
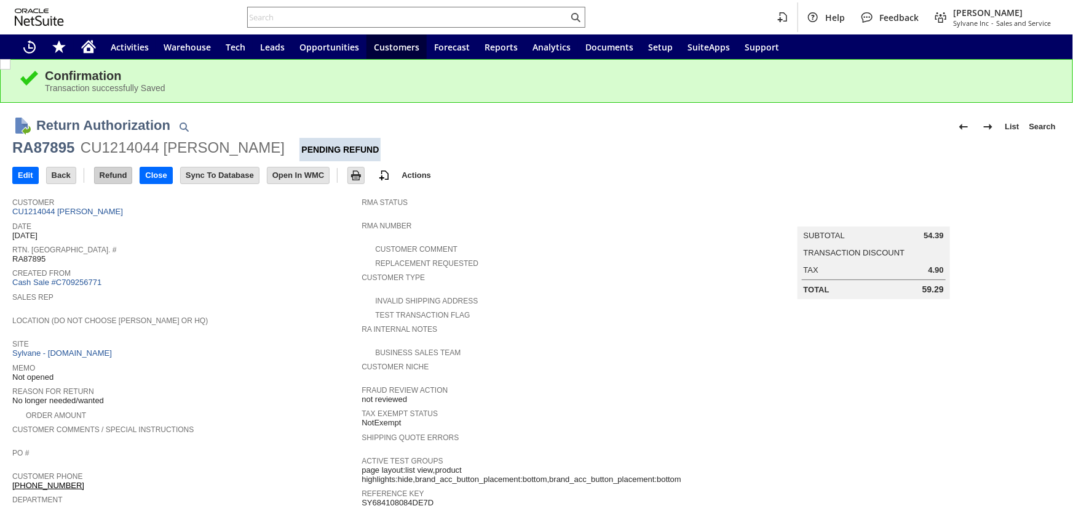
click at [108, 172] on input "Refund" at bounding box center [114, 175] width 38 height 16
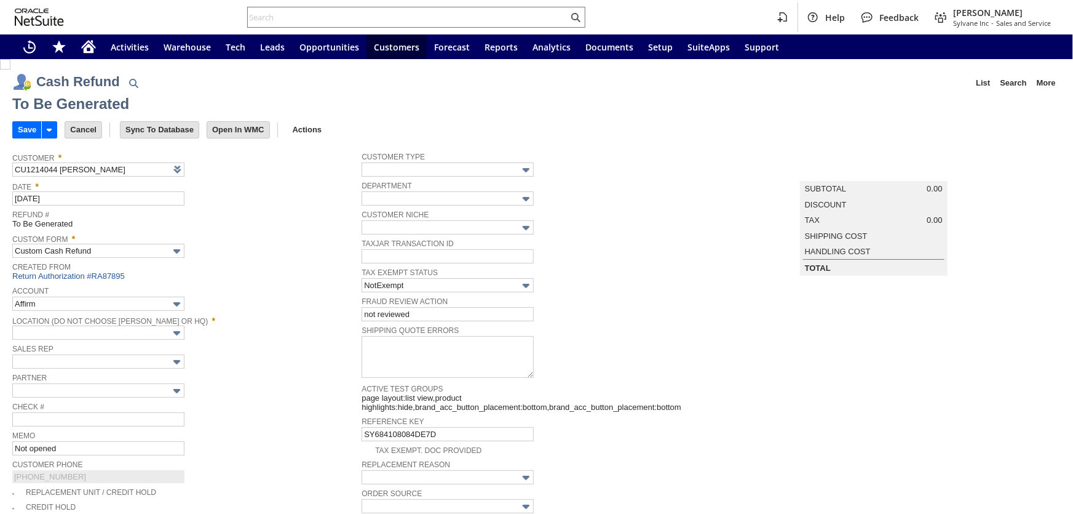
type input "Undeposited Funds"
type input "Headquarters : Head...s : Pending Testing"
type input "Add"
type input "Copy Previous"
click at [25, 130] on input "Save" at bounding box center [27, 130] width 28 height 16
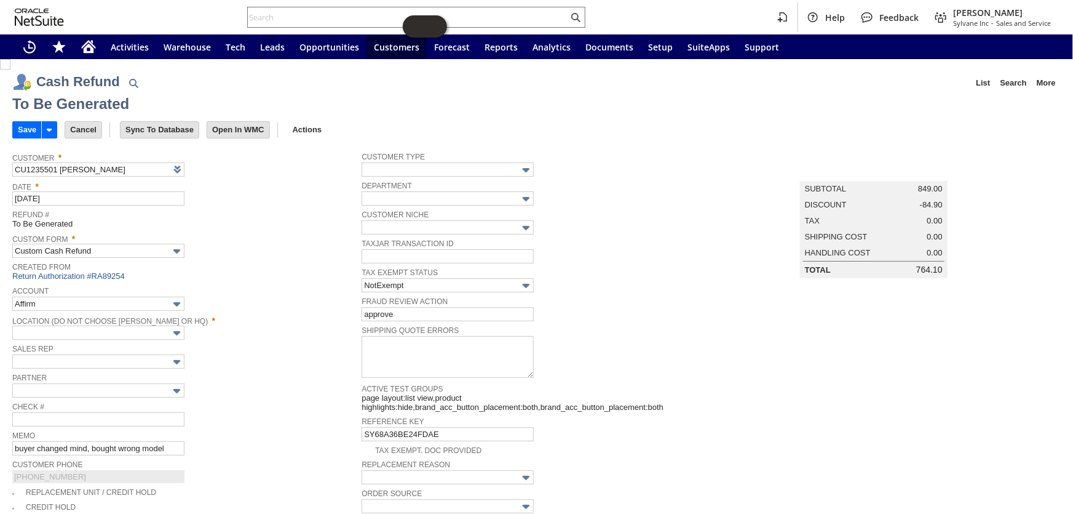
type input "Regions - Merchant 0414"
type input "Headquarters : Head...s : Pending Testing"
type input "KL285"
type input "Promo Code"
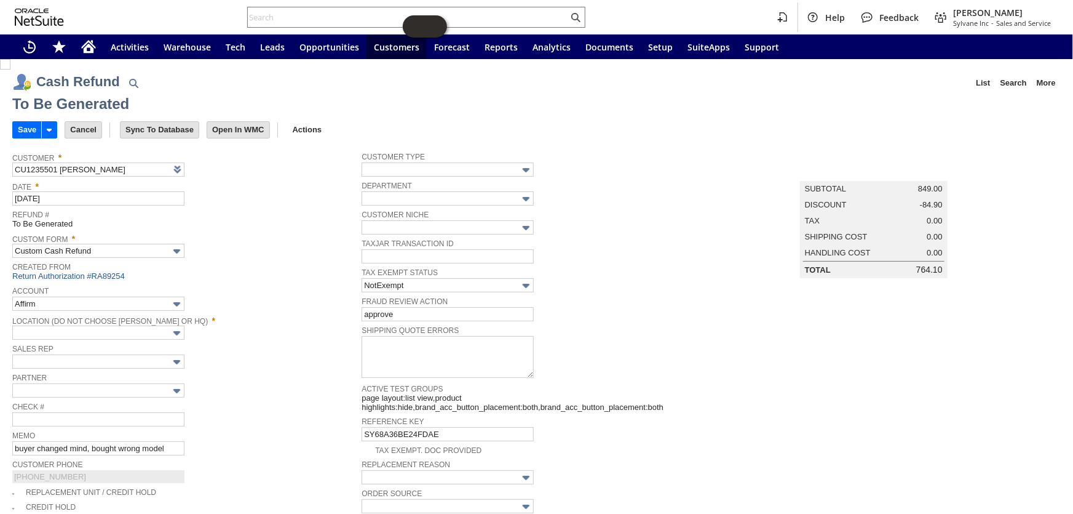
type input "-10.0%"
click at [23, 125] on input "Save" at bounding box center [27, 130] width 28 height 16
type input "Regions - Merchant 0414"
type input "Headquarters : Head...s : Pending Testing"
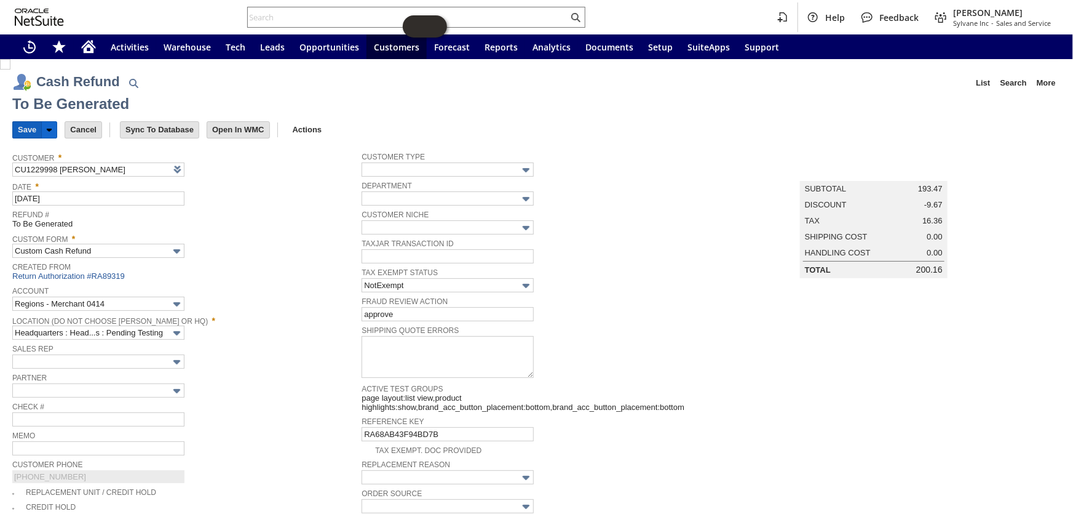
click at [22, 126] on input "Save" at bounding box center [27, 130] width 28 height 16
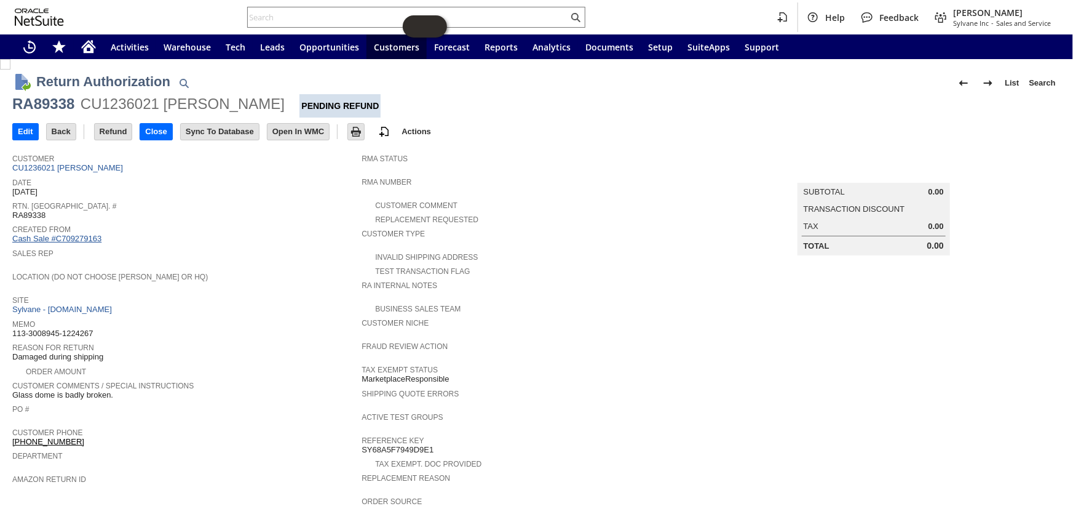
click at [72, 234] on link "Cash Sale #C709279163" at bounding box center [56, 238] width 89 height 9
click at [157, 134] on input "Close" at bounding box center [155, 132] width 31 height 16
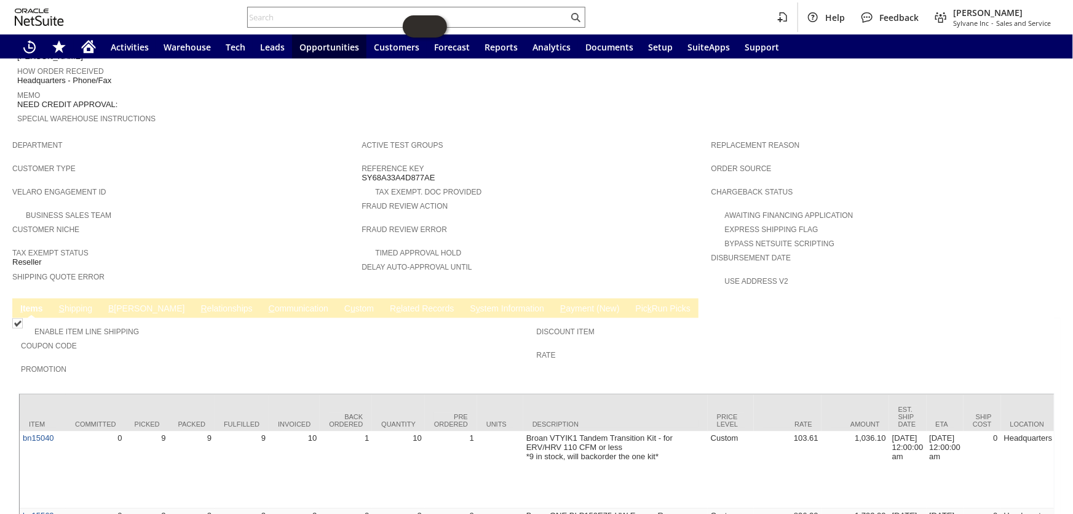
scroll to position [644, 0]
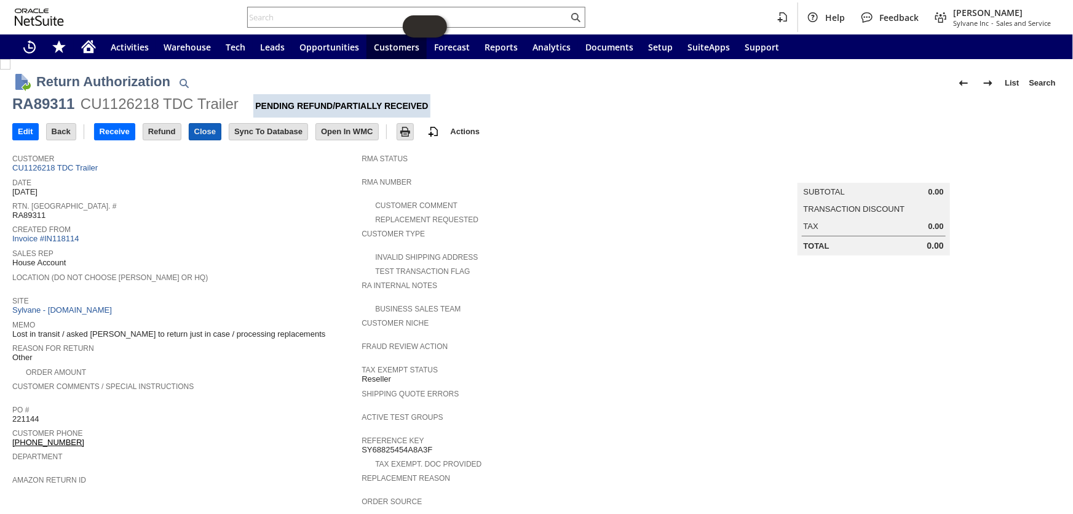
click at [210, 129] on input "Close" at bounding box center [204, 132] width 31 height 16
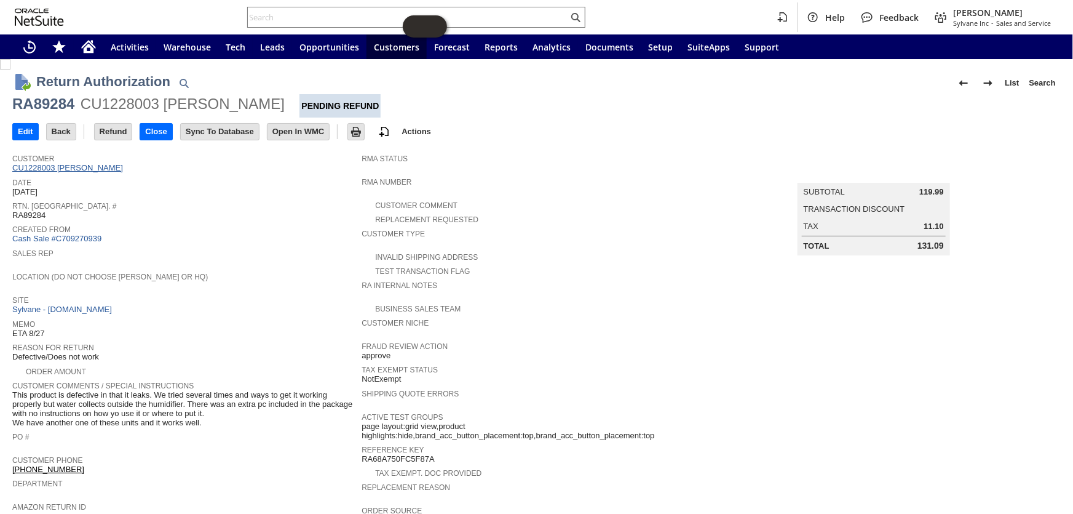
click at [73, 170] on link "CU1228003 Lesley Ball" at bounding box center [69, 167] width 114 height 9
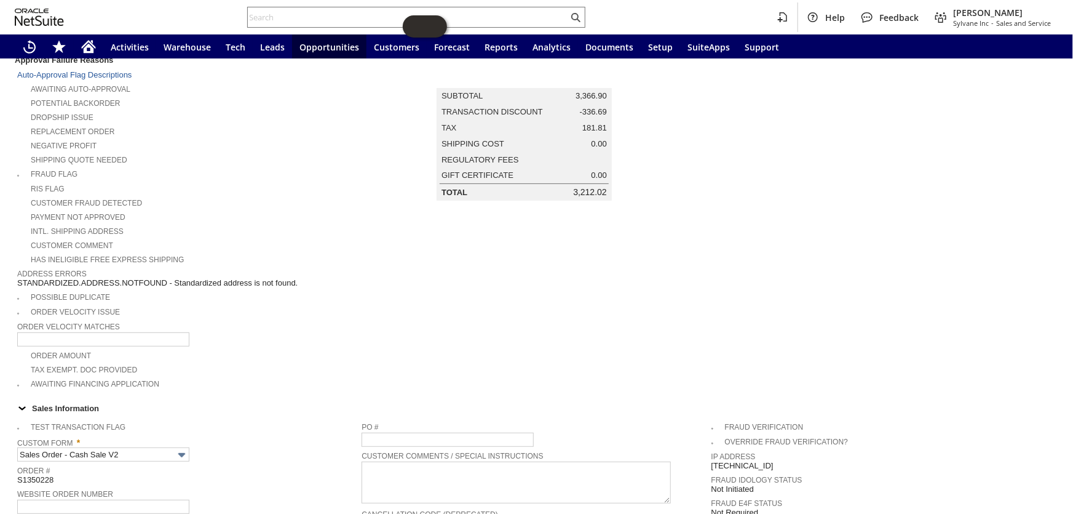
scroll to position [13, 0]
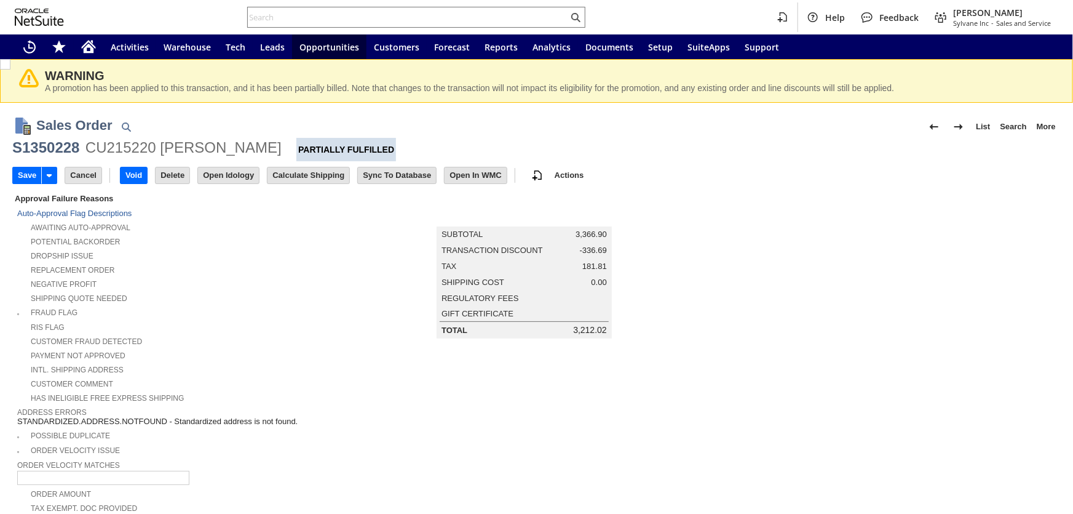
scroll to position [717, 0]
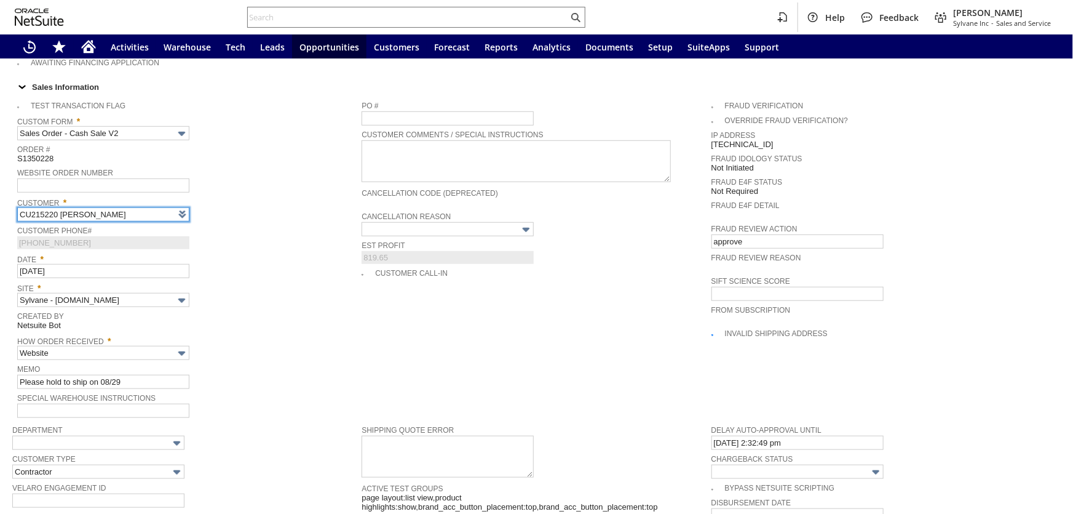
type input "Intelligent Recommendations¹⁰"
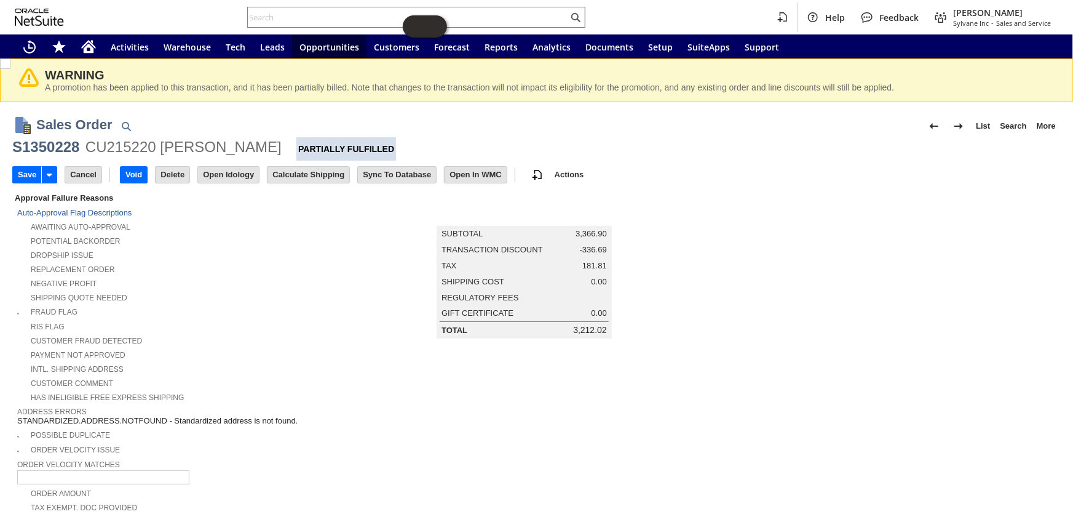
scroll to position [0, 0]
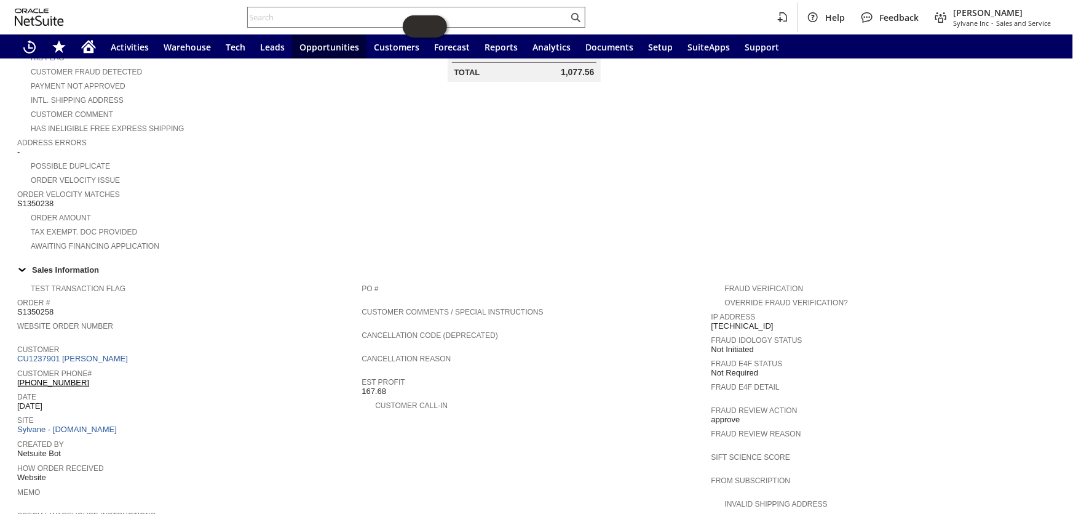
scroll to position [223, 0]
click at [38, 201] on span "S1350238" at bounding box center [35, 206] width 36 height 10
click at [36, 201] on span "S1350238" at bounding box center [35, 206] width 36 height 10
copy span "S1350238"
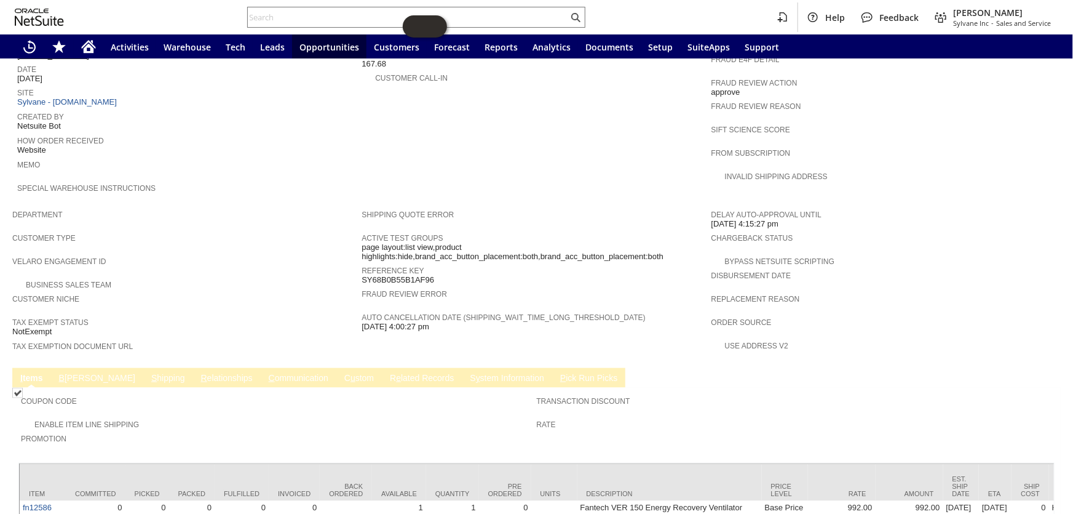
scroll to position [559, 0]
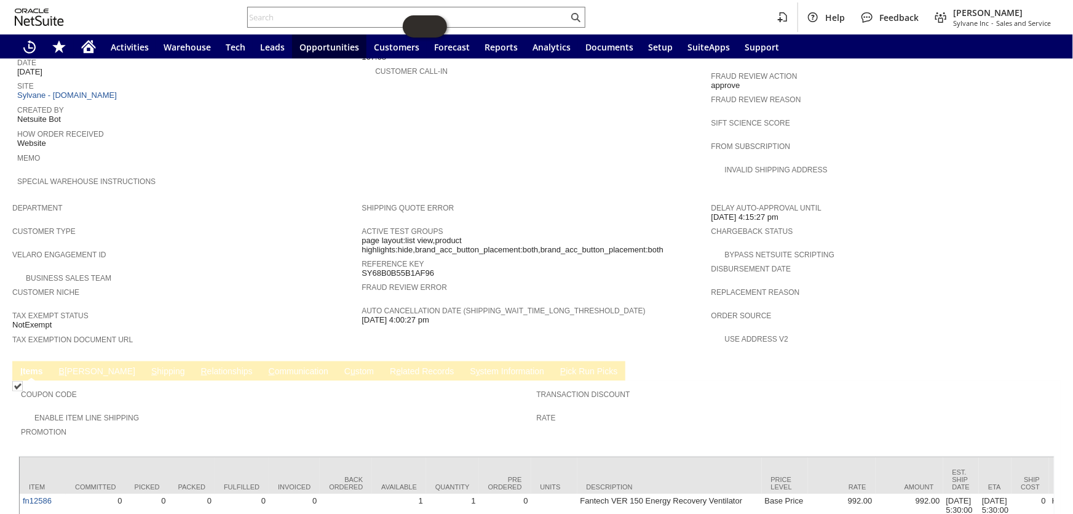
click at [81, 366] on link "B illing" at bounding box center [97, 372] width 82 height 12
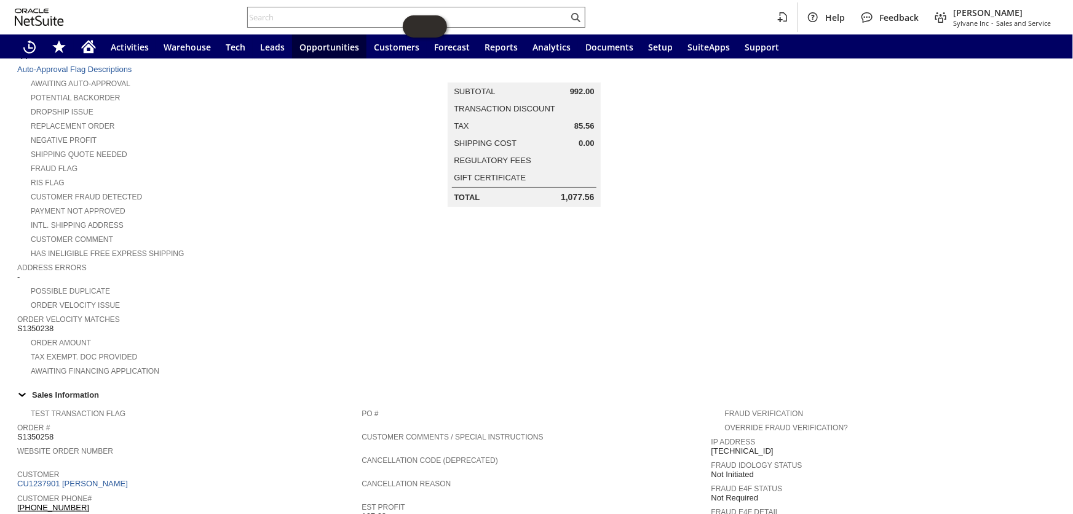
scroll to position [0, 0]
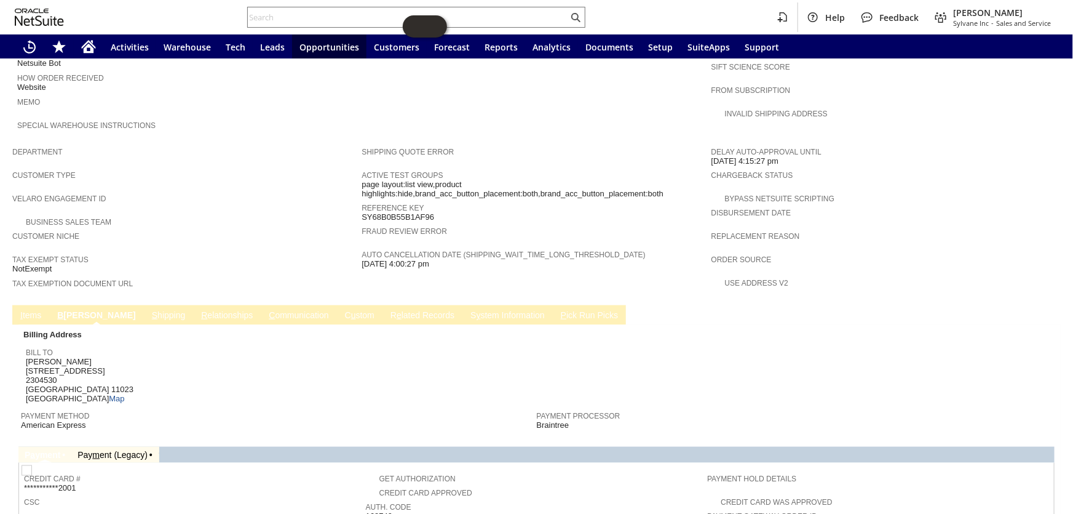
click at [149, 310] on link "S hipping" at bounding box center [169, 316] width 40 height 12
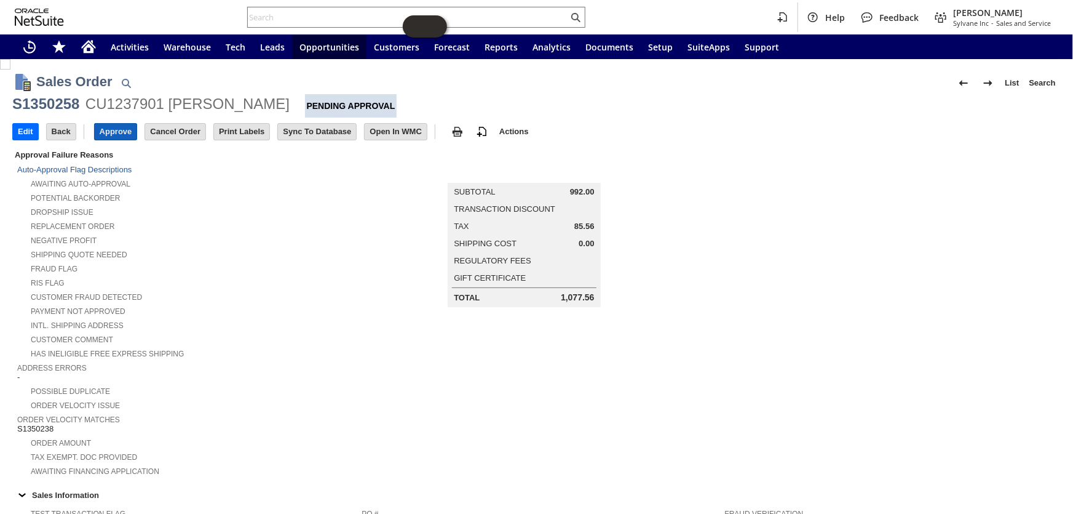
click at [111, 130] on input "Approve" at bounding box center [116, 132] width 42 height 16
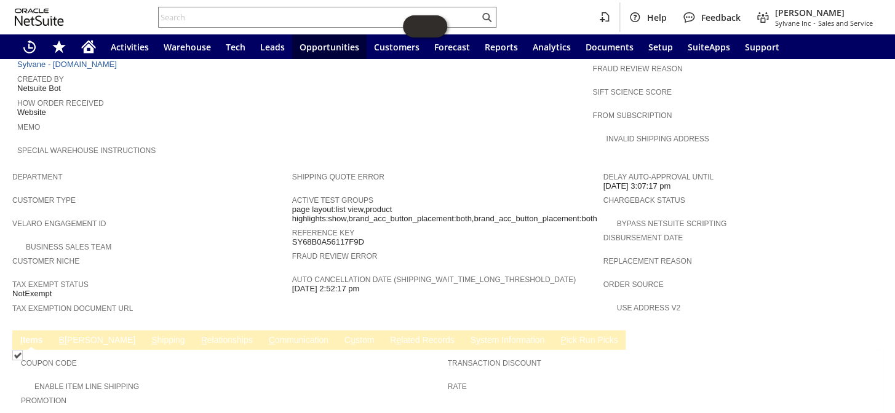
scroll to position [653, 0]
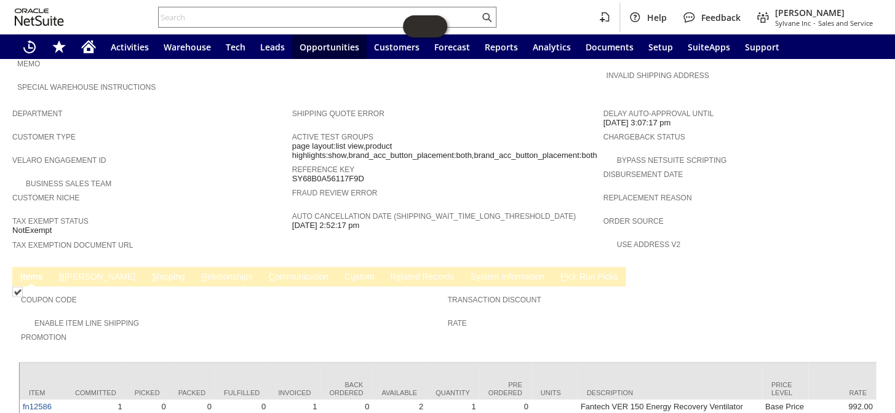
click at [66, 272] on link "B illing" at bounding box center [97, 278] width 82 height 12
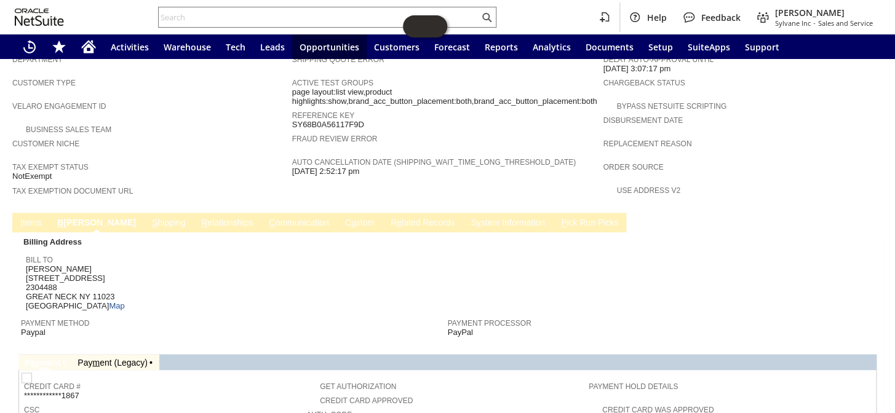
scroll to position [683, 0]
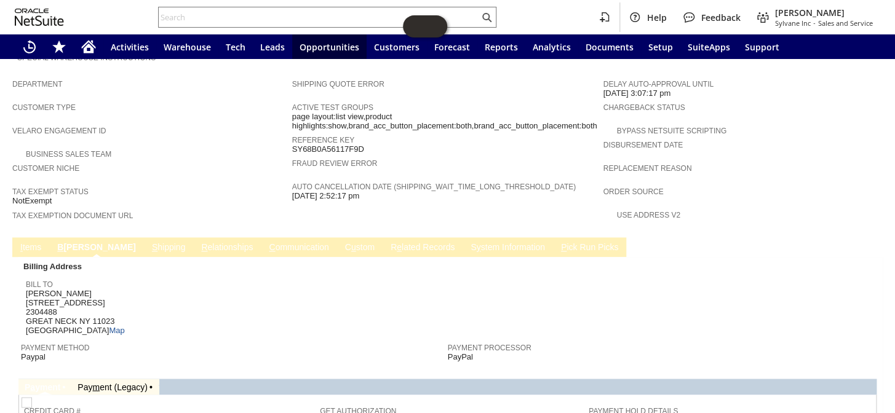
click at [149, 242] on link "S hipping" at bounding box center [169, 248] width 40 height 12
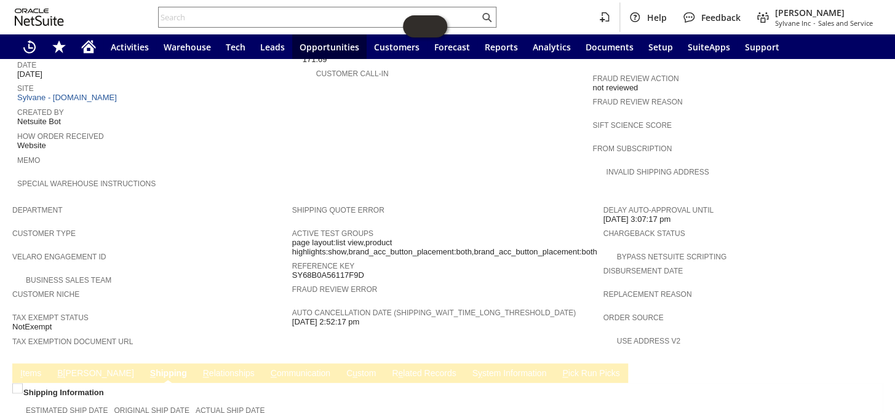
scroll to position [721, 0]
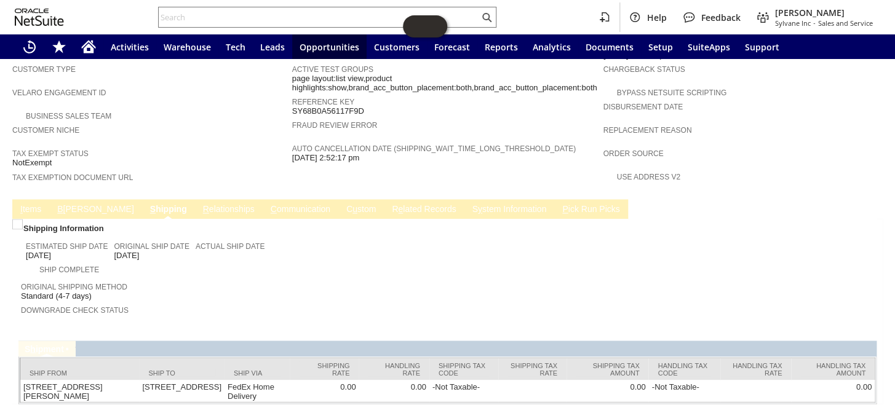
click at [478, 204] on span "y" at bounding box center [480, 209] width 4 height 10
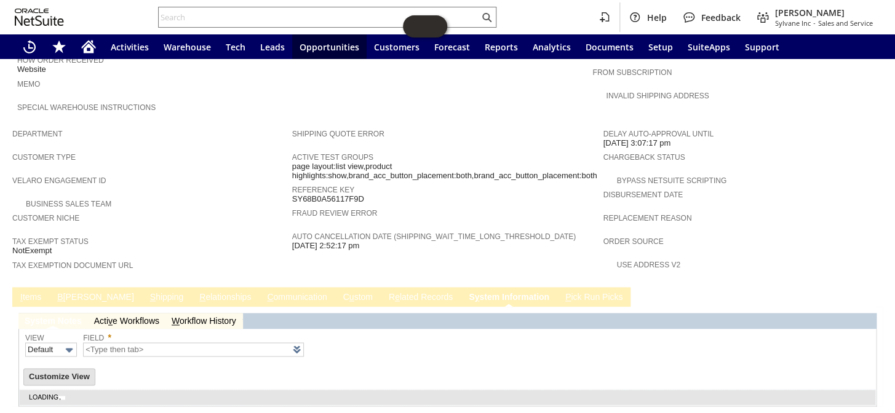
type input "1 to 25 of 96"
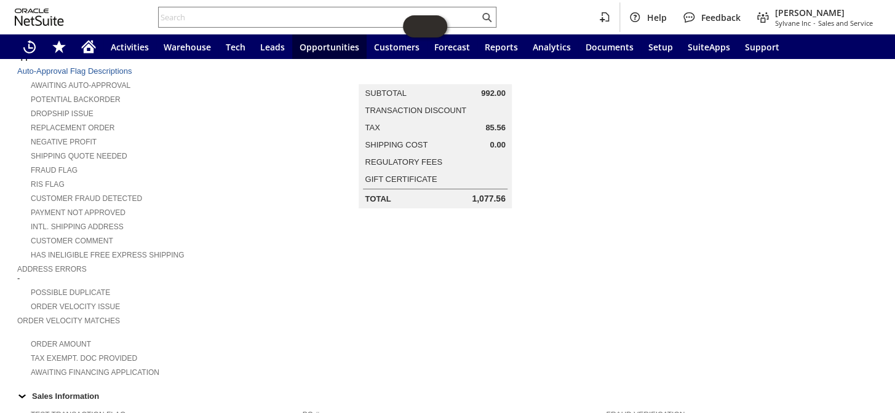
scroll to position [0, 0]
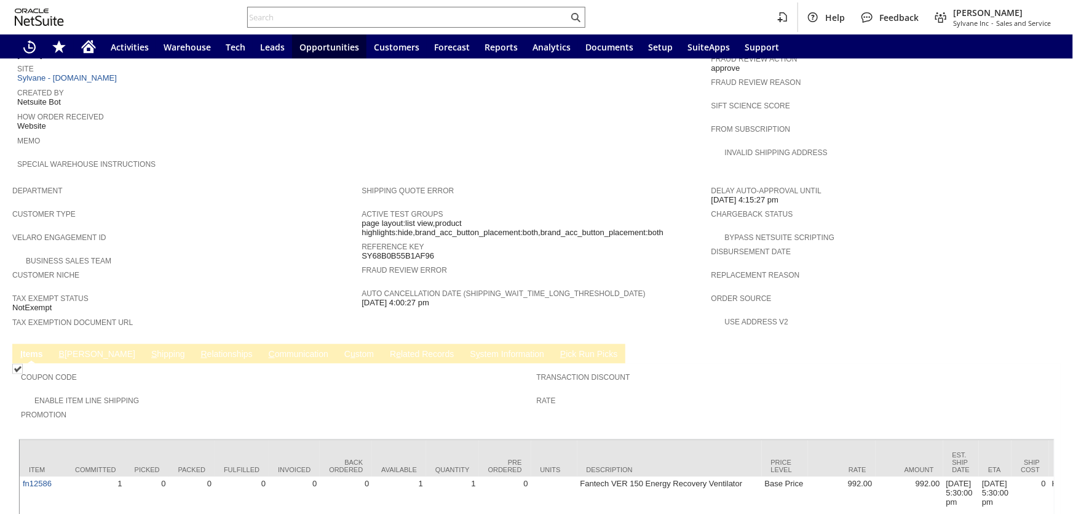
click at [467, 349] on link "S y stem Information" at bounding box center [507, 355] width 81 height 12
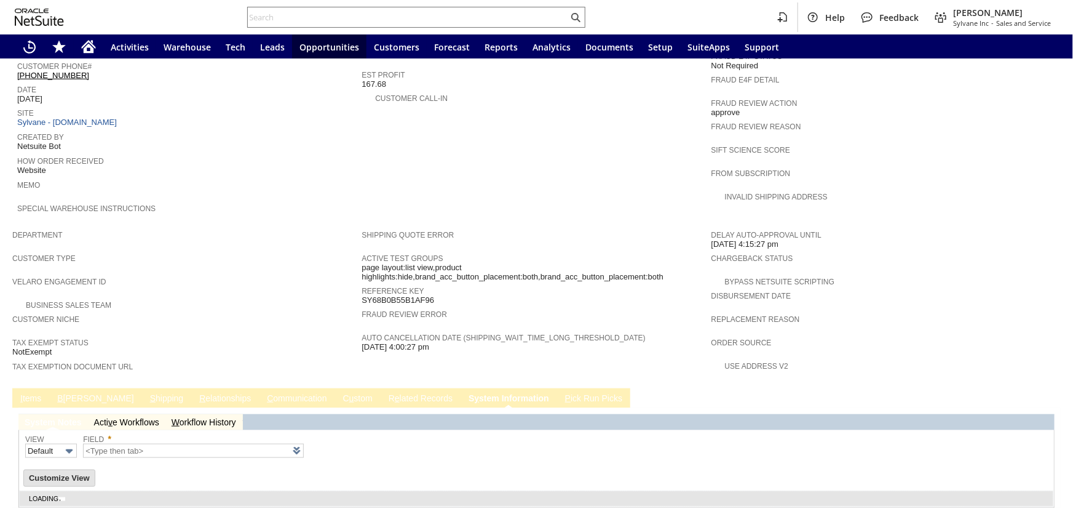
type input "1 to 25 of 98"
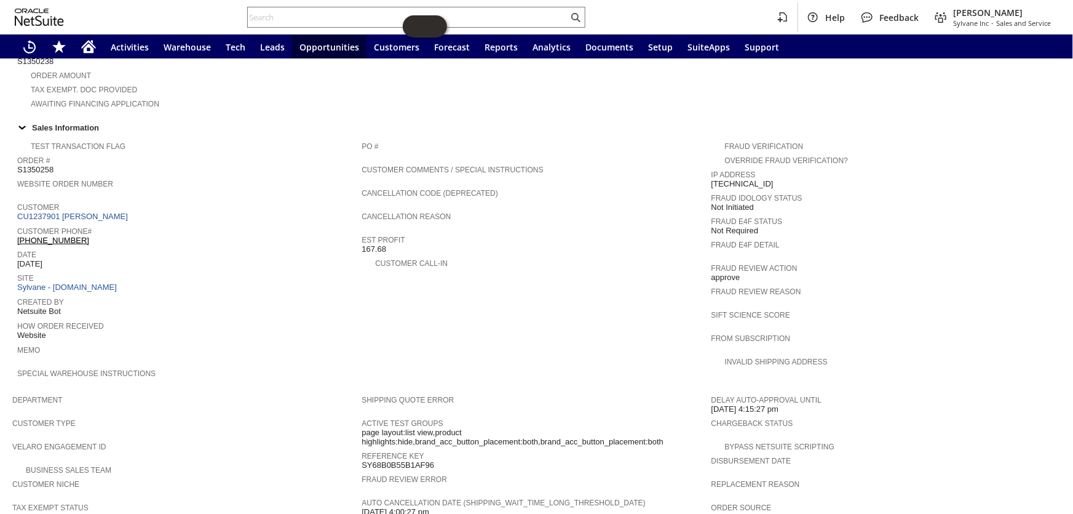
scroll to position [348, 0]
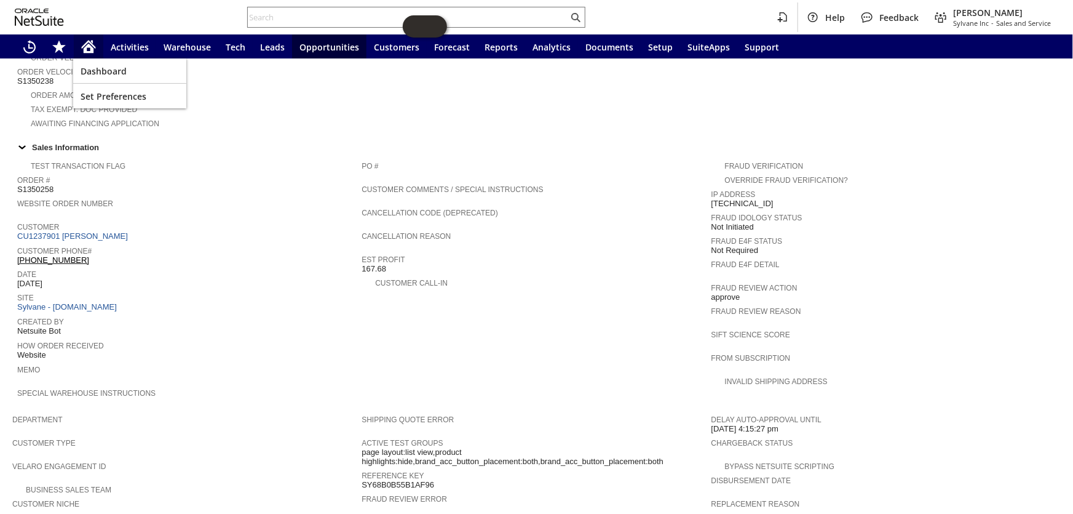
click at [83, 42] on icon "Home" at bounding box center [88, 46] width 15 height 15
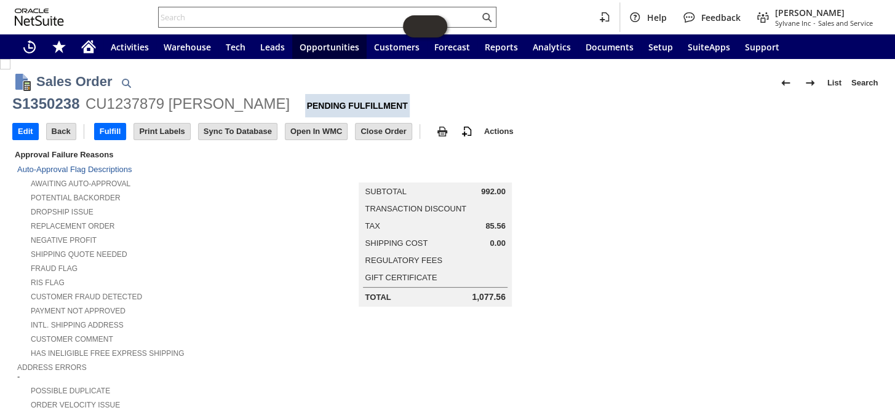
click at [241, 10] on input "text" at bounding box center [319, 17] width 321 height 15
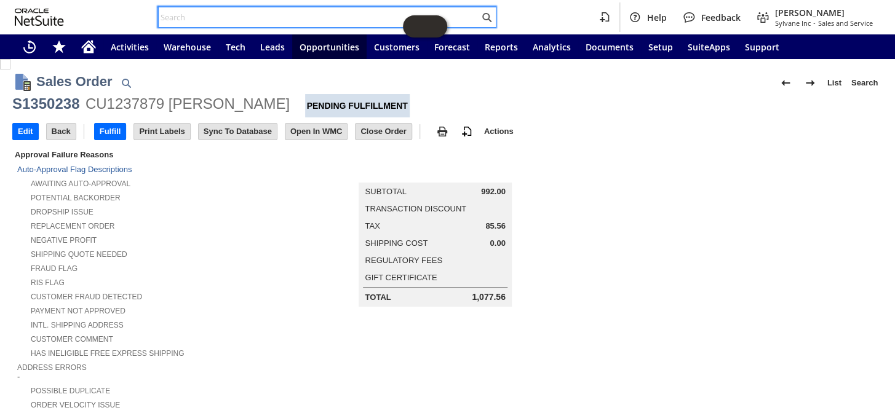
paste input "P218765"
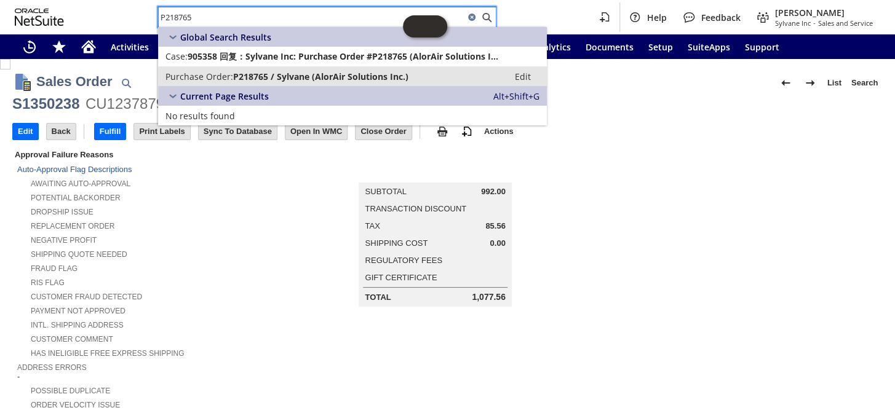
type input "P218765"
click at [268, 71] on span "P218765 / Sylvane (AlorAir Solutions Inc.)" at bounding box center [320, 77] width 175 height 12
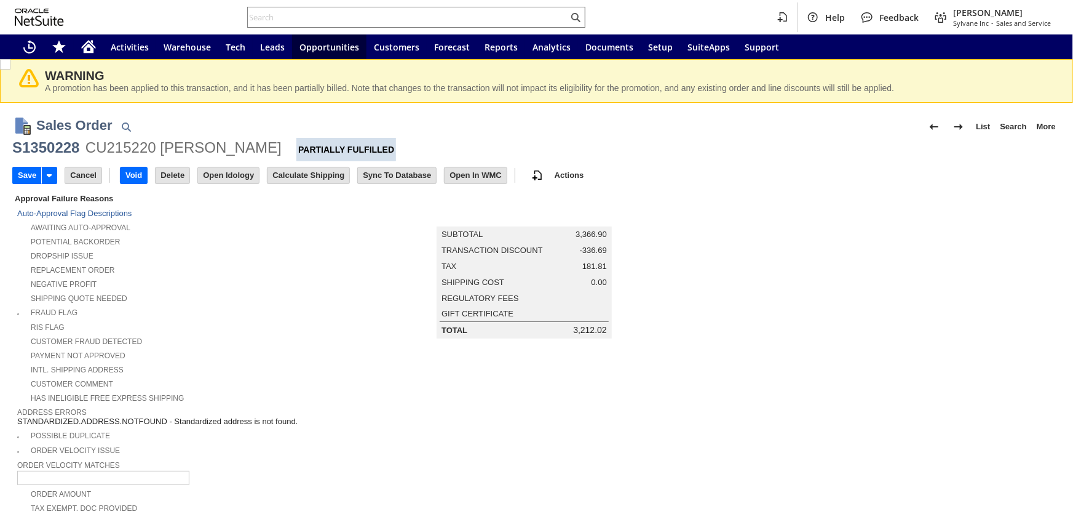
scroll to position [720, 0]
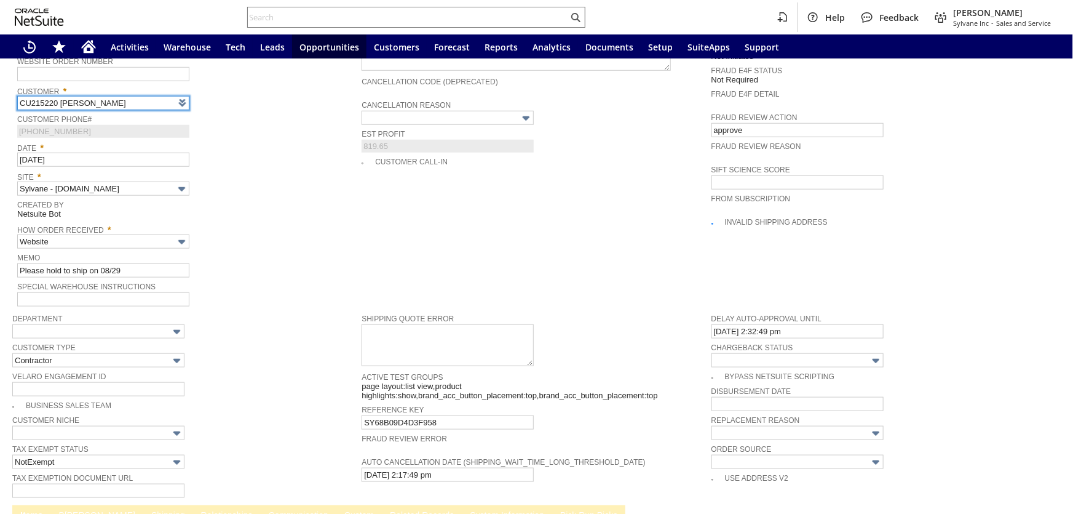
type input "Intelligent Recommendations¹⁰"
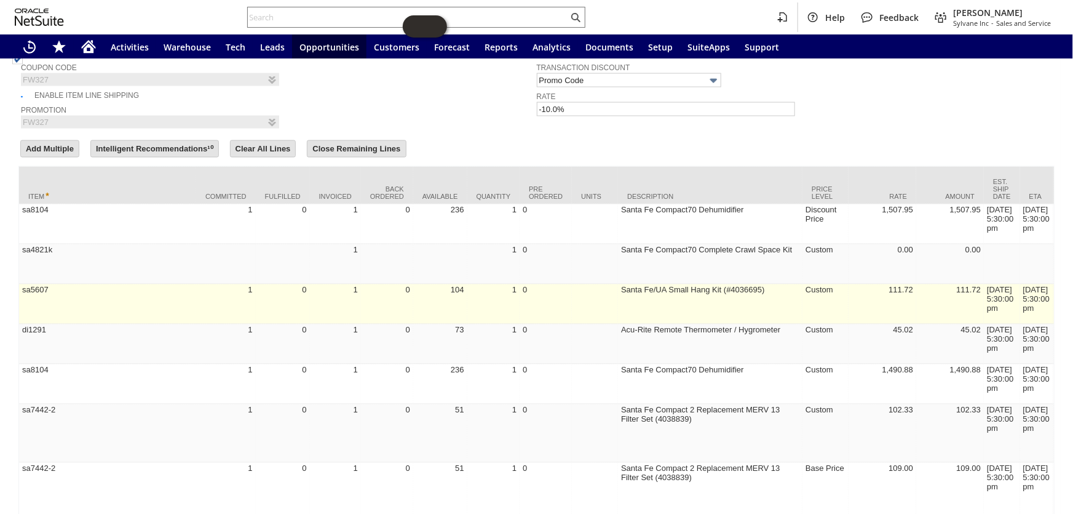
scroll to position [907, 0]
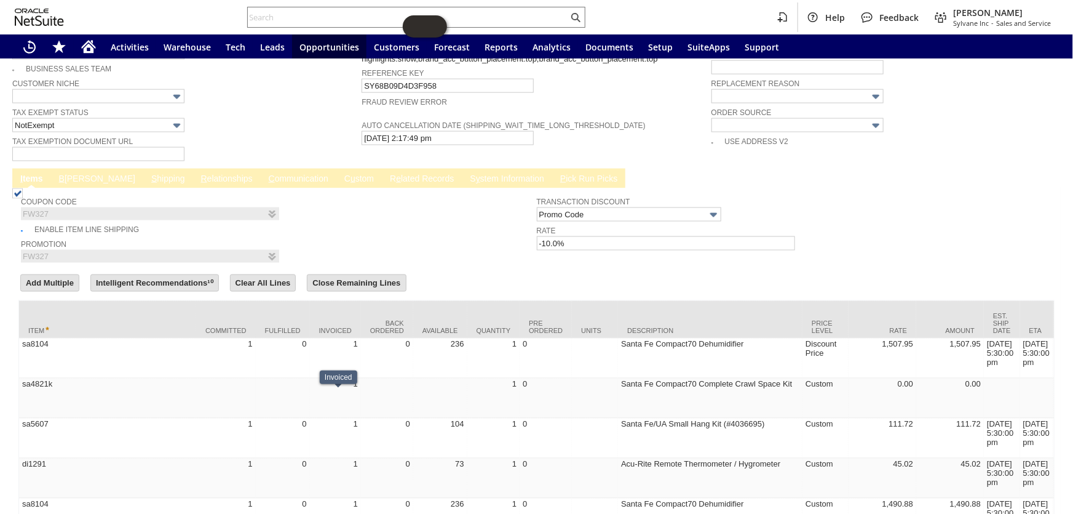
click at [467, 173] on link "S y stem Information" at bounding box center [507, 179] width 81 height 12
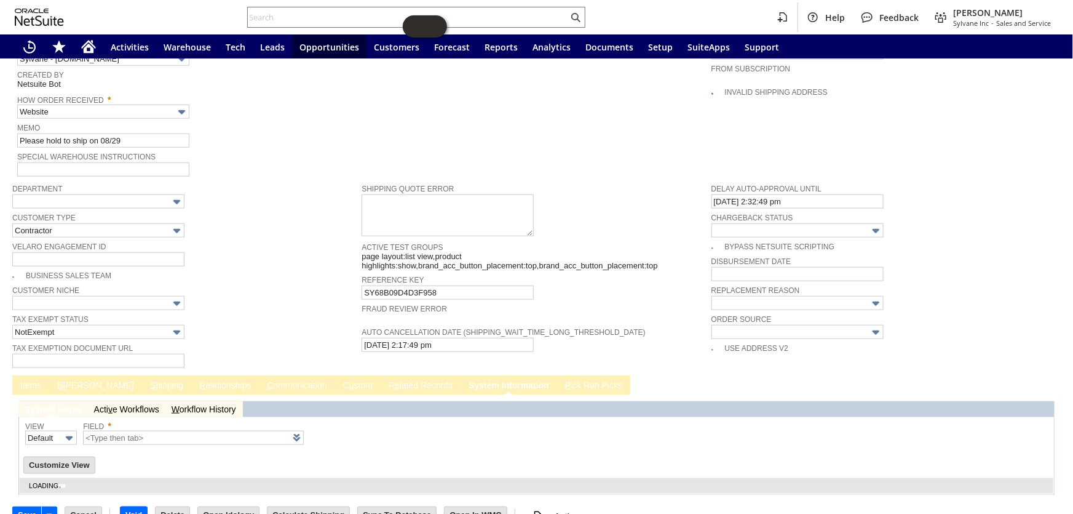
type input "1 to 25 of 101"
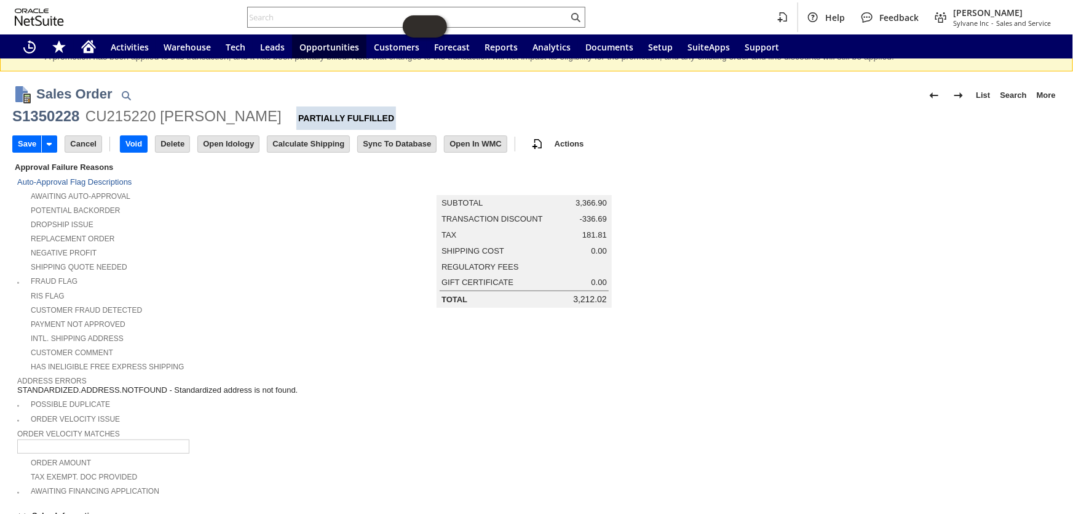
scroll to position [0, 0]
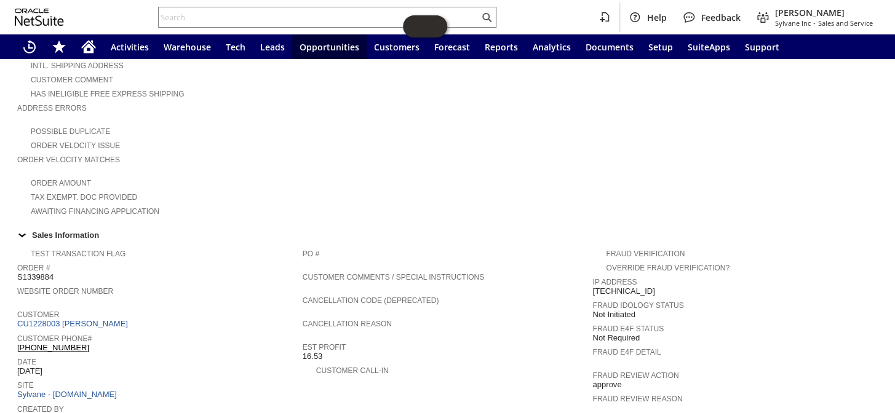
scroll to position [279, 0]
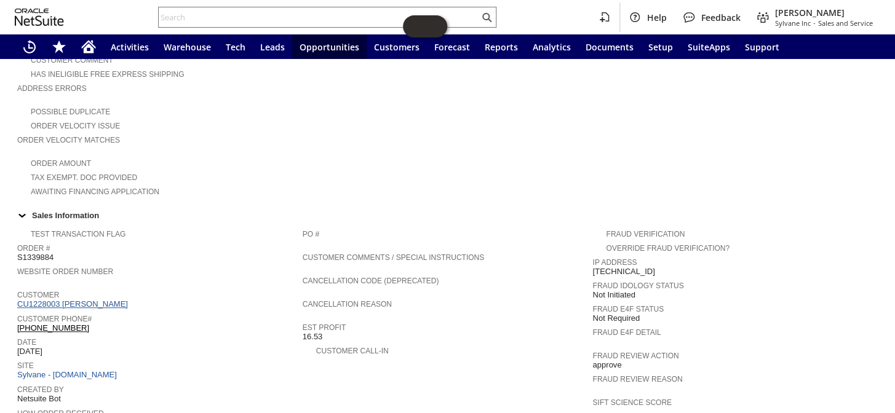
click at [62, 300] on link "CU1228003 [PERSON_NAME]" at bounding box center [74, 304] width 114 height 9
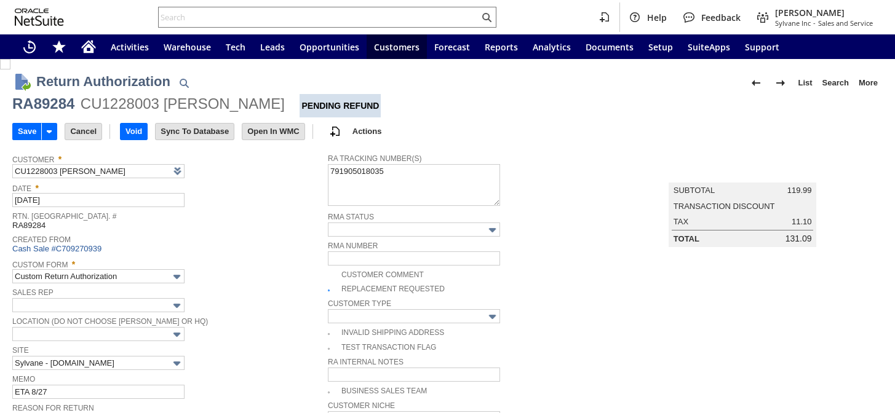
type input "Add"
type input "Copy Previous"
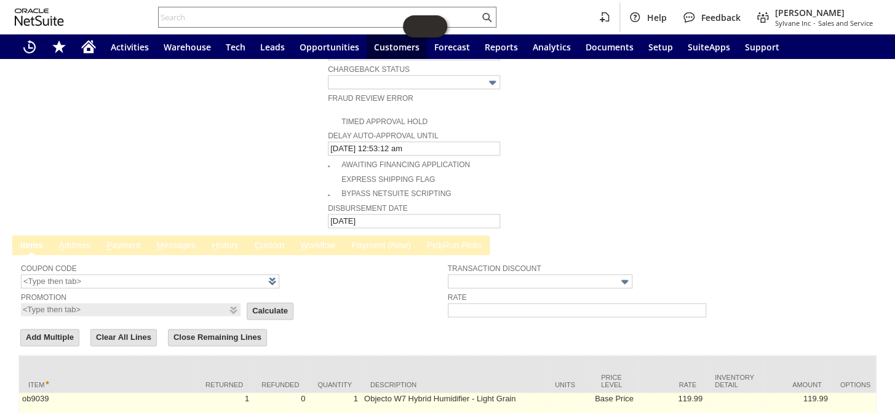
scroll to position [697, 0]
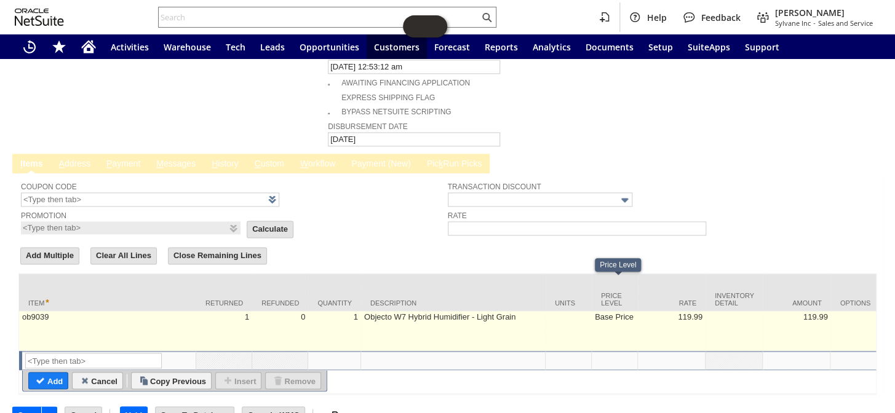
click at [611, 311] on td "Base Price" at bounding box center [615, 331] width 46 height 40
type input "Base Price"
type input "ob9039"
type input "OK"
type input "Make Copy"
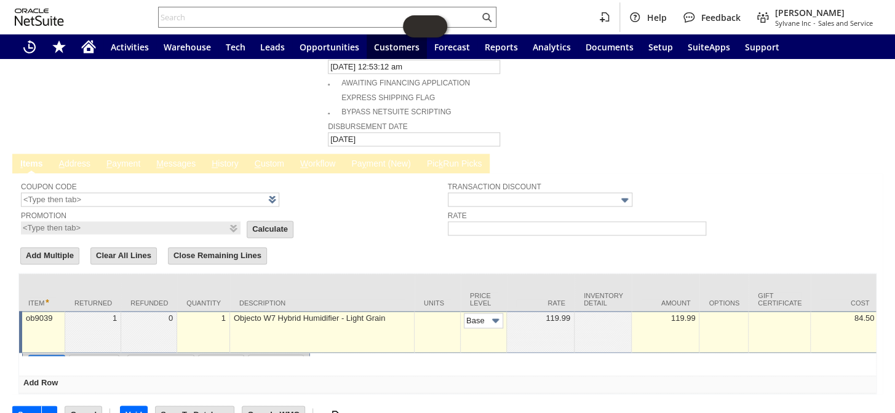
scroll to position [0, 18]
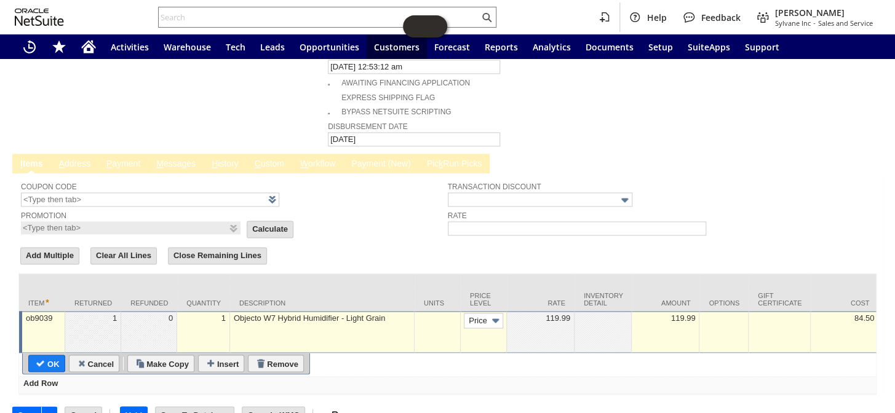
click at [495, 314] on img at bounding box center [495, 321] width 14 height 14
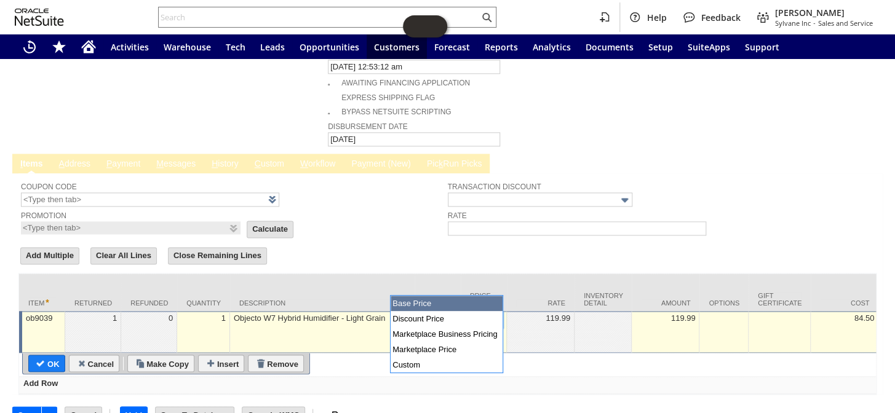
scroll to position [0, 0]
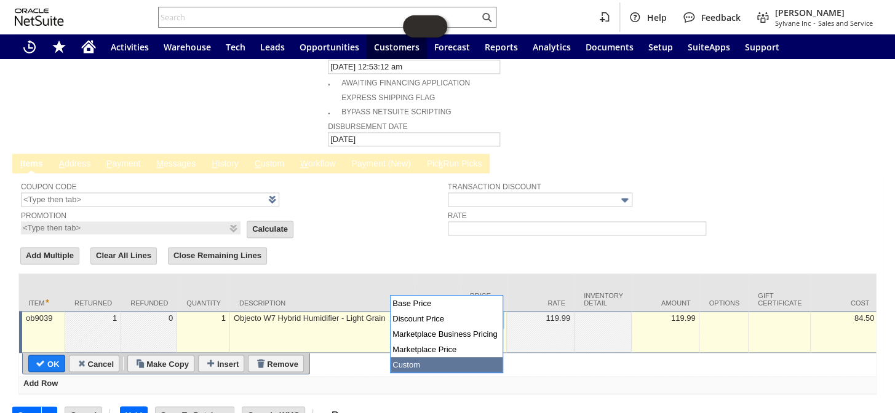
type input "Custom"
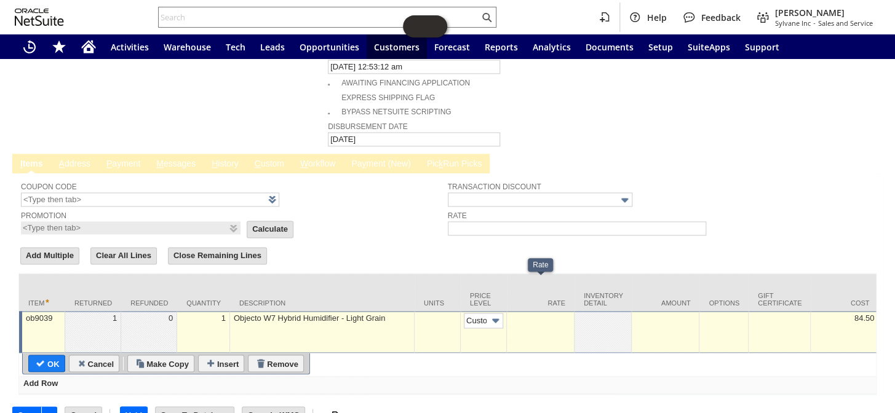
click at [551, 313] on div at bounding box center [540, 318] width 61 height 10
type input "0.00"
click at [53, 356] on input "OK" at bounding box center [47, 364] width 36 height 16
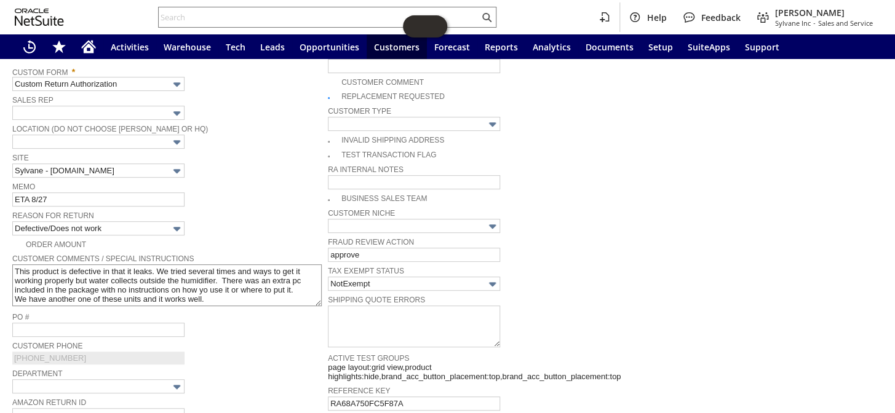
scroll to position [194, 0]
click at [109, 197] on input "ETA 8/27" at bounding box center [98, 198] width 172 height 14
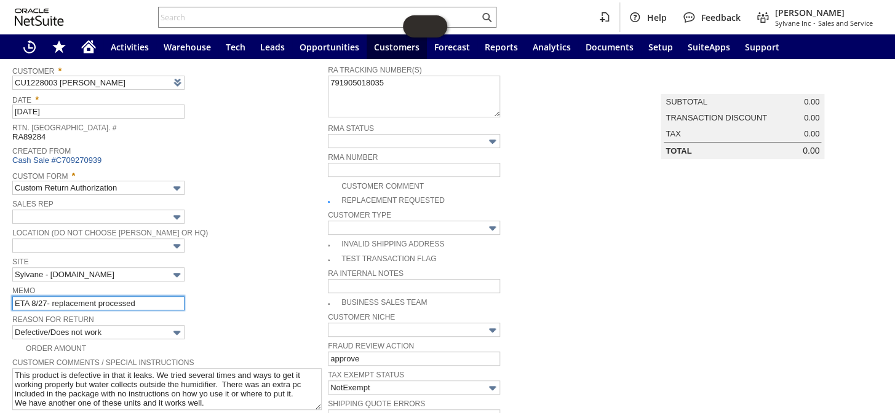
scroll to position [0, 0]
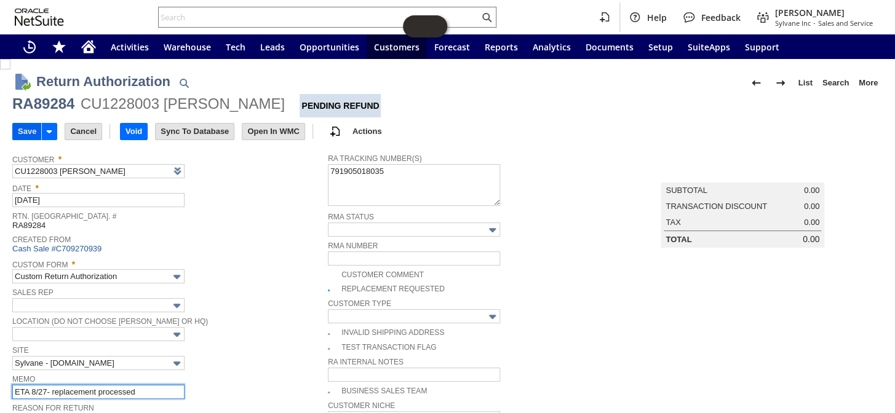
type input "ETA 8/27- replacement processed"
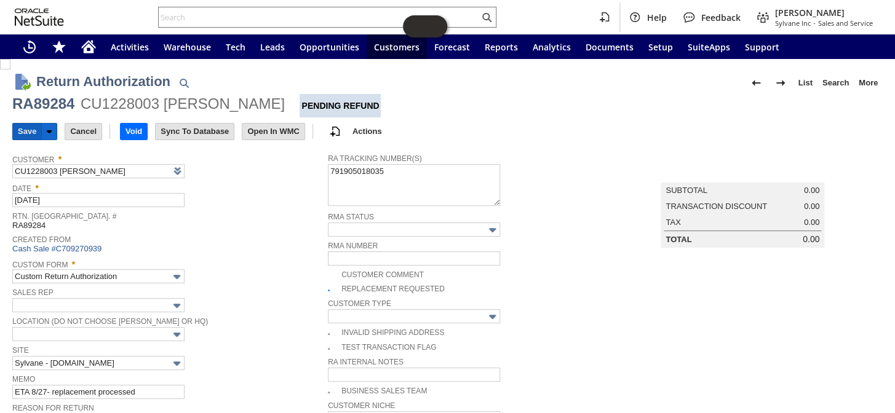
click at [24, 133] on input "Save" at bounding box center [27, 132] width 28 height 16
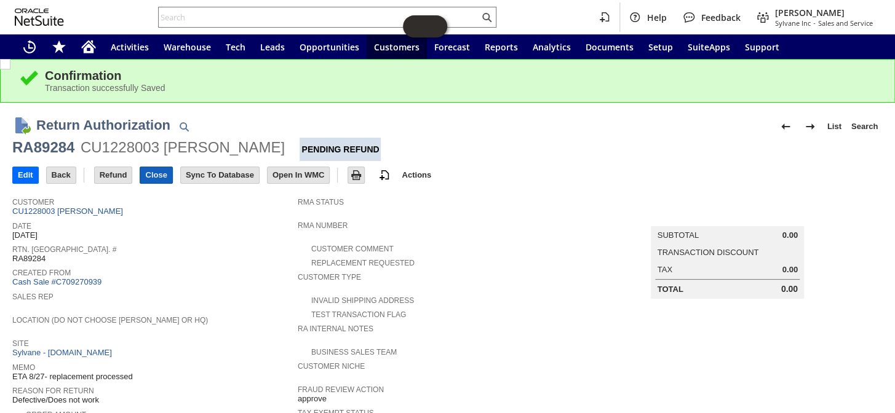
click at [159, 178] on input "Close" at bounding box center [155, 175] width 31 height 16
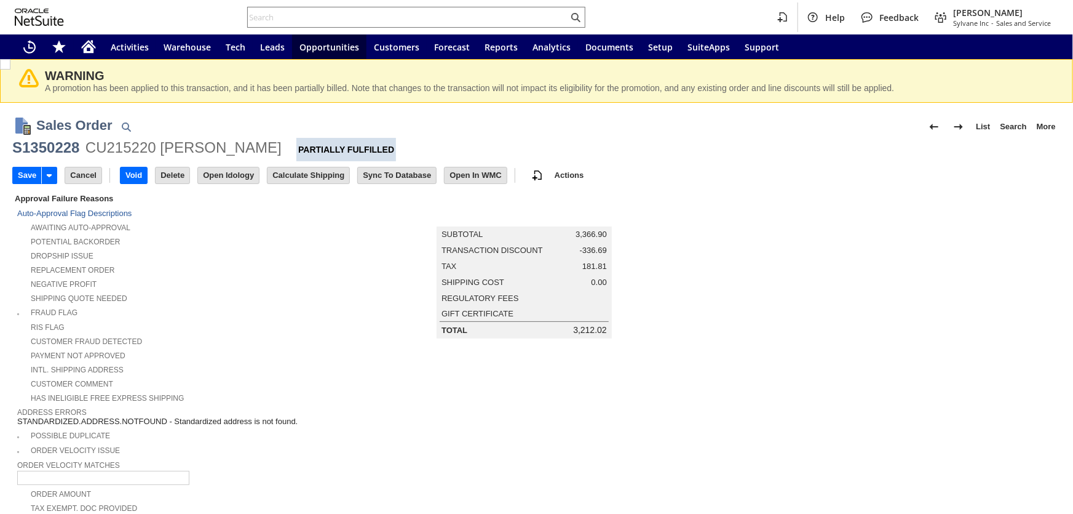
scroll to position [720, 0]
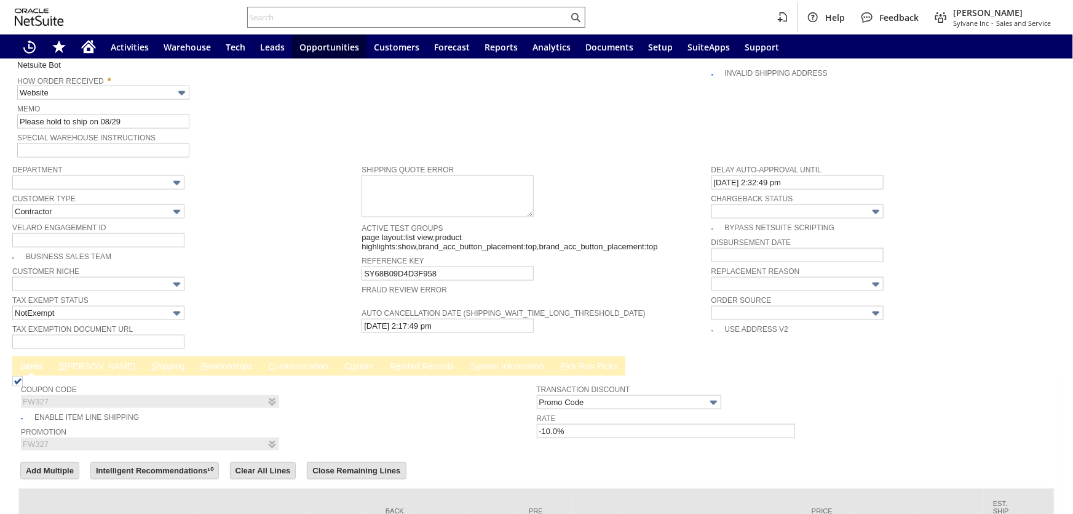
type input "Intelligent Recommendations¹⁰"
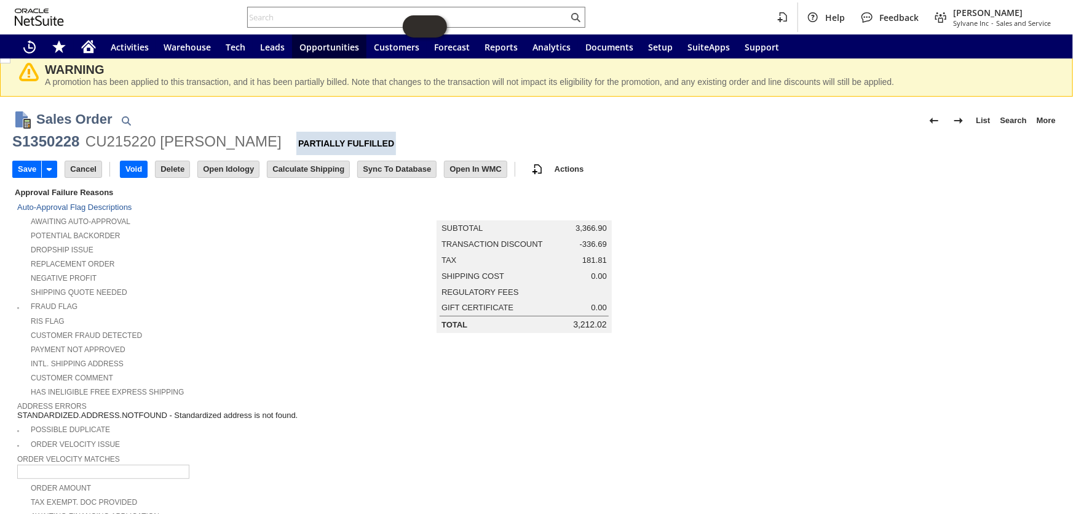
scroll to position [0, 0]
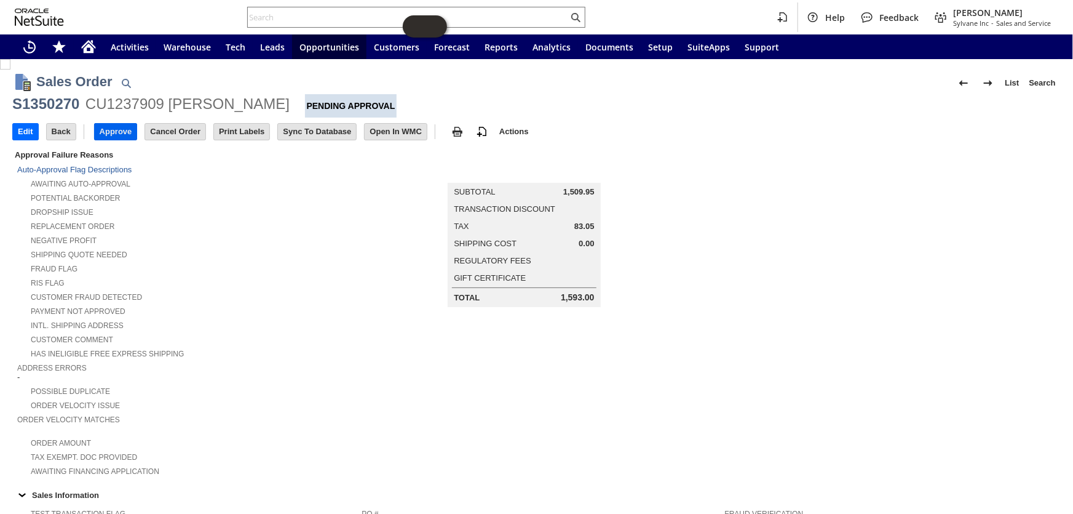
click at [121, 129] on input "Approve" at bounding box center [116, 132] width 42 height 16
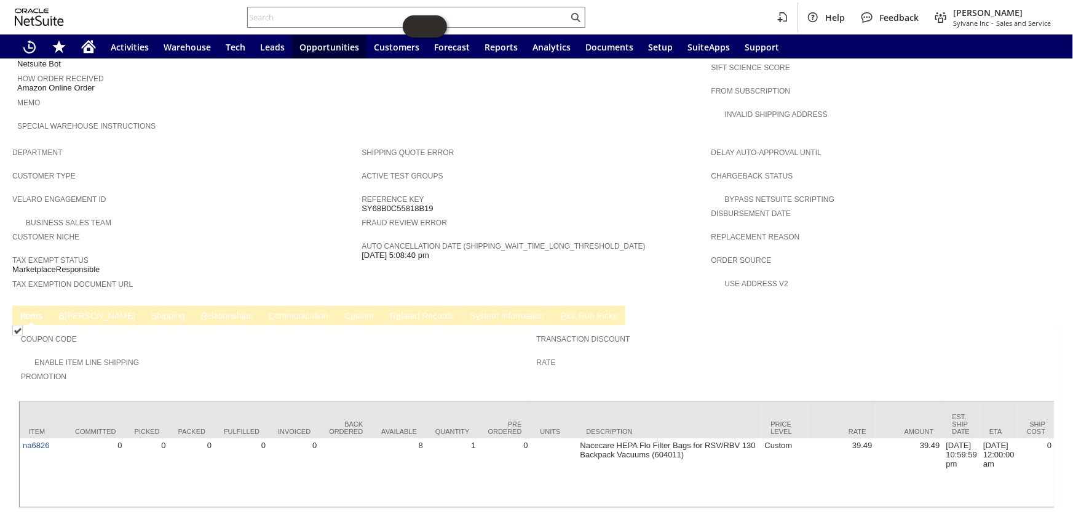
scroll to position [618, 0]
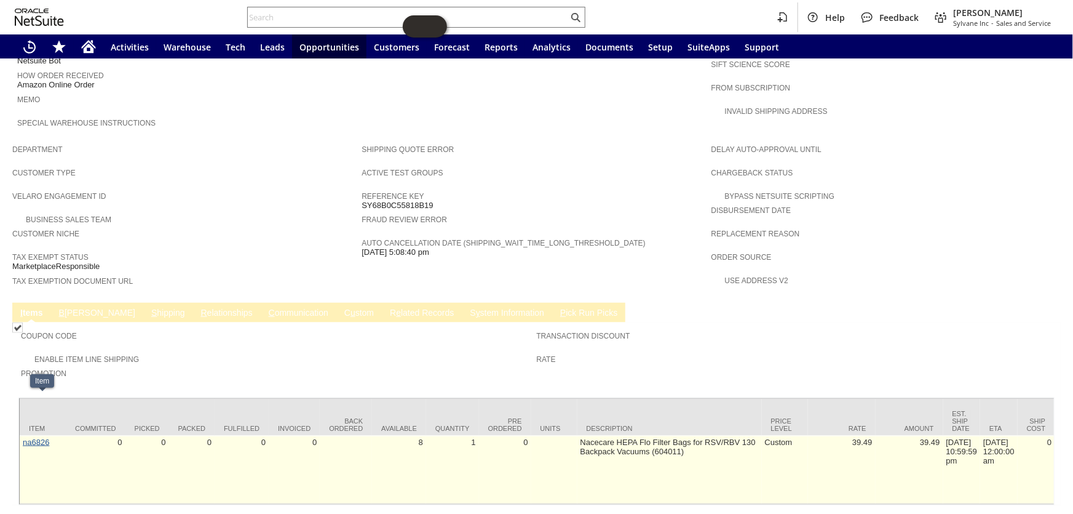
click at [31, 437] on link "na6826" at bounding box center [36, 441] width 26 height 9
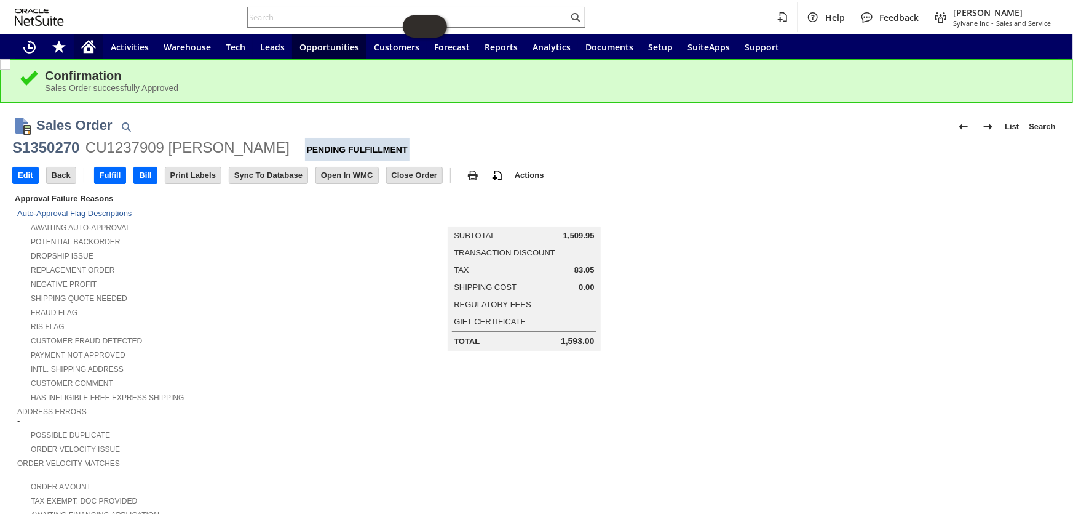
click at [92, 46] on icon "Home" at bounding box center [88, 46] width 15 height 15
click at [92, 46] on icon "Home" at bounding box center [89, 45] width 14 height 8
